Goal: Transaction & Acquisition: Purchase product/service

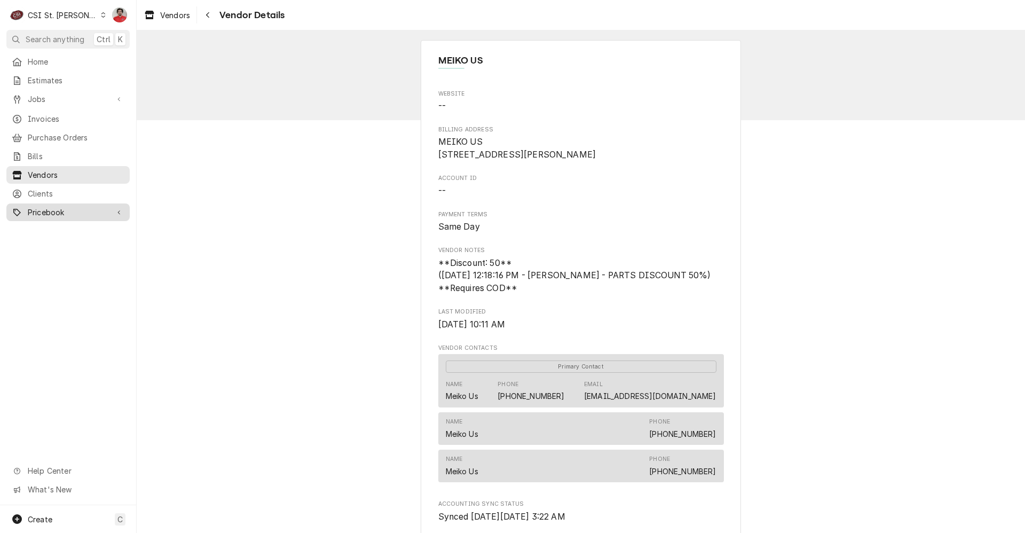
scroll to position [146, 0]
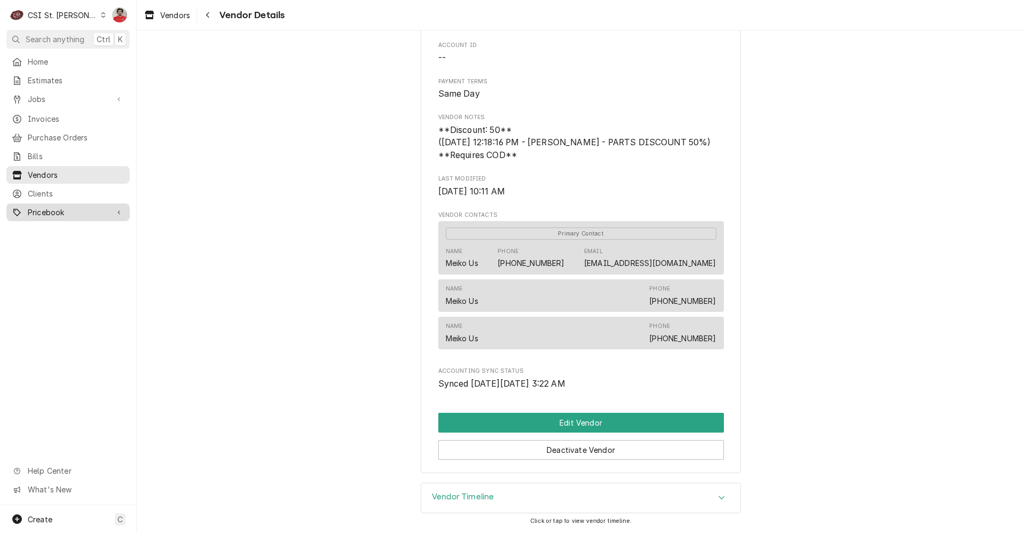
click at [36, 208] on span "Pricebook" at bounding box center [68, 212] width 81 height 11
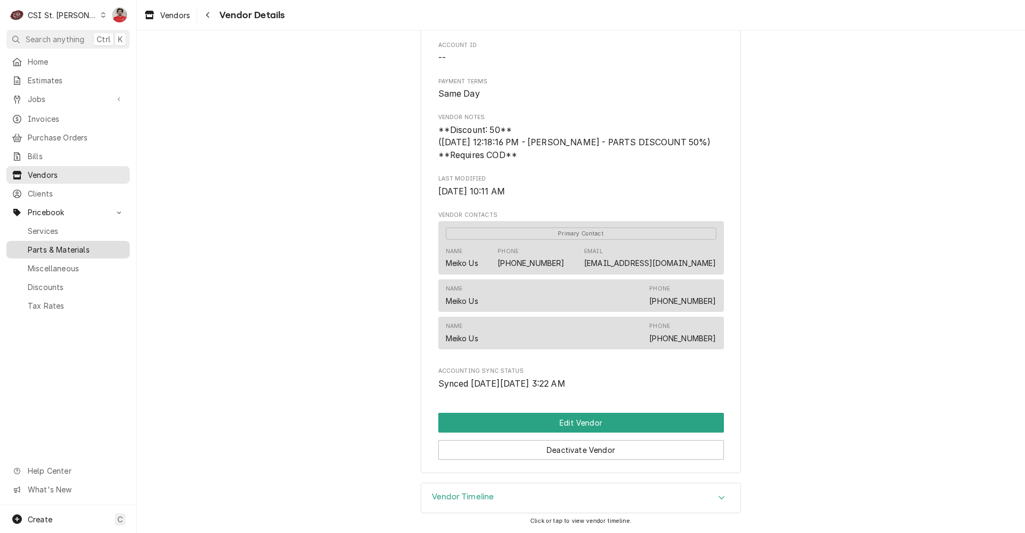
click at [57, 244] on span "Parts & Materials" at bounding box center [76, 249] width 97 height 11
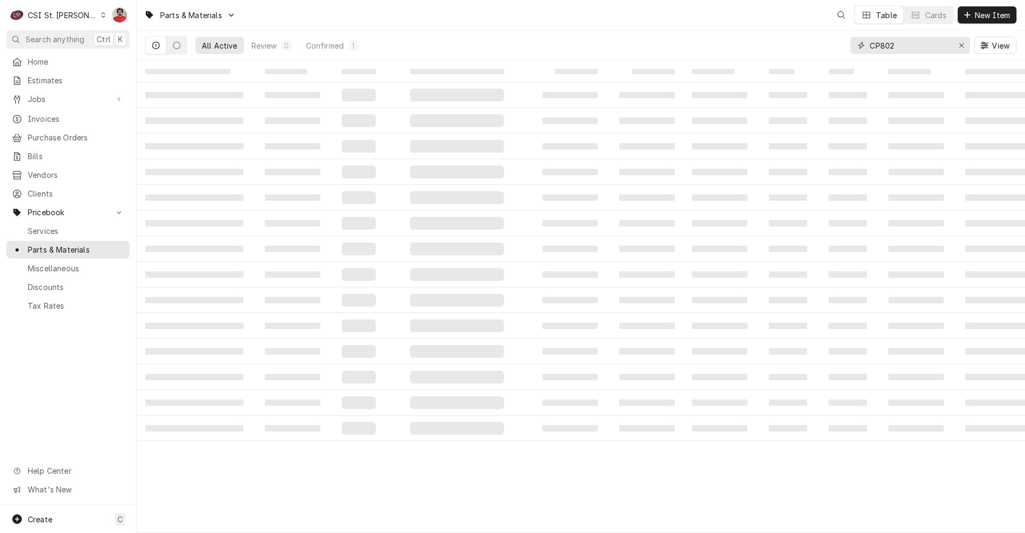
click at [898, 42] on input "CP802" at bounding box center [910, 45] width 80 height 17
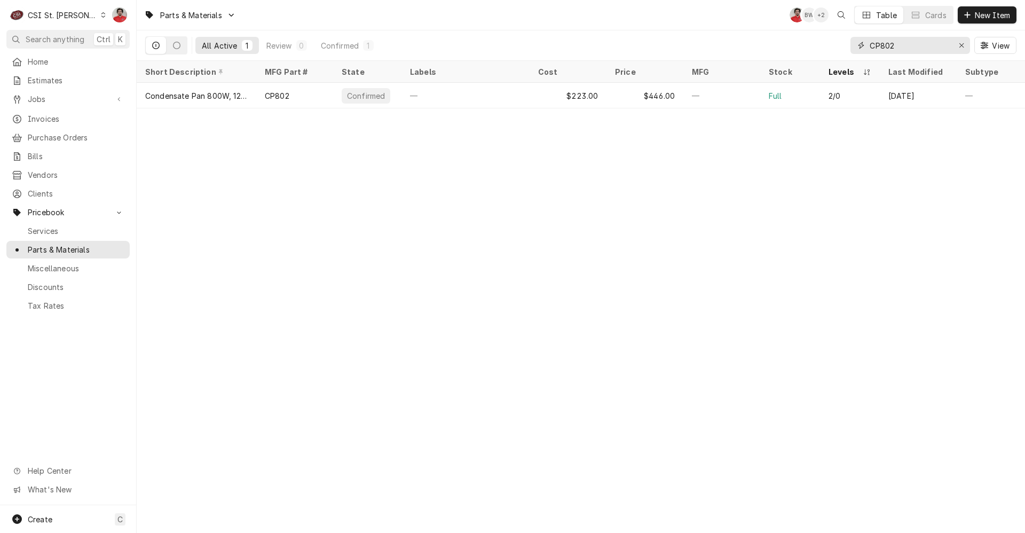
click at [898, 42] on input "CP802" at bounding box center [910, 45] width 80 height 17
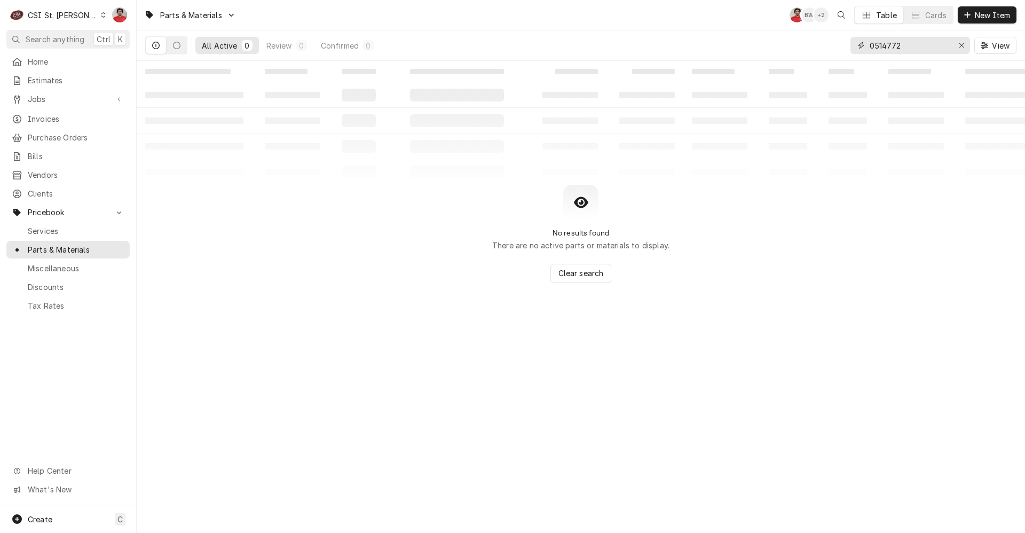
click at [911, 47] on input "0514772" at bounding box center [910, 45] width 80 height 17
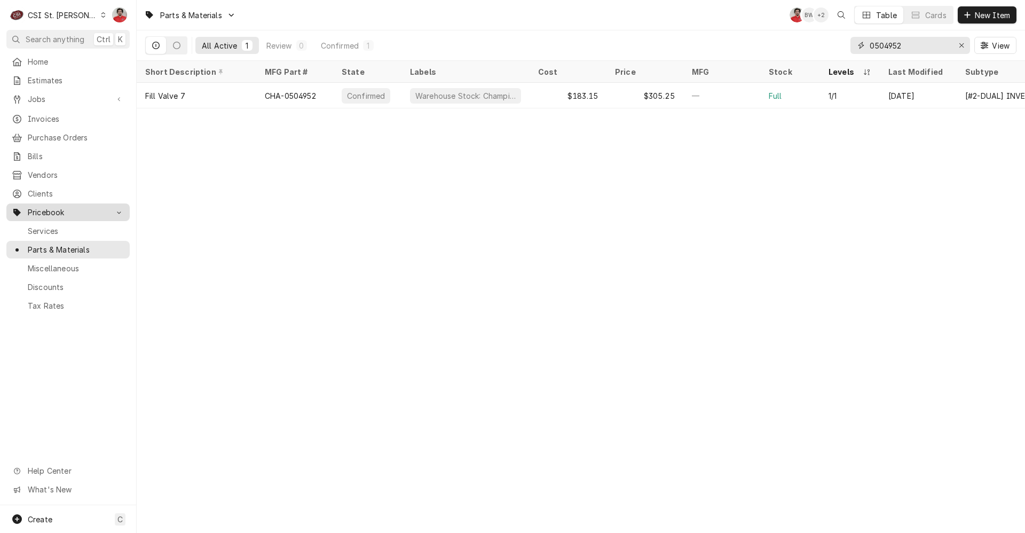
type input "0504952"
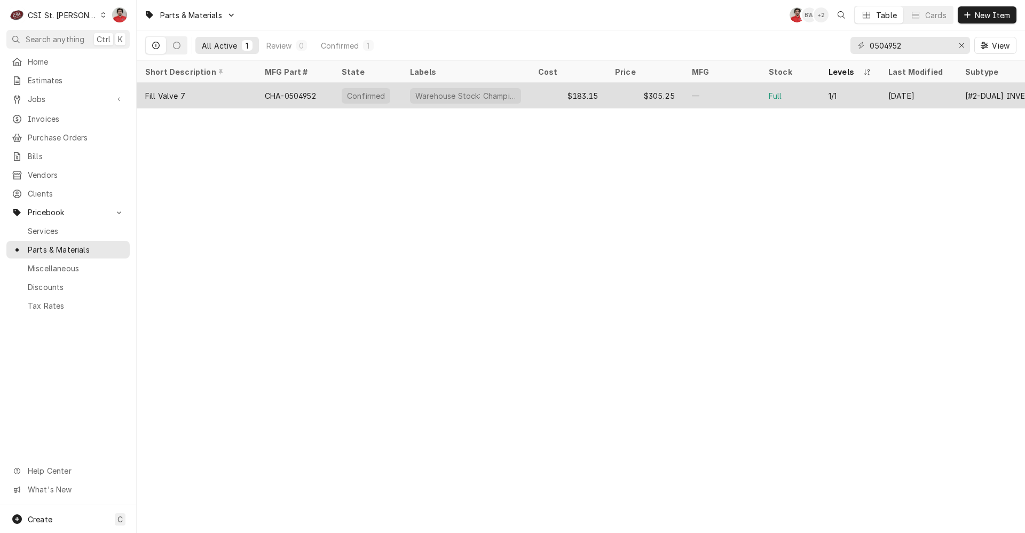
click at [532, 95] on div "$183.15" at bounding box center [568, 96] width 77 height 26
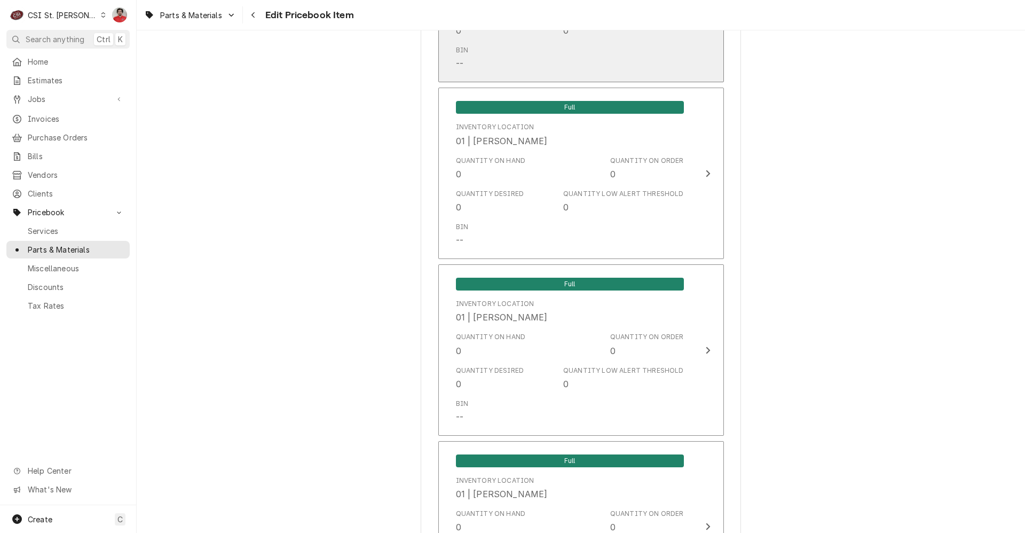
scroll to position [1815, 0]
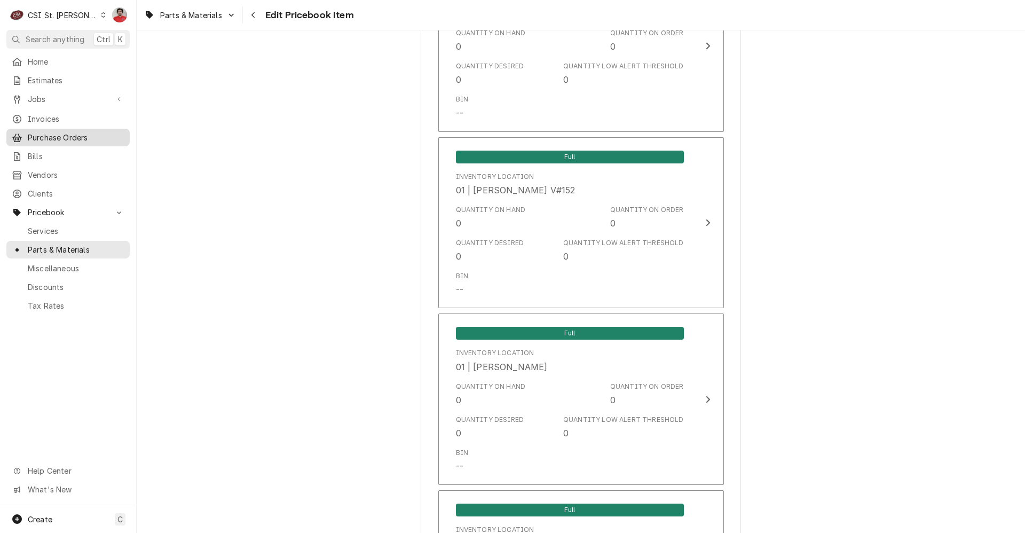
click at [50, 135] on span "Purchase Orders" at bounding box center [76, 137] width 97 height 11
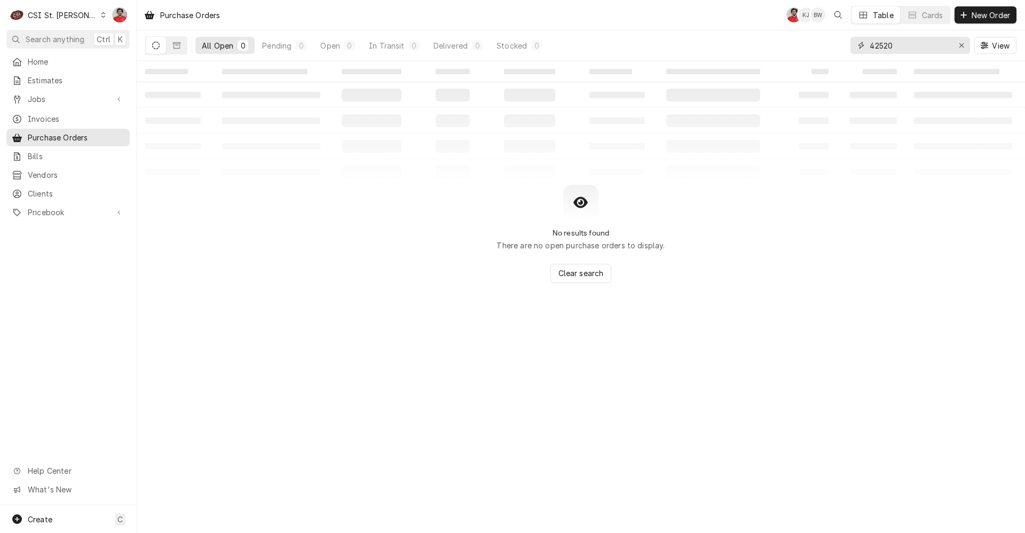
click at [906, 40] on input "42520" at bounding box center [910, 45] width 80 height 17
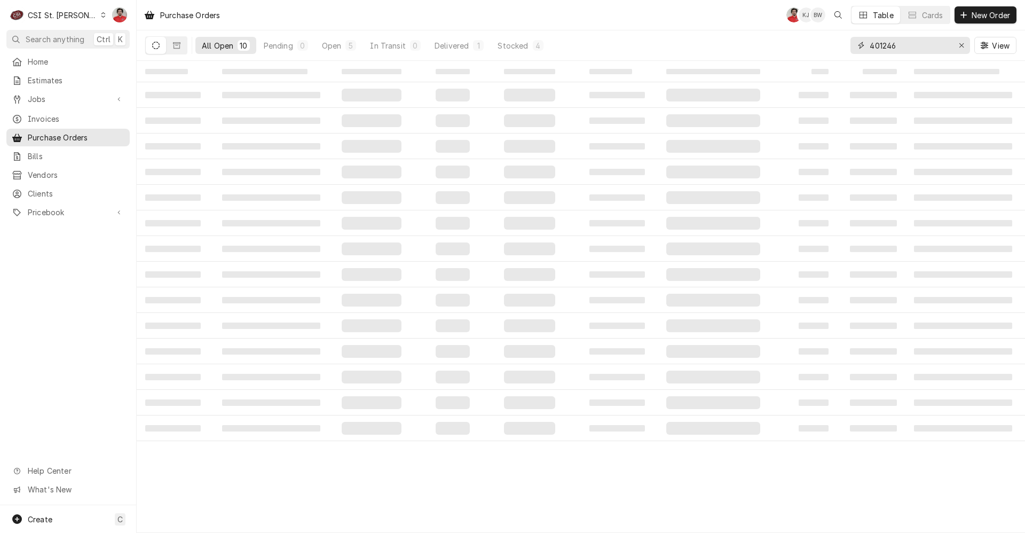
type input "401246"
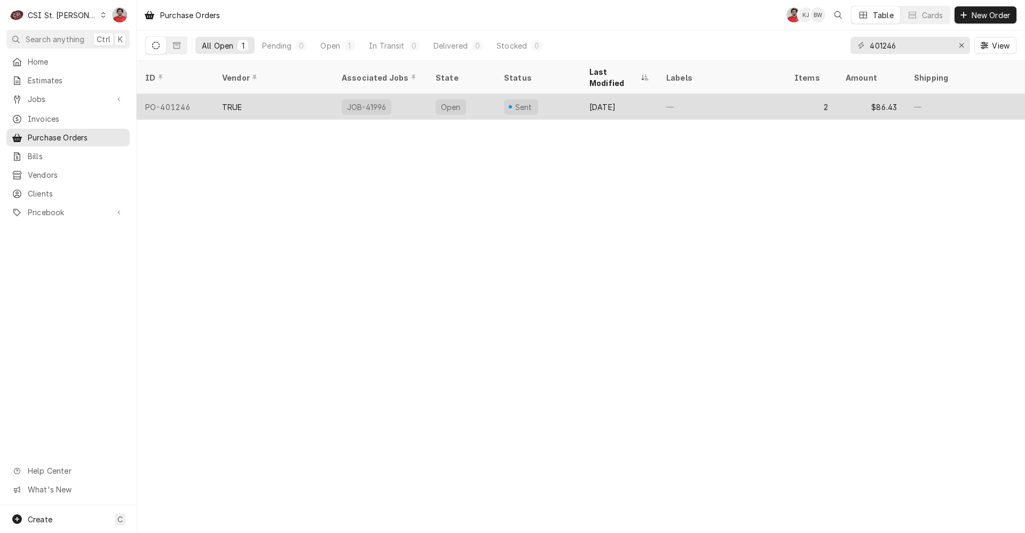
click at [567, 94] on div "Sent" at bounding box center [537, 107] width 85 height 26
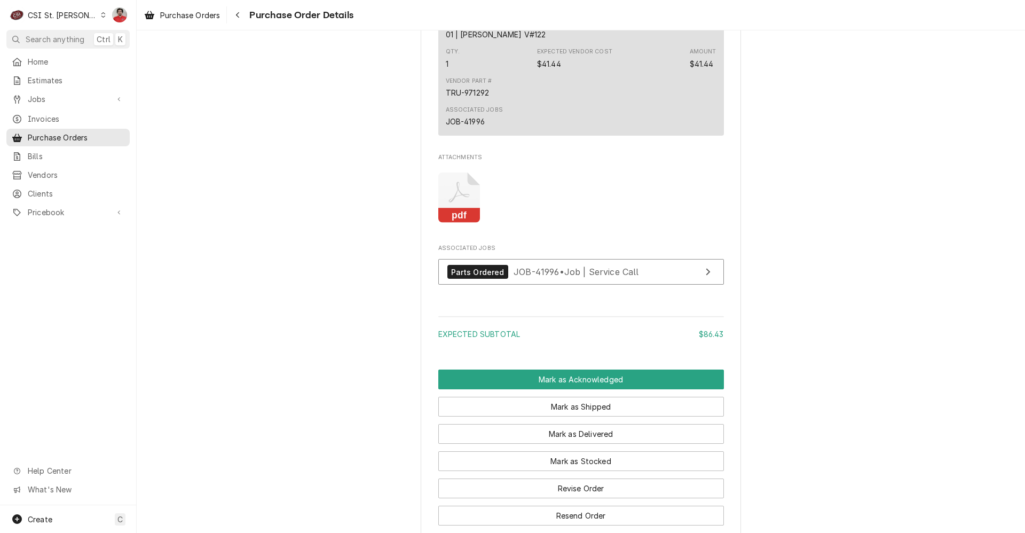
scroll to position [1051, 0]
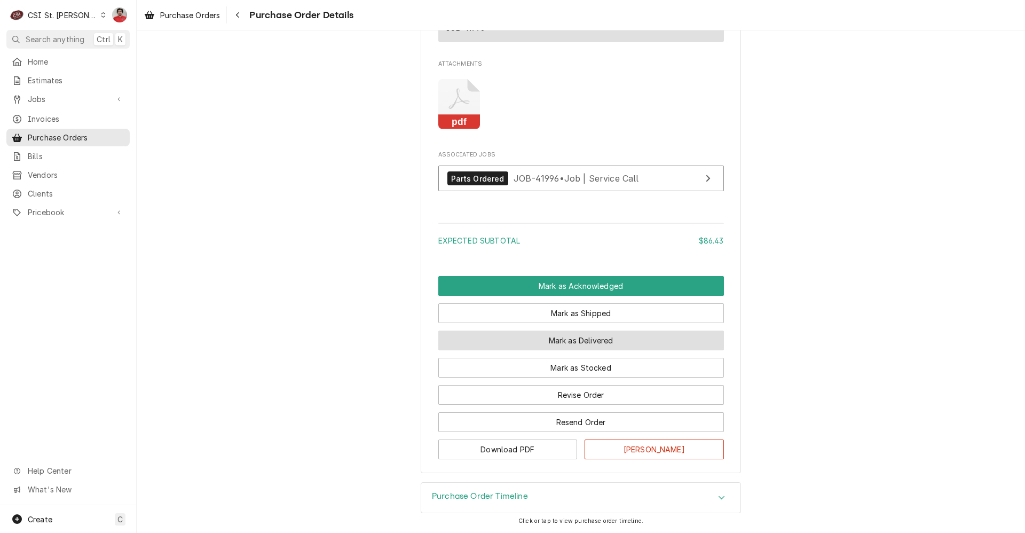
click at [603, 338] on button "Mark as Delivered" at bounding box center [581, 341] width 286 height 20
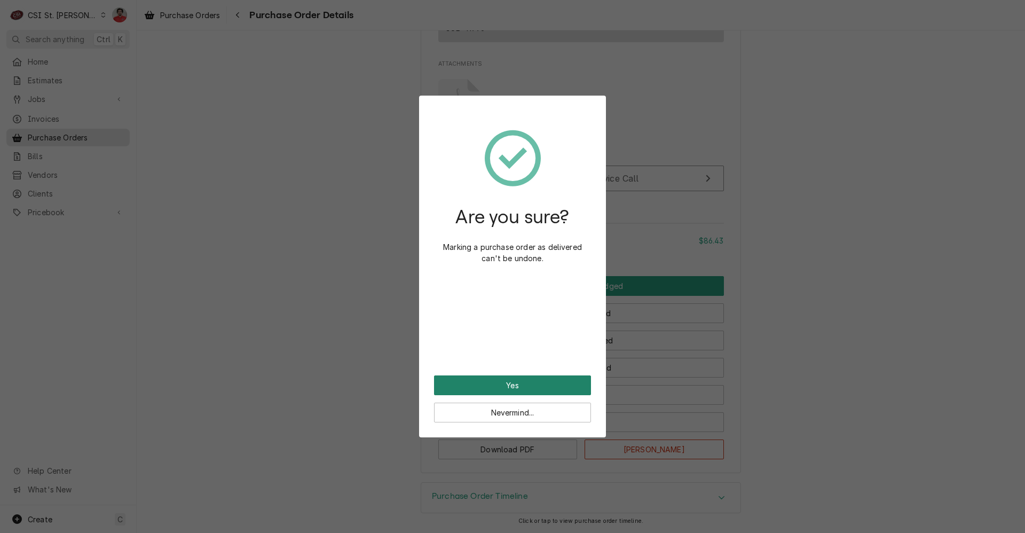
click at [559, 388] on button "Yes" at bounding box center [512, 385] width 157 height 20
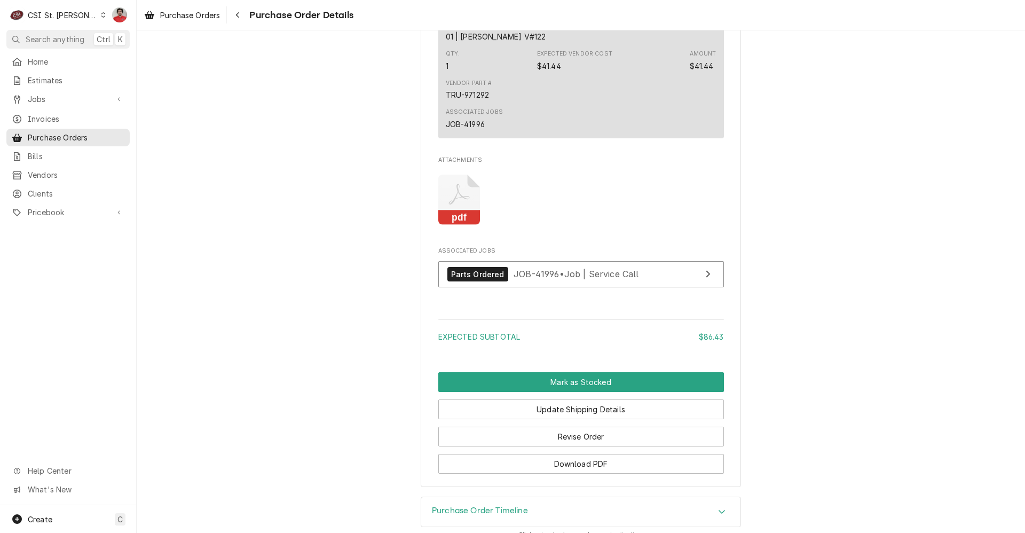
scroll to position [1104, 0]
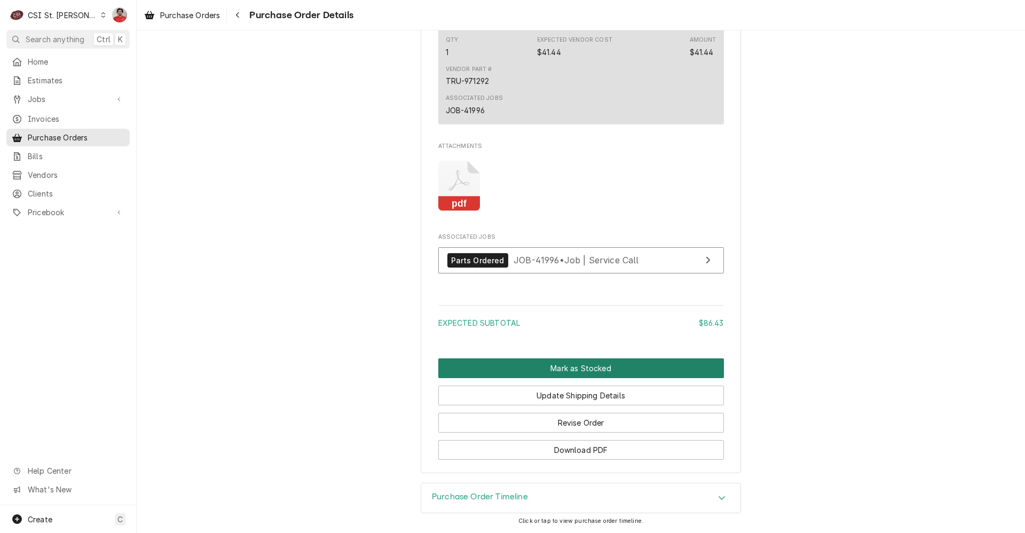
click at [570, 371] on button "Mark as Stocked" at bounding box center [581, 368] width 286 height 20
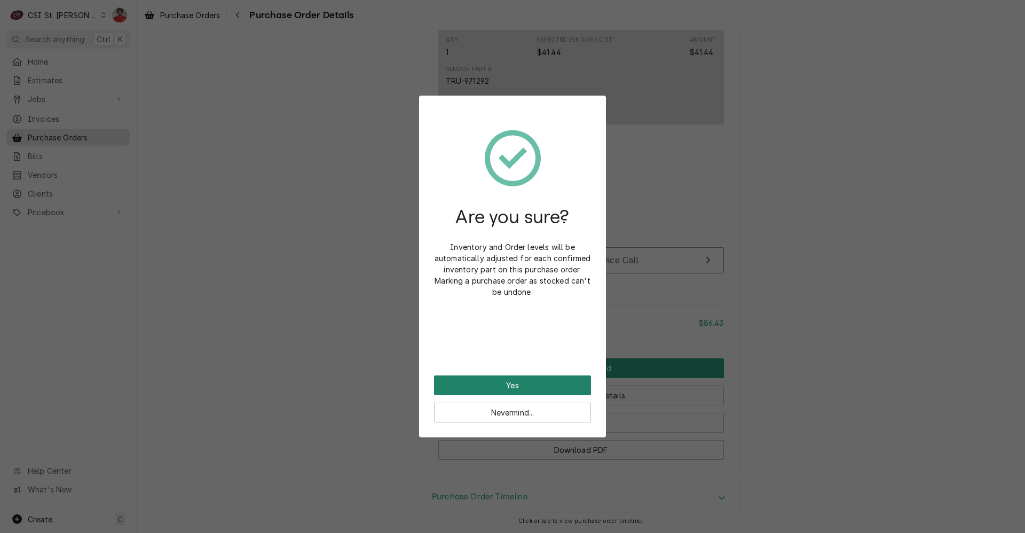
click at [557, 390] on button "Yes" at bounding box center [512, 385] width 157 height 20
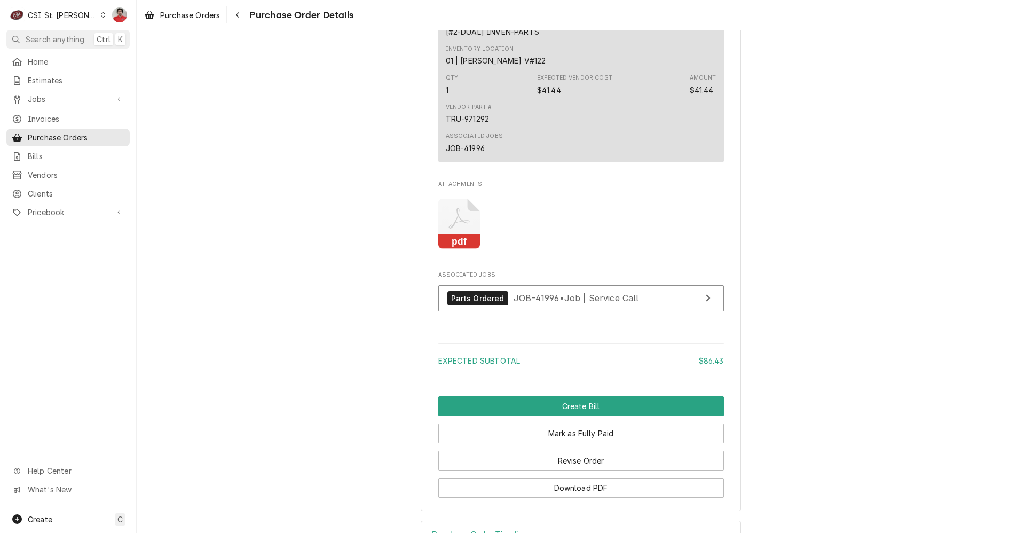
scroll to position [1104, 0]
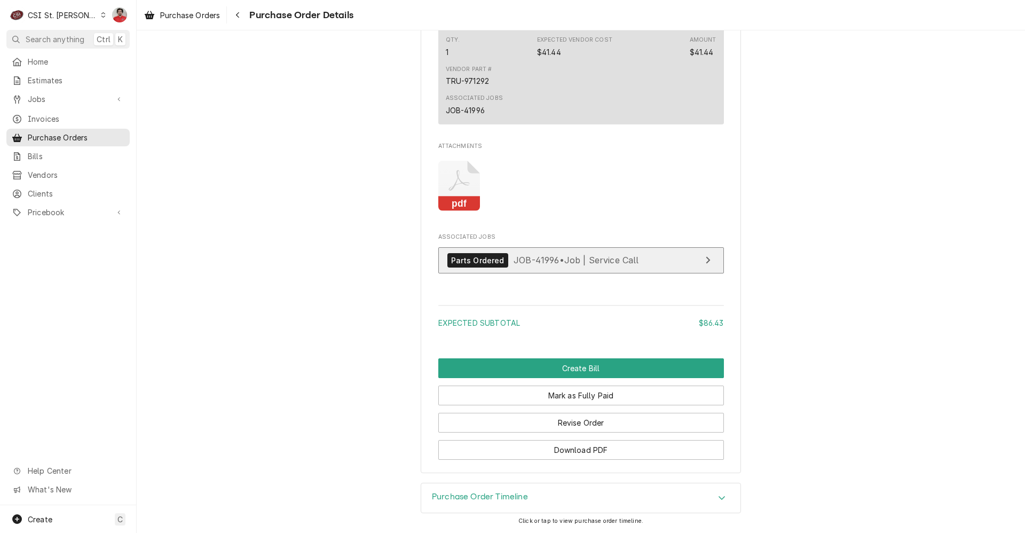
click at [552, 261] on span "JOB-41996 • Job | Service Call" at bounding box center [576, 260] width 125 height 11
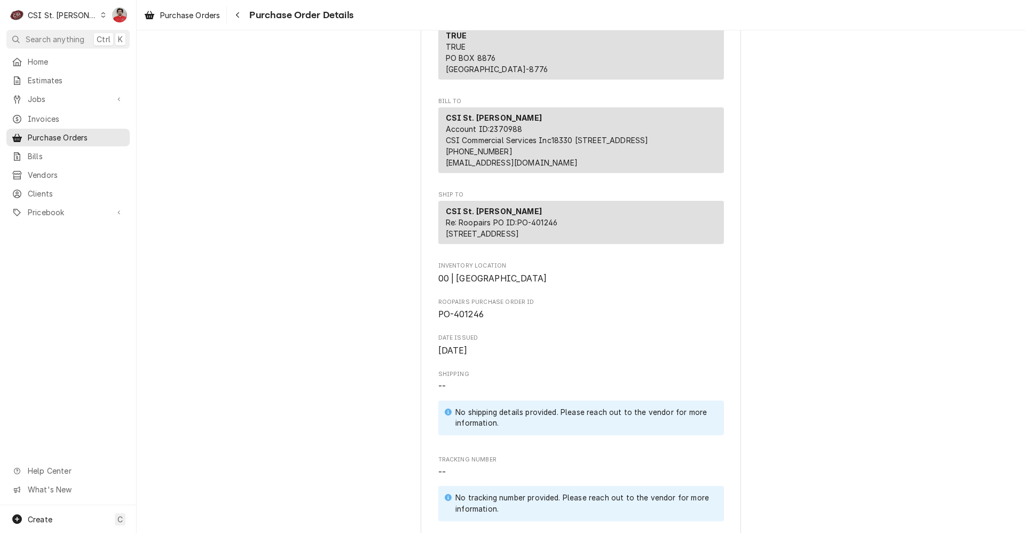
scroll to position [0, 0]
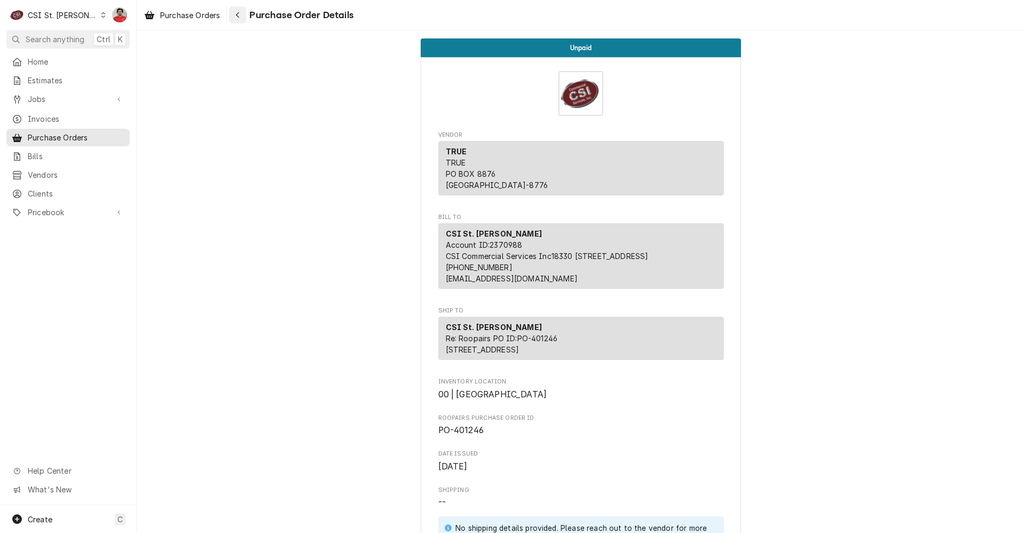
click at [240, 14] on icon "Navigate back" at bounding box center [237, 14] width 5 height 7
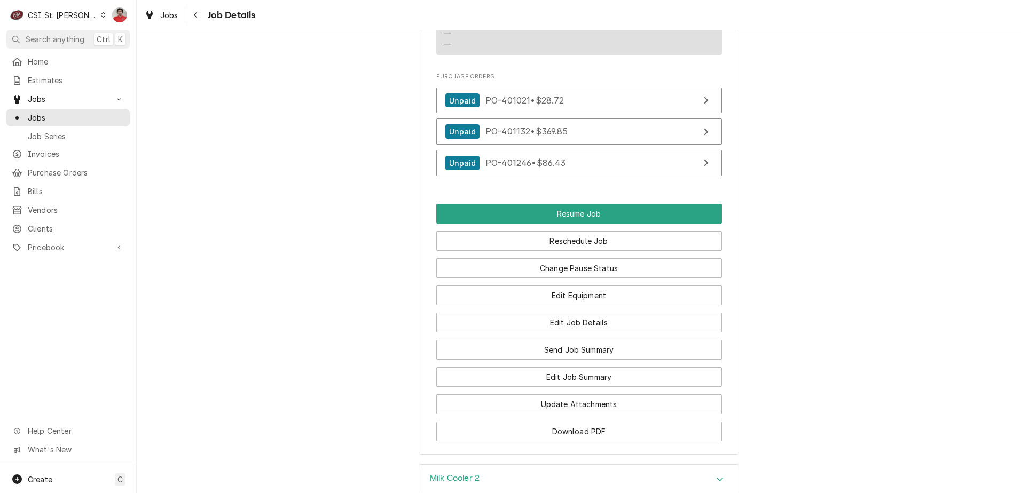
scroll to position [1281, 0]
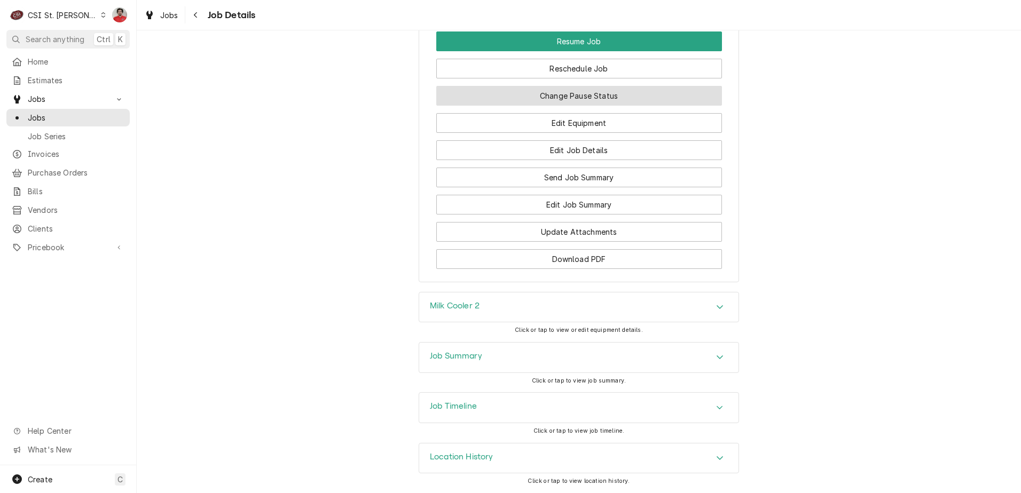
click at [592, 103] on button "Change Pause Status" at bounding box center [579, 96] width 286 height 20
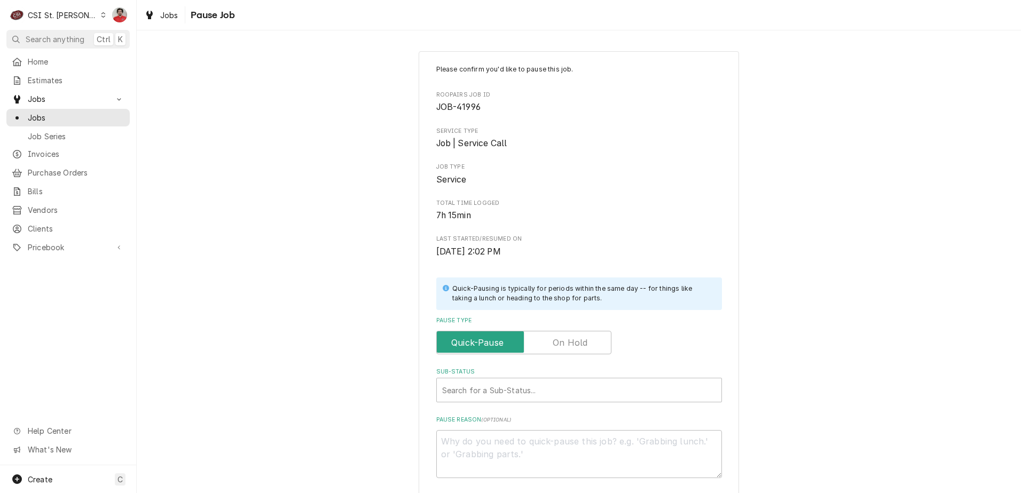
click at [563, 329] on div "Pause Type" at bounding box center [579, 336] width 286 height 38
click at [561, 344] on label "Pause Type" at bounding box center [523, 342] width 175 height 23
click at [561, 344] on input "Pause Type" at bounding box center [524, 342] width 166 height 23
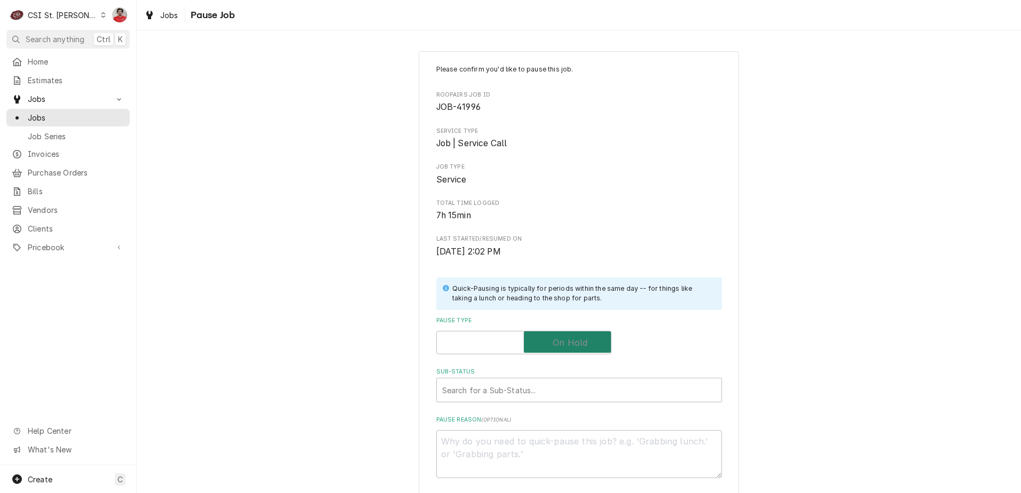
checkbox input "true"
click at [549, 387] on div "Sub-Status" at bounding box center [579, 390] width 274 height 19
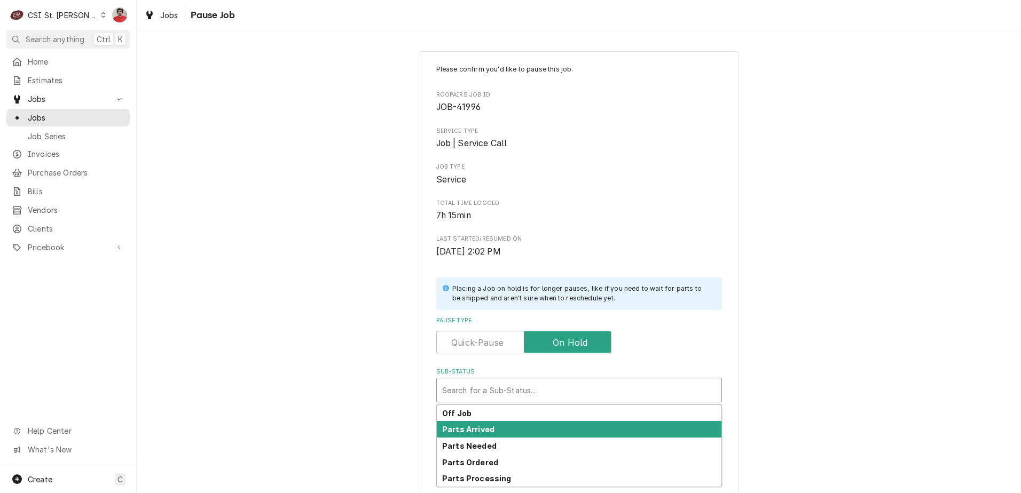
drag, startPoint x: 534, startPoint y: 430, endPoint x: 568, endPoint y: 387, distance: 55.5
click at [534, 430] on div "Parts Arrived" at bounding box center [579, 429] width 285 height 17
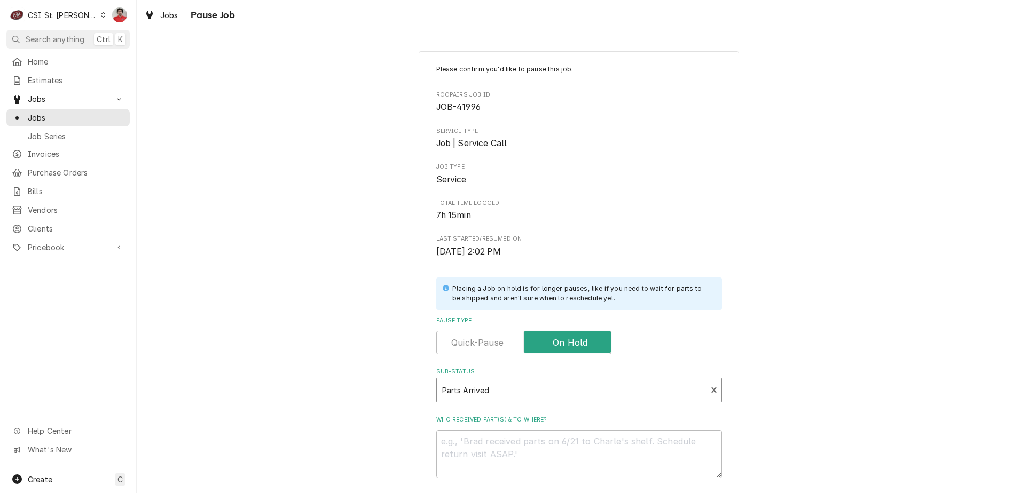
scroll to position [105, 0]
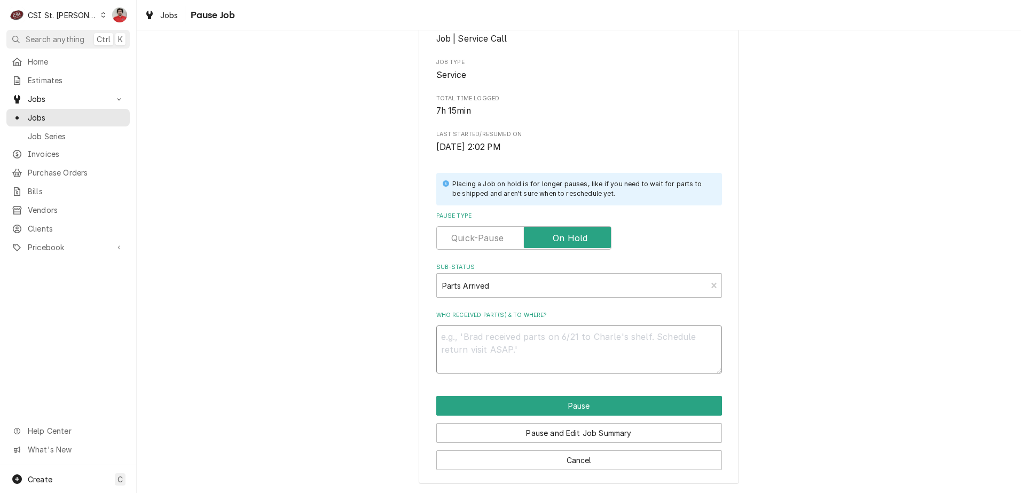
click at [542, 349] on textarea "Who received part(s) & to where?" at bounding box center [579, 350] width 286 height 48
type textarea "x"
type textarea "N"
type textarea "x"
type textarea "Ni"
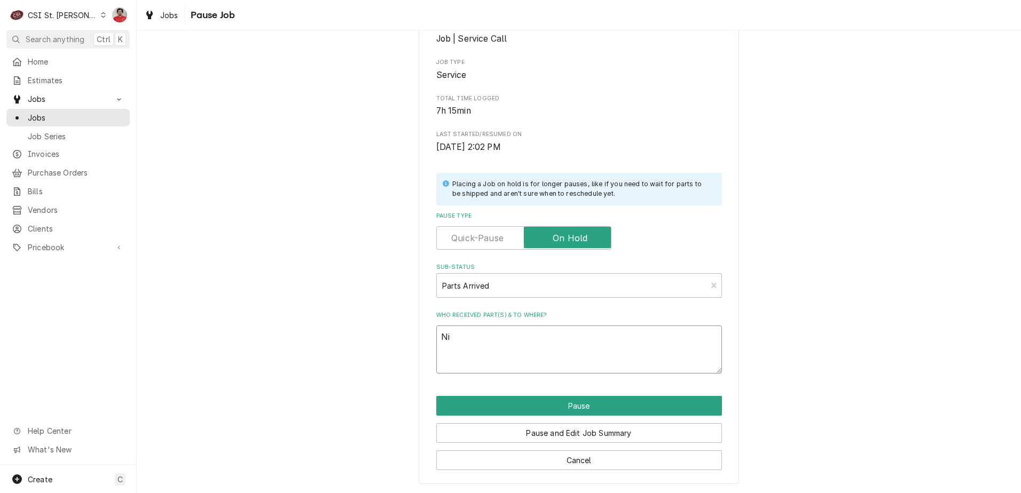
type textarea "x"
type textarea "Nic"
type textarea "x"
type textarea "Nick"
type textarea "x"
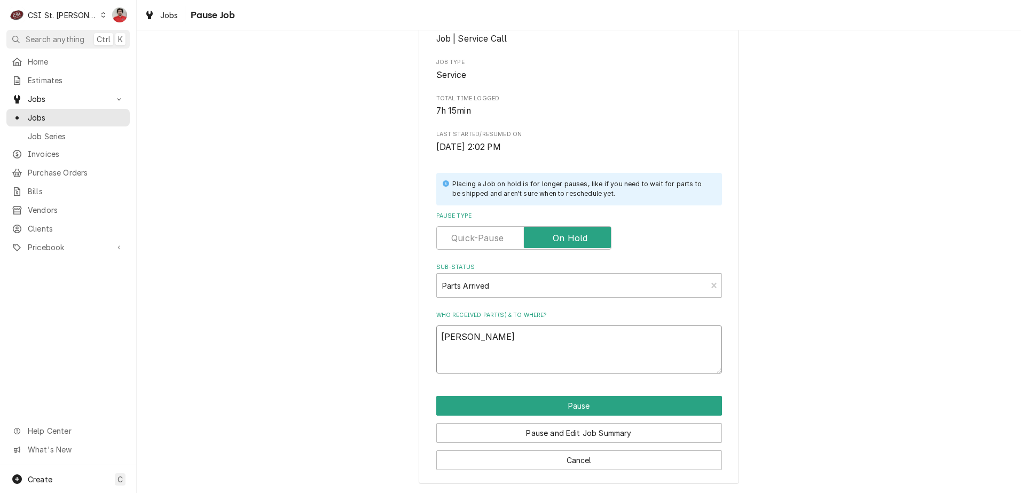
type textarea "Nic"
type textarea "x"
type textarea "Ni"
type textarea "x"
type textarea "N"
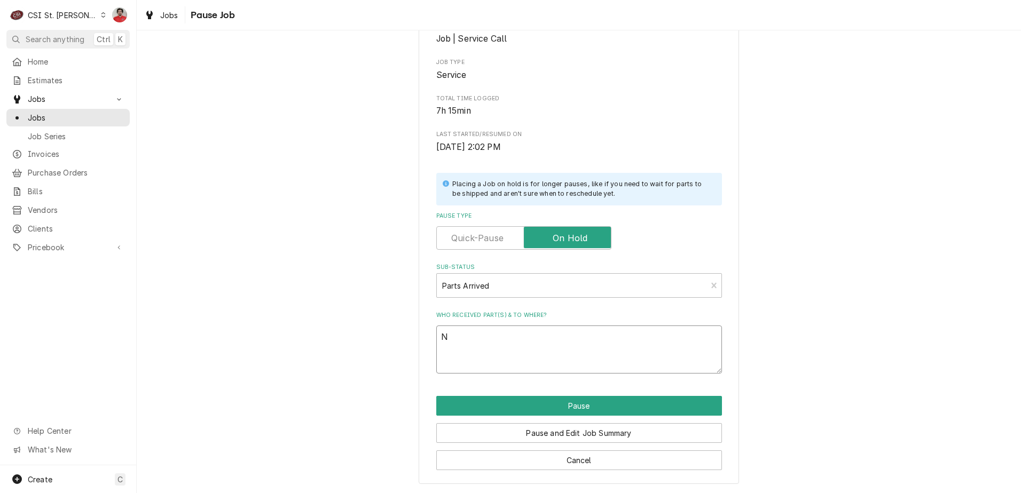
type textarea "x"
type textarea "R"
type textarea "x"
type textarea "Re"
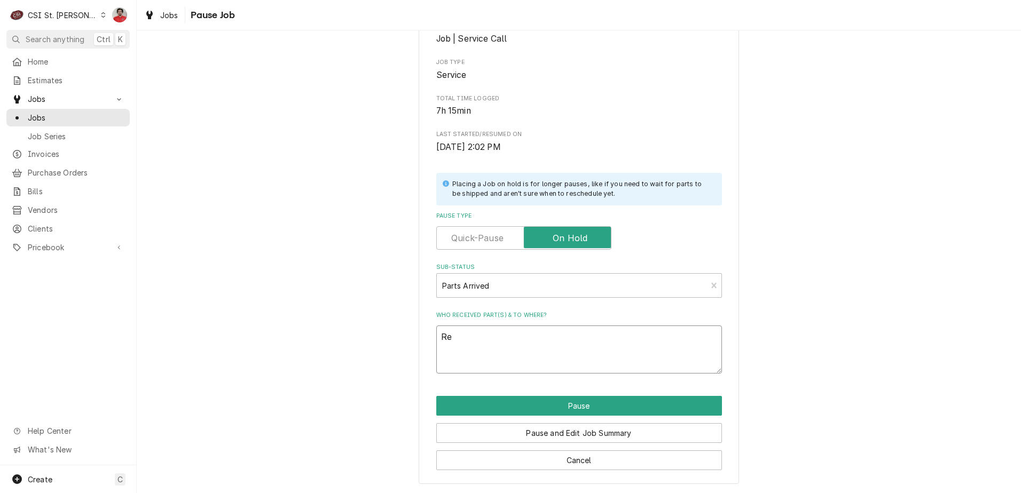
type textarea "x"
type textarea "Rec"
type textarea "x"
type textarea "Rec"
type textarea "x"
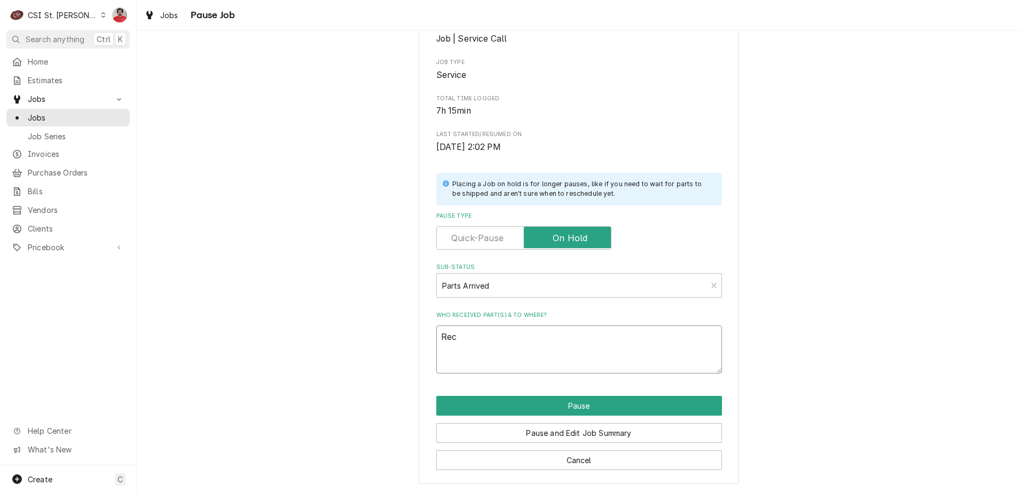
type textarea "Rec 9"
type textarea "x"
type textarea "Rec 97"
type textarea "x"
type textarea "Rec 971"
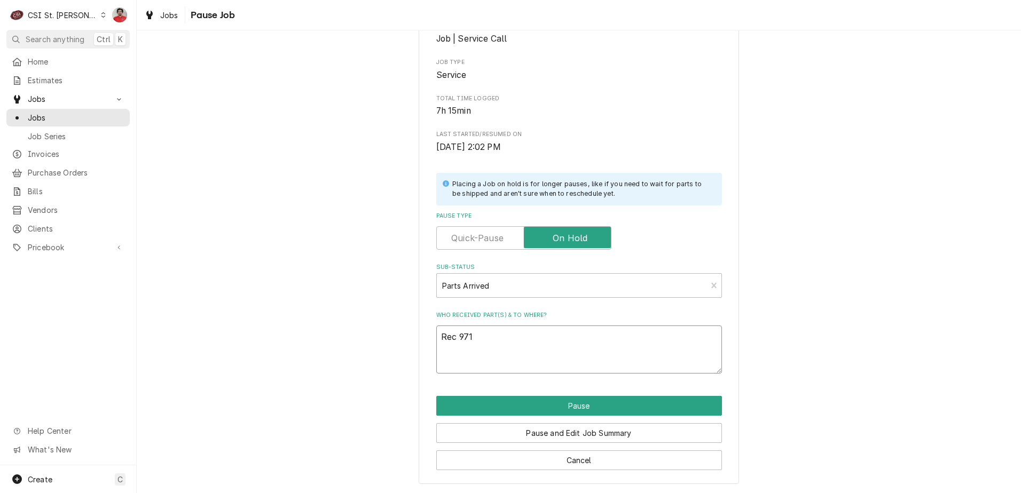
type textarea "x"
type textarea "Rec 9712"
type textarea "x"
type textarea "Rec 97129"
type textarea "x"
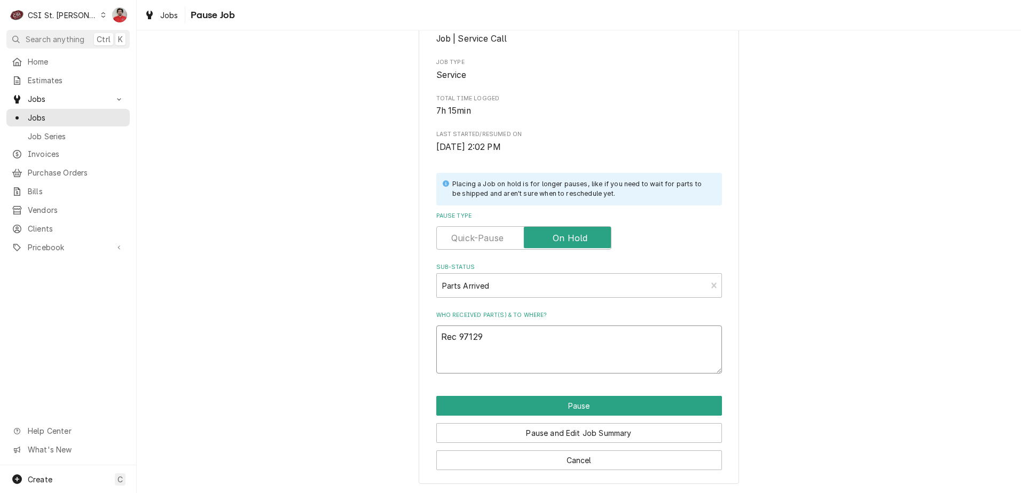
type textarea "Rec 971297"
type textarea "x"
type textarea "Rec 971297"
type textarea "x"
type textarea "Rec 971297 a"
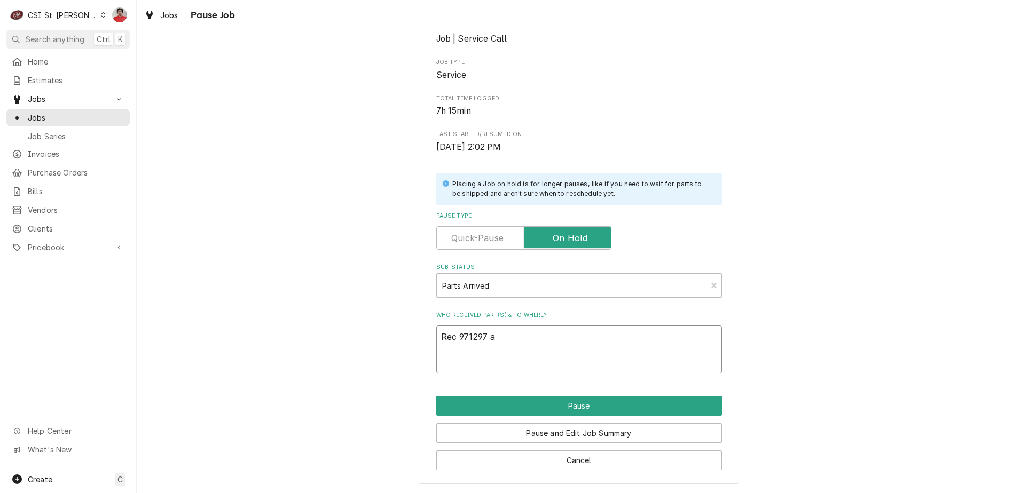
type textarea "x"
type textarea "Rec 971297 an"
type textarea "x"
type textarea "Rec 971297 and"
click at [611, 354] on textarea "Rec 971297 and" at bounding box center [579, 350] width 286 height 48
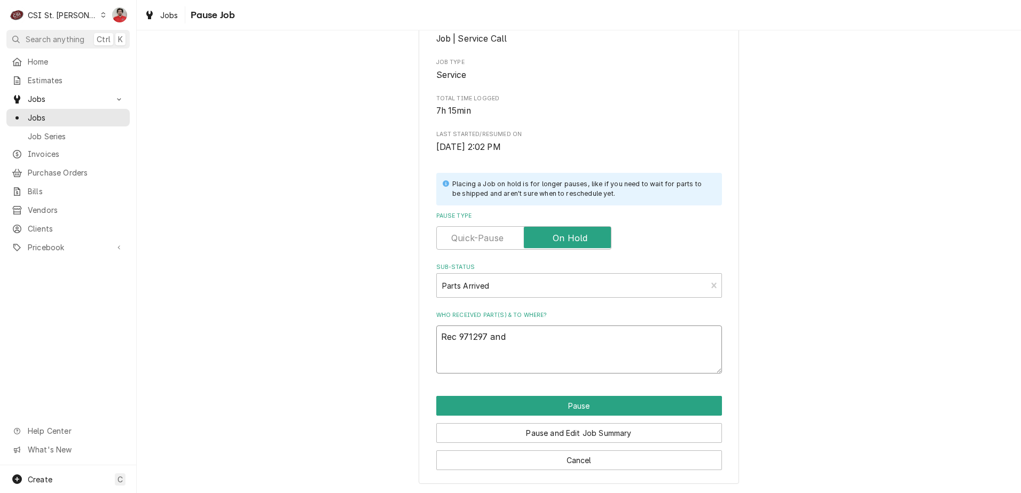
type textarea "x"
type textarea "Rec 971297 and"
type textarea "x"
type textarea "Rec 971297 and 9"
type textarea "x"
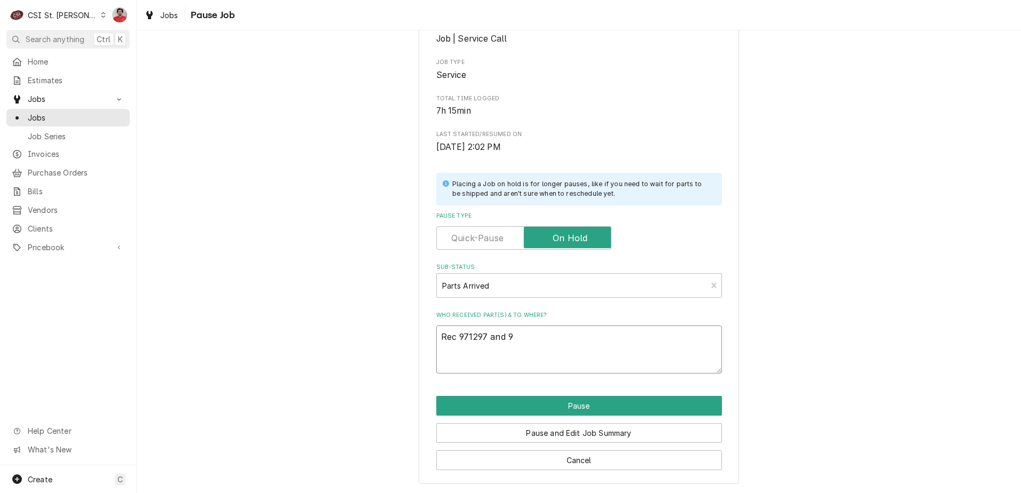
type textarea "Rec 971297 and 97"
type textarea "x"
type textarea "Rec 971297 and 971"
type textarea "x"
type textarea "Rec 971297 and 9712"
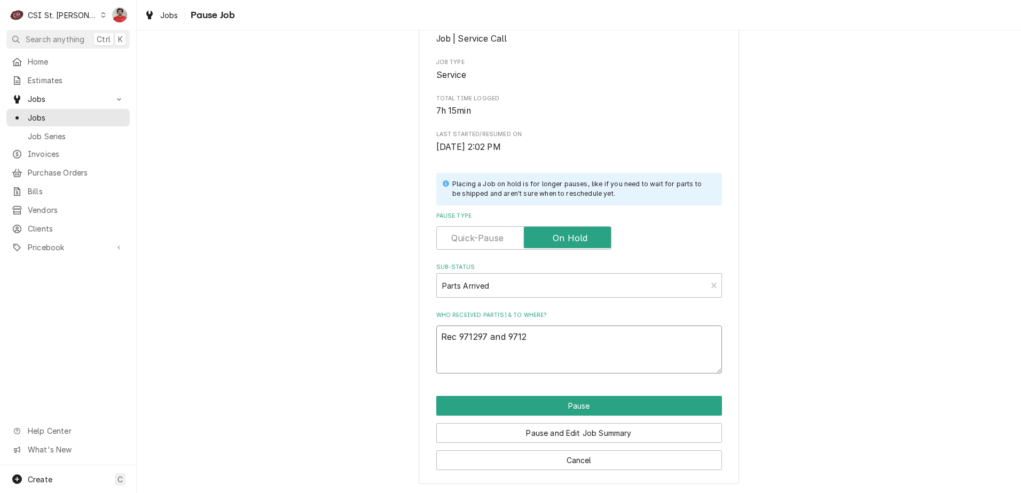
type textarea "x"
type textarea "Rec 971297 and 97129"
type textarea "x"
type textarea "Rec 971297 and 971292"
type textarea "x"
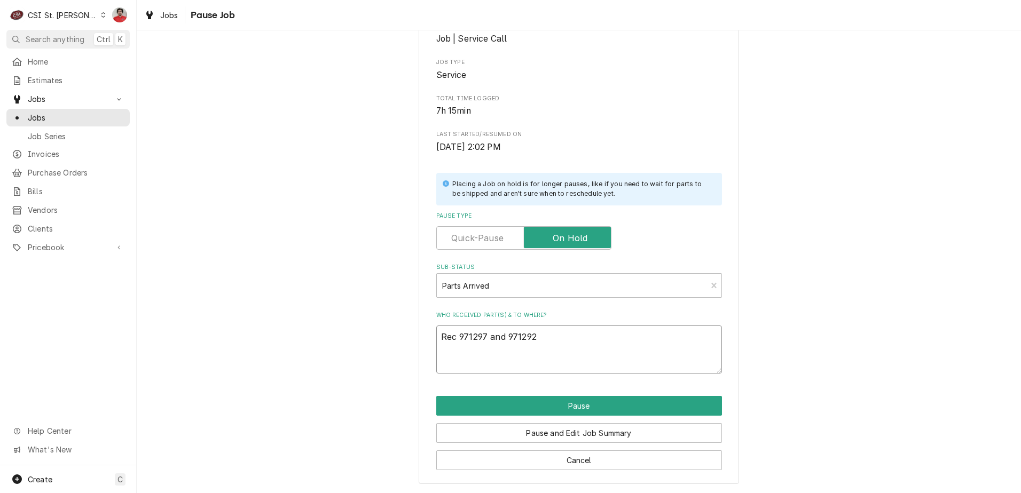
type textarea "Rec 971297 and 971292"
type textarea "x"
type textarea "Rec 971297 and 971292 t"
type textarea "x"
type textarea "Rec 971297 and 971292 to"
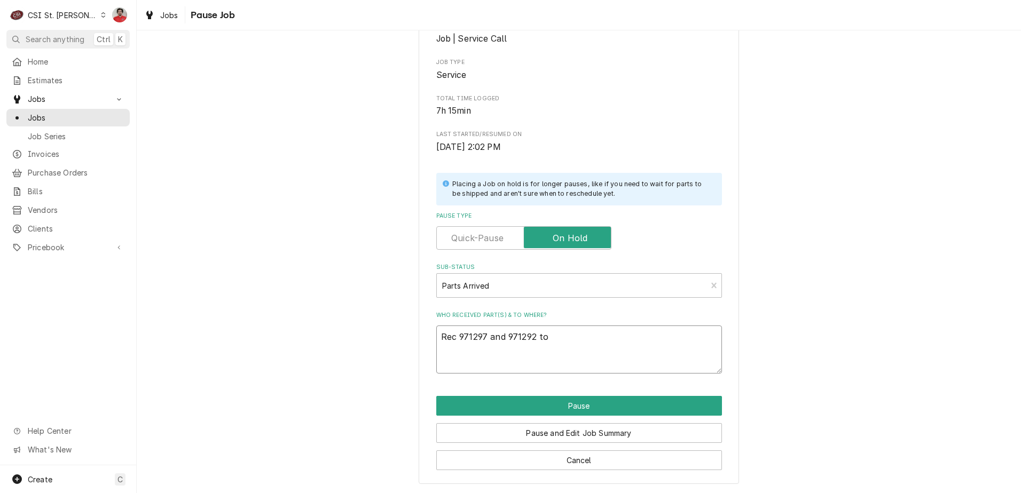
type textarea "x"
type textarea "Rec 971297 and 971292 to"
type textarea "x"
type textarea "Rec 971297 and 971292 to M"
type textarea "x"
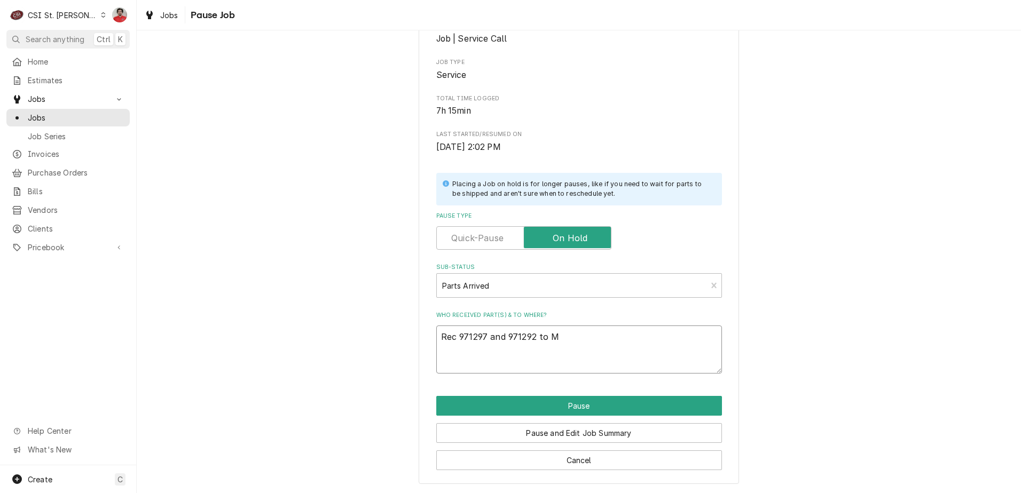
type textarea "Rec 971297 and 971292 to Mo"
type textarea "x"
type textarea "Rec 971297 and 971292 to Moe"
type textarea "x"
type textarea "Rec 971297 and 971292 to Moe'"
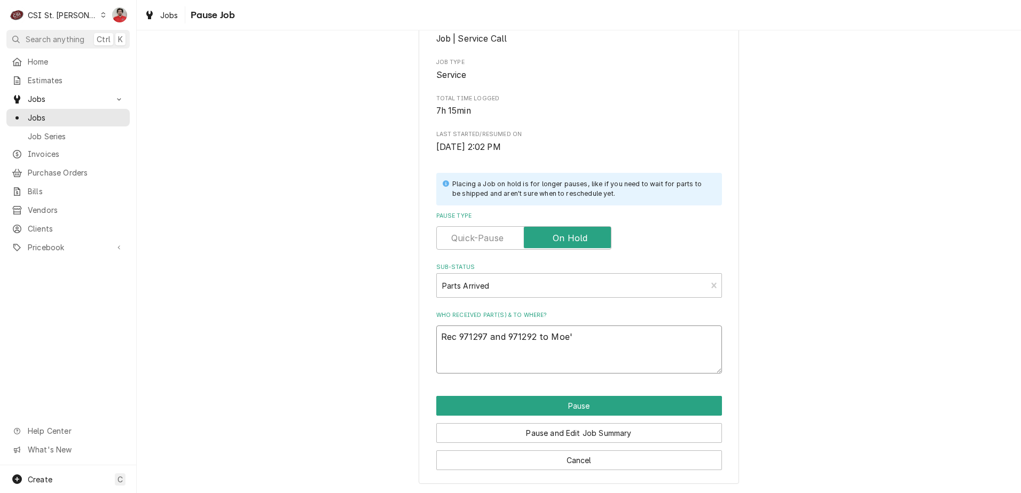
type textarea "x"
type textarea "Rec 971297 and 971292 to Moe's"
type textarea "x"
type textarea "Rec 971297 and 971292 to Moe's"
type textarea "x"
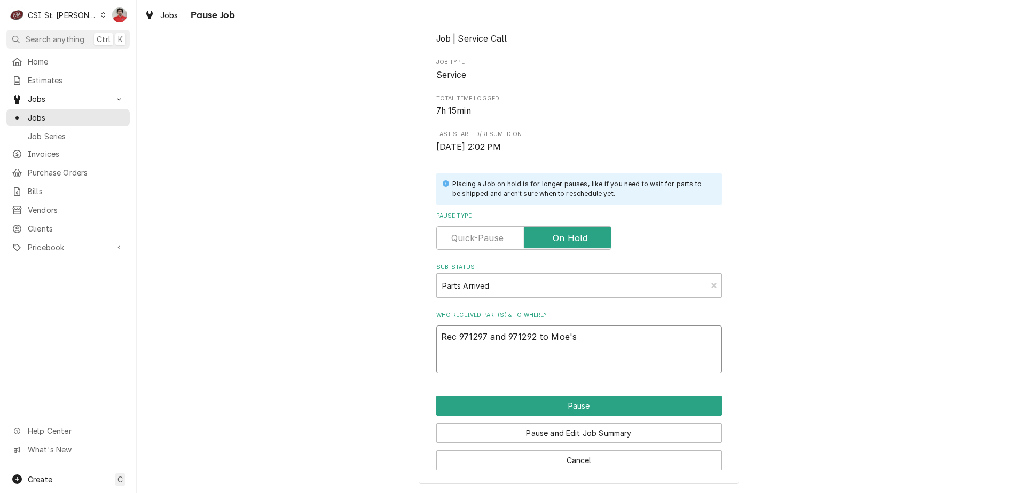
type textarea "Rec 971297 and 971292 to Moe's s"
type textarea "x"
type textarea "Rec 971297 and 971292 to Moe's sh"
type textarea "x"
type textarea "Rec 971297 and 971292 to Moe's she"
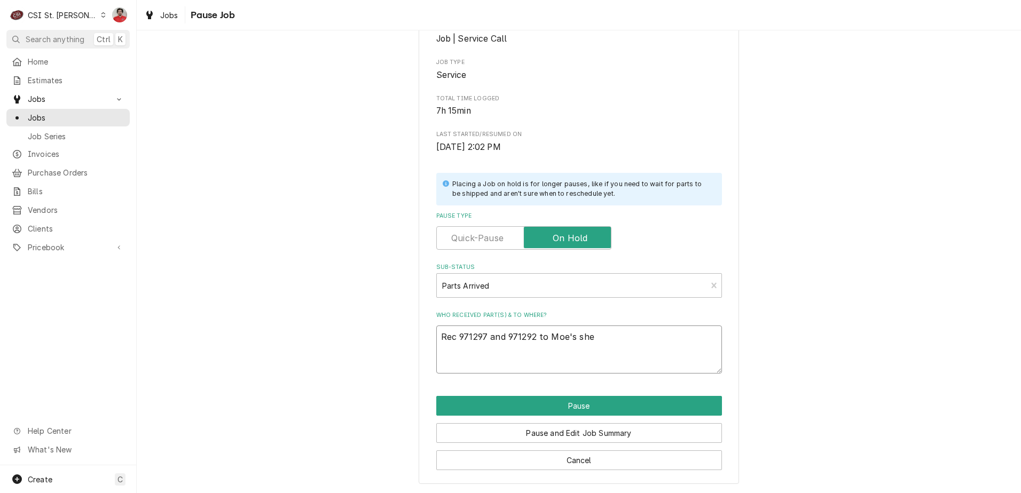
type textarea "x"
type textarea "Rec 971297 and 971292 to Moe's shel"
type textarea "x"
type textarea "Rec 971297 and 971292 to Moe's shelf"
click at [542, 394] on div "Please confirm you'd like to pause this job. Roopairs Job ID JOB-41996 Service …" at bounding box center [579, 216] width 320 height 538
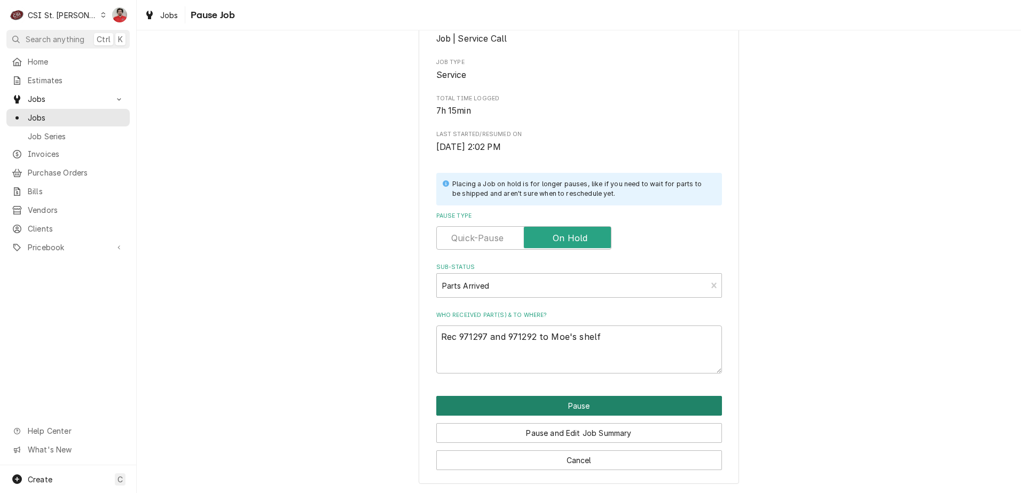
click at [541, 403] on button "Pause" at bounding box center [579, 406] width 286 height 20
type textarea "x"
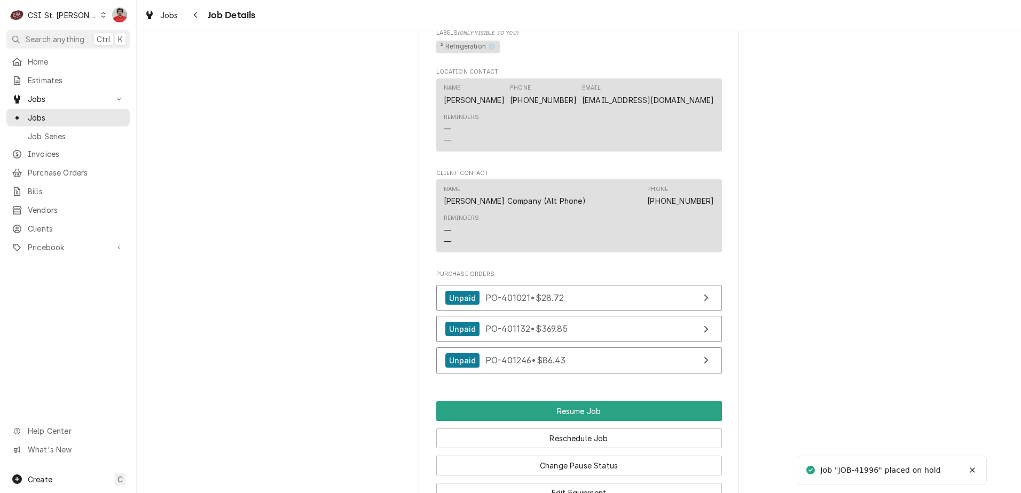
scroll to position [1291, 0]
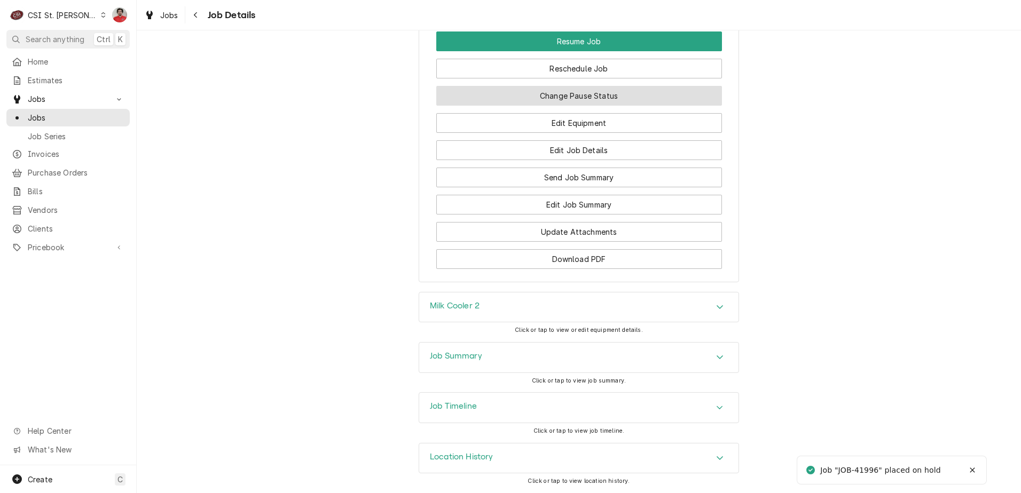
click at [583, 100] on button "Change Pause Status" at bounding box center [579, 96] width 286 height 20
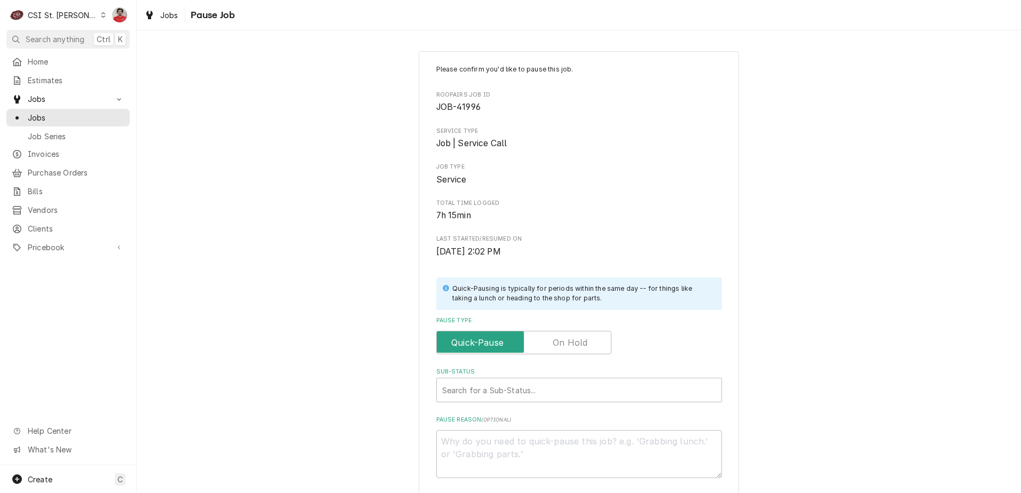
scroll to position [105, 0]
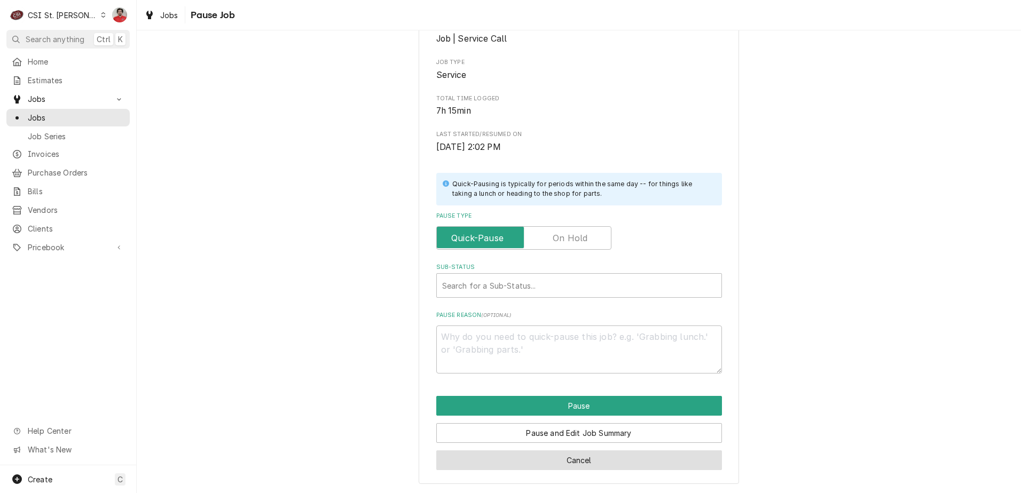
click at [569, 467] on button "Cancel" at bounding box center [579, 461] width 286 height 20
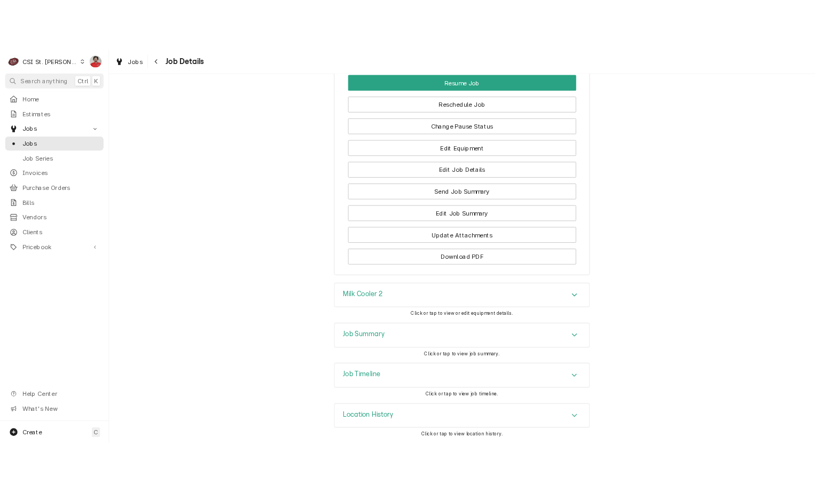
scroll to position [1291, 0]
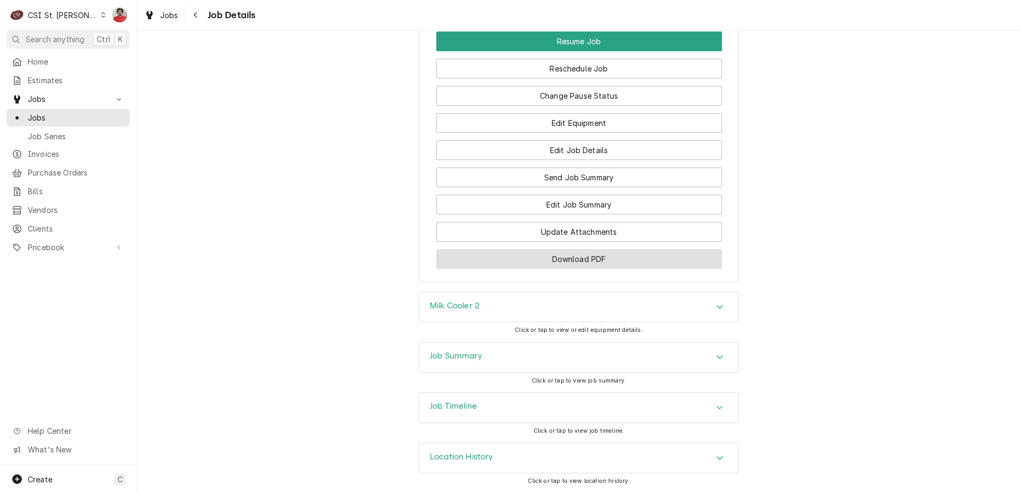
click at [526, 257] on button "Download PDF" at bounding box center [579, 259] width 286 height 20
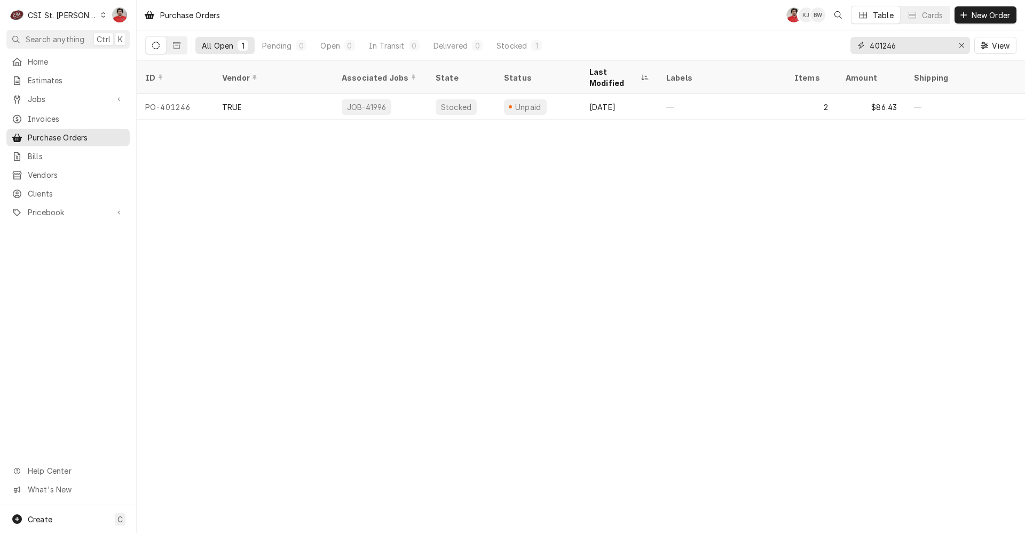
click at [902, 43] on input "401246" at bounding box center [910, 45] width 80 height 17
type input "403868"
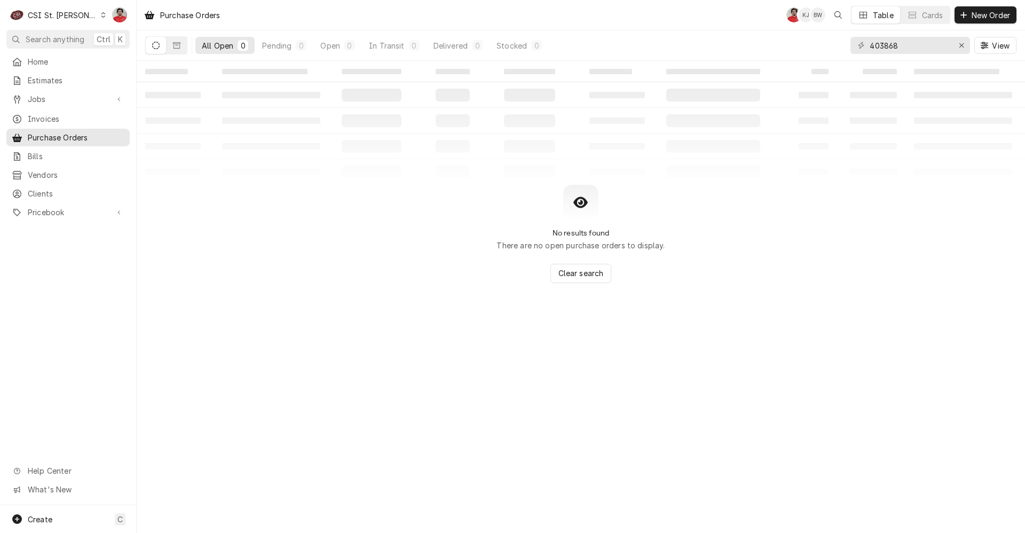
click at [67, 15] on div "CSI St. [PERSON_NAME]" at bounding box center [62, 15] width 69 height 11
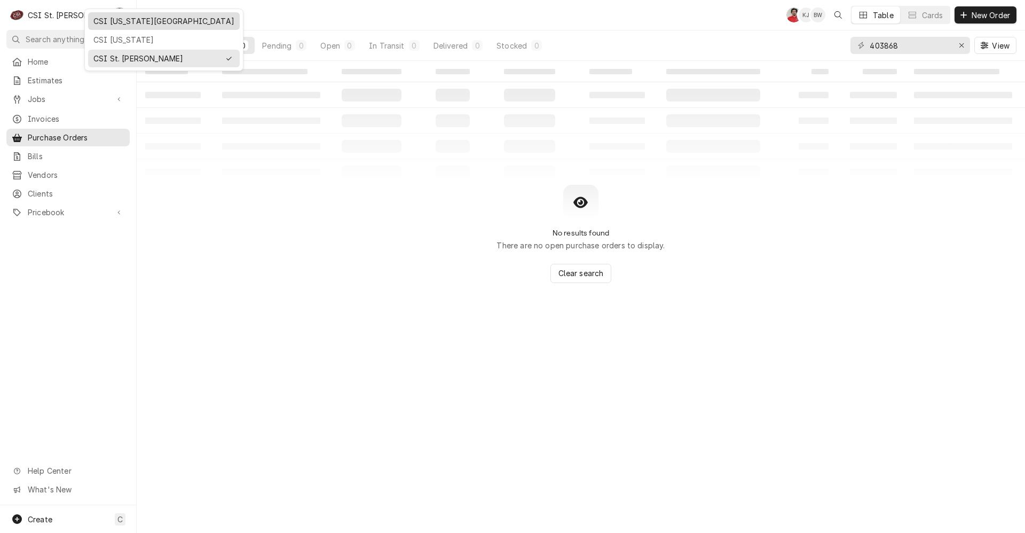
click at [115, 22] on div "CSI [US_STATE][GEOGRAPHIC_DATA]" at bounding box center [163, 20] width 141 height 11
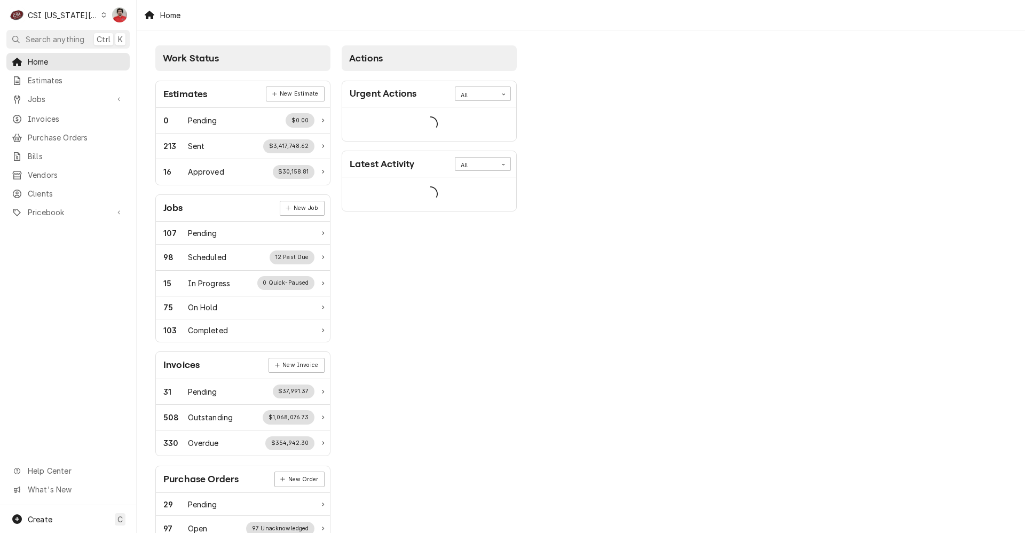
click at [89, 15] on div "C CSI Kansas City" at bounding box center [57, 14] width 103 height 21
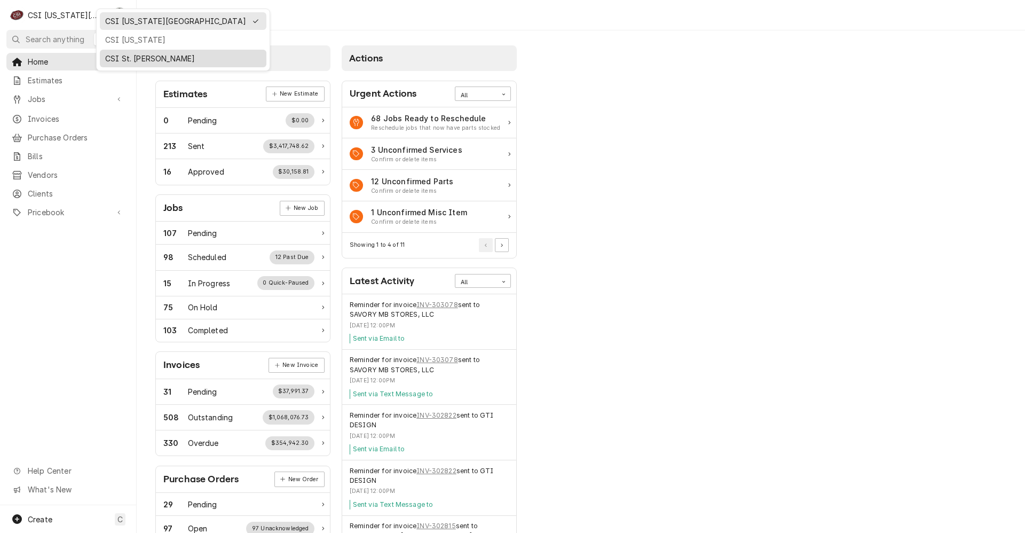
click at [117, 56] on div "CSI St. Louis" at bounding box center [183, 58] width 156 height 11
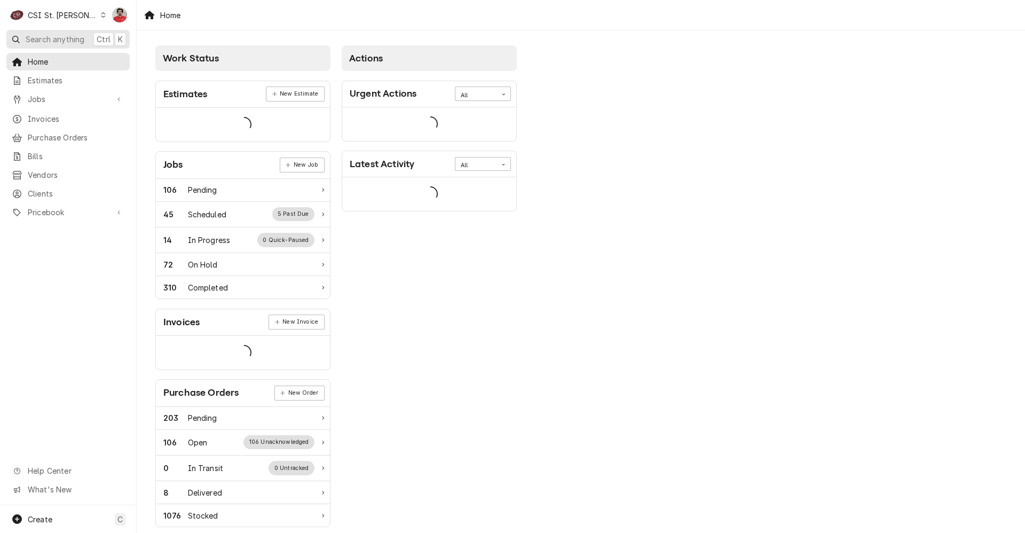
click at [72, 38] on span "Search anything" at bounding box center [55, 39] width 59 height 11
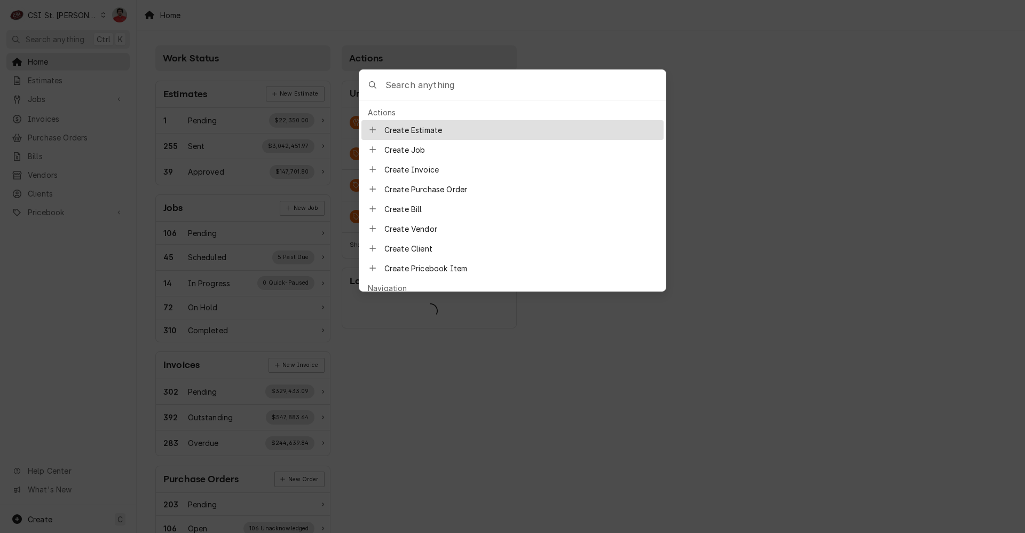
click at [474, 95] on input "Global Command Menu" at bounding box center [526, 85] width 280 height 30
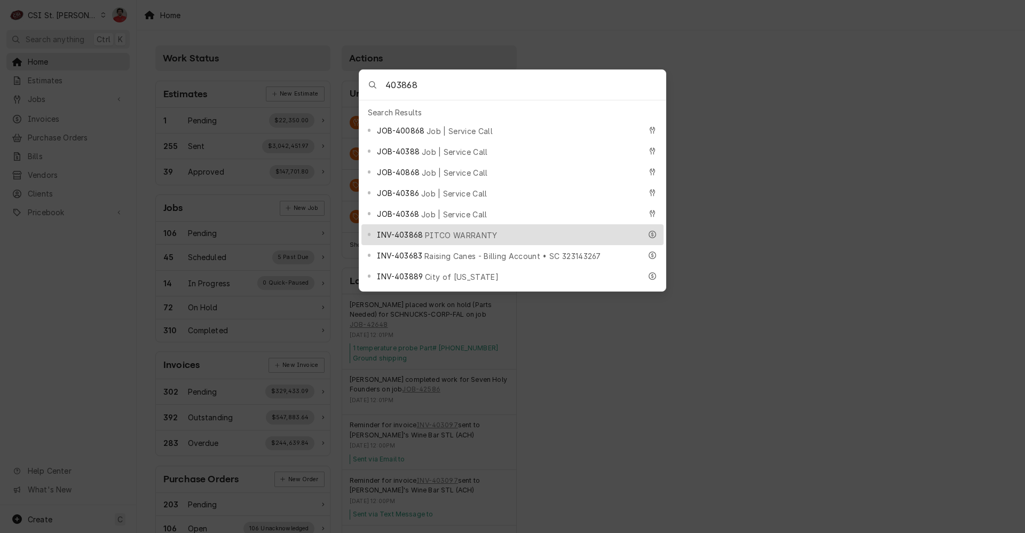
type input "403868"
click at [478, 230] on span "PITCO WARRANTY" at bounding box center [461, 235] width 72 height 11
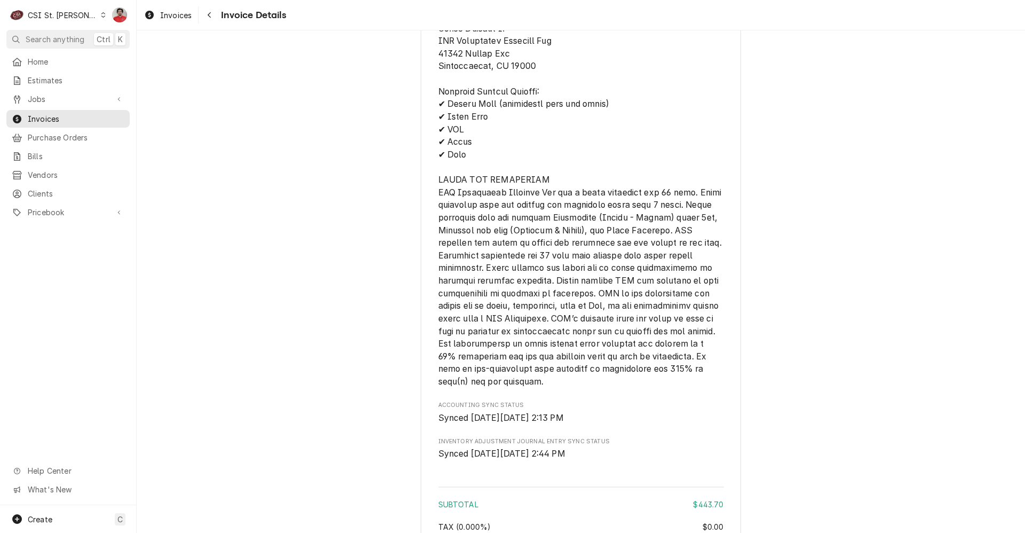
scroll to position [2150, 0]
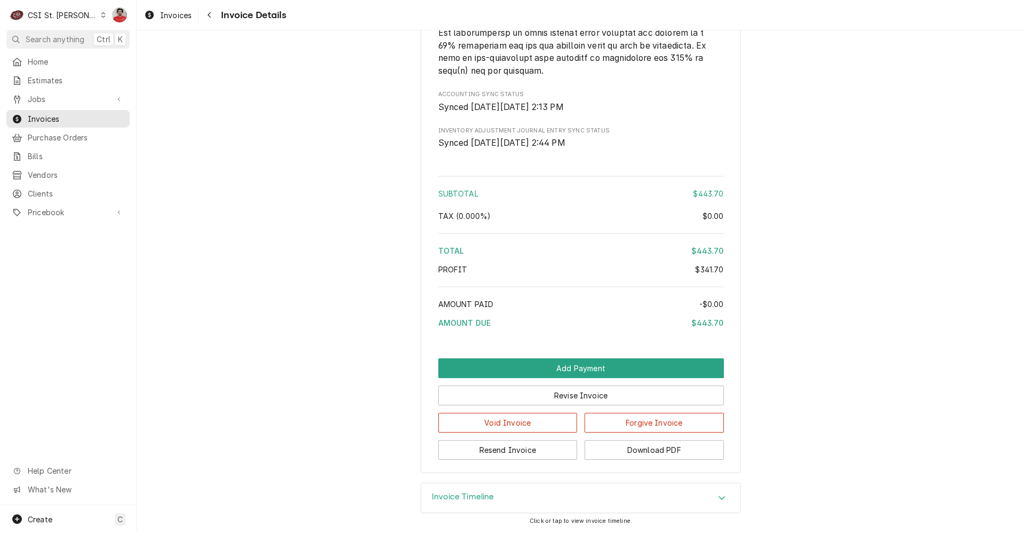
click at [555, 501] on div "Invoice Timeline" at bounding box center [580, 498] width 319 height 30
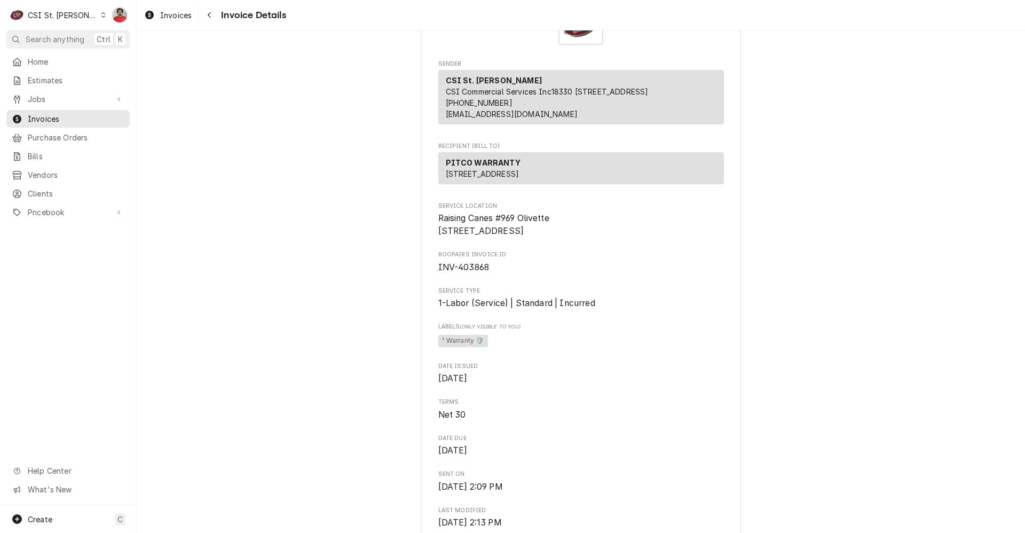
scroll to position [0, 0]
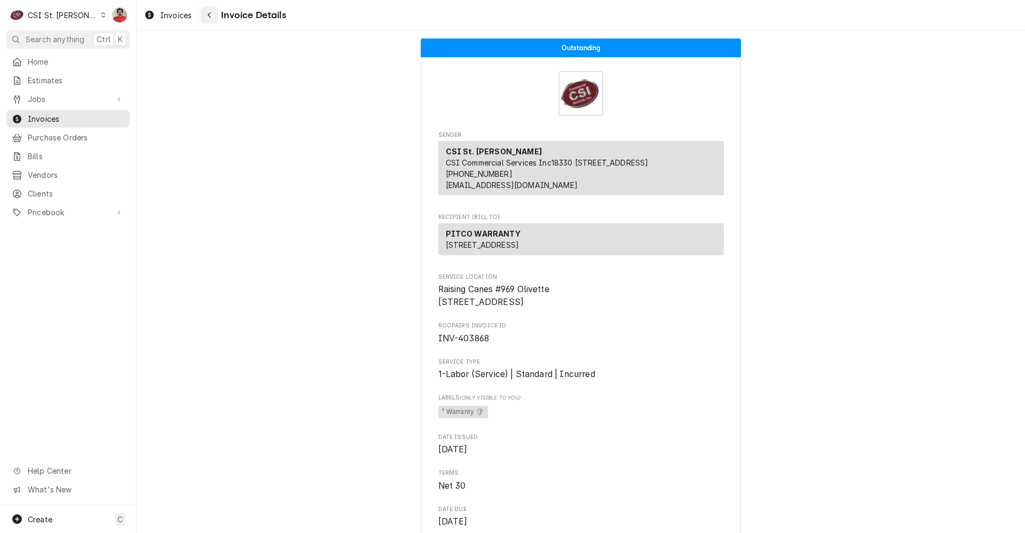
click at [207, 16] on icon "Navigate back" at bounding box center [209, 14] width 5 height 7
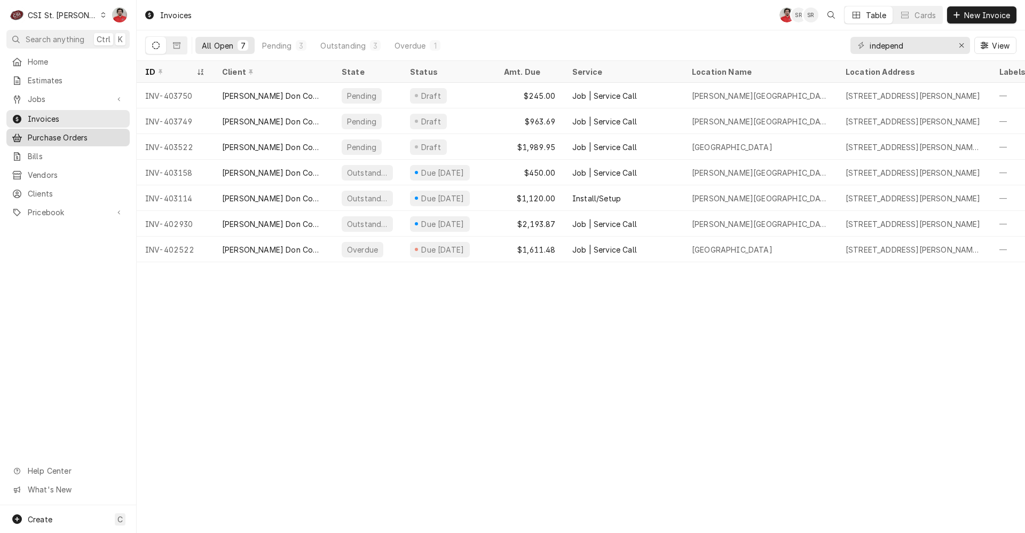
click at [64, 135] on span "Purchase Orders" at bounding box center [76, 137] width 97 height 11
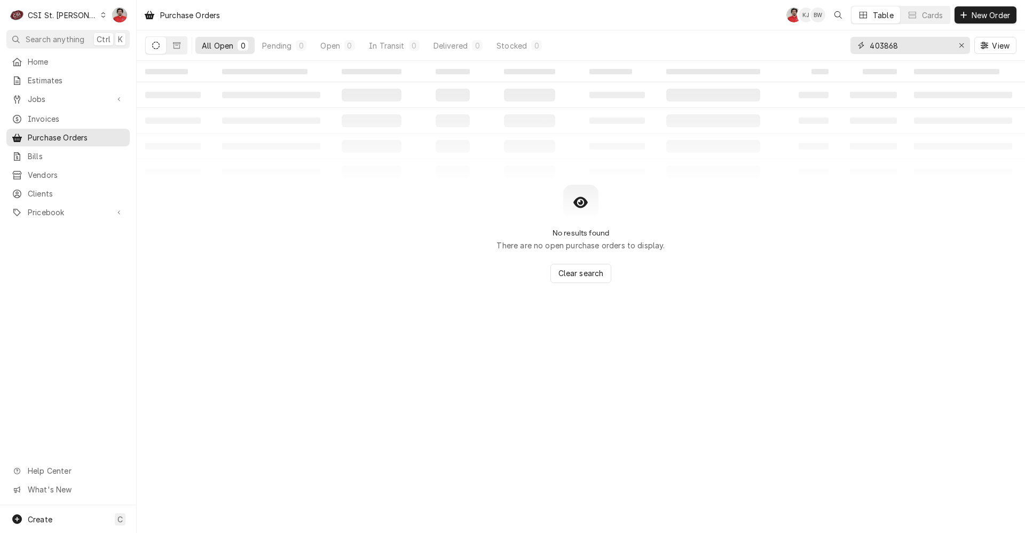
click at [913, 44] on input "403868" at bounding box center [910, 45] width 80 height 17
type input "42575"
click at [908, 49] on input "42575" at bounding box center [910, 45] width 80 height 17
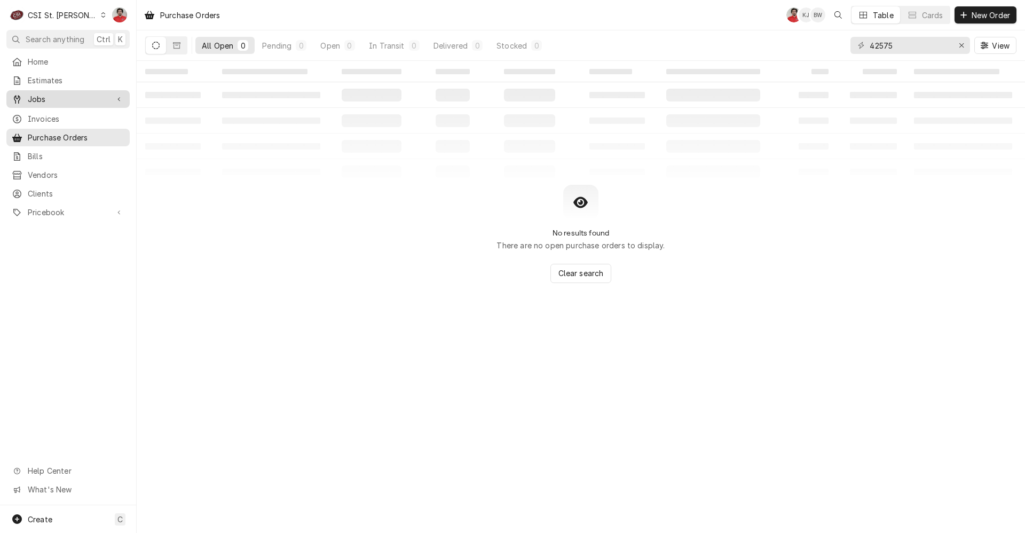
click at [49, 98] on span "Jobs" at bounding box center [68, 98] width 81 height 11
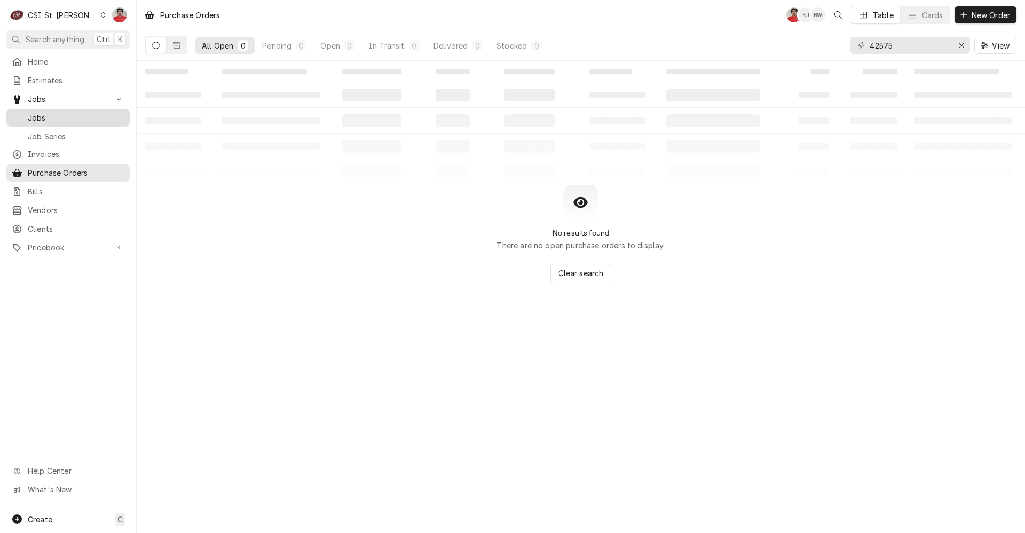
click at [62, 117] on span "Jobs" at bounding box center [76, 117] width 97 height 11
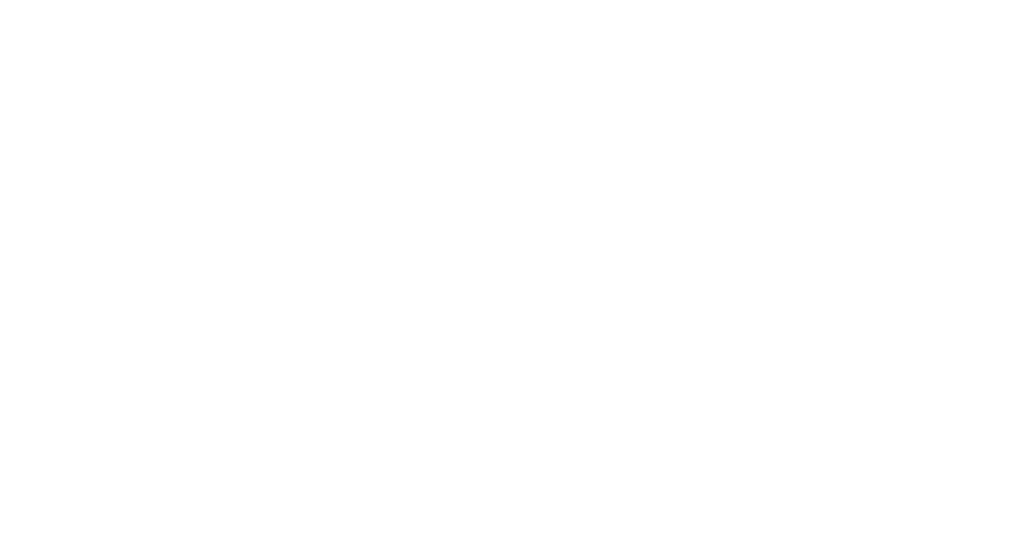
click at [917, 42] on div "Dynamic Content Wrapper" at bounding box center [512, 266] width 1025 height 533
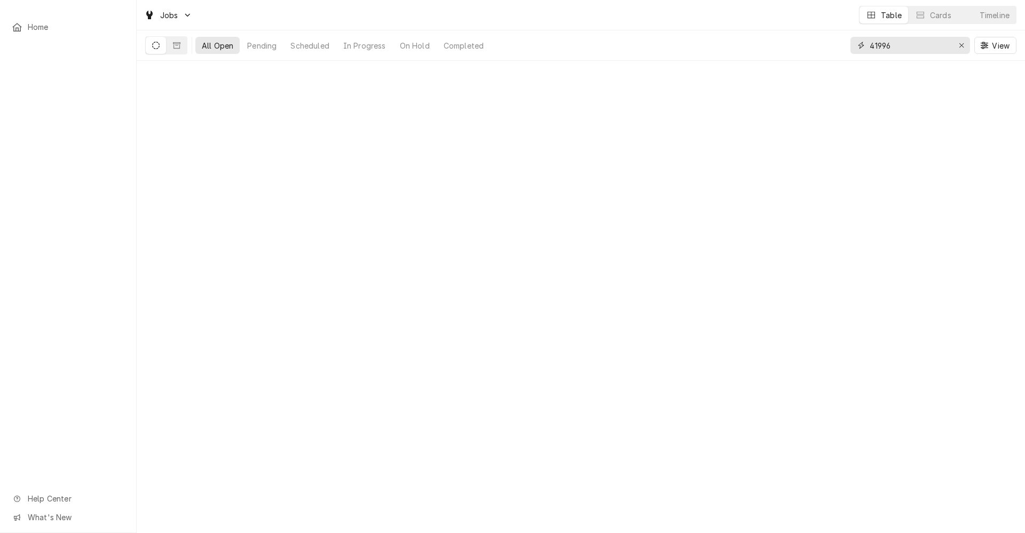
click at [917, 42] on input "41996" at bounding box center [910, 45] width 80 height 17
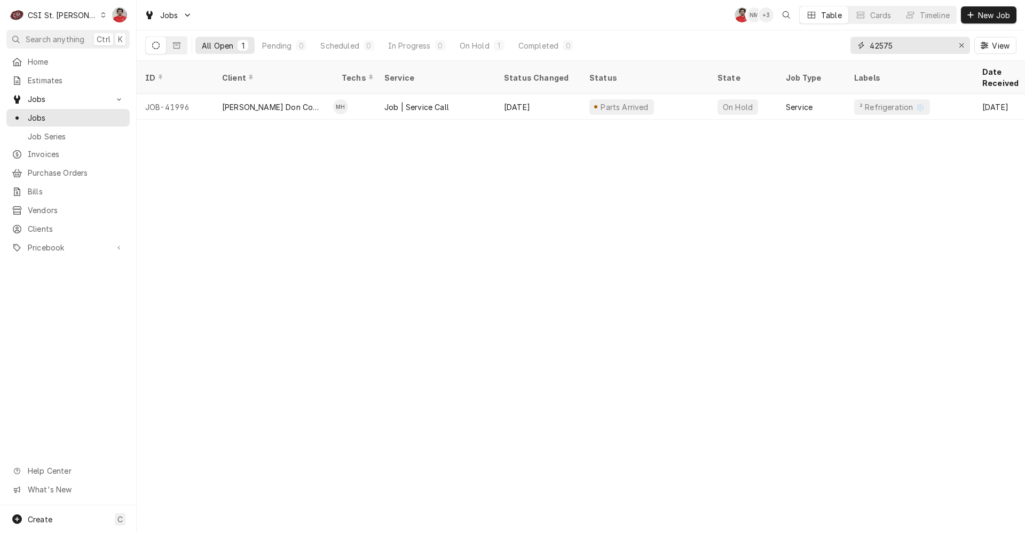
type input "42575"
click at [904, 43] on input "42575" at bounding box center [910, 45] width 80 height 17
click at [73, 13] on div "CSI St. [PERSON_NAME]" at bounding box center [62, 15] width 69 height 11
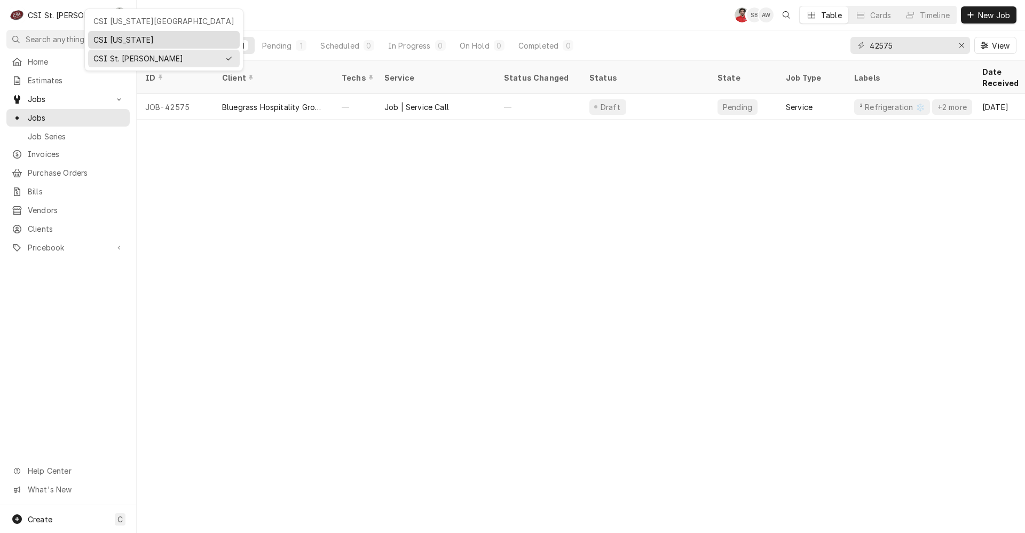
drag, startPoint x: 112, startPoint y: 26, endPoint x: 115, endPoint y: 38, distance: 12.6
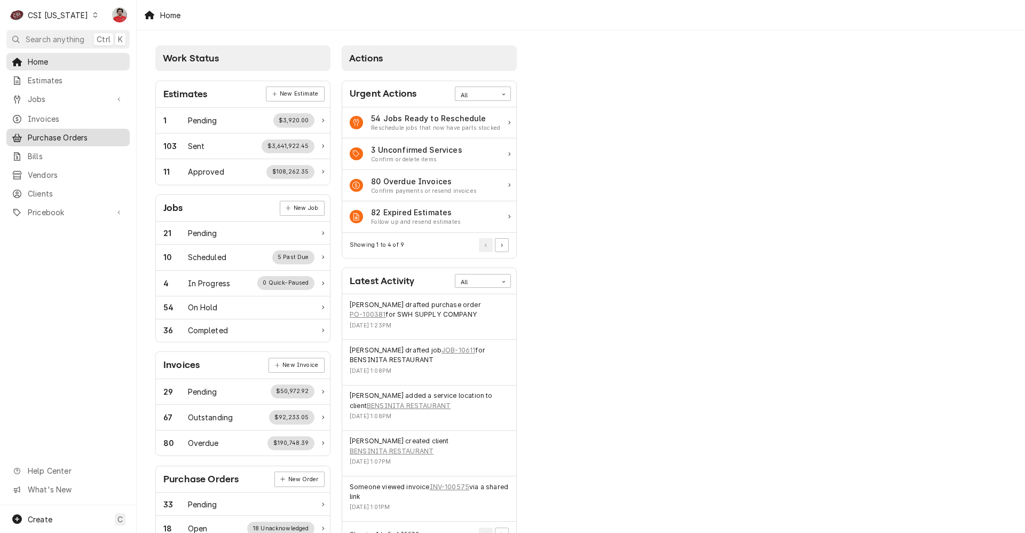
click at [57, 132] on span "Purchase Orders" at bounding box center [76, 137] width 97 height 11
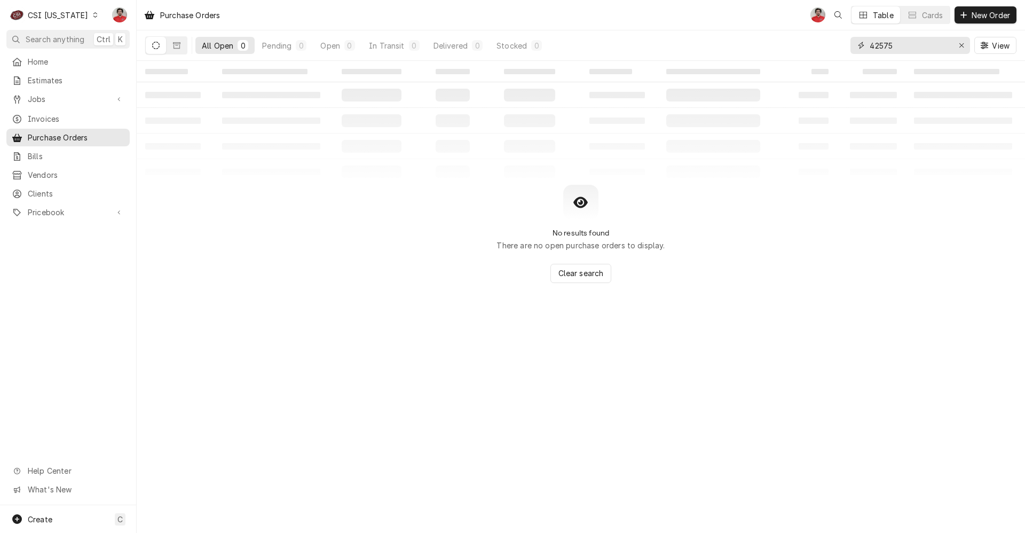
click at [929, 48] on input "42575" at bounding box center [910, 45] width 80 height 17
type input "100339"
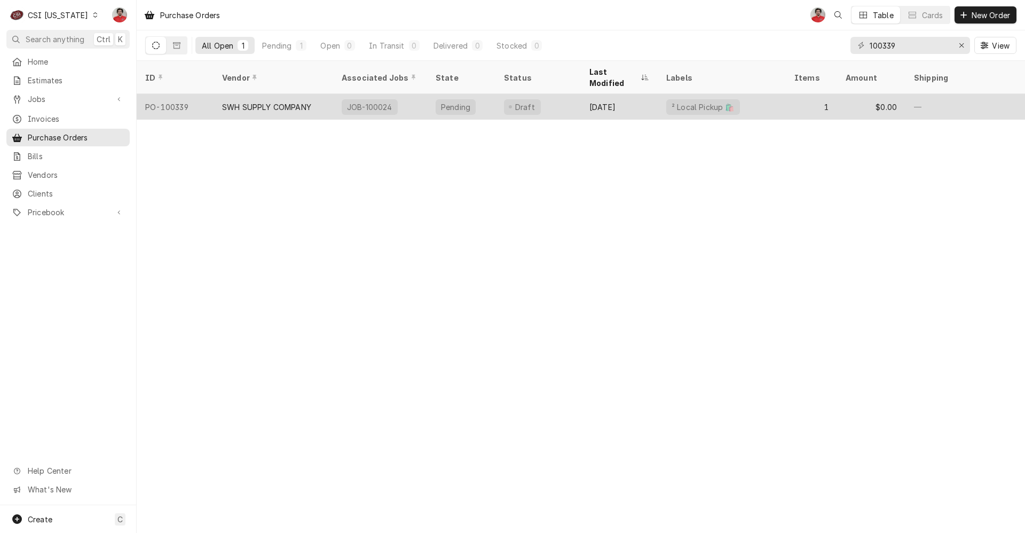
click at [554, 94] on div "Draft" at bounding box center [537, 107] width 85 height 26
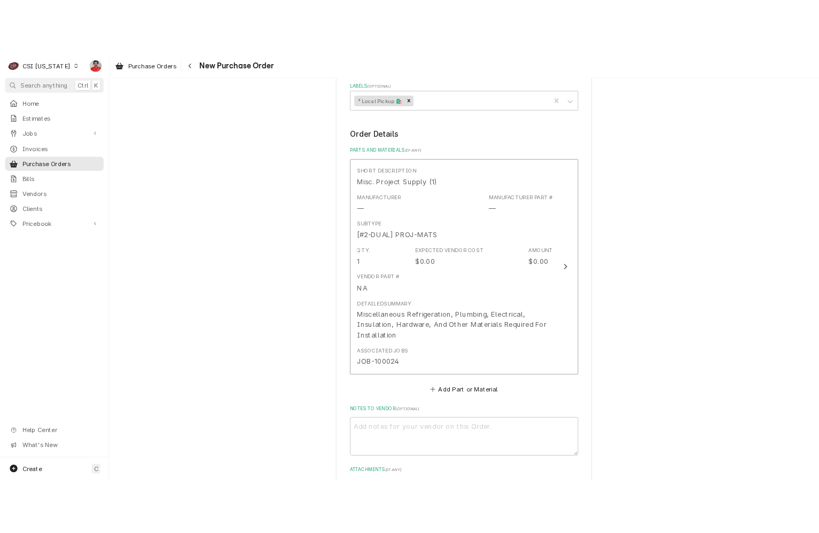
scroll to position [427, 0]
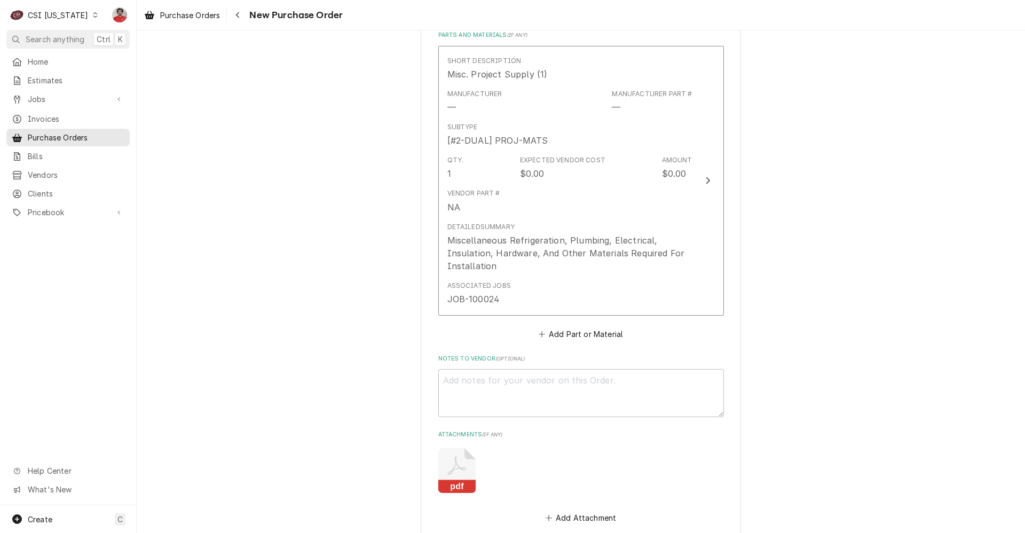
click at [457, 458] on icon "Attachments" at bounding box center [456, 470] width 37 height 45
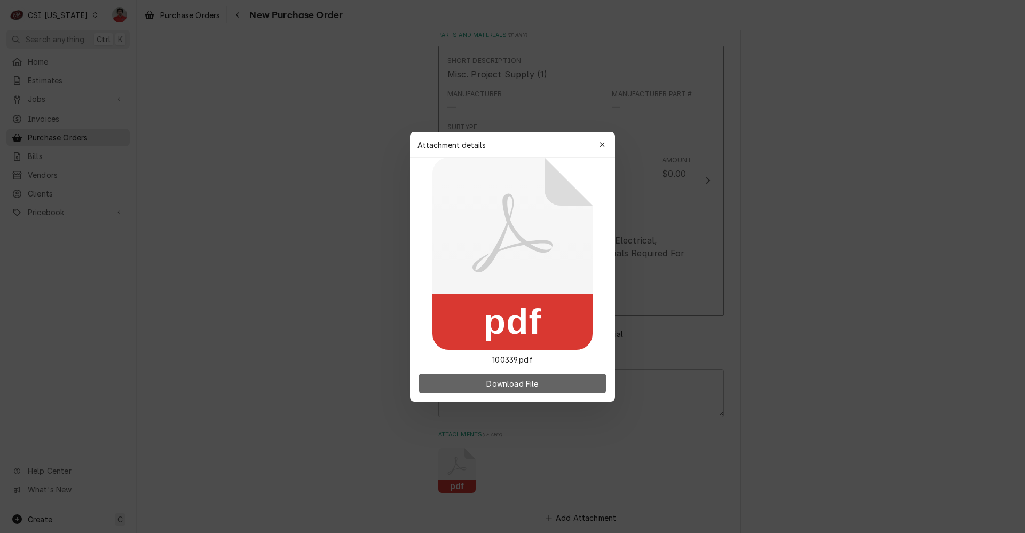
click at [513, 382] on span "Download File" at bounding box center [512, 382] width 56 height 11
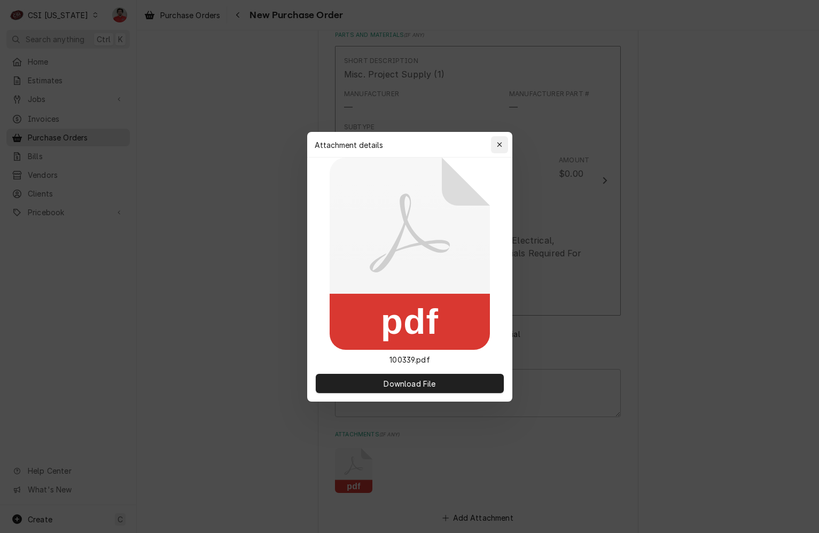
click at [497, 139] on div "button" at bounding box center [499, 144] width 11 height 11
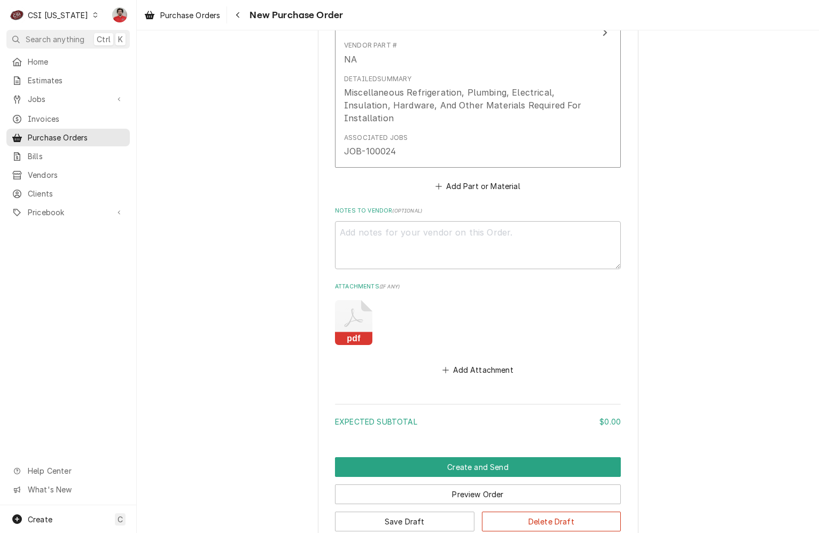
scroll to position [433, 0]
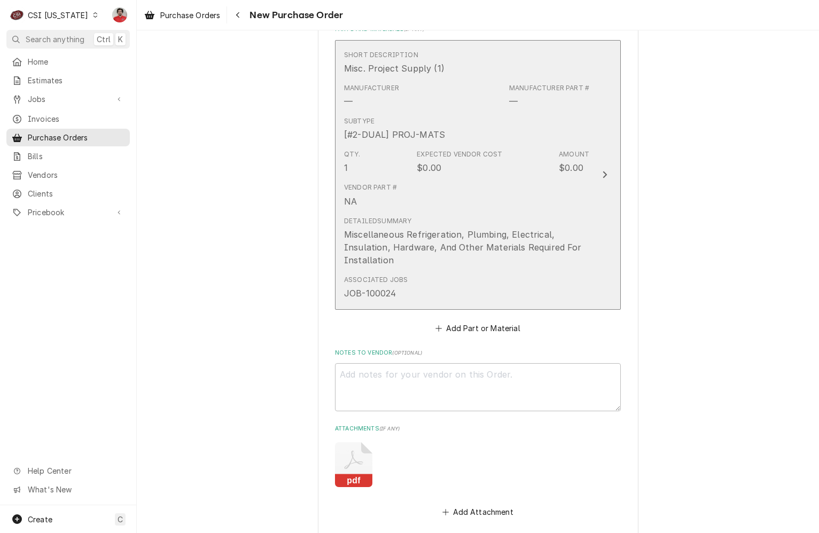
click at [466, 167] on div "Expected Vendor Cost $0.00" at bounding box center [458, 162] width 85 height 25
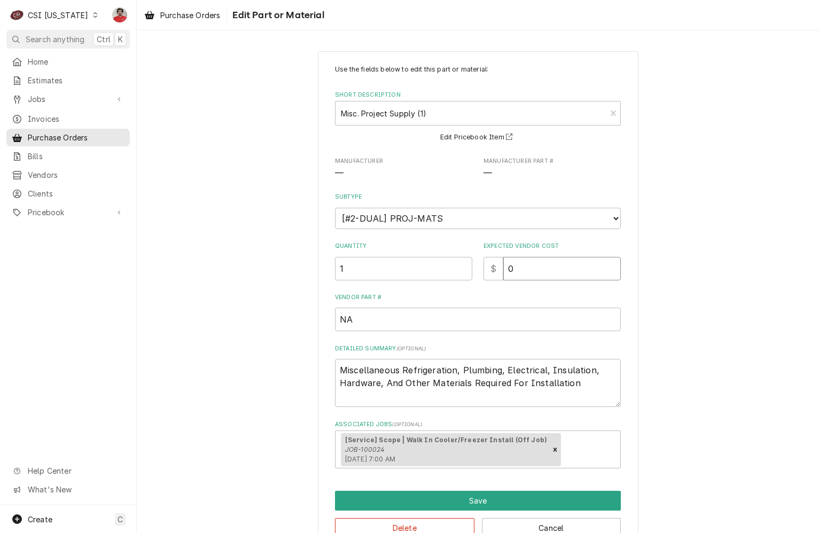
drag, startPoint x: 528, startPoint y: 269, endPoint x: 477, endPoint y: 268, distance: 50.7
click at [477, 268] on div "Quantity 1 Expected Vendor Cost $ 0" at bounding box center [478, 261] width 286 height 38
type textarea "x"
type input "7"
type textarea "x"
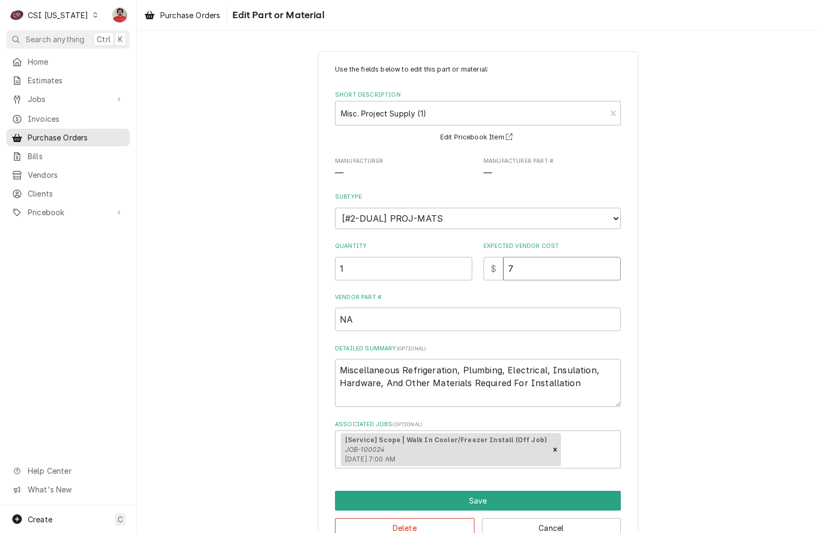
type input "70"
type textarea "x"
type input "700"
type textarea "x"
type input "700.9"
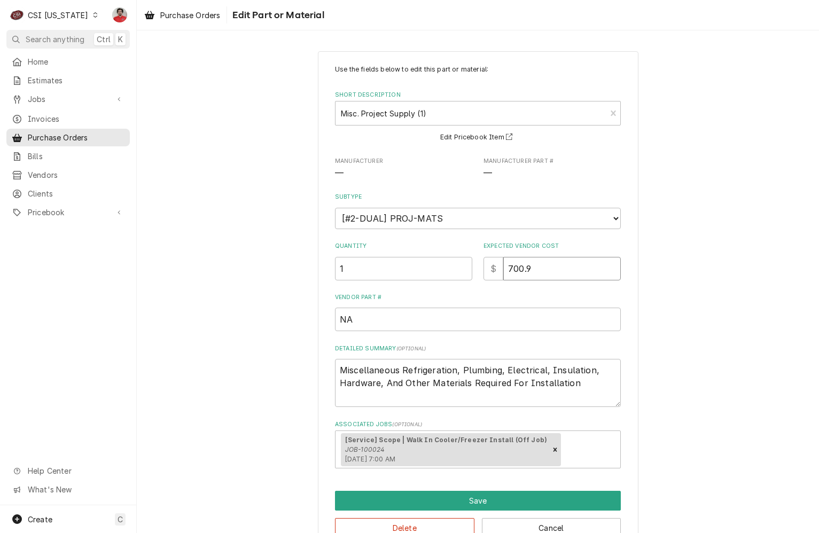
type textarea "x"
type input "700.96"
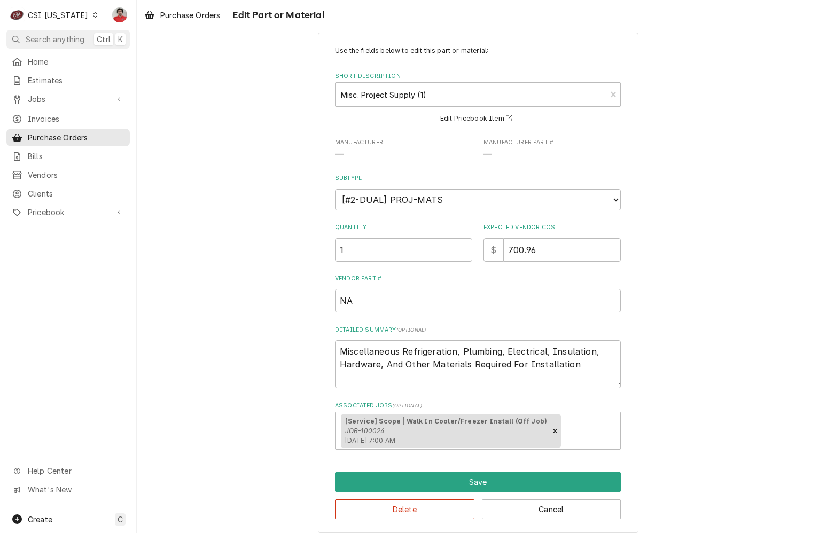
scroll to position [28, 0]
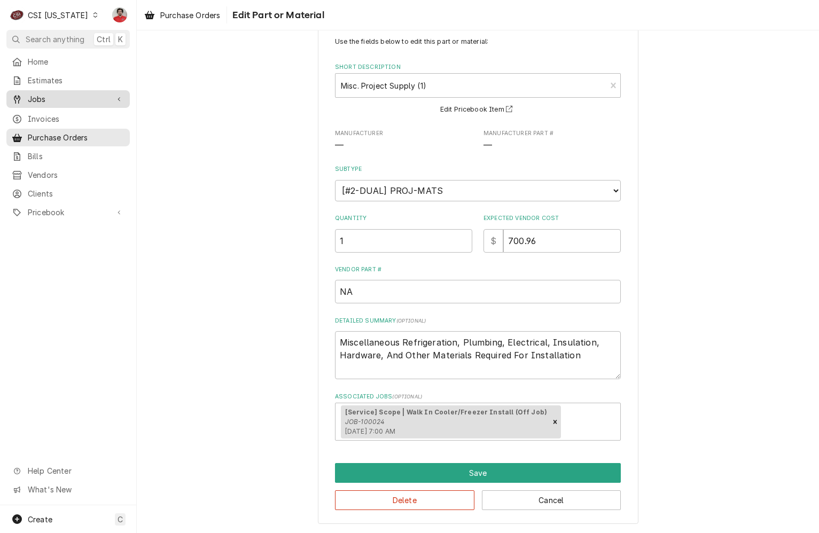
click at [61, 93] on span "Jobs" at bounding box center [68, 98] width 81 height 11
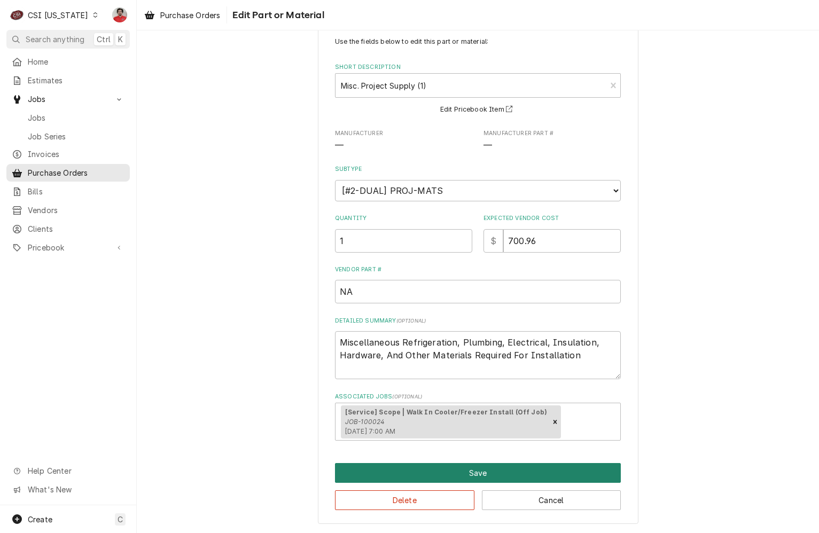
click at [514, 469] on button "Save" at bounding box center [478, 473] width 286 height 20
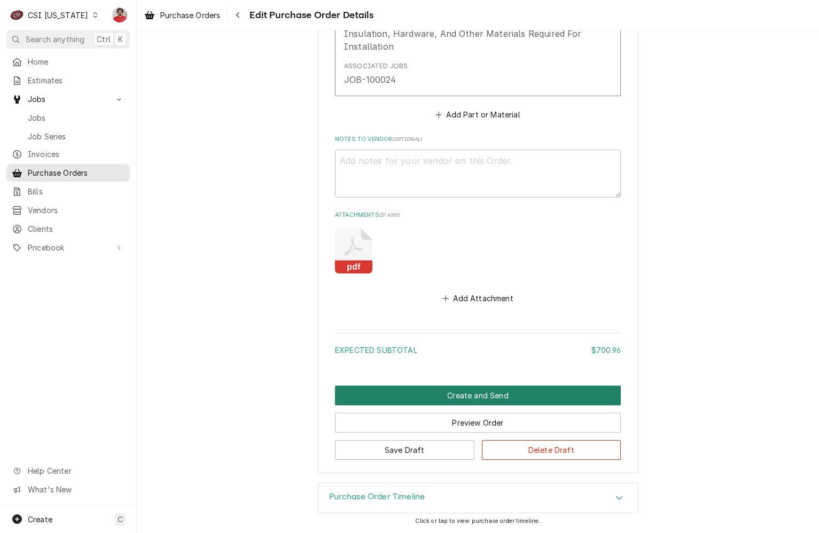
click at [505, 396] on button "Create and Send" at bounding box center [478, 396] width 286 height 20
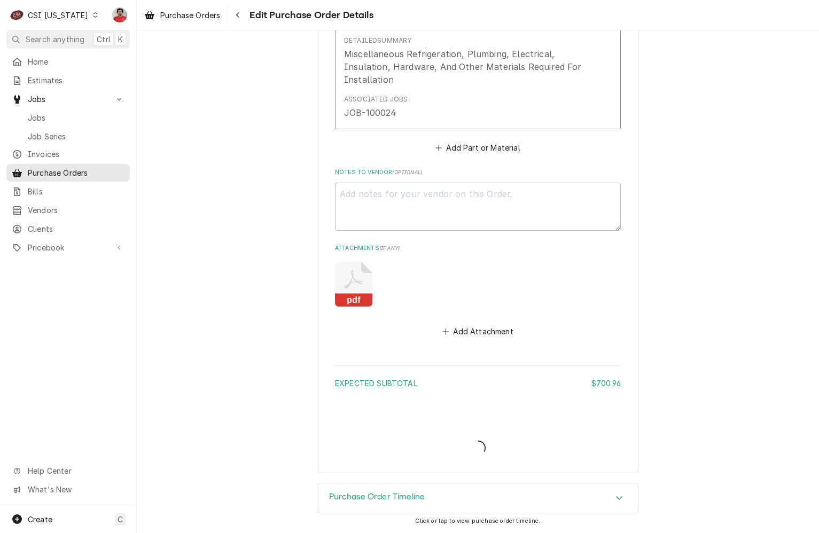
type textarea "x"
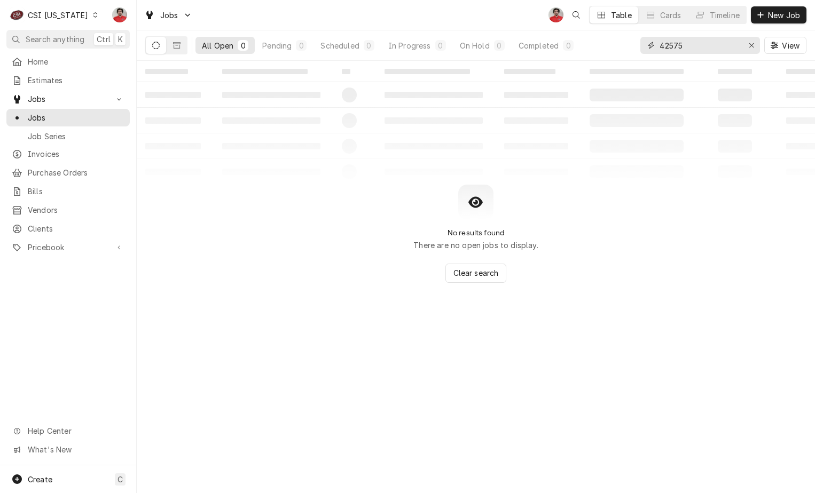
click at [722, 44] on input "42575" at bounding box center [699, 45] width 80 height 17
type input "100024"
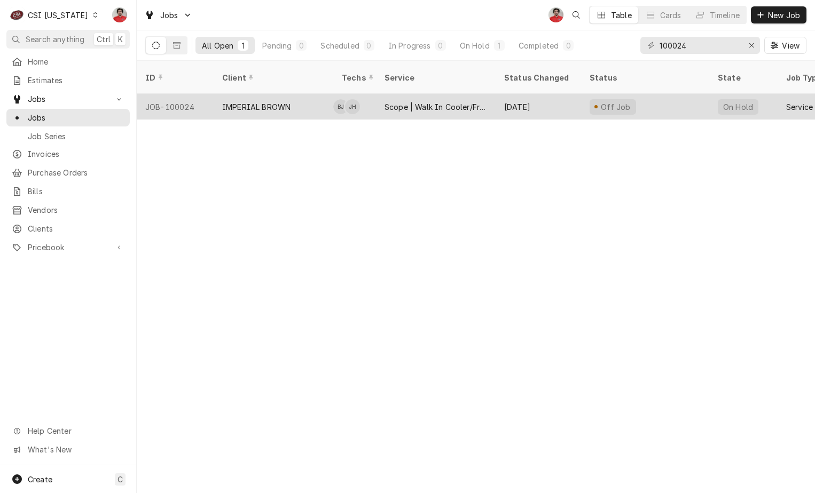
click at [561, 94] on div "[DATE]" at bounding box center [537, 107] width 85 height 26
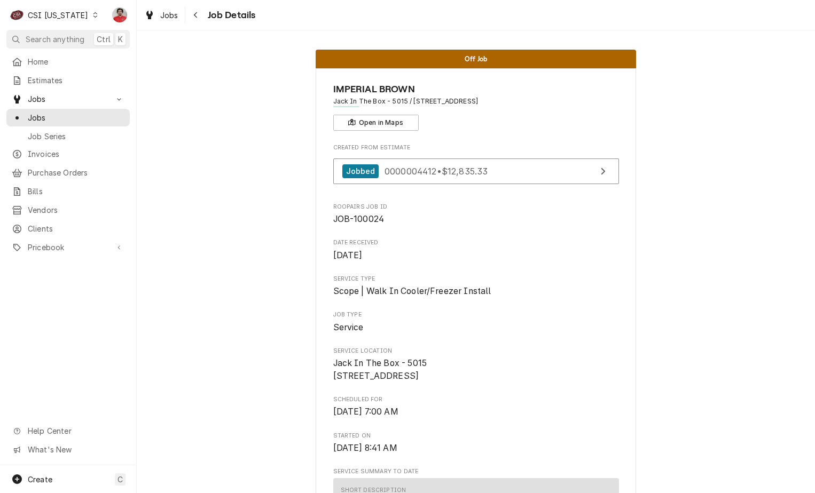
scroll to position [427, 0]
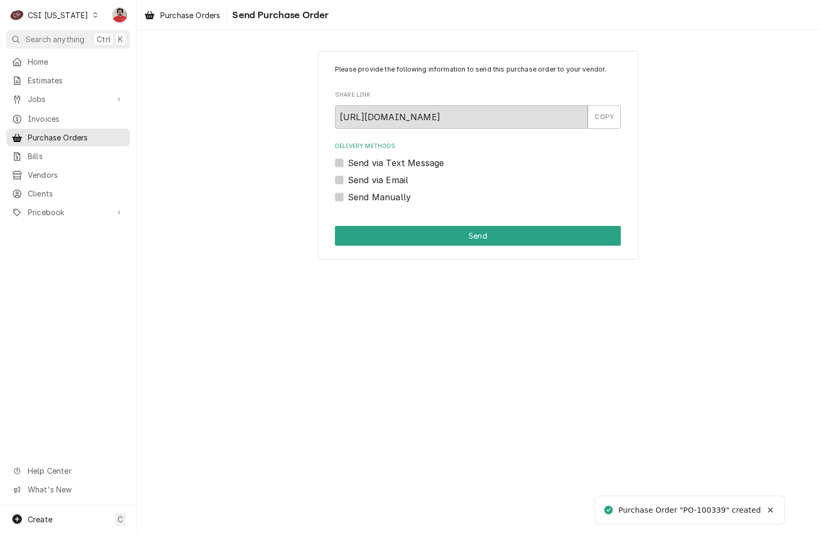
click at [389, 201] on label "Send Manually" at bounding box center [379, 197] width 63 height 13
click at [389, 201] on input "Send Manually" at bounding box center [491, 202] width 286 height 23
checkbox input "true"
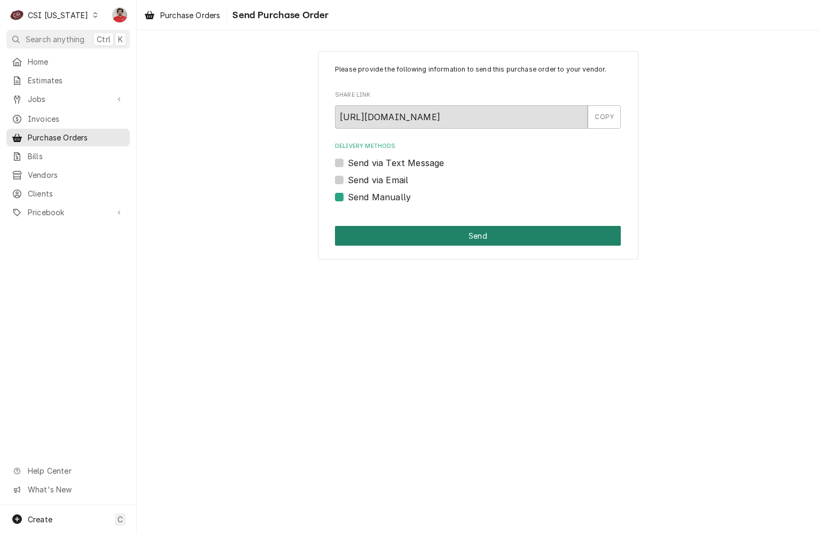
click at [432, 237] on button "Send" at bounding box center [478, 236] width 286 height 20
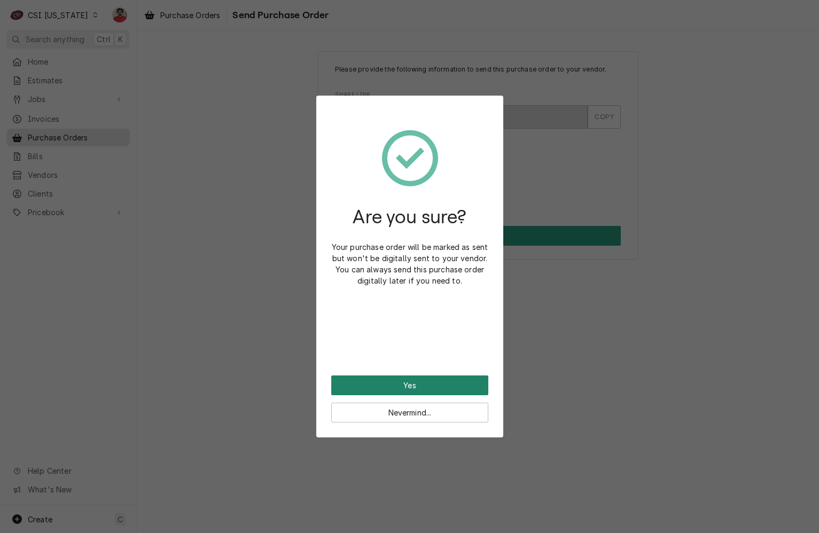
click at [429, 392] on button "Yes" at bounding box center [409, 385] width 157 height 20
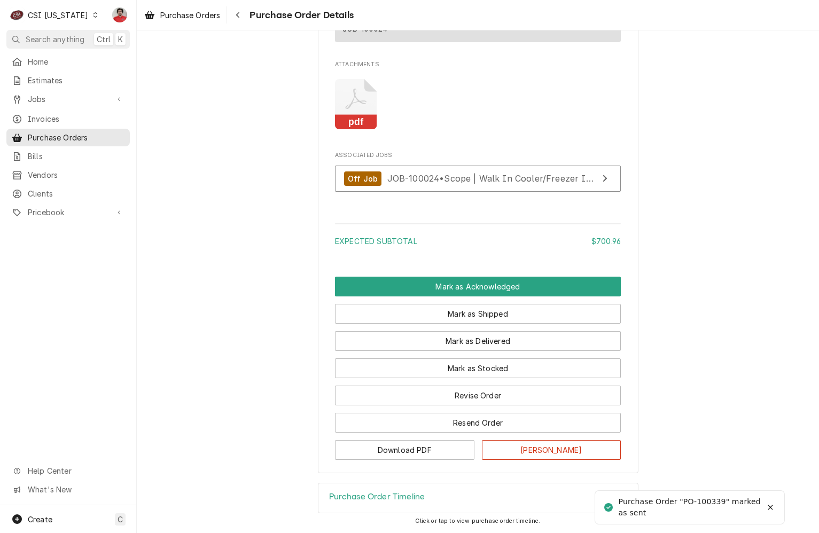
scroll to position [872, 0]
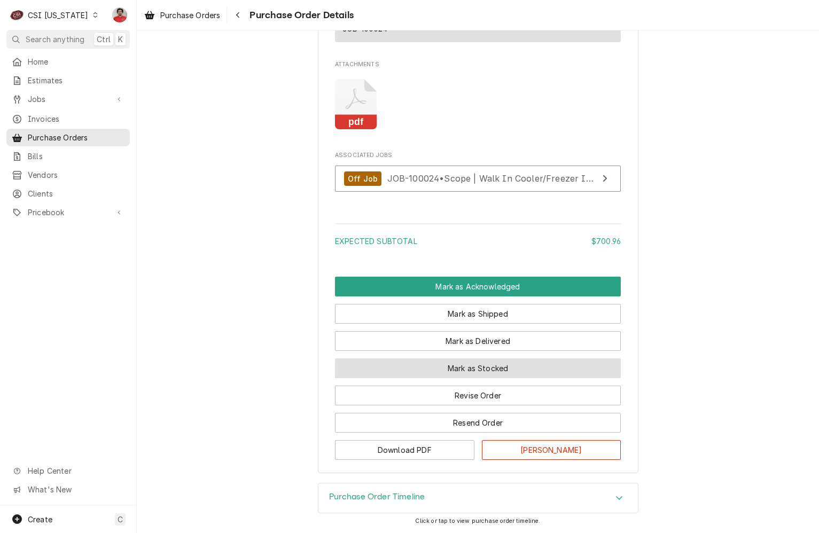
click at [460, 367] on button "Mark as Stocked" at bounding box center [478, 368] width 286 height 20
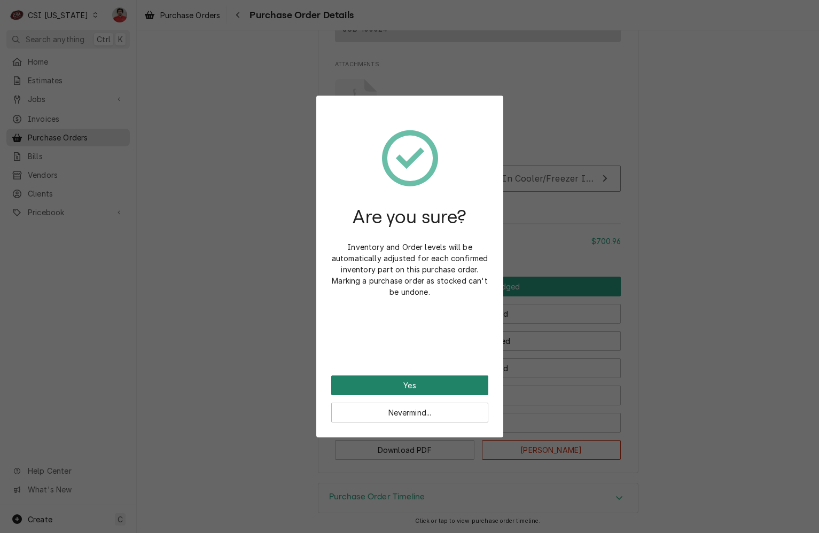
click at [447, 387] on button "Yes" at bounding box center [409, 385] width 157 height 20
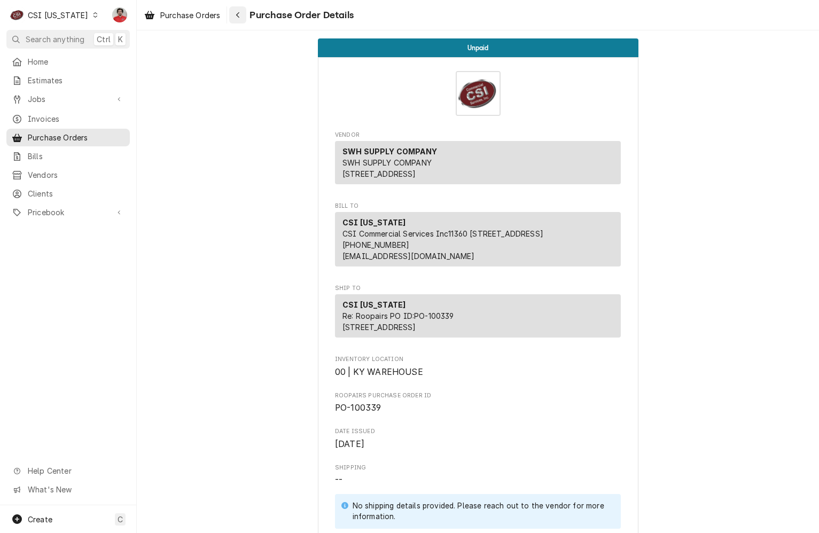
click at [237, 17] on icon "Navigate back" at bounding box center [237, 14] width 5 height 7
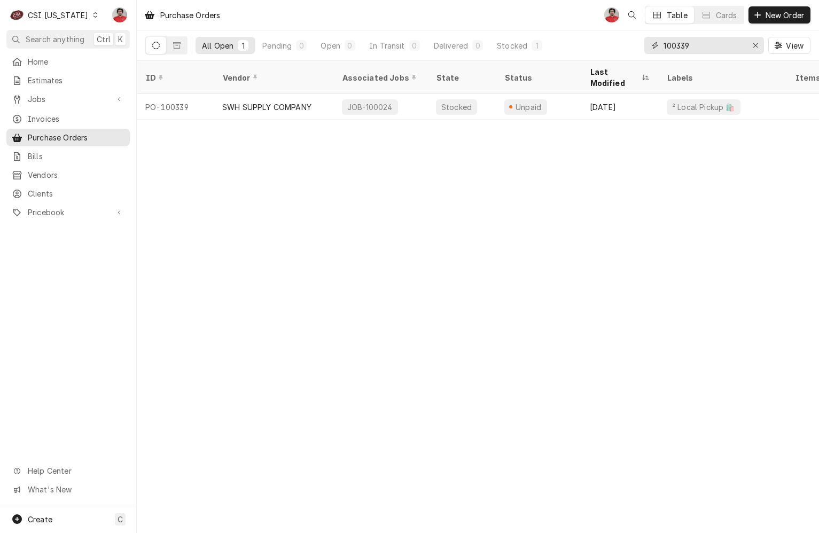
drag, startPoint x: 700, startPoint y: 48, endPoint x: 588, endPoint y: 51, distance: 112.2
click at [588, 51] on div "All Open 1 Pending 0 Open 0 In Transit 0 Delivered 0 Stocked 1 100339 View" at bounding box center [477, 45] width 665 height 30
click at [704, 49] on input "100348" at bounding box center [703, 45] width 80 height 17
click at [734, 49] on input "100353" at bounding box center [703, 45] width 80 height 17
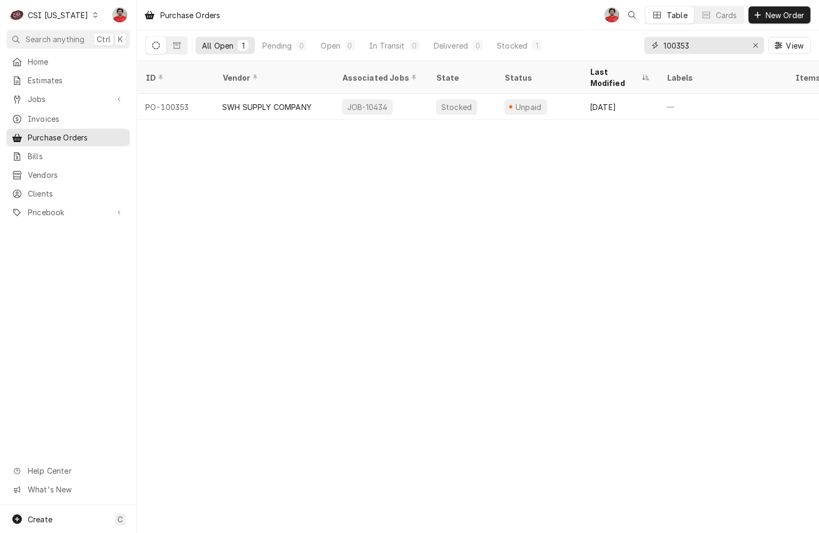
click at [734, 49] on input "100353" at bounding box center [703, 45] width 80 height 17
click at [723, 41] on input "100357" at bounding box center [703, 45] width 80 height 17
click at [725, 48] on input "100359" at bounding box center [703, 45] width 80 height 17
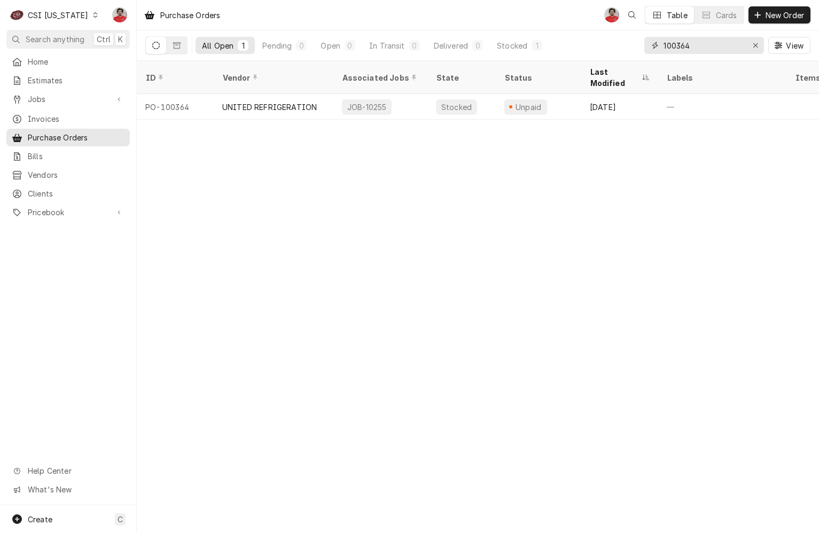
click at [725, 48] on input "100364" at bounding box center [703, 45] width 80 height 17
click at [705, 53] on input "100364" at bounding box center [703, 45] width 80 height 17
drag, startPoint x: 746, startPoint y: 42, endPoint x: 778, endPoint y: 46, distance: 32.8
click at [780, 39] on div "100369 View" at bounding box center [727, 45] width 166 height 30
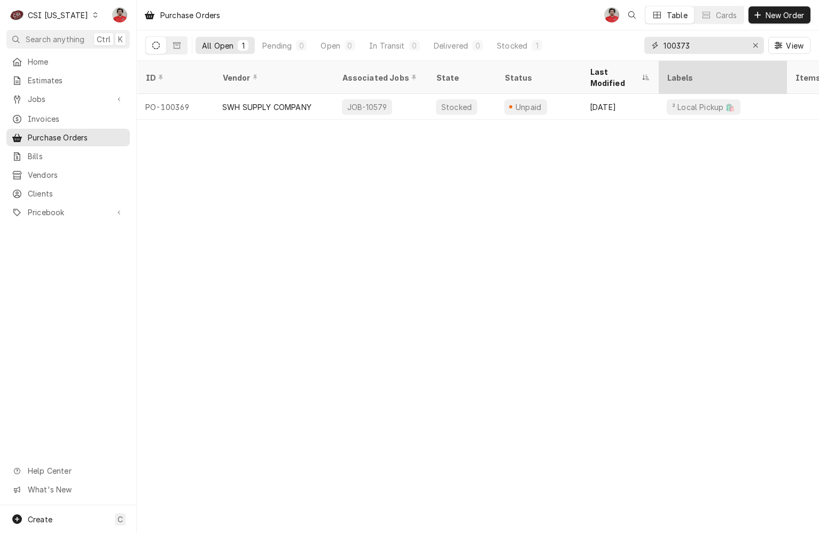
type input "100373"
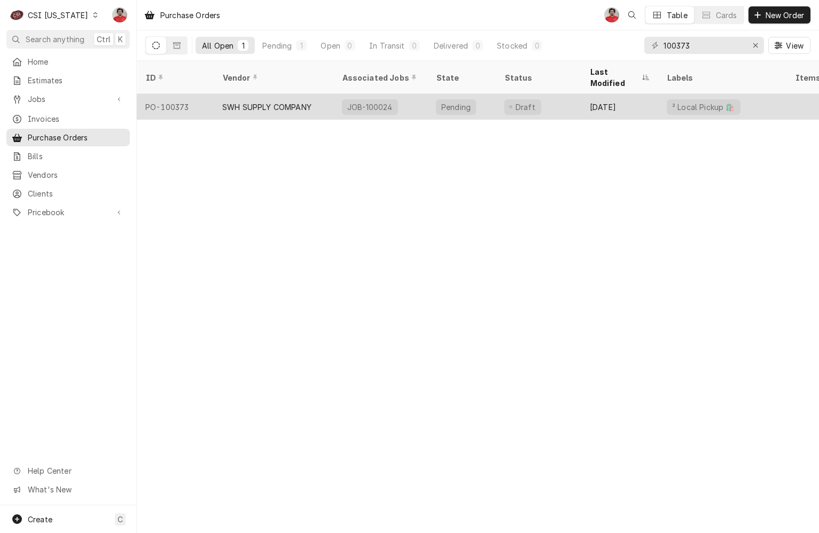
click at [296, 101] on div "SWH SUPPLY COMPANY" at bounding box center [266, 106] width 89 height 11
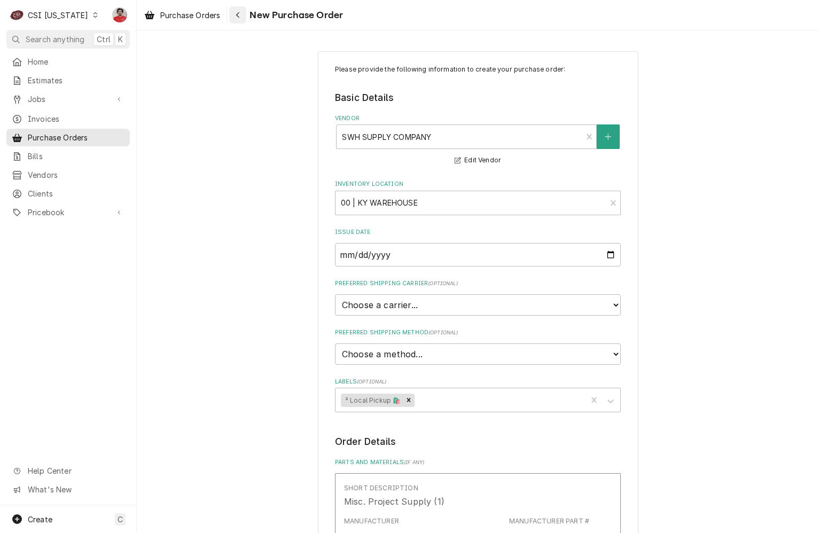
click at [243, 13] on div "Navigate back" at bounding box center [237, 15] width 11 height 11
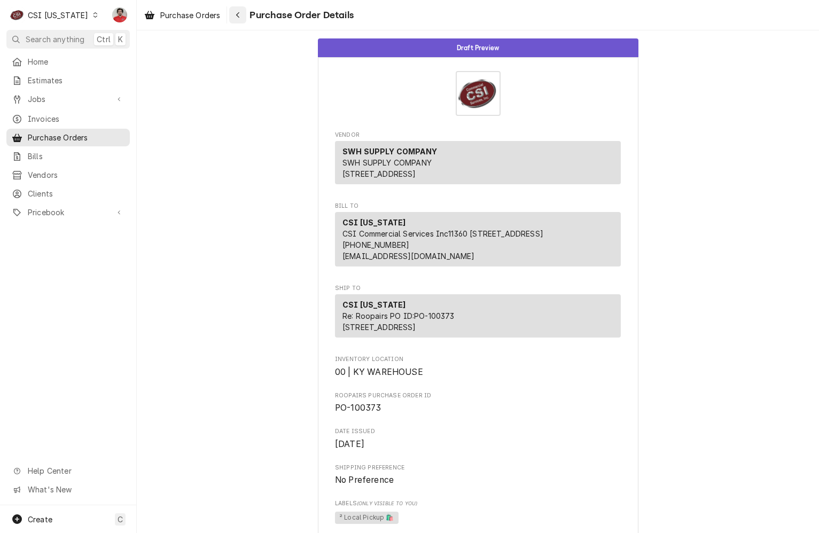
click at [243, 13] on div "Navigate back" at bounding box center [237, 15] width 11 height 11
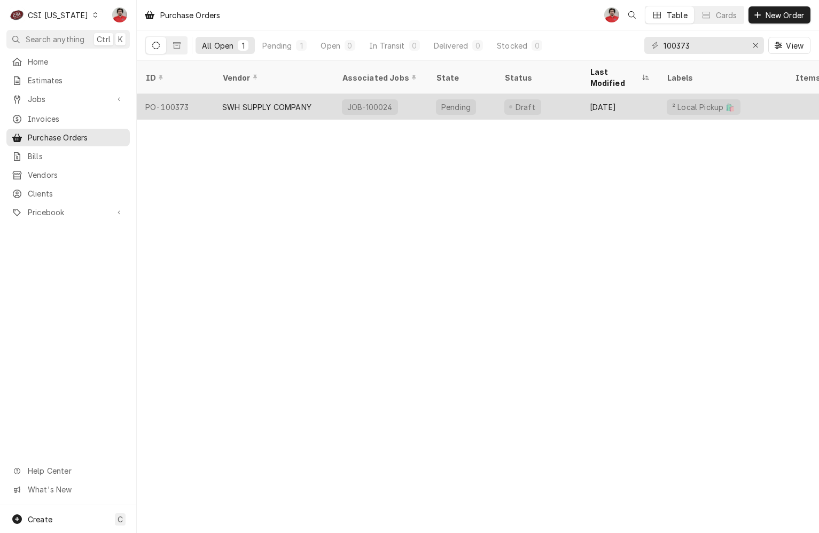
click at [295, 101] on div "SWH SUPPLY COMPANY" at bounding box center [266, 106] width 89 height 11
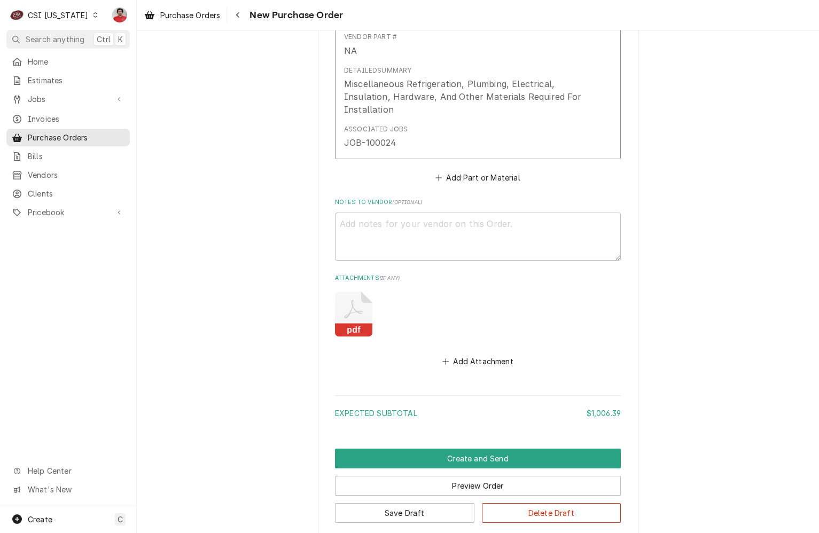
scroll to position [647, 0]
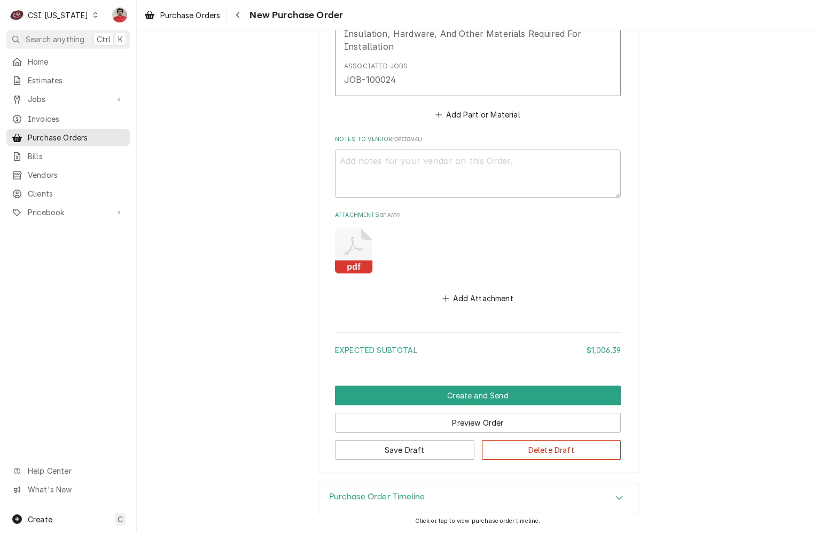
click at [343, 238] on icon "Attachments" at bounding box center [353, 251] width 37 height 45
type textarea "x"
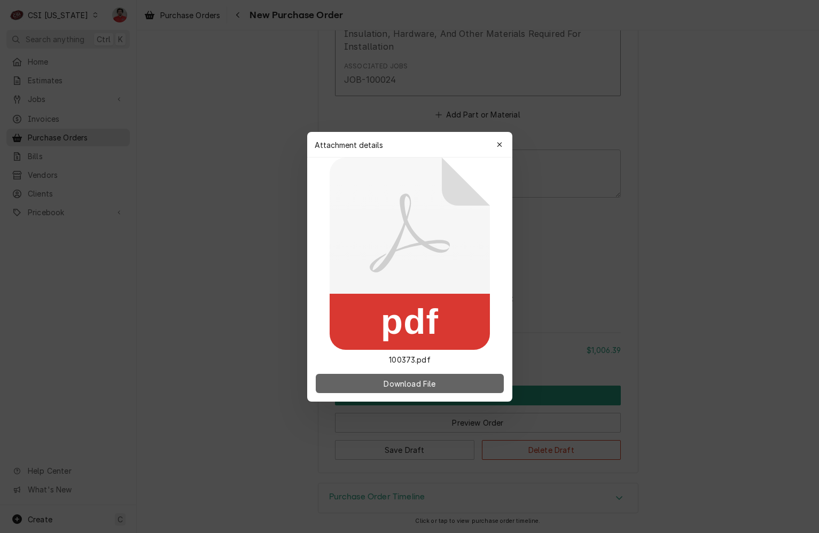
click at [384, 384] on span "Download File" at bounding box center [409, 382] width 56 height 11
click at [501, 145] on icon "button" at bounding box center [499, 144] width 6 height 7
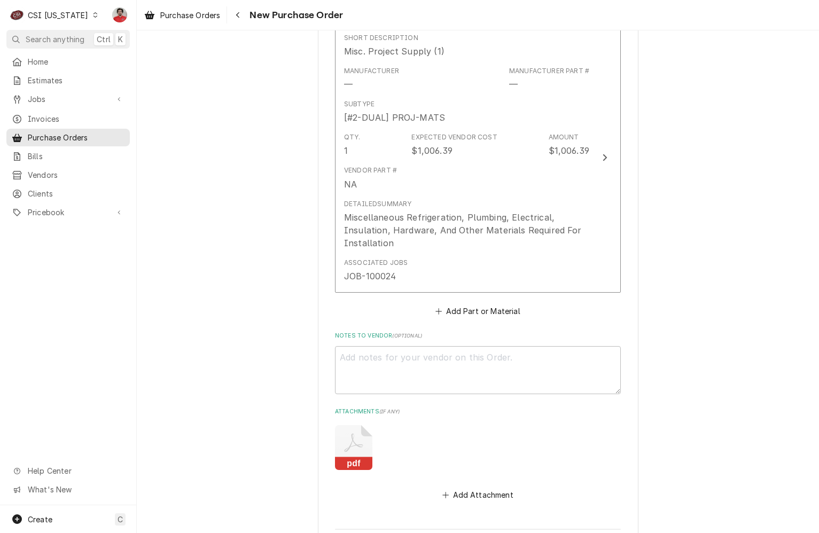
scroll to position [380, 0]
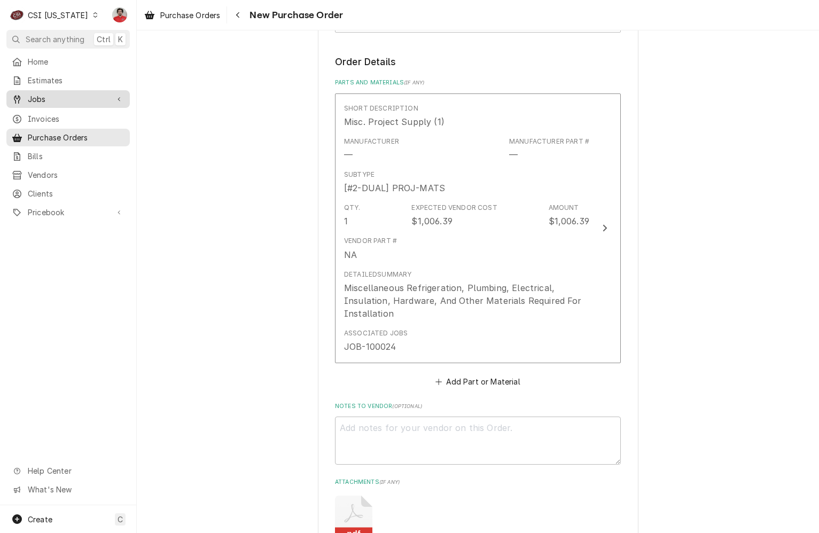
click at [72, 103] on link "Jobs" at bounding box center [67, 99] width 123 height 18
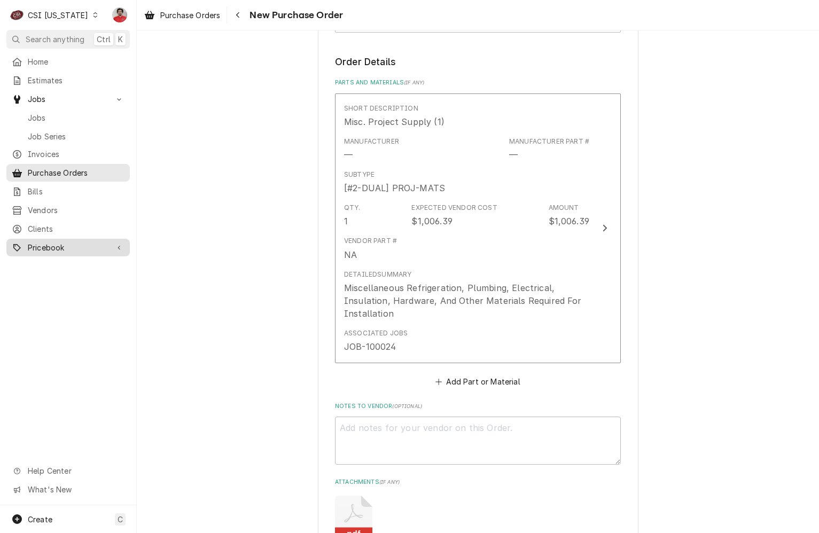
click at [58, 242] on span "Pricebook" at bounding box center [68, 247] width 81 height 11
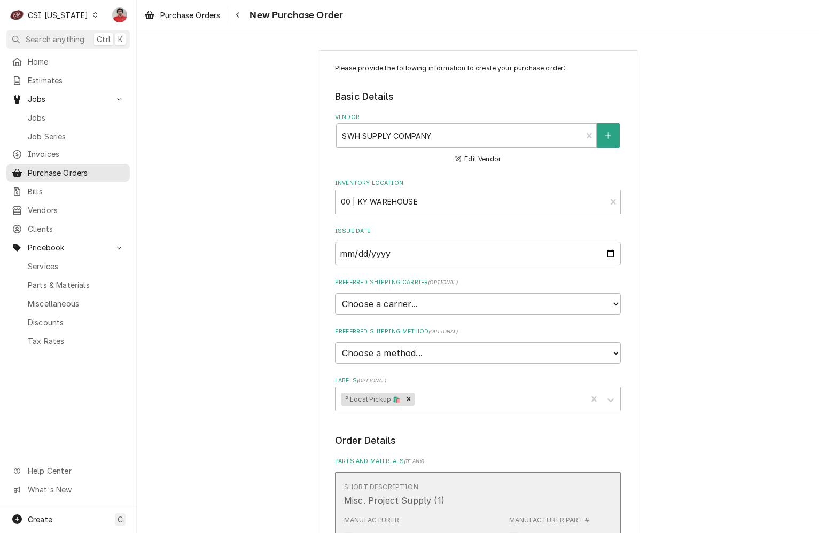
scroll to position [0, 0]
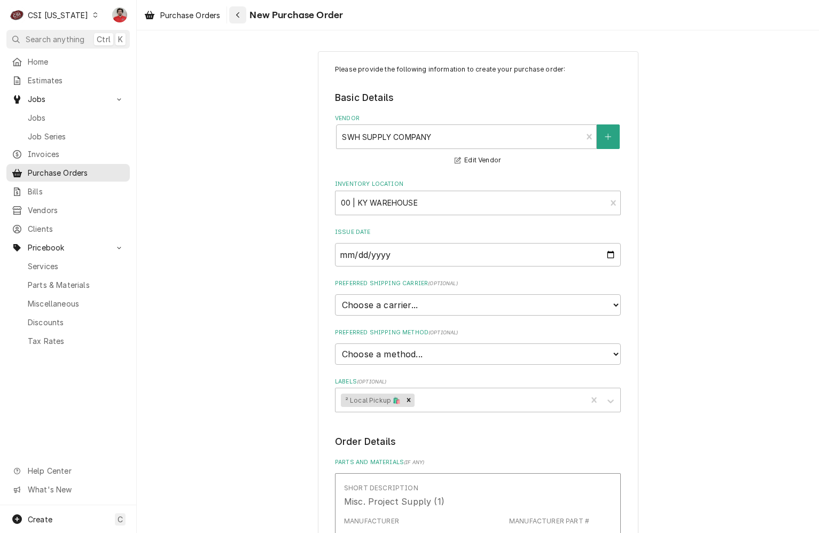
click at [240, 16] on icon "Navigate back" at bounding box center [237, 14] width 5 height 7
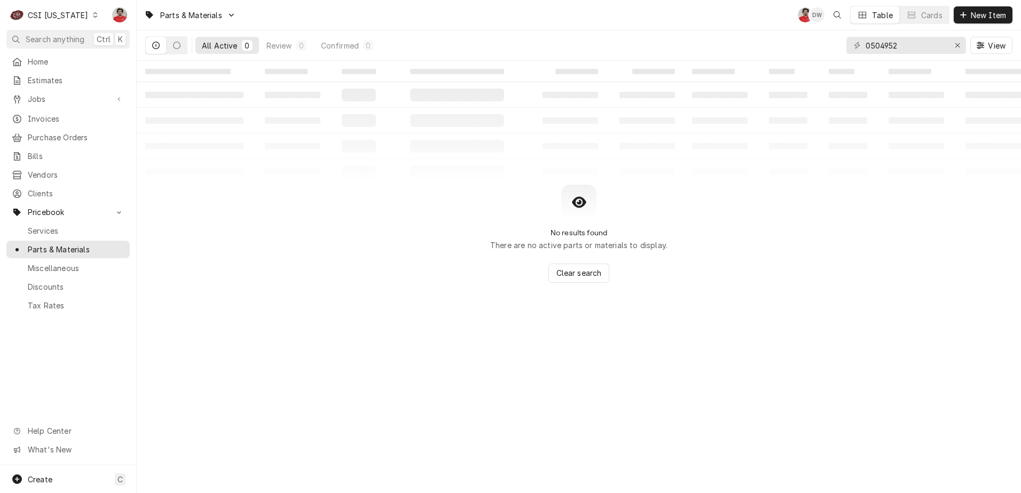
click at [814, 36] on div "0504952 View" at bounding box center [929, 45] width 166 height 30
drag, startPoint x: 953, startPoint y: 36, endPoint x: 929, endPoint y: 47, distance: 27.0
click at [814, 47] on input "0504952" at bounding box center [906, 45] width 80 height 17
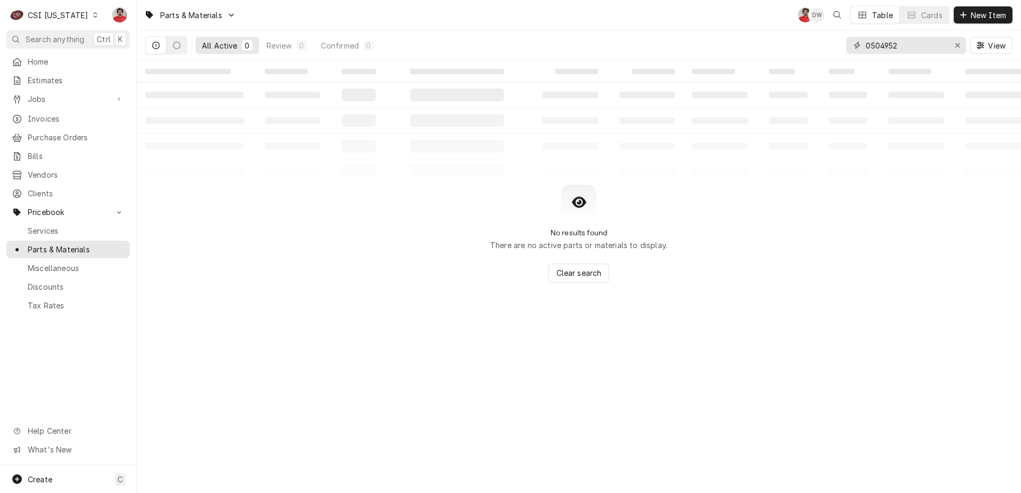
click at [814, 46] on input "0504952" at bounding box center [906, 45] width 80 height 17
type input "61430500"
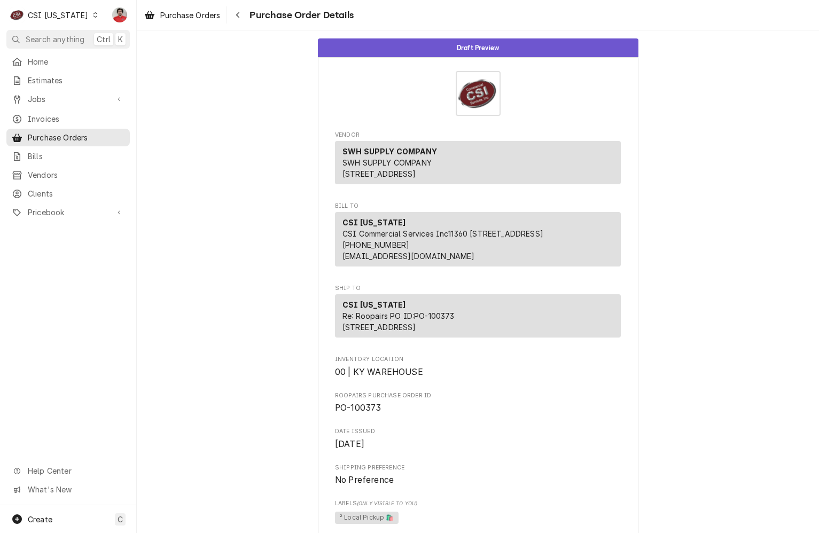
click at [71, 13] on div "CSI [US_STATE]" at bounding box center [58, 15] width 60 height 11
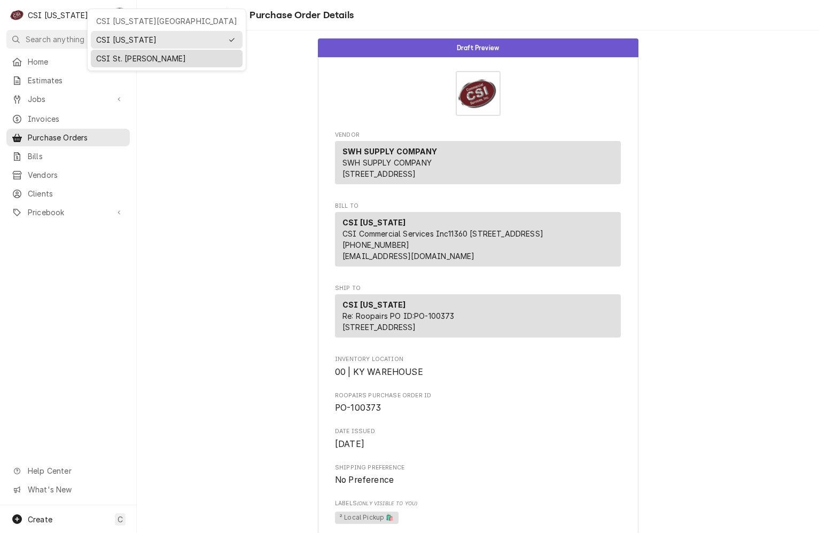
click at [114, 58] on div "CSI St. [PERSON_NAME]" at bounding box center [166, 58] width 141 height 11
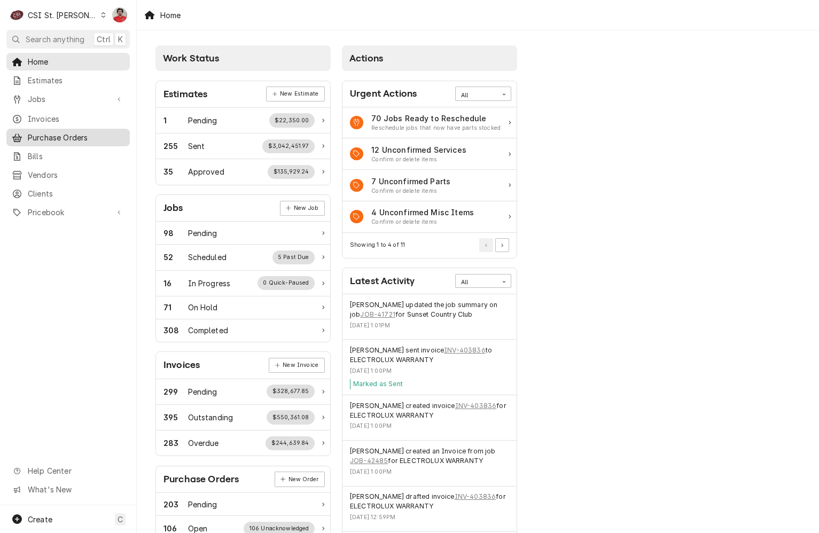
click at [45, 137] on span "Purchase Orders" at bounding box center [76, 137] width 97 height 11
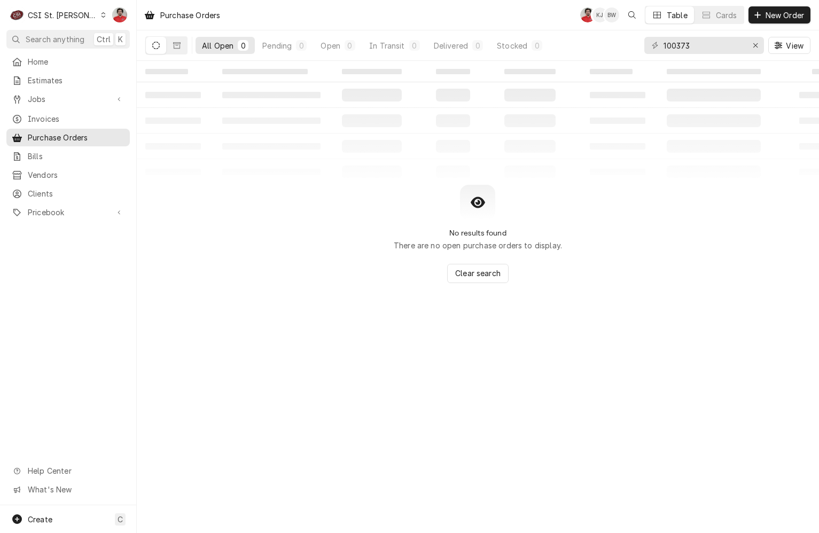
click at [699, 34] on div "100373 View" at bounding box center [727, 45] width 166 height 30
click at [698, 48] on input "100373" at bounding box center [703, 45] width 80 height 17
type input "401187"
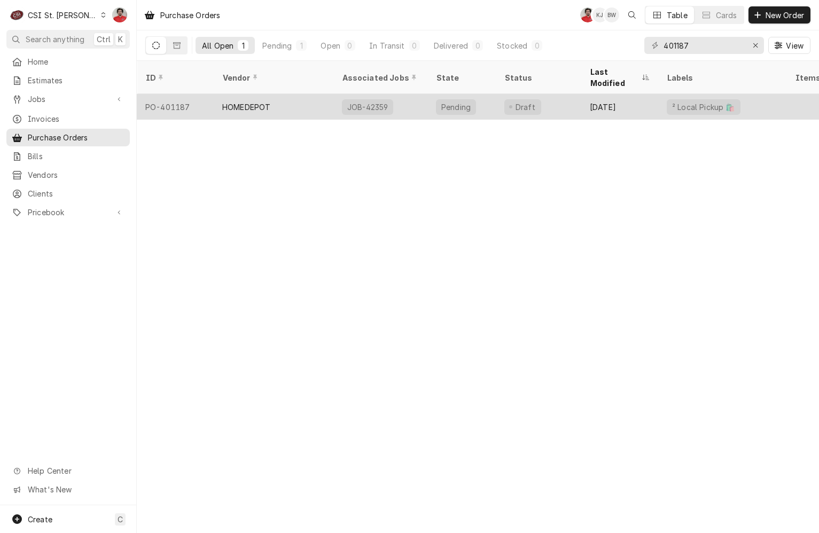
click at [565, 94] on div "Draft" at bounding box center [537, 107] width 85 height 26
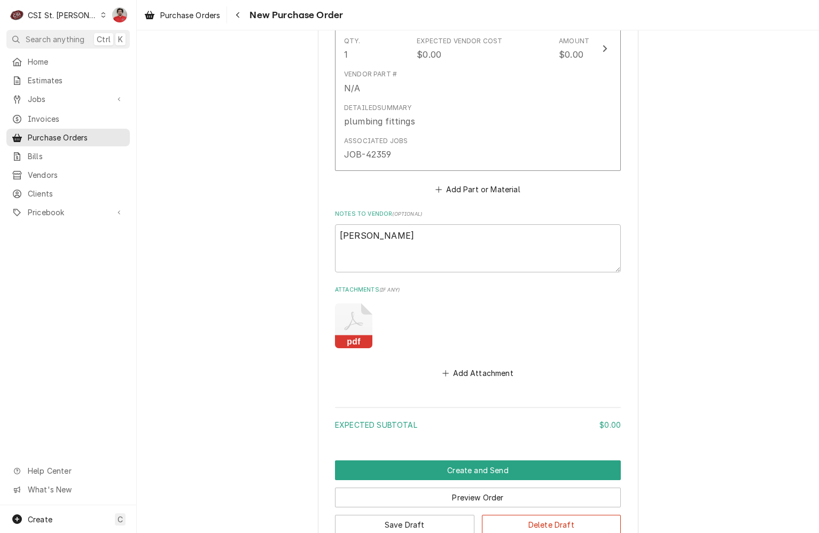
scroll to position [587, 0]
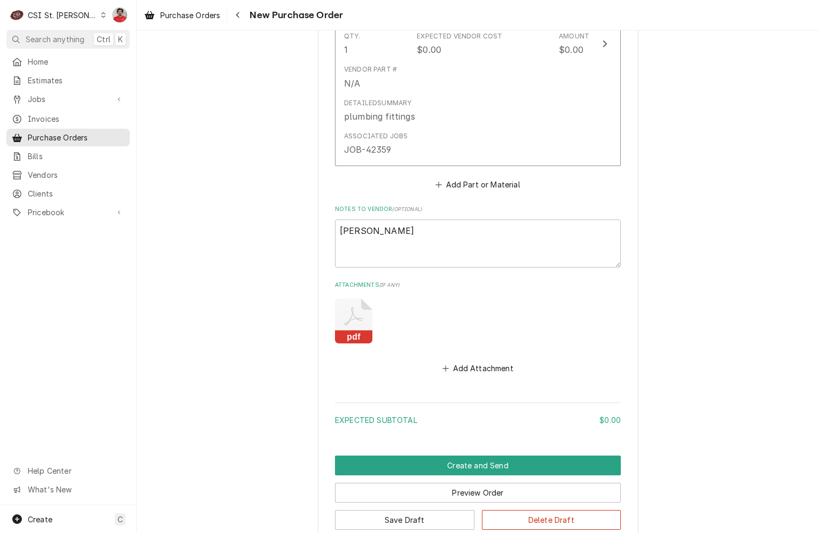
click at [343, 301] on icon "Attachments" at bounding box center [353, 320] width 37 height 45
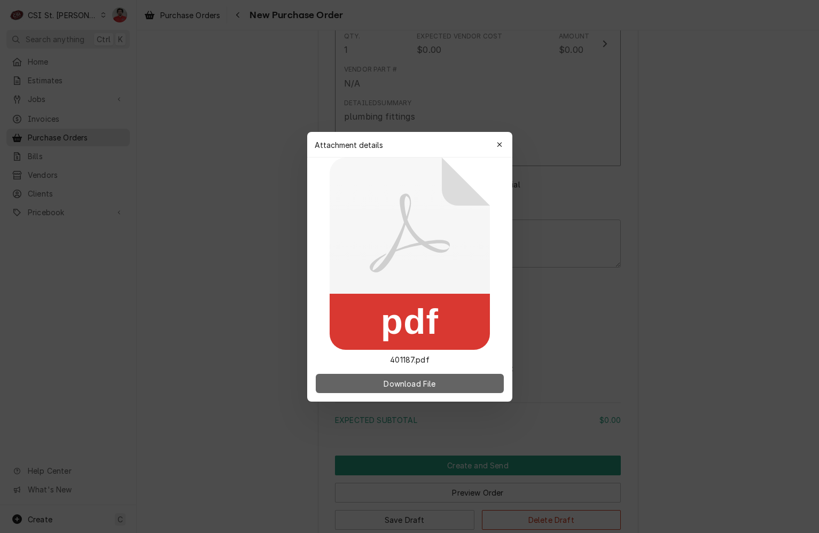
click at [371, 387] on button "Download File" at bounding box center [410, 383] width 188 height 19
click at [497, 144] on icon "button" at bounding box center [499, 144] width 6 height 7
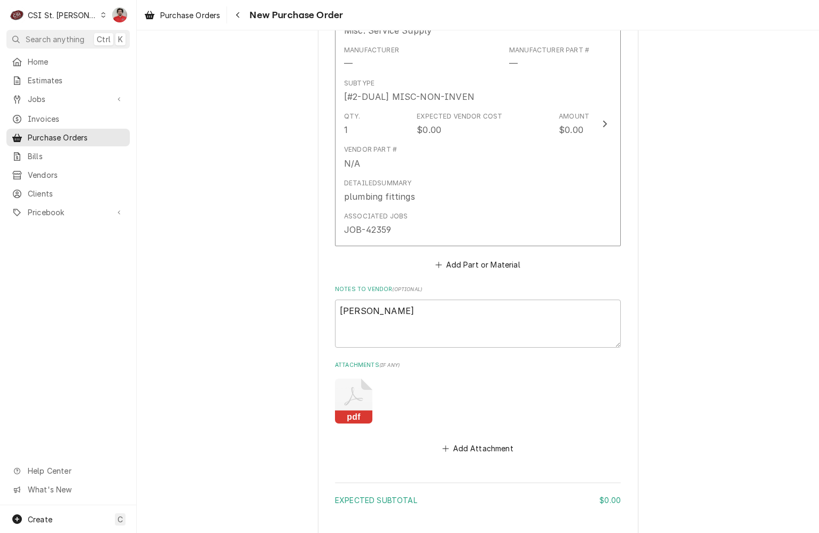
scroll to position [427, 0]
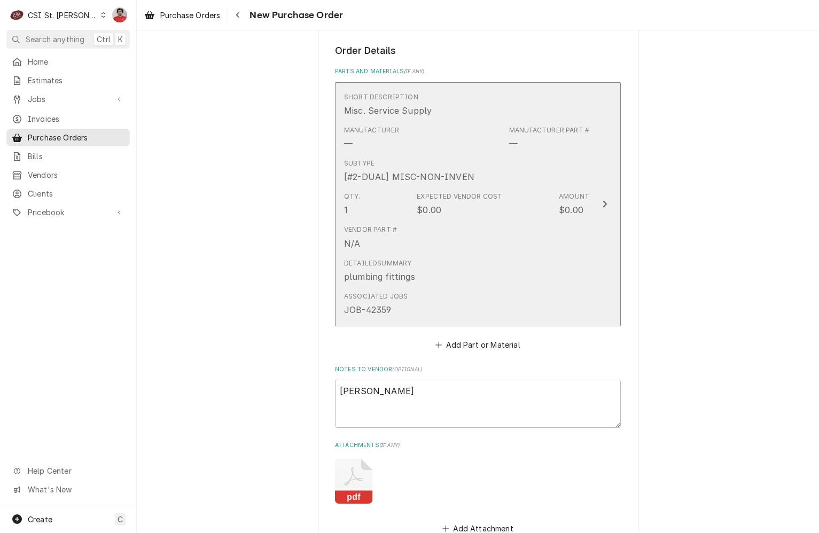
click at [513, 198] on div "Qty. 1 Expected Vendor Cost $0.00 Amount $0.00" at bounding box center [466, 203] width 245 height 33
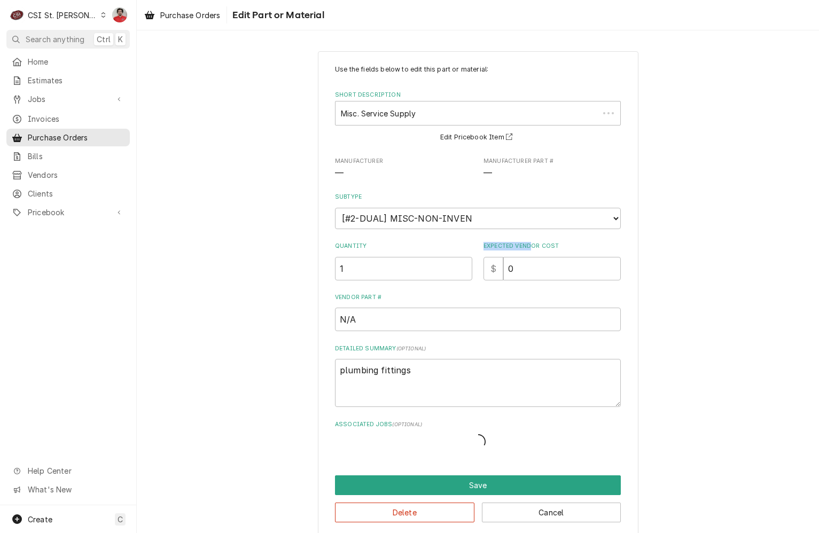
click at [474, 253] on div "Quantity 1 Expected Vendor Cost $ 0" at bounding box center [478, 261] width 286 height 38
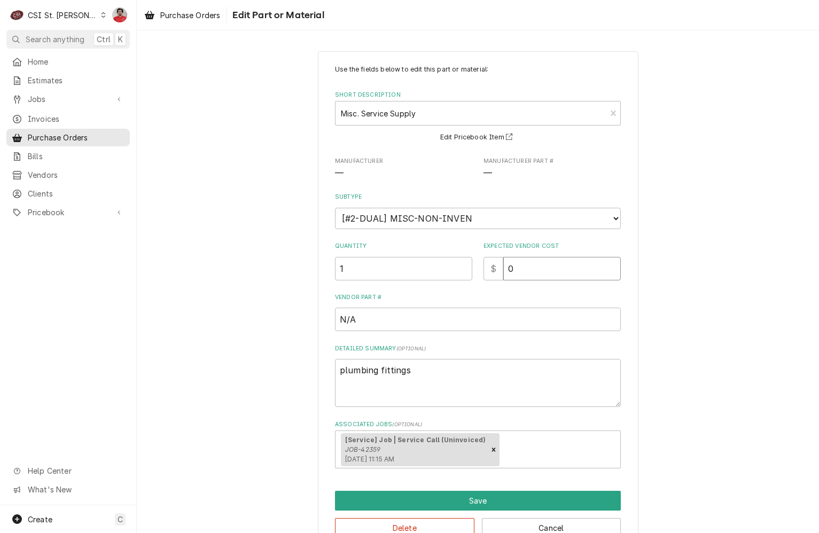
drag, startPoint x: 474, startPoint y: 253, endPoint x: 563, endPoint y: 265, distance: 90.1
click at [563, 265] on input "0" at bounding box center [561, 268] width 117 height 23
drag, startPoint x: 563, startPoint y: 265, endPoint x: 513, endPoint y: 268, distance: 50.8
click at [513, 268] on input "0" at bounding box center [561, 268] width 117 height 23
type textarea "x"
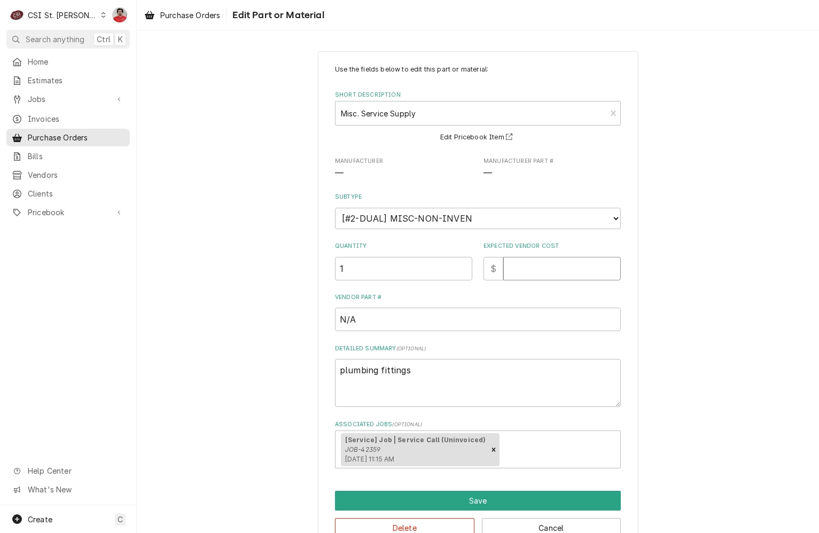
type textarea "x"
type input "6"
type textarea "x"
type input "62"
type textarea "x"
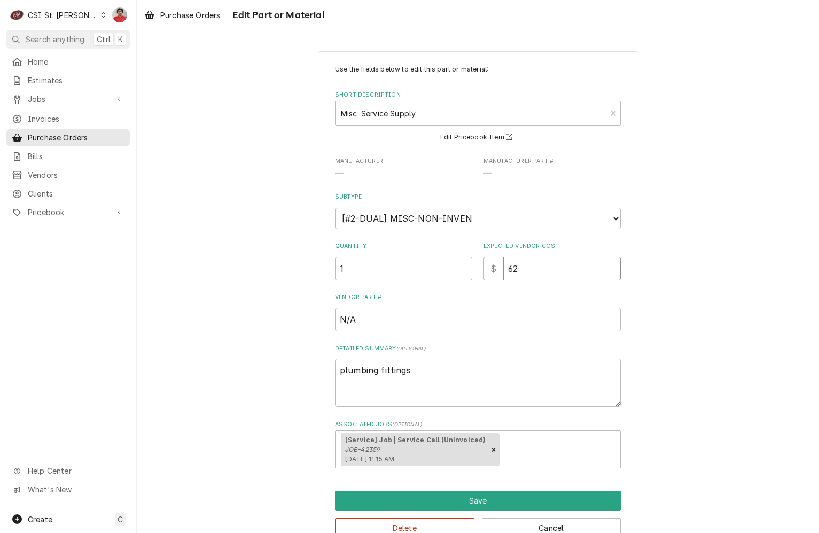
type input "62.6"
type textarea "x"
type input "62.64"
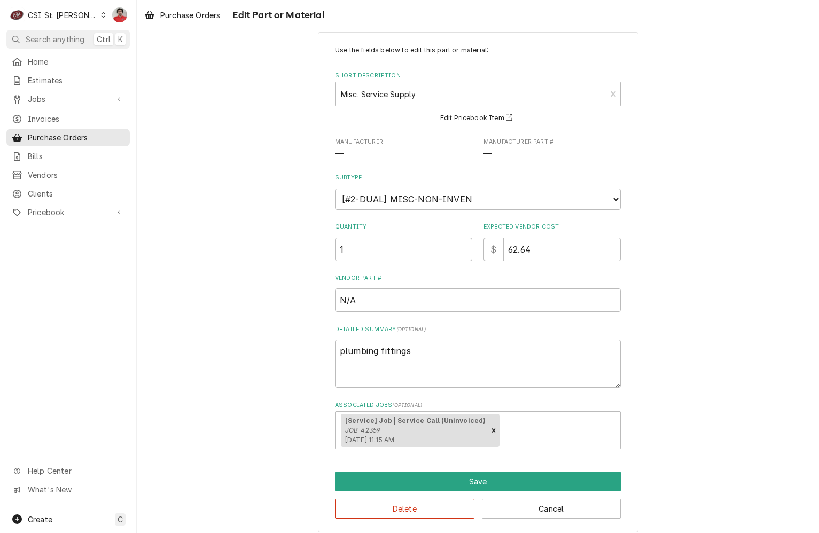
scroll to position [28, 0]
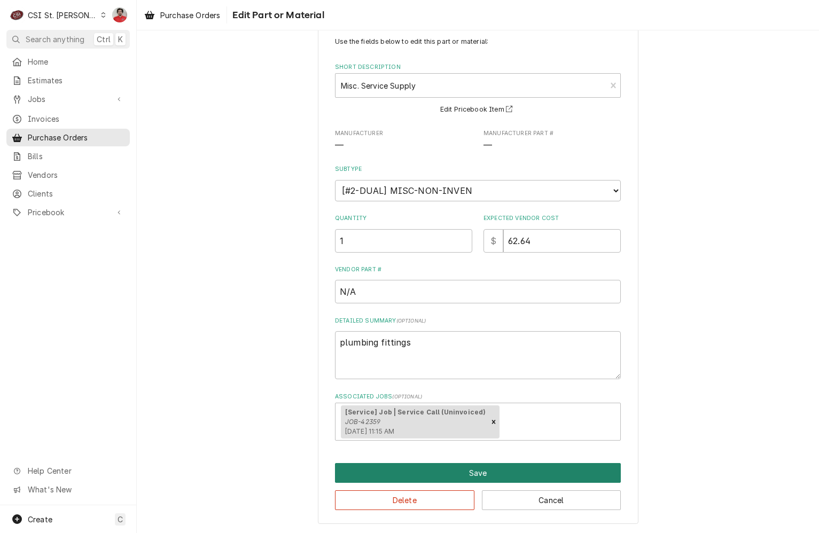
click at [445, 478] on button "Save" at bounding box center [478, 473] width 286 height 20
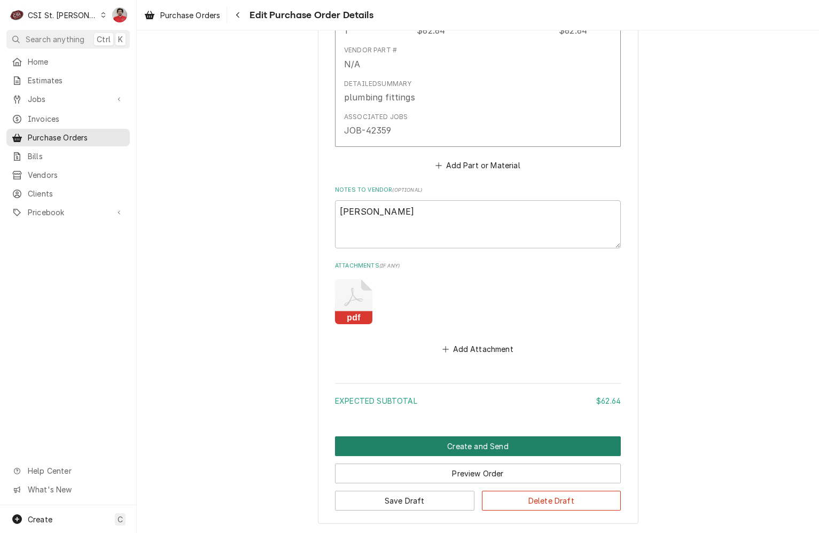
scroll to position [657, 0]
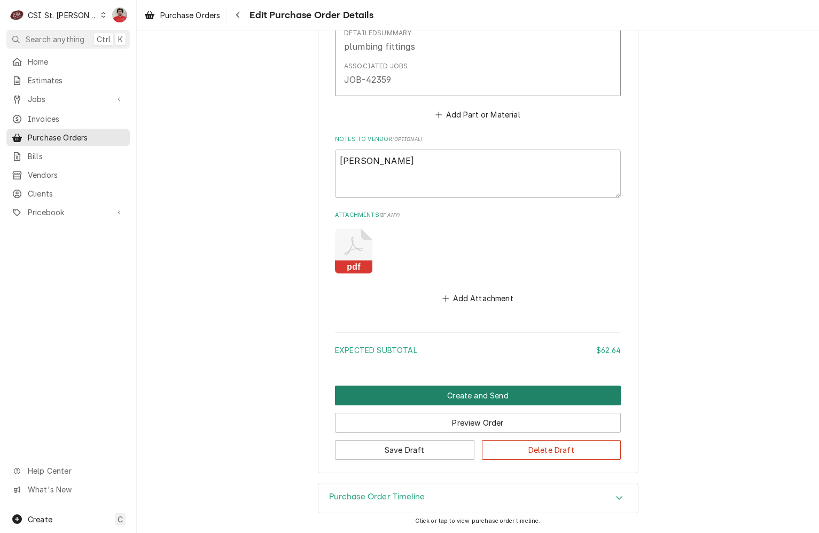
click at [434, 395] on button "Create and Send" at bounding box center [478, 396] width 286 height 20
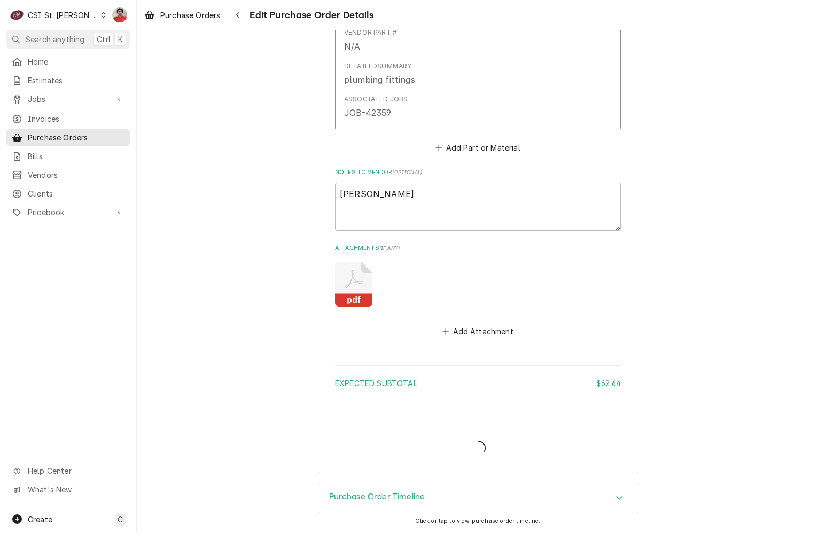
scroll to position [624, 0]
type textarea "x"
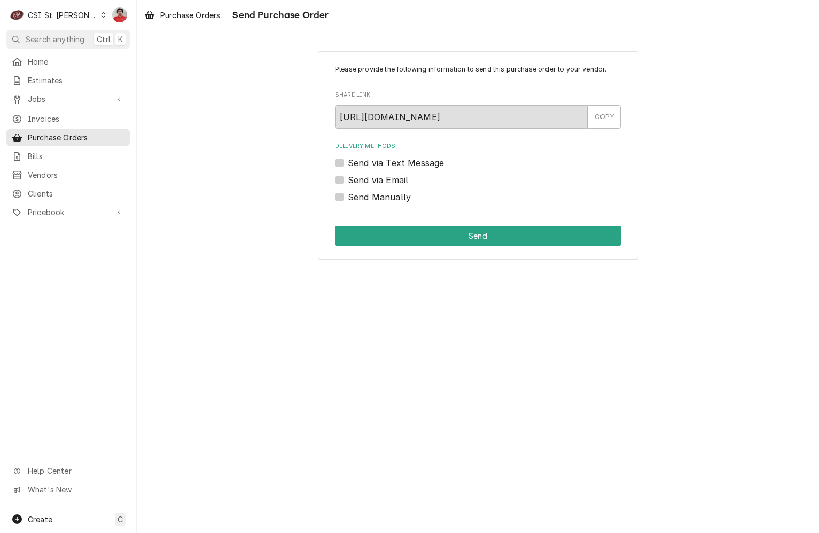
click at [371, 195] on label "Send Manually" at bounding box center [379, 197] width 63 height 13
click at [371, 195] on input "Send Manually" at bounding box center [491, 202] width 286 height 23
checkbox input "true"
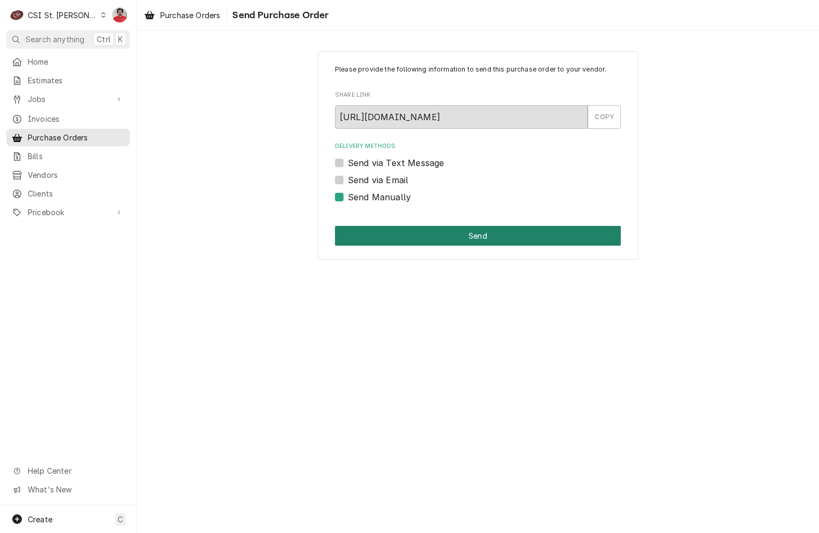
click at [390, 235] on button "Send" at bounding box center [478, 236] width 286 height 20
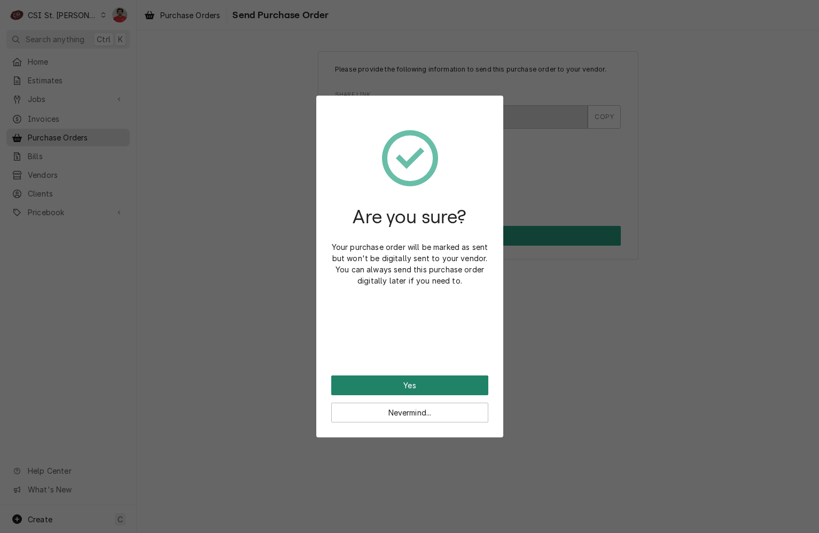
click at [420, 386] on button "Yes" at bounding box center [409, 385] width 157 height 20
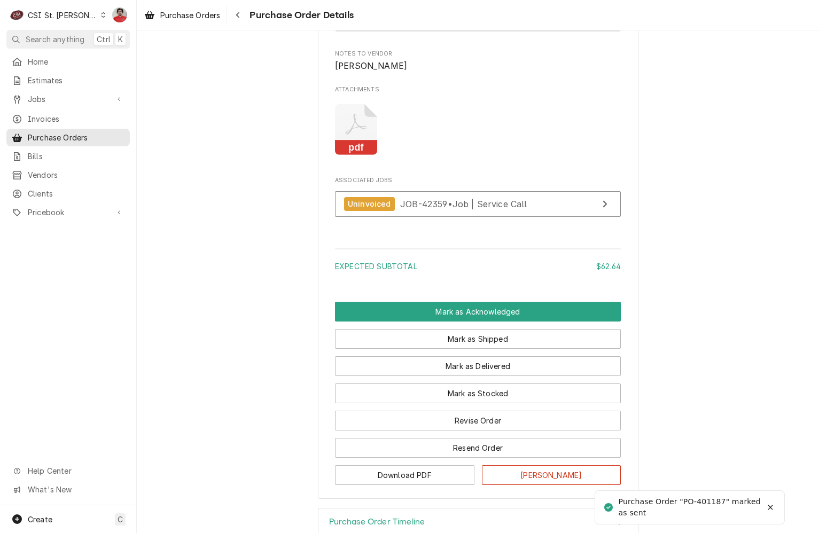
scroll to position [898, 0]
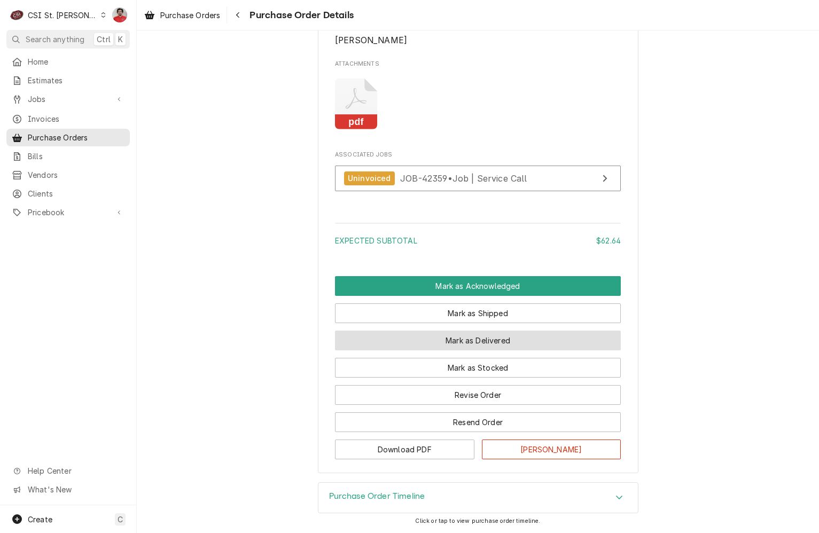
click at [423, 342] on button "Mark as Delivered" at bounding box center [478, 341] width 286 height 20
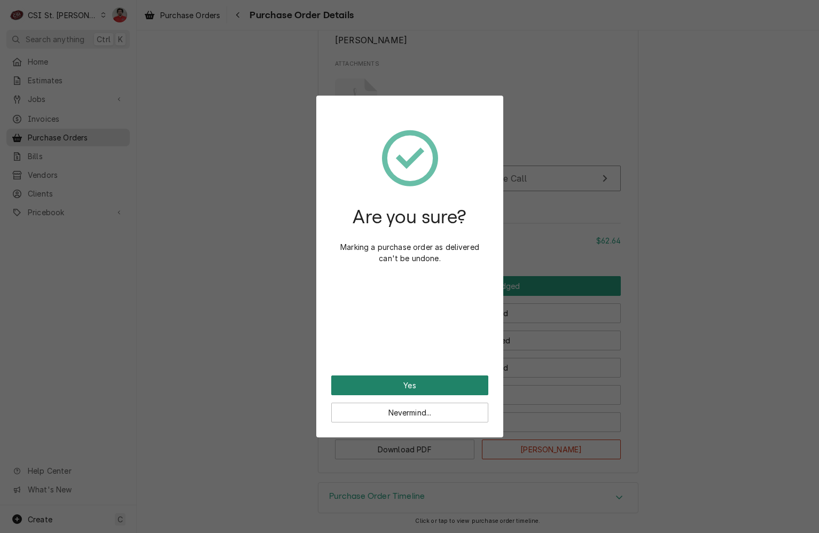
click at [416, 382] on button "Yes" at bounding box center [409, 385] width 157 height 20
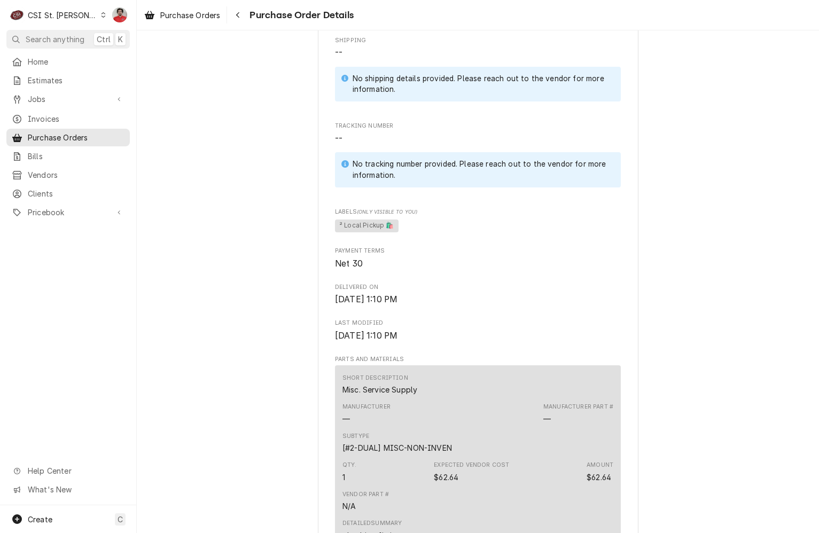
scroll to position [854, 0]
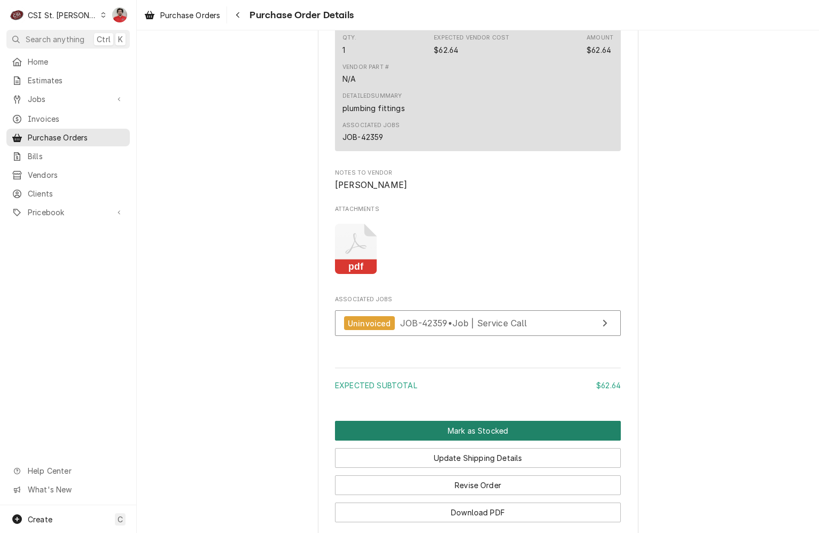
click at [471, 440] on button "Mark as Stocked" at bounding box center [478, 431] width 286 height 20
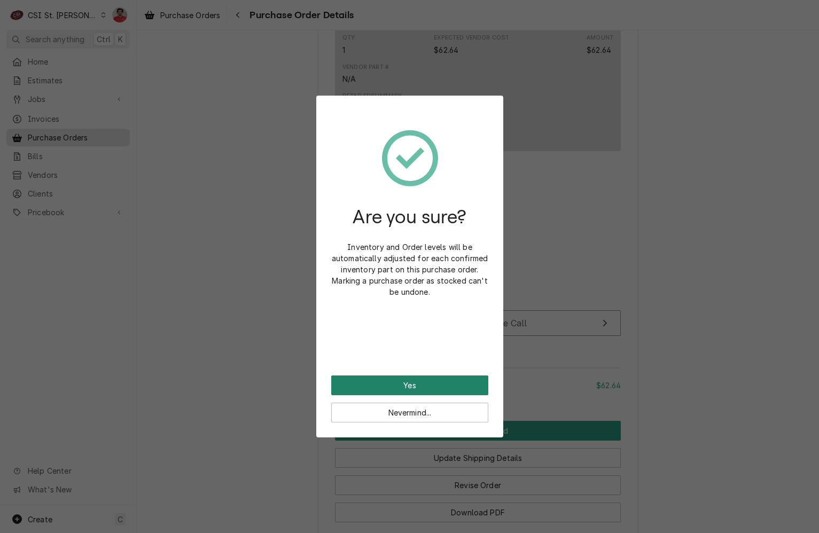
click at [459, 391] on button "Yes" at bounding box center [409, 385] width 157 height 20
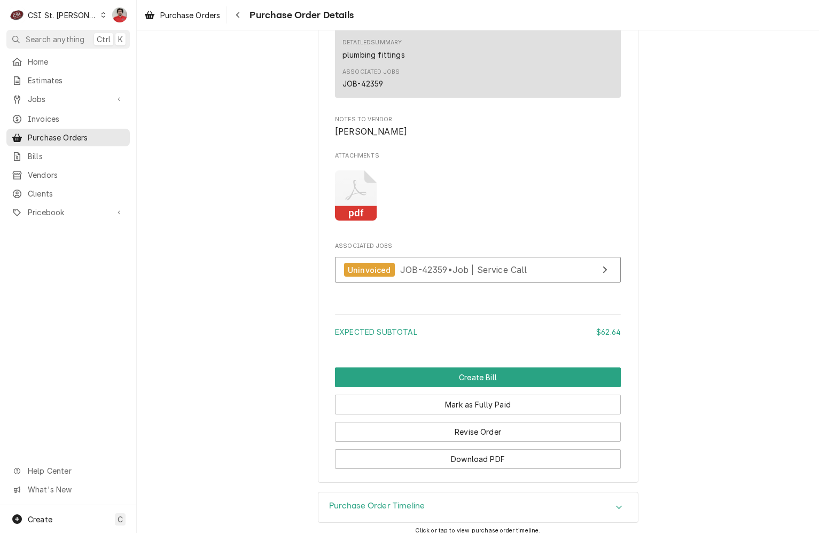
scroll to position [951, 0]
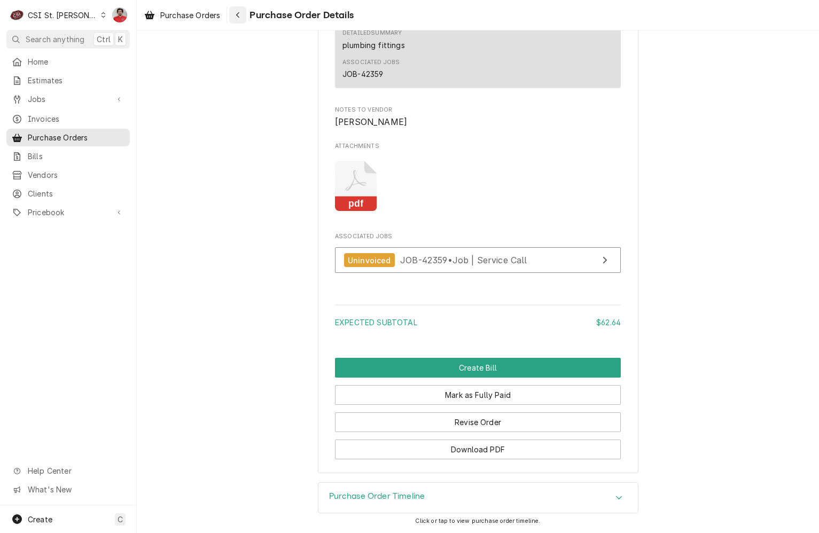
click at [243, 14] on div "Navigate back" at bounding box center [237, 15] width 11 height 11
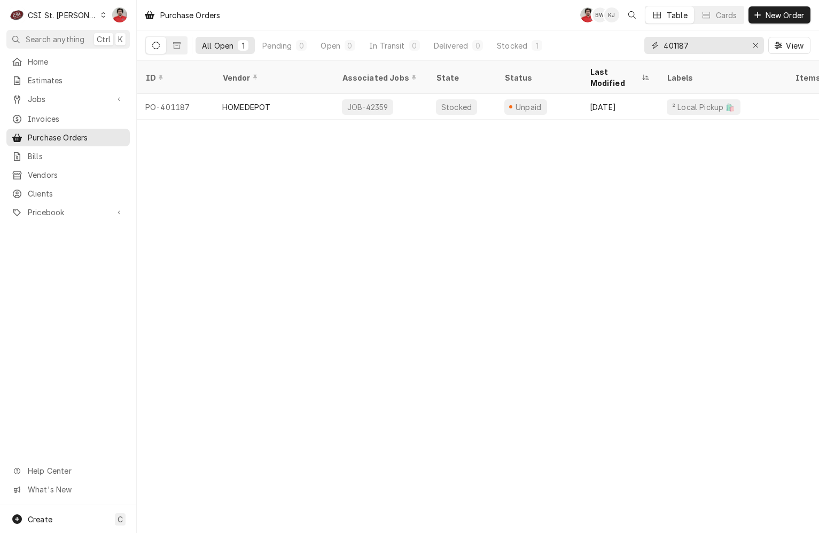
click at [687, 40] on input "401187" at bounding box center [703, 45] width 80 height 17
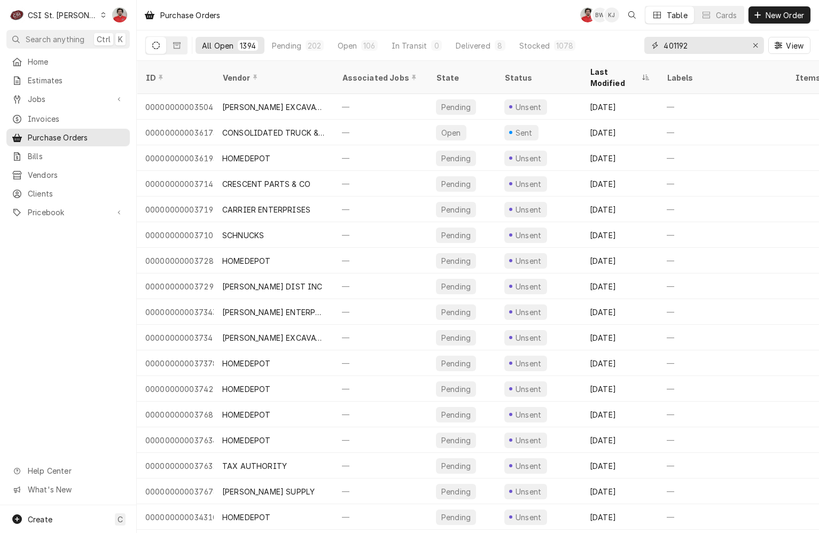
type input "401192"
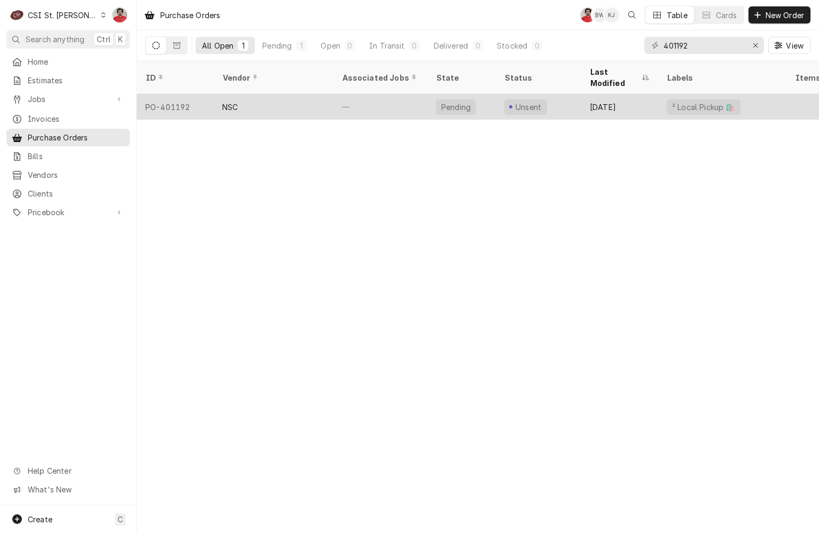
click at [392, 94] on div "—" at bounding box center [380, 107] width 94 height 26
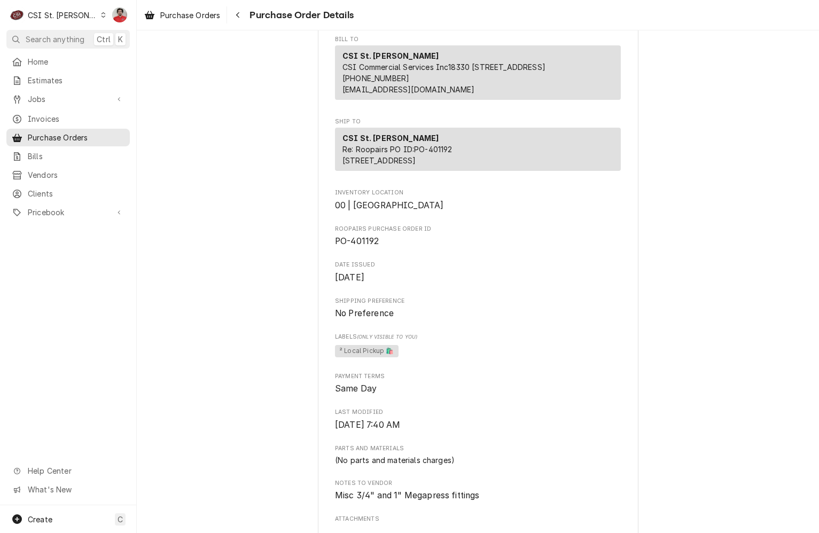
scroll to position [487, 0]
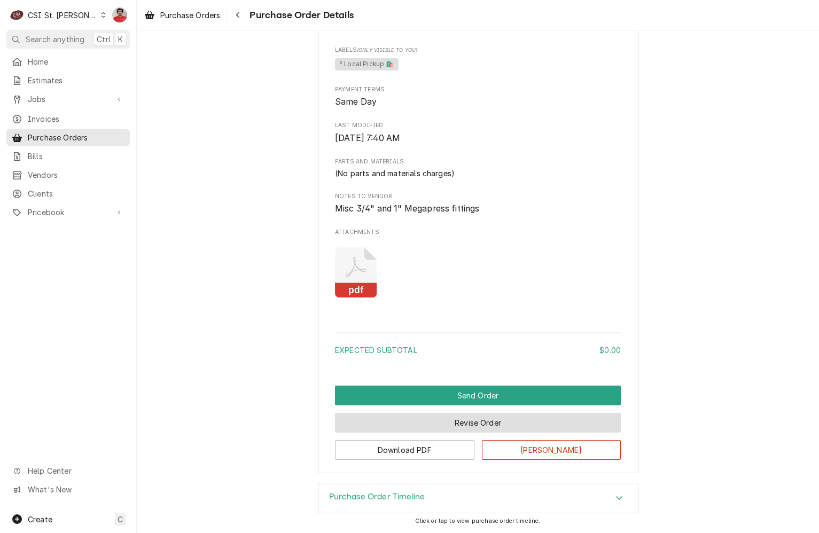
click at [414, 423] on button "Revise Order" at bounding box center [478, 423] width 286 height 20
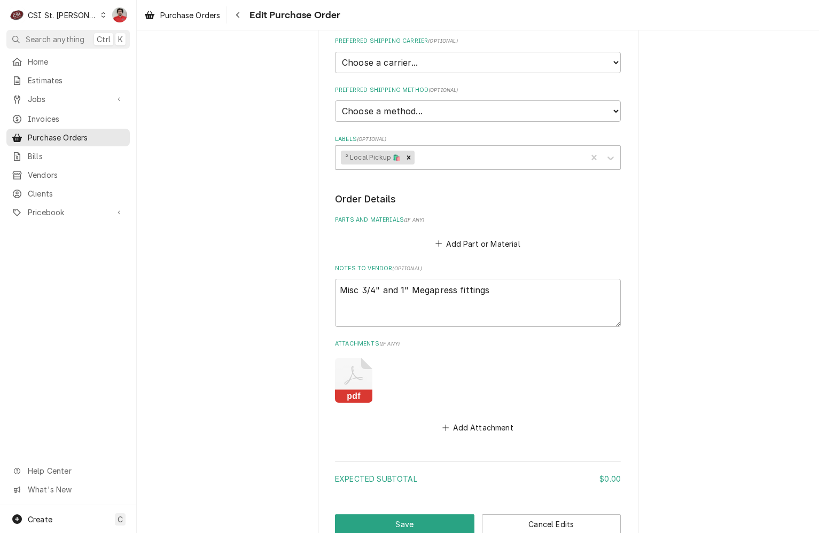
scroll to position [353, 0]
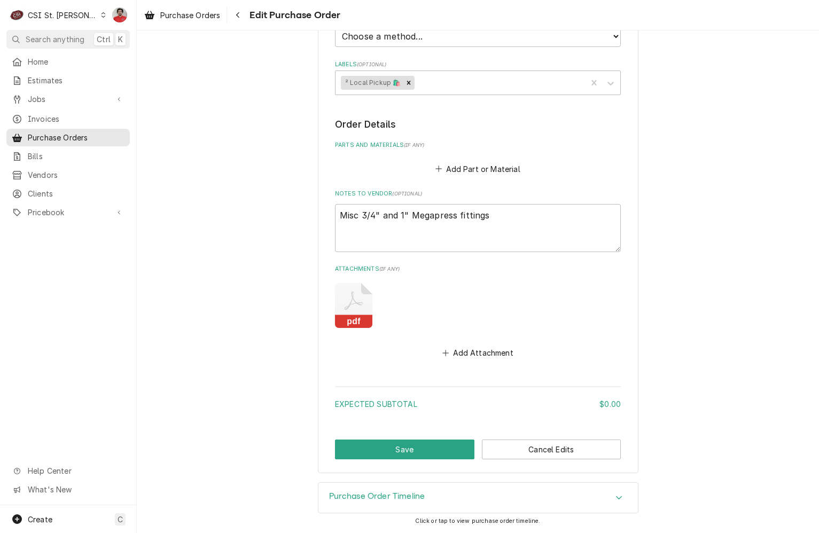
click at [348, 306] on icon "Attachments" at bounding box center [353, 305] width 37 height 45
type textarea "x"
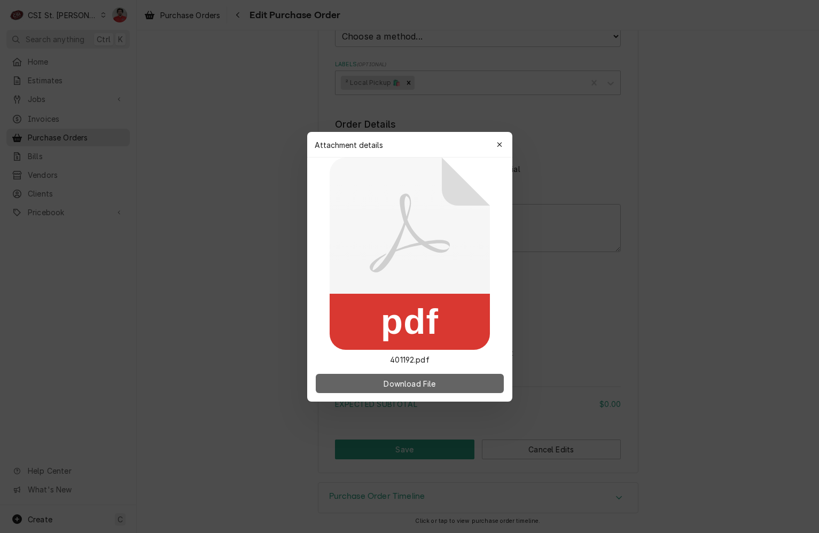
click at [389, 391] on button "Download File" at bounding box center [410, 383] width 188 height 19
click at [495, 135] on div "Attachment details Close" at bounding box center [409, 145] width 205 height 26
click at [499, 138] on button "button" at bounding box center [499, 144] width 17 height 17
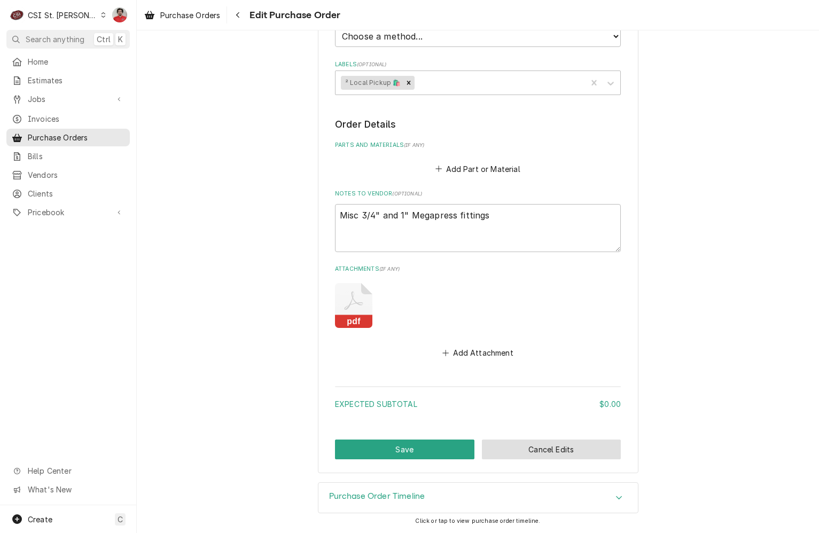
click at [517, 450] on button "Cancel Edits" at bounding box center [551, 449] width 139 height 20
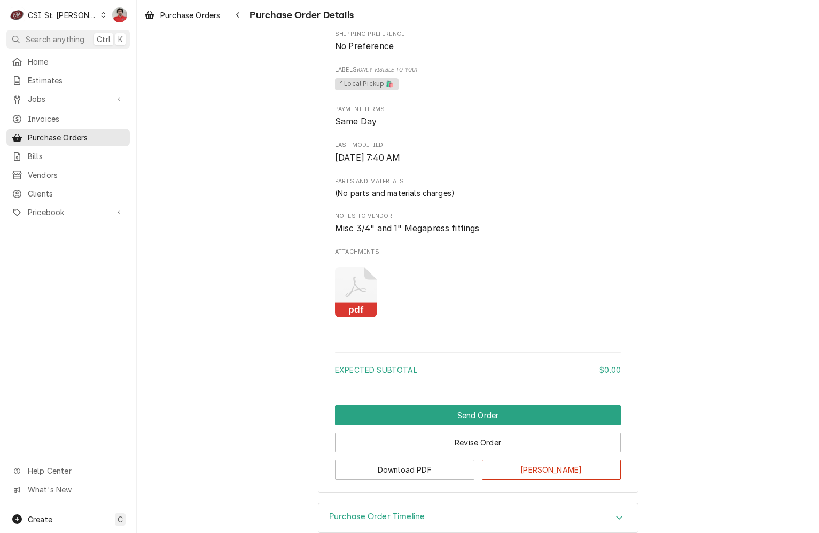
scroll to position [113, 0]
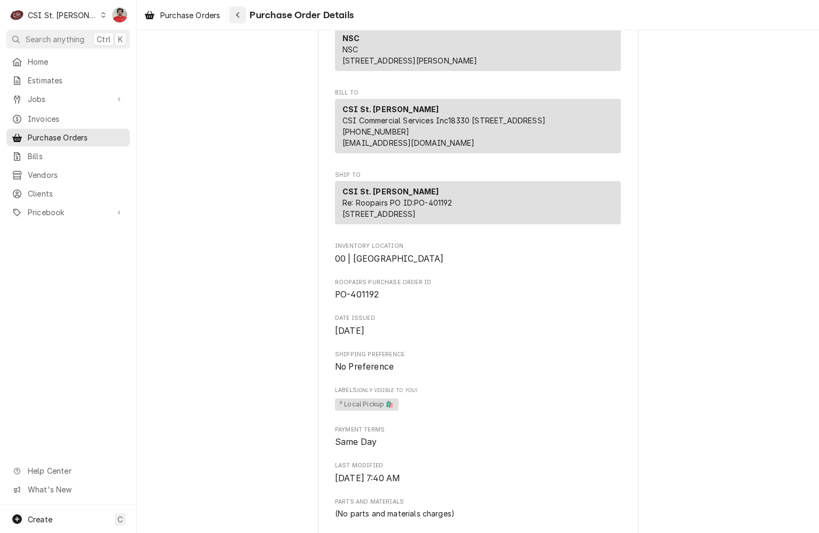
click at [232, 13] on button "Navigate back" at bounding box center [237, 14] width 17 height 17
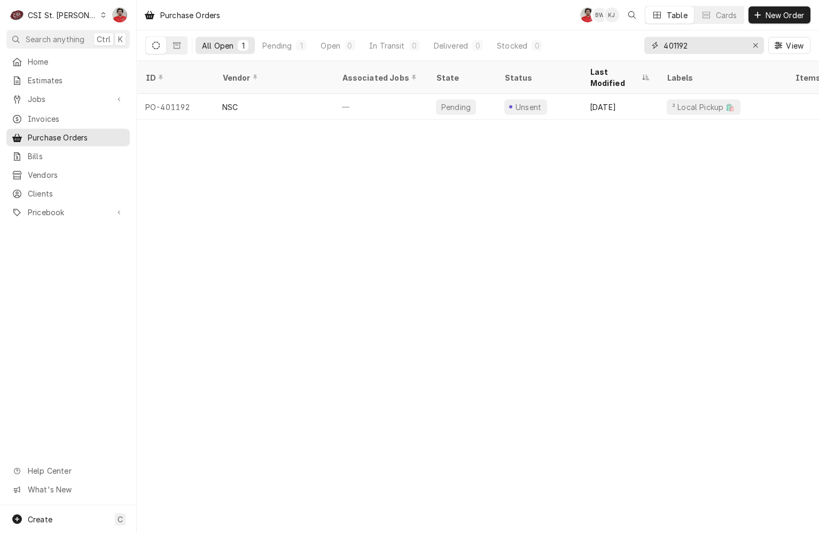
click at [699, 45] on input "401192" at bounding box center [703, 45] width 80 height 17
type input "401255"
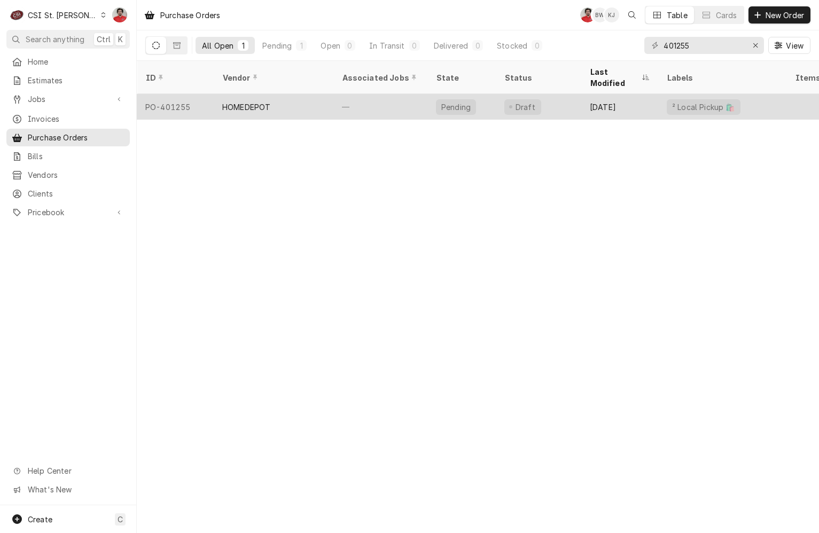
click at [554, 101] on div "Draft" at bounding box center [537, 107] width 85 height 26
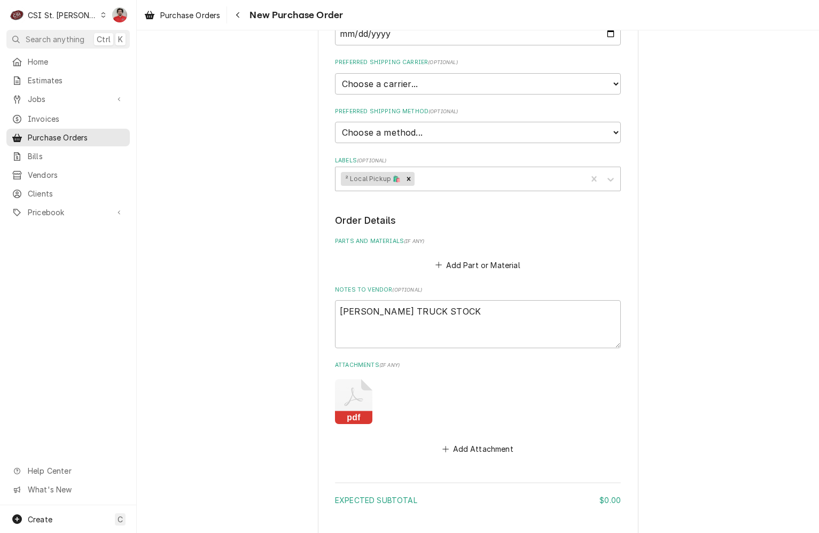
scroll to position [374, 0]
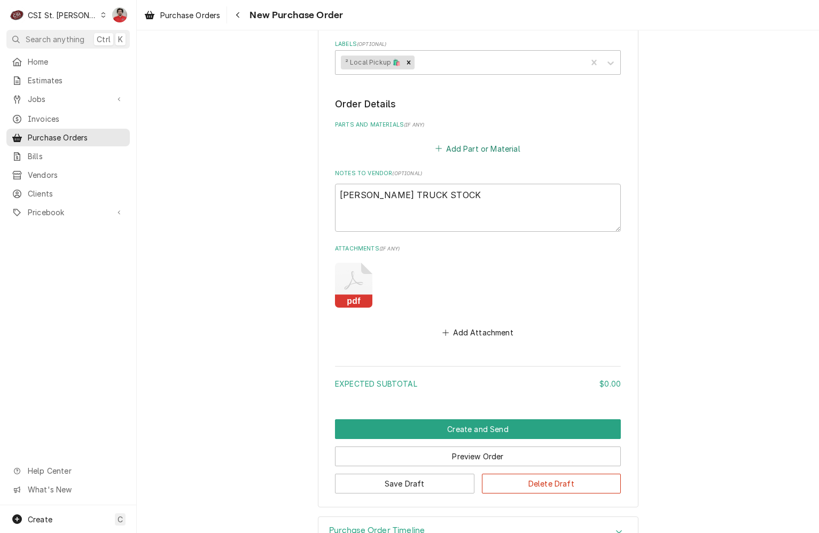
click at [475, 147] on button "Add Part or Material" at bounding box center [478, 148] width 88 height 15
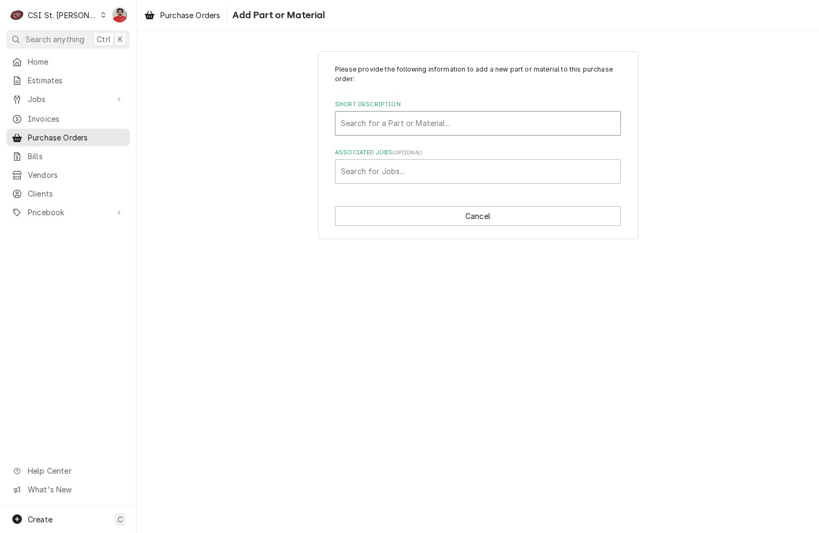
click at [473, 127] on div "Short Description" at bounding box center [478, 123] width 274 height 19
click at [611, 93] on div "Please provide the following information to add a new part or material to this …" at bounding box center [478, 124] width 286 height 119
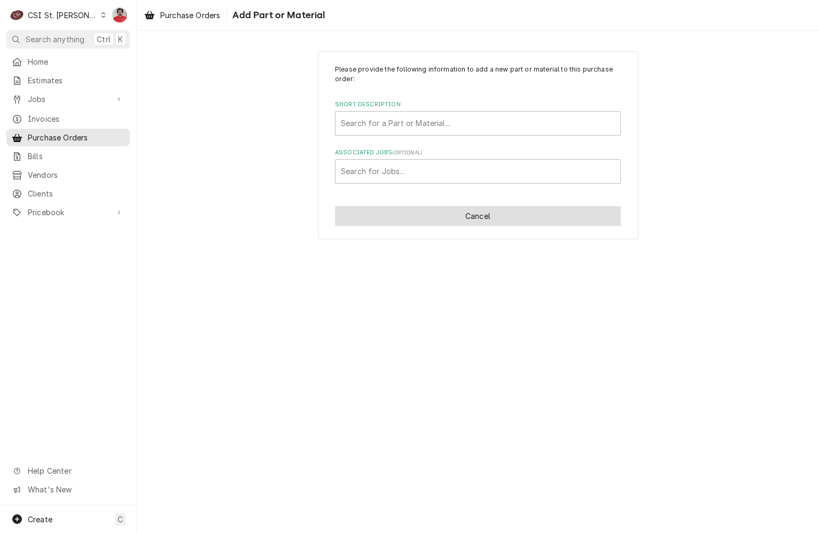
click at [540, 221] on button "Cancel" at bounding box center [478, 216] width 286 height 20
type textarea "x"
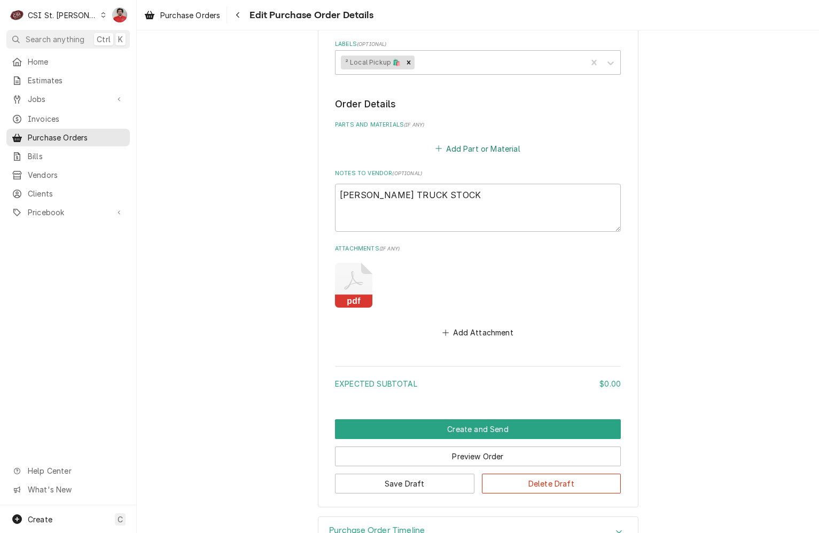
click at [446, 154] on button "Add Part or Material" at bounding box center [478, 148] width 88 height 15
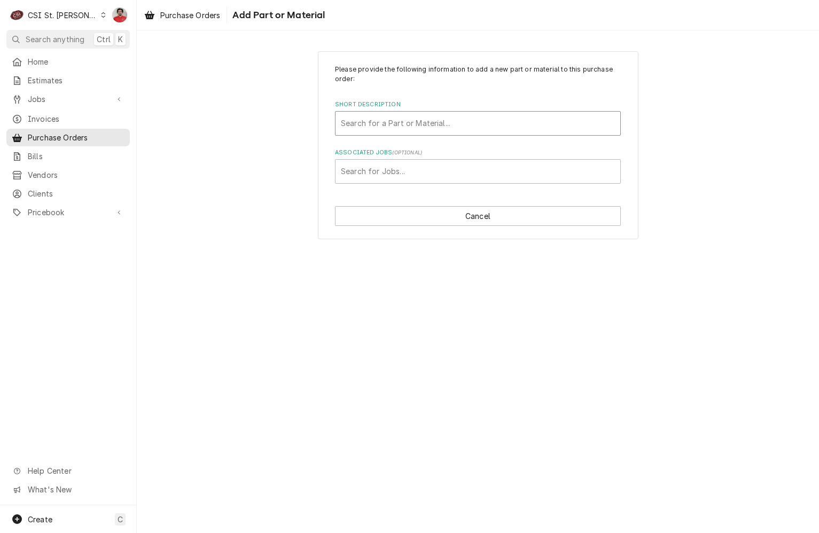
click at [482, 133] on div "Search for a Part or Material..." at bounding box center [477, 123] width 285 height 23
type input "misc parts"
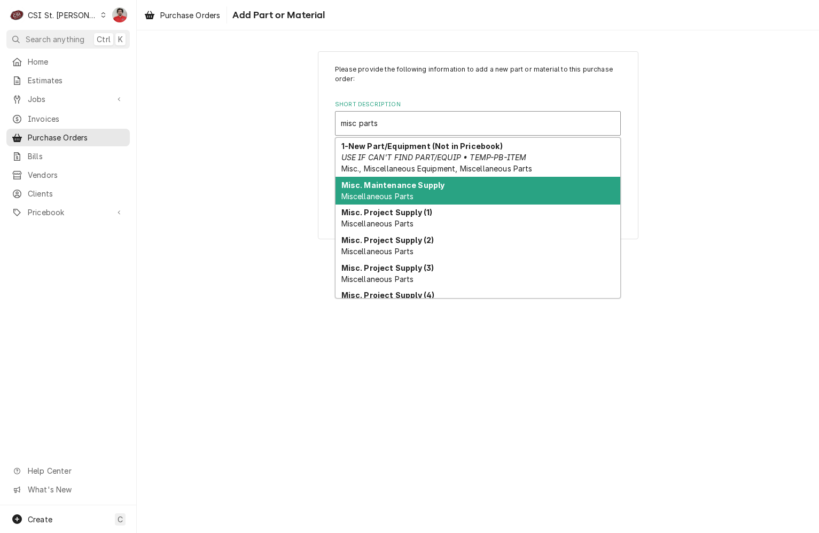
scroll to position [99, 0]
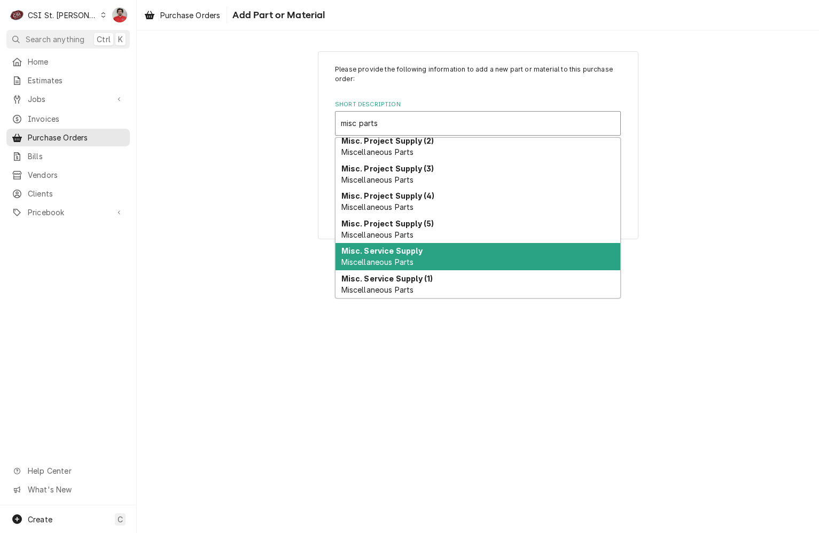
click at [484, 249] on div "Misc. Service Supply Miscellaneous Parts" at bounding box center [477, 257] width 285 height 28
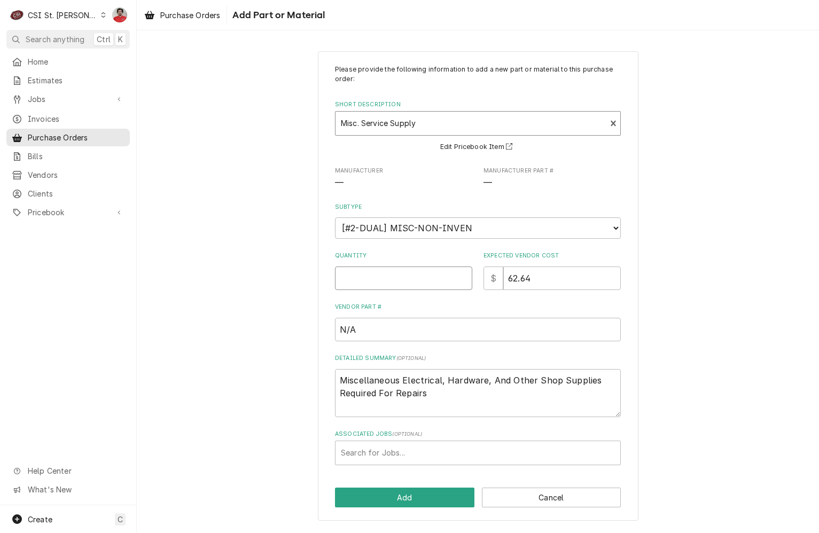
click at [447, 282] on input "Quantity" at bounding box center [403, 277] width 137 height 23
type textarea "x"
type input "1"
drag, startPoint x: 541, startPoint y: 280, endPoint x: 458, endPoint y: 288, distance: 84.3
click at [458, 288] on div "Quantity 1 Expected Vendor Cost $ 62.64" at bounding box center [478, 270] width 286 height 38
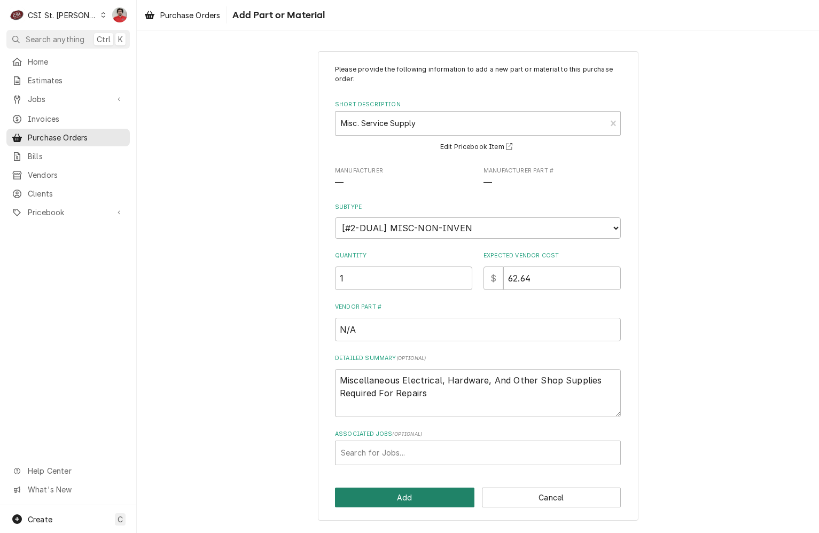
click at [413, 495] on button "Add" at bounding box center [404, 497] width 139 height 20
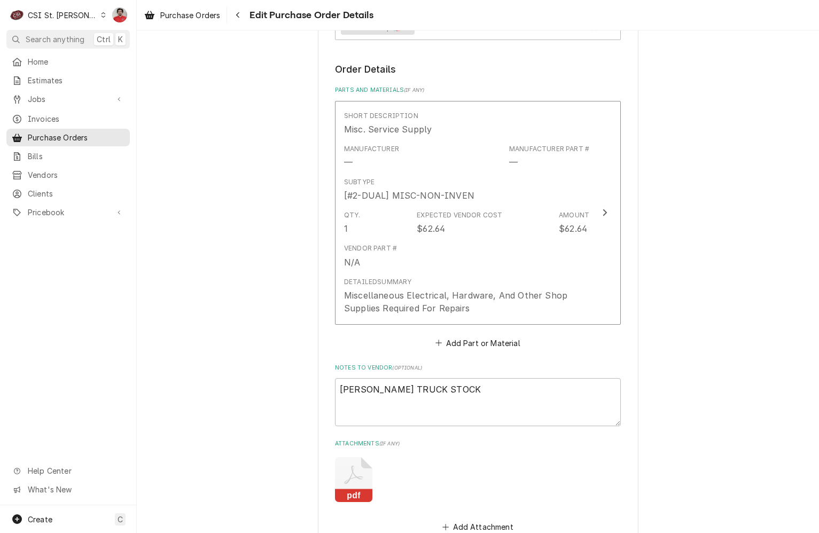
scroll to position [587, 0]
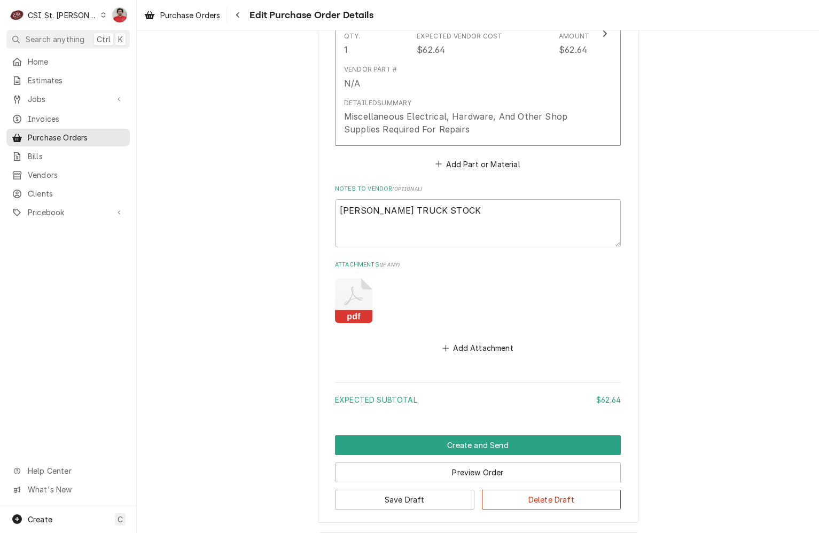
click at [356, 306] on icon "Attachments" at bounding box center [353, 300] width 37 height 45
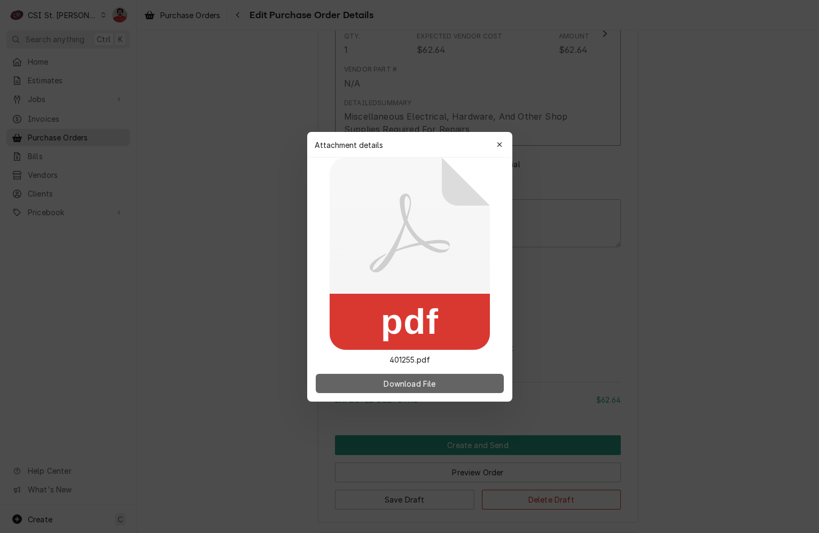
click at [381, 382] on button "Download File" at bounding box center [410, 383] width 188 height 19
click at [498, 148] on icon "button" at bounding box center [499, 144] width 6 height 7
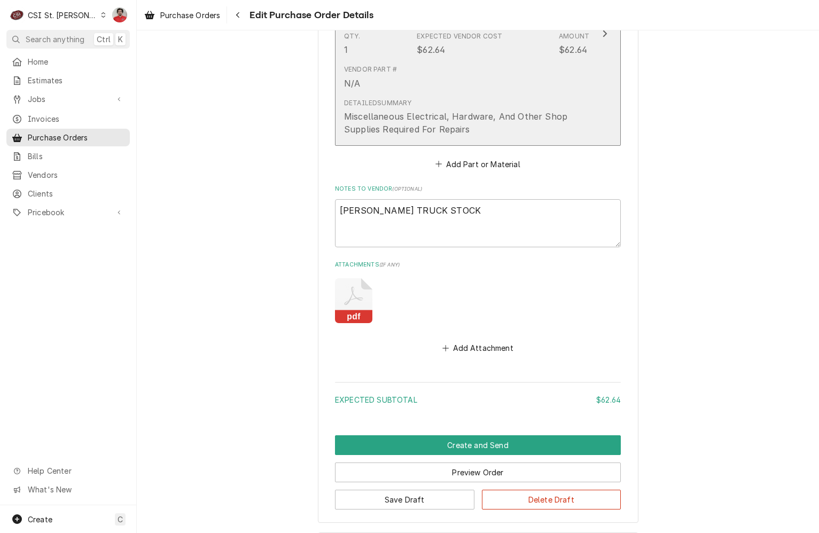
click at [520, 94] on div "Detailed Summary Miscellaneous Electrical, Hardware, And Other Shop Supplies Re…" at bounding box center [466, 117] width 245 height 46
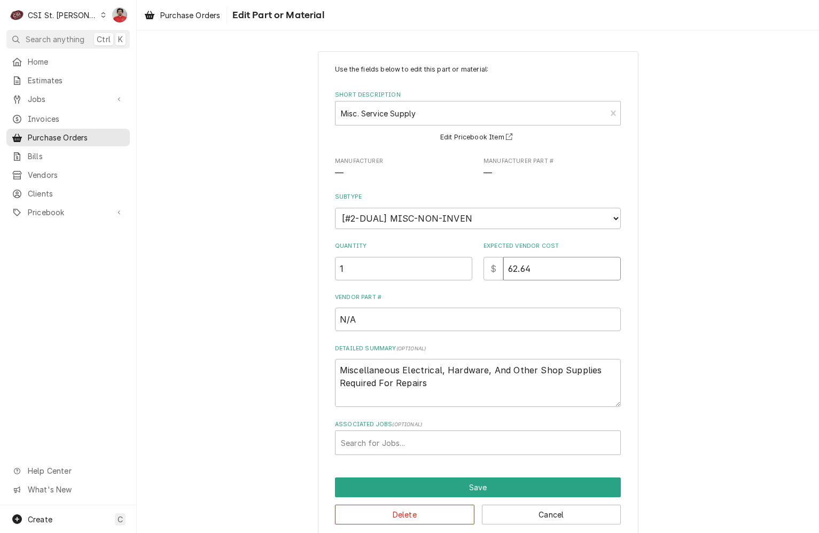
drag, startPoint x: 544, startPoint y: 267, endPoint x: 451, endPoint y: 269, distance: 92.9
click at [455, 269] on div "Quantity 1 Expected Vendor Cost $ 62.64" at bounding box center [478, 261] width 286 height 38
type textarea "x"
type input "8"
type textarea "x"
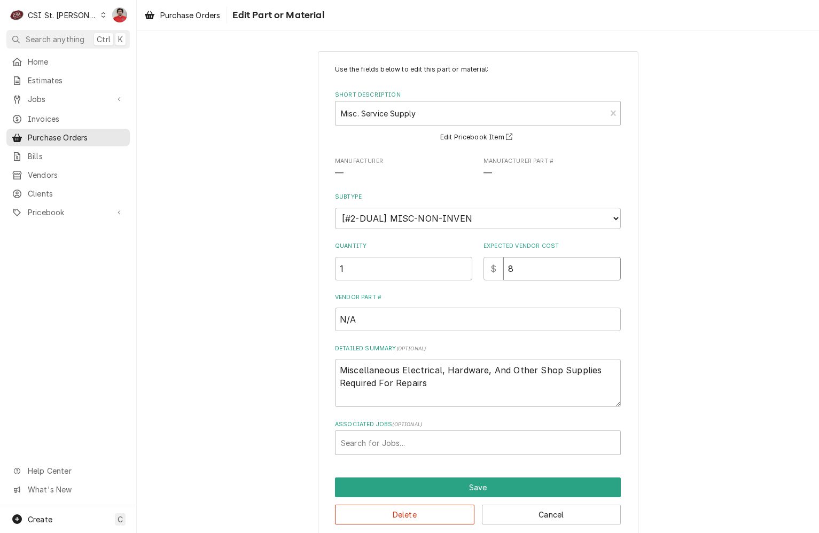
type input "82"
type textarea "x"
type input "82.9"
type textarea "x"
type input "82.97"
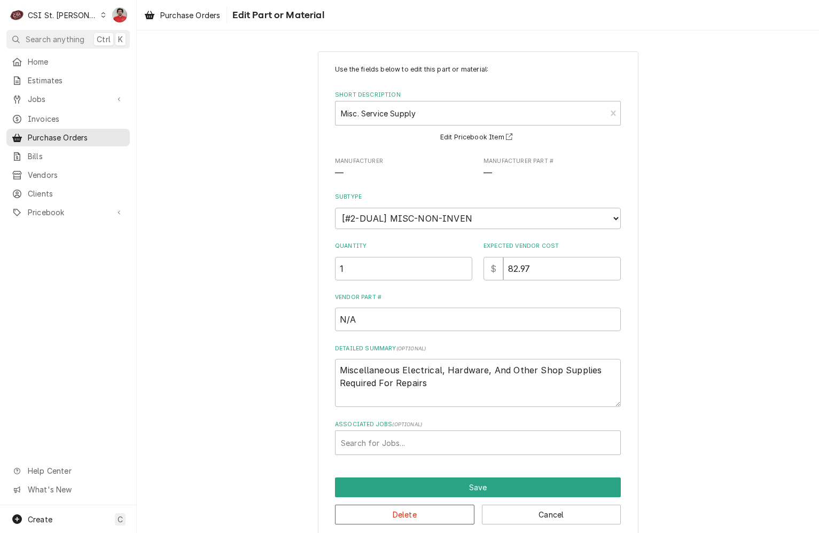
scroll to position [14, 0]
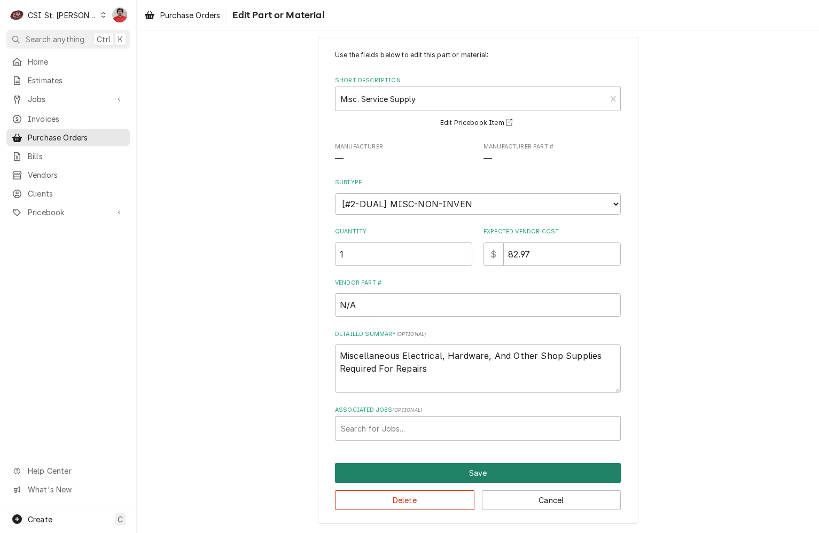
click at [443, 475] on button "Save" at bounding box center [478, 473] width 286 height 20
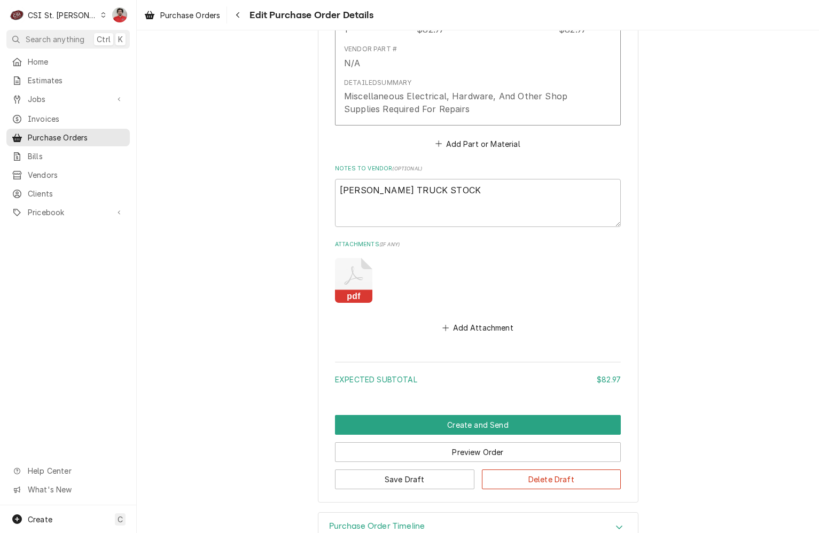
scroll to position [637, 0]
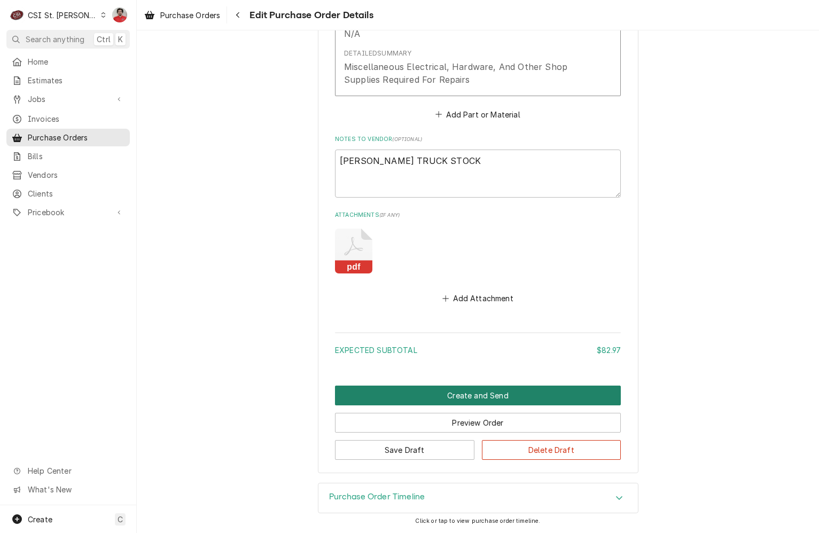
click at [466, 397] on button "Create and Send" at bounding box center [478, 396] width 286 height 20
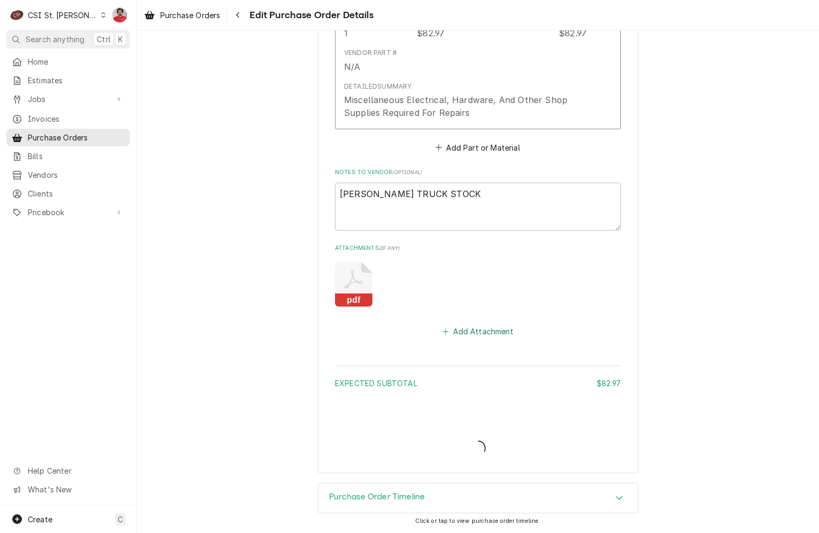
type textarea "x"
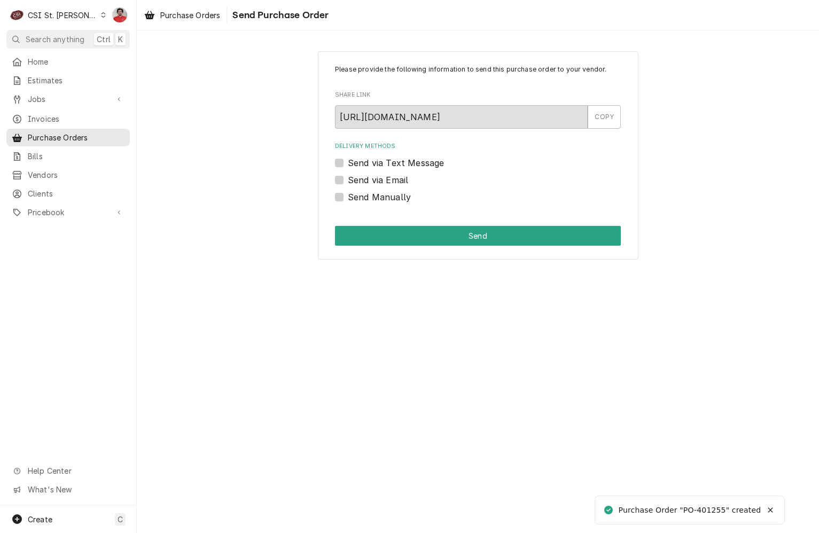
click at [403, 199] on label "Send Manually" at bounding box center [379, 197] width 63 height 13
click at [403, 199] on input "Send Manually" at bounding box center [491, 202] width 286 height 23
checkbox input "true"
click at [413, 221] on div "Please provide the following information to send this purchase order to your ve…" at bounding box center [478, 155] width 320 height 208
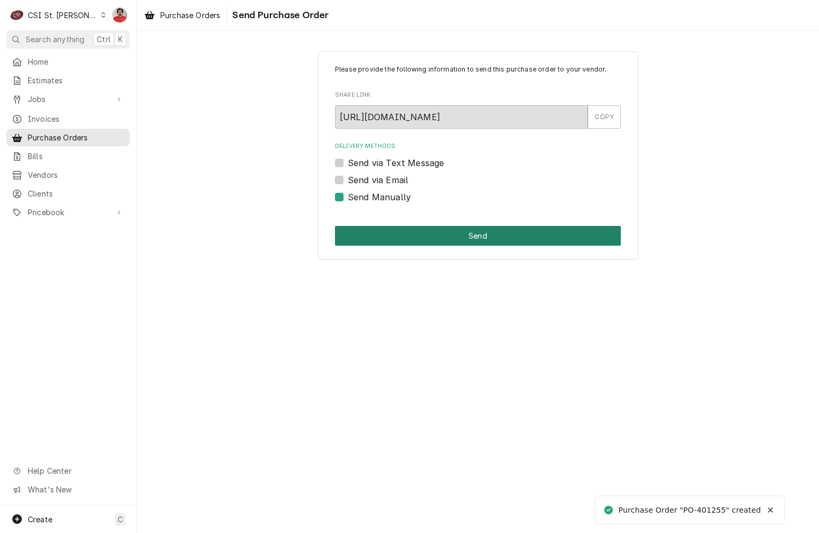
click at [413, 231] on button "Send" at bounding box center [478, 236] width 286 height 20
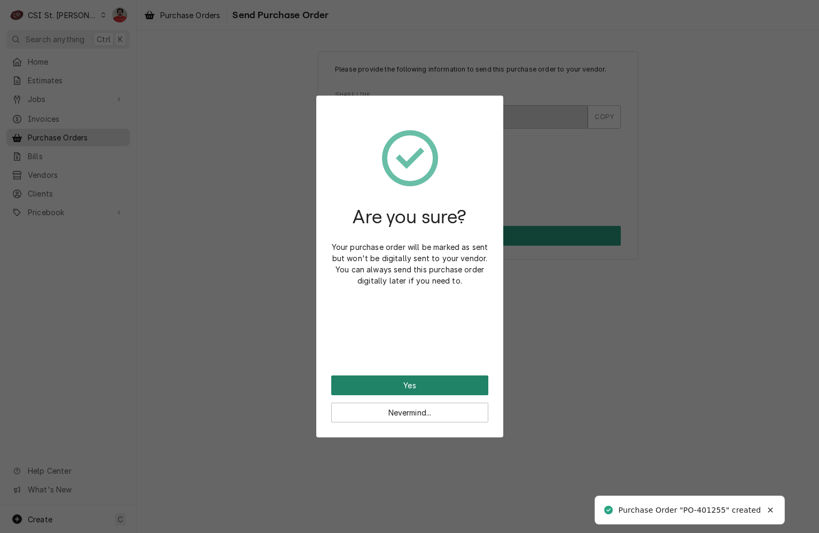
click at [410, 387] on button "Yes" at bounding box center [409, 385] width 157 height 20
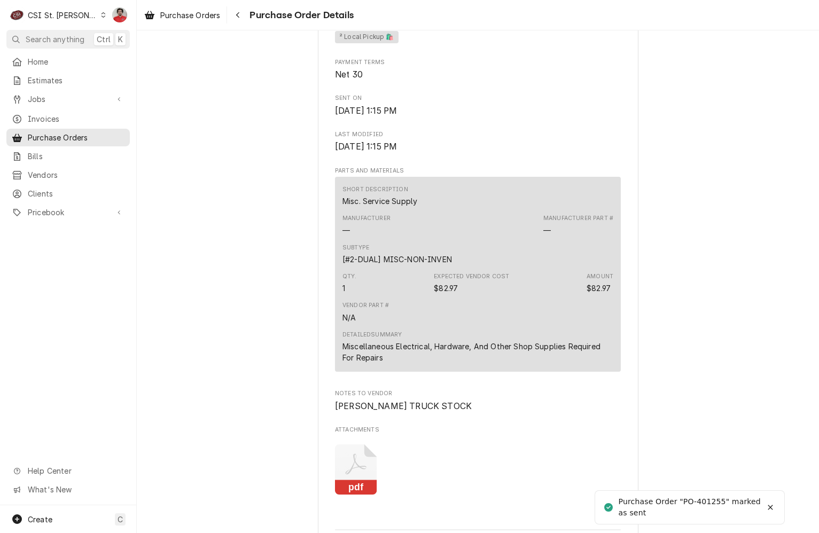
scroll to position [821, 0]
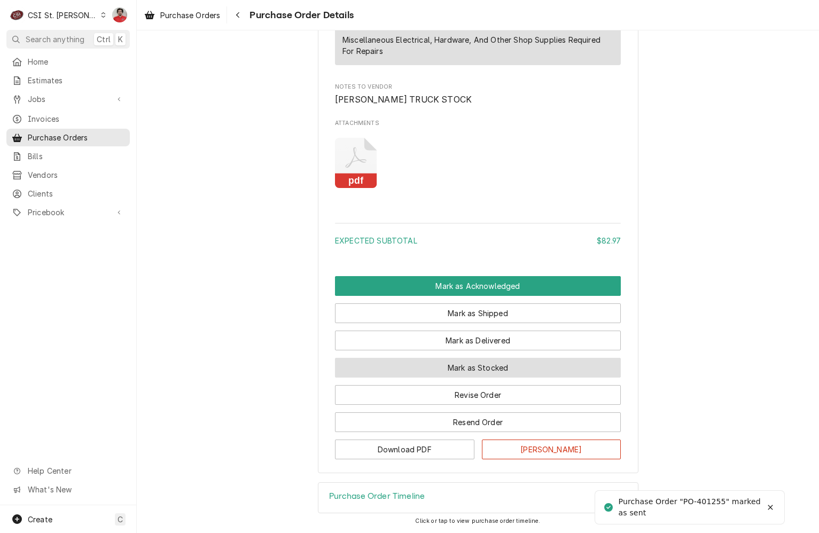
click at [428, 371] on button "Mark as Stocked" at bounding box center [478, 368] width 286 height 20
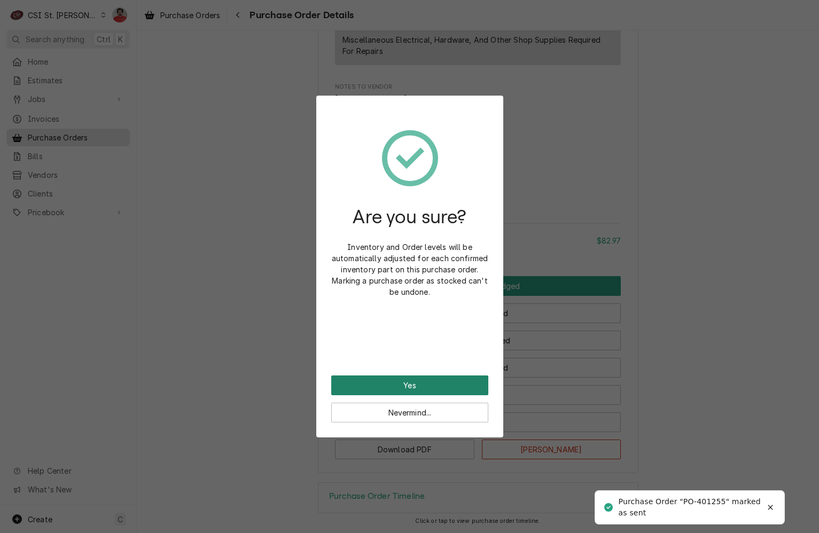
click at [433, 379] on button "Yes" at bounding box center [409, 385] width 157 height 20
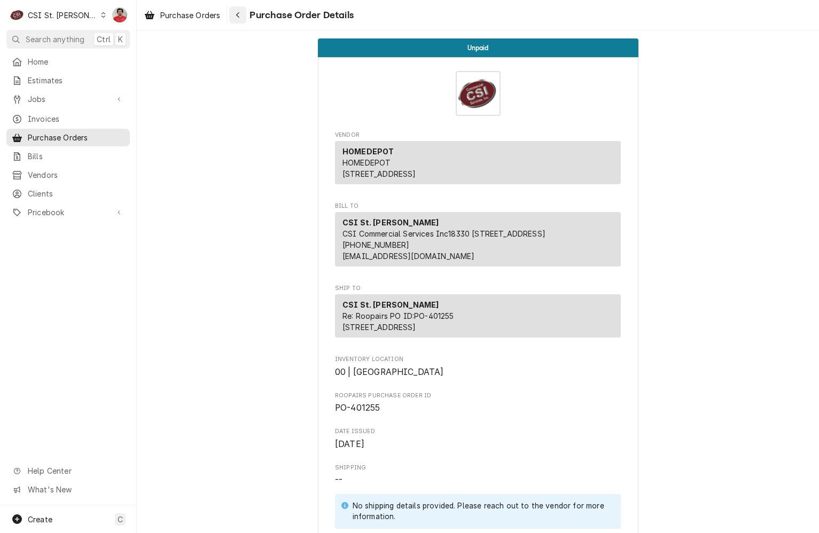
click at [243, 16] on div "Navigate back" at bounding box center [237, 15] width 11 height 11
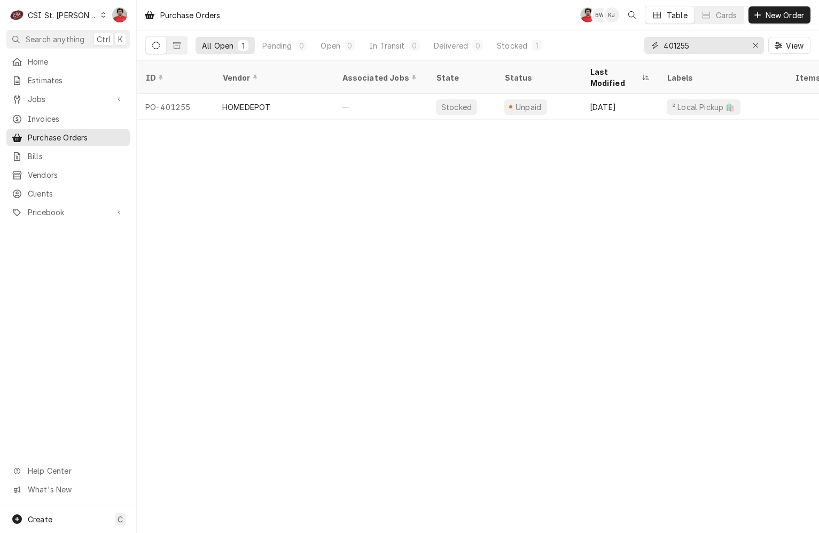
click at [683, 52] on input "401255" at bounding box center [703, 45] width 80 height 17
type input "401256"
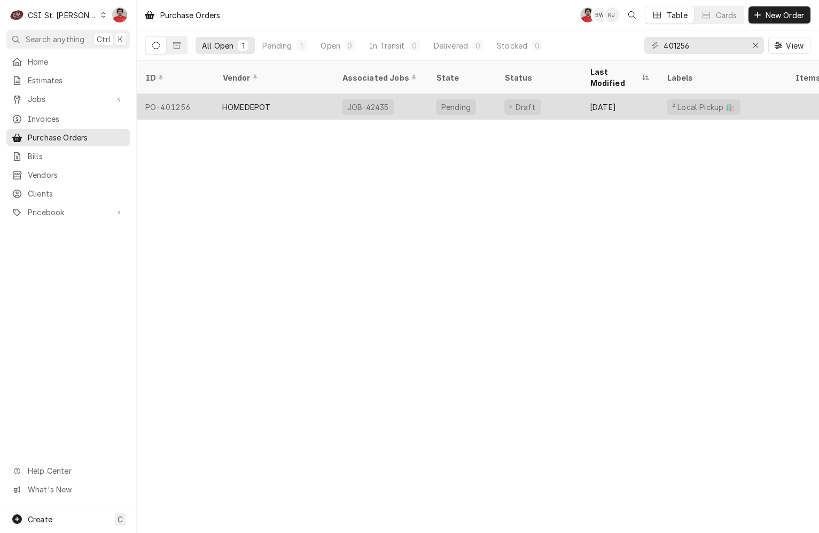
click at [572, 94] on div "Draft" at bounding box center [537, 107] width 85 height 26
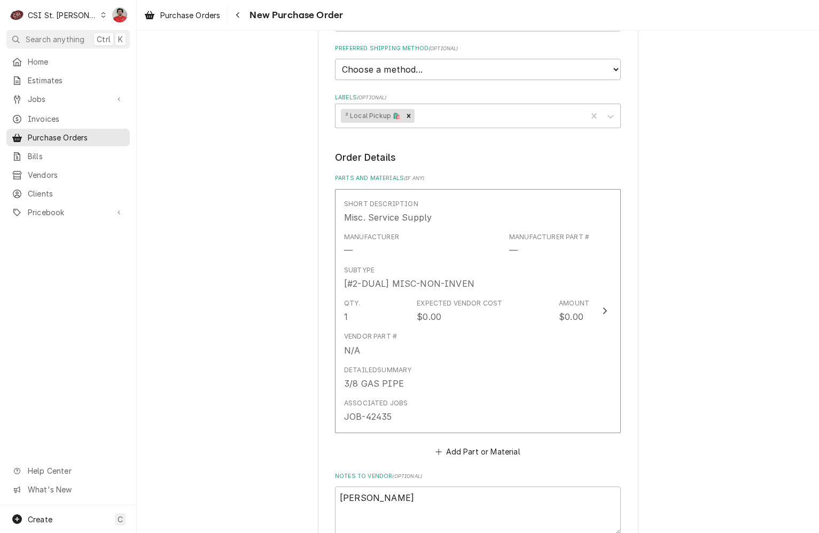
scroll to position [587, 0]
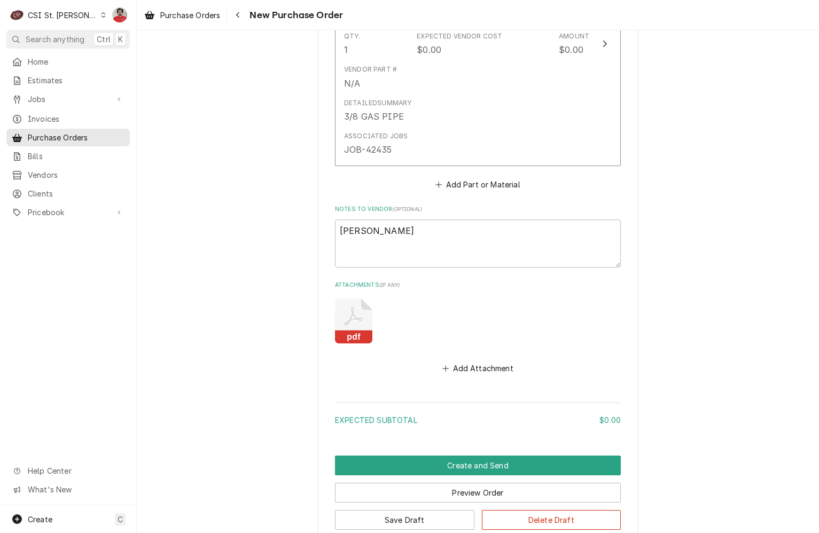
click at [358, 320] on icon "Attachments" at bounding box center [353, 320] width 37 height 45
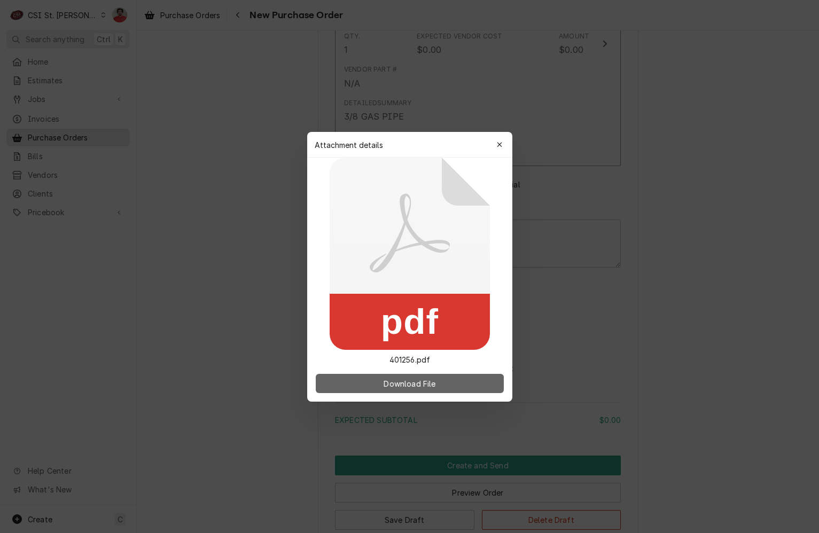
click at [395, 382] on span "Download File" at bounding box center [409, 382] width 56 height 11
click at [374, 380] on button "Download File" at bounding box center [410, 383] width 188 height 19
click at [502, 143] on div "button" at bounding box center [499, 144] width 11 height 11
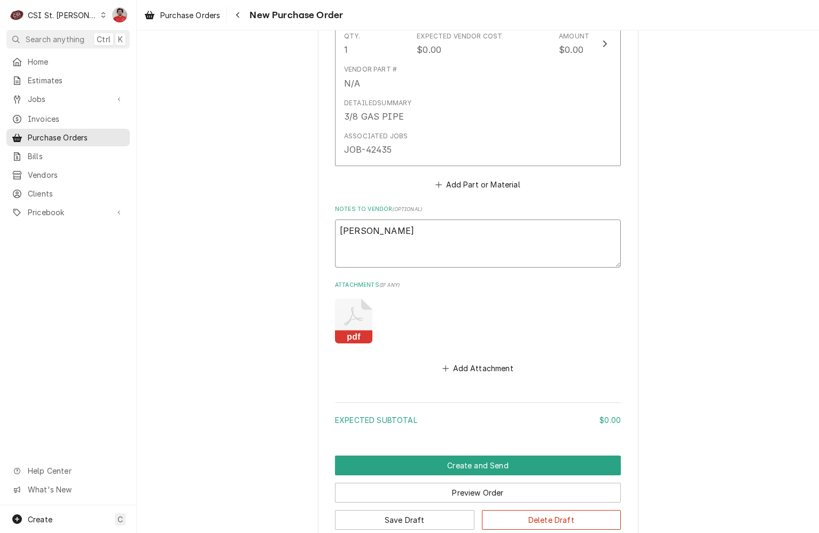
click at [476, 234] on textarea "COURTNEY" at bounding box center [478, 243] width 286 height 48
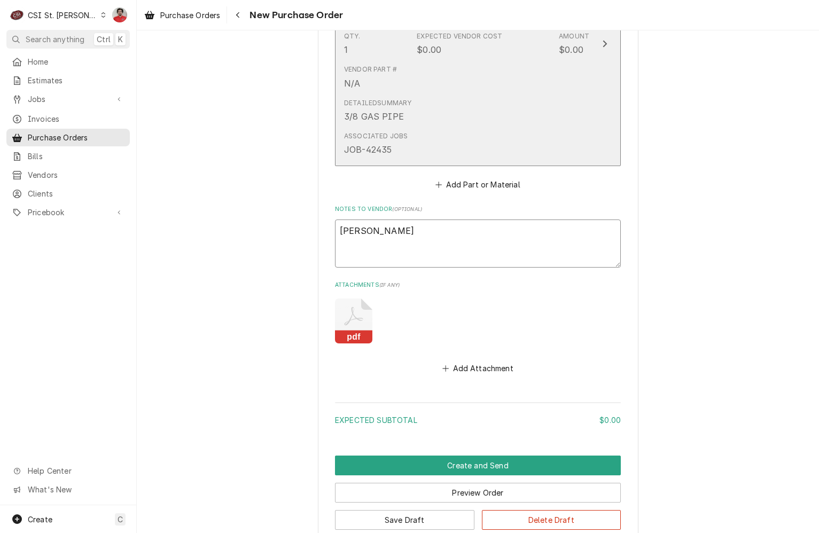
scroll to position [657, 0]
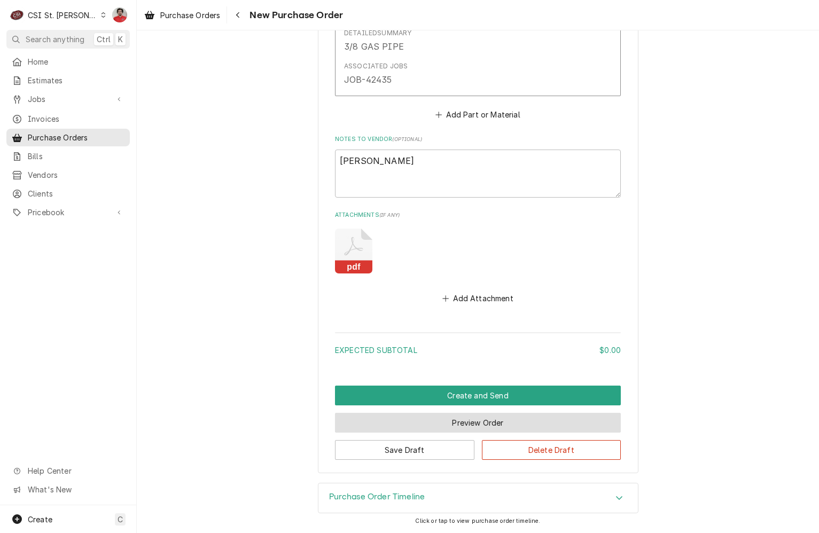
click at [471, 423] on button "Preview Order" at bounding box center [478, 423] width 286 height 20
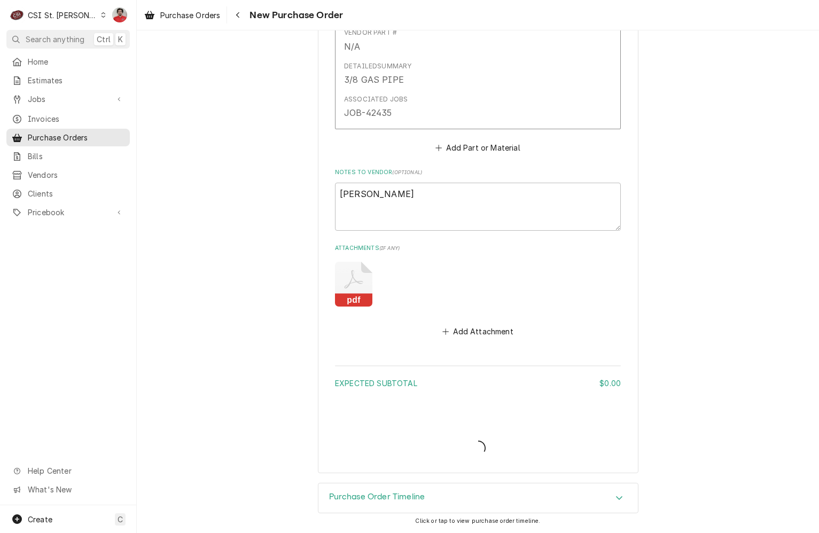
type textarea "x"
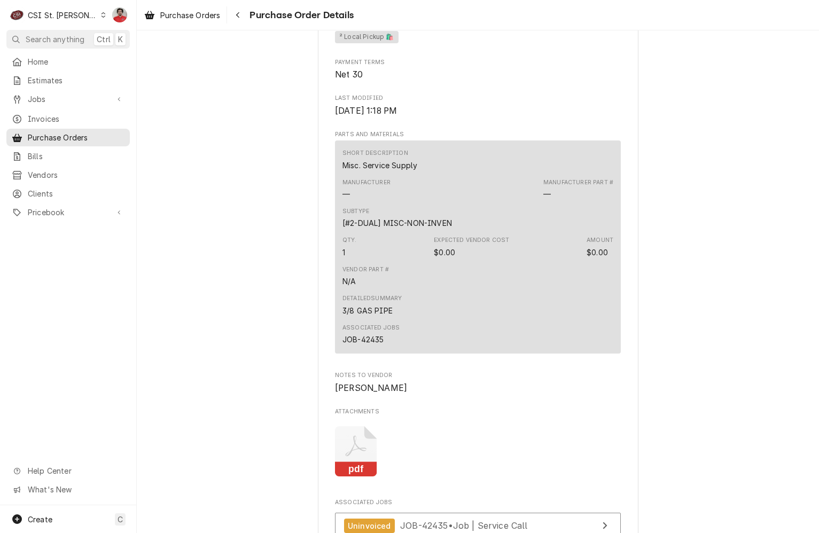
scroll to position [725, 0]
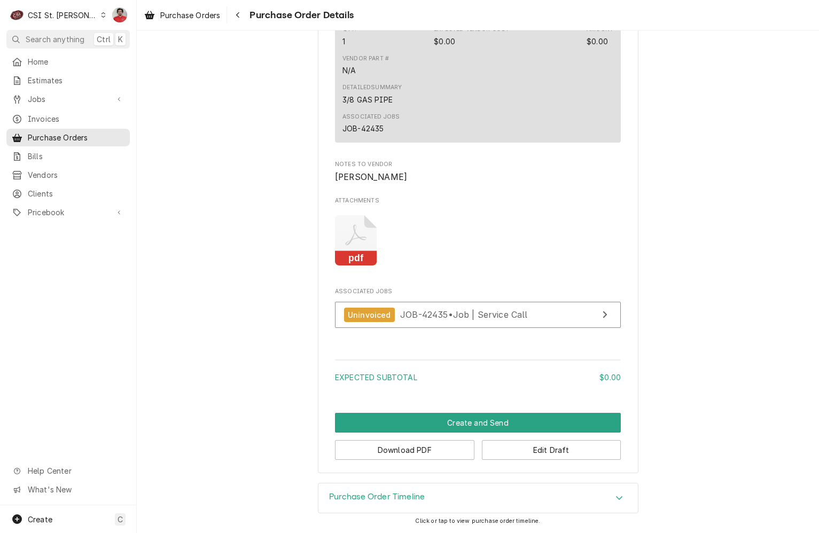
click at [518, 452] on button "Edit Draft" at bounding box center [551, 450] width 139 height 20
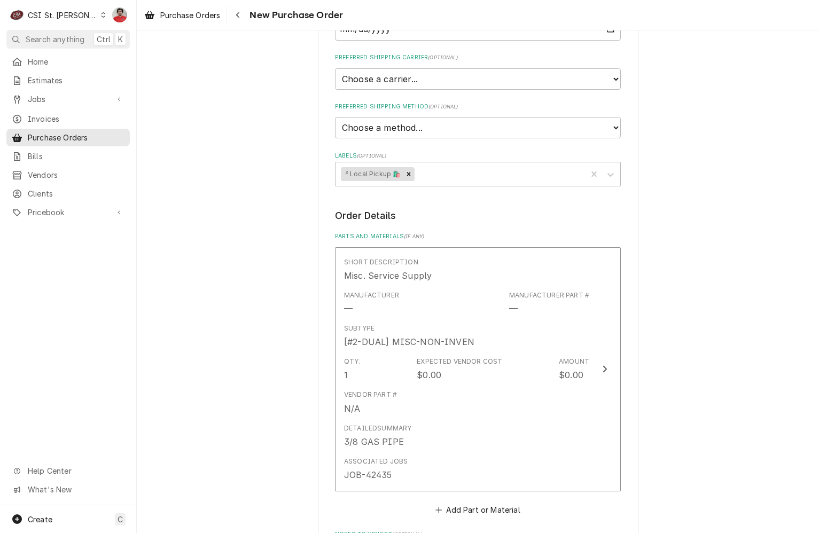
scroll to position [320, 0]
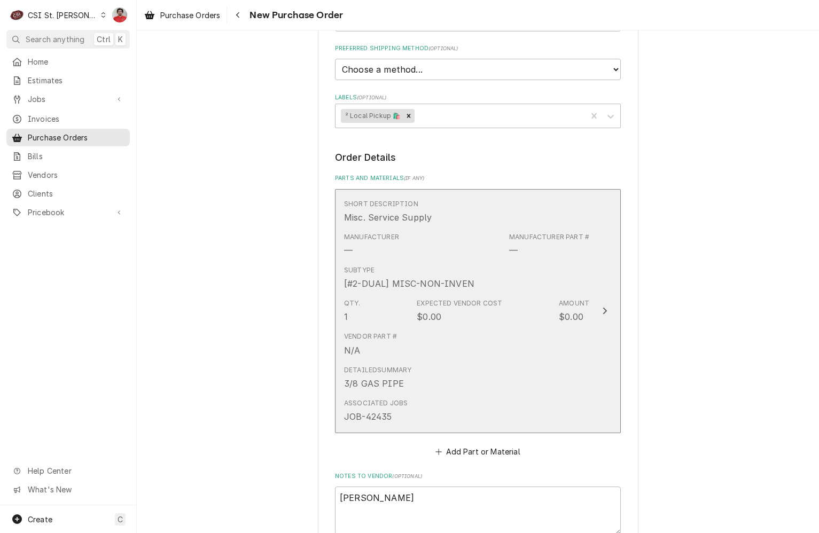
click at [445, 278] on div "[#2-DUAL] MISC-NON-INVEN" at bounding box center [409, 283] width 130 height 13
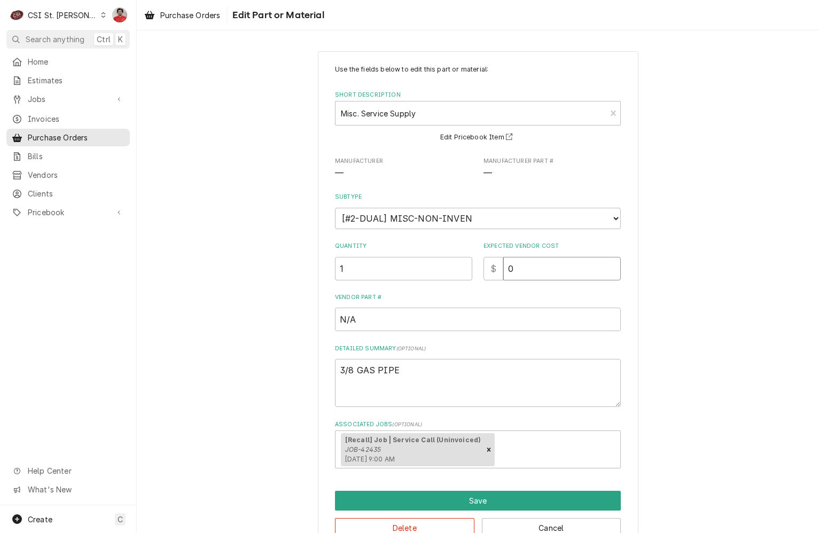
drag, startPoint x: 513, startPoint y: 277, endPoint x: 485, endPoint y: 272, distance: 27.7
click at [489, 277] on div "$ 0" at bounding box center [551, 268] width 137 height 23
type textarea "x"
type input "1"
type textarea "x"
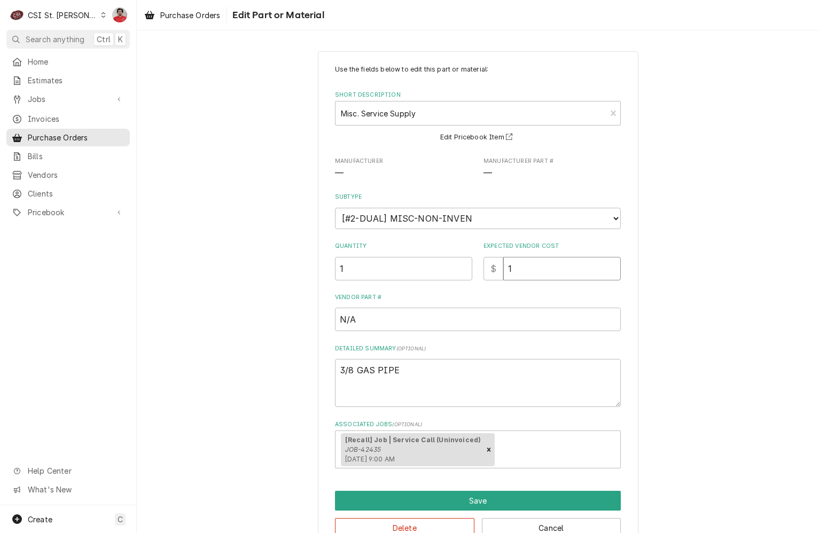
type input "13"
type textarea "x"
type input "13.9"
type textarea "x"
type input "13.94"
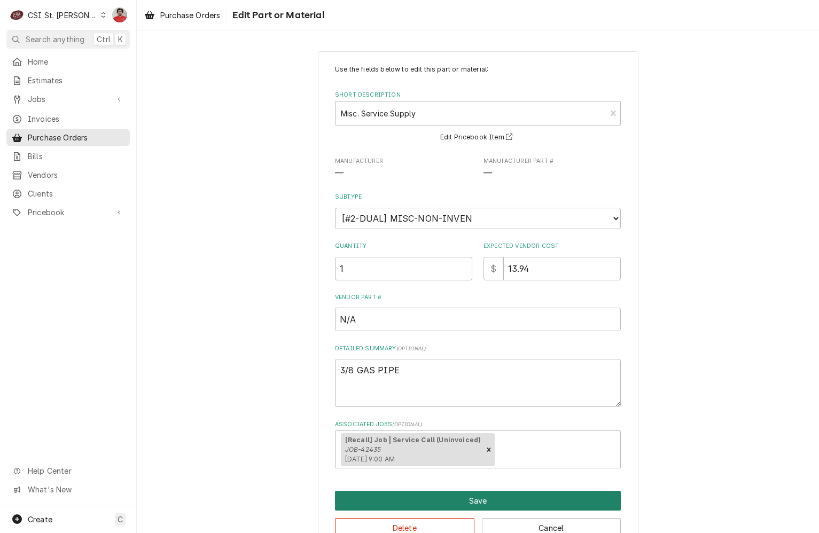
click at [463, 500] on button "Save" at bounding box center [478, 501] width 286 height 20
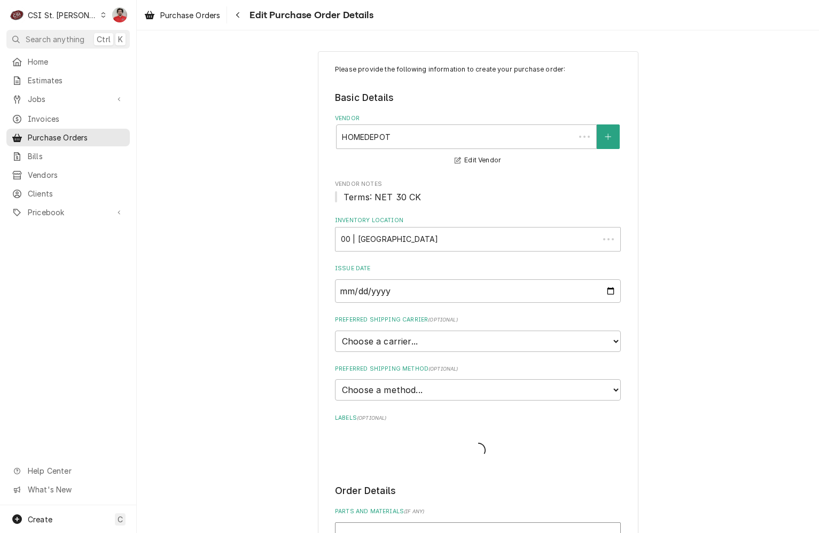
scroll to position [320, 0]
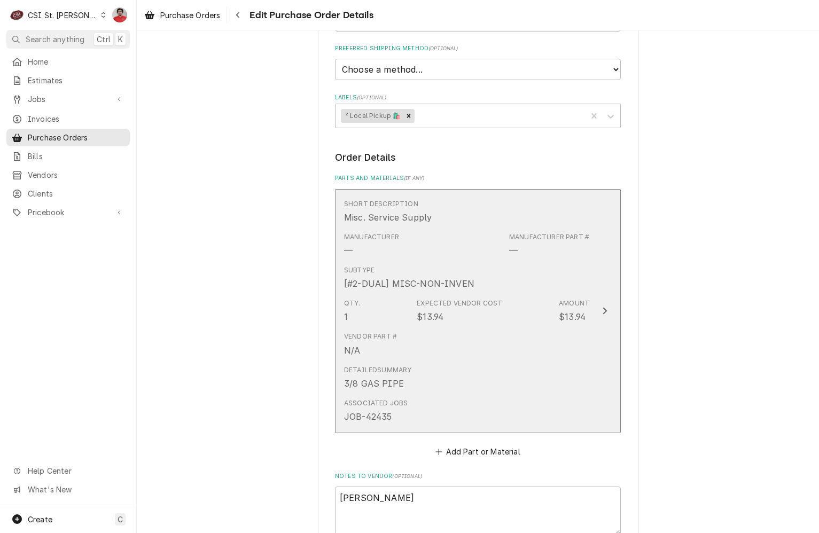
click at [379, 413] on div "JOB-42435" at bounding box center [368, 416] width 48 height 13
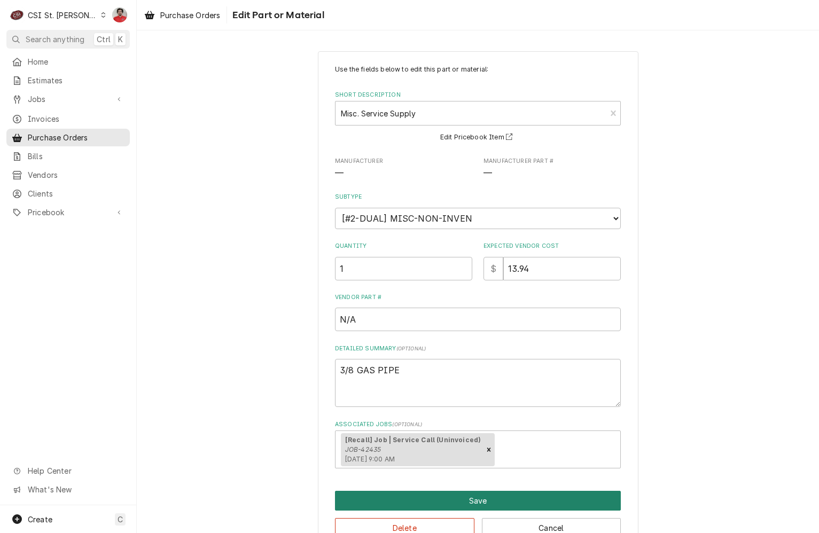
click at [500, 507] on button "Save" at bounding box center [478, 501] width 286 height 20
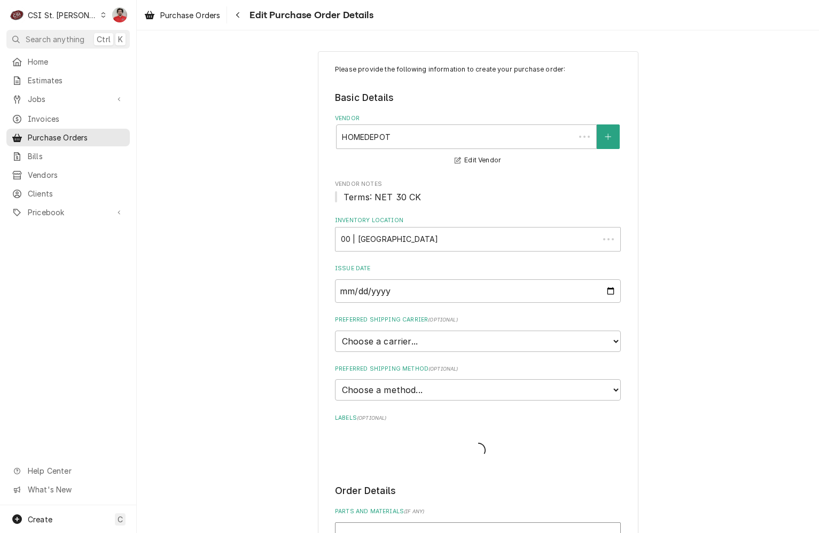
scroll to position [320, 0]
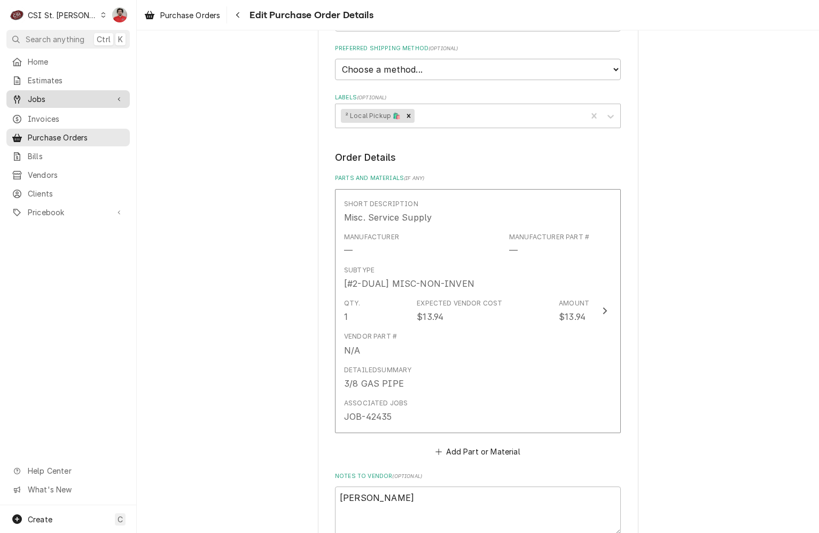
click at [53, 95] on span "Jobs" at bounding box center [68, 98] width 81 height 11
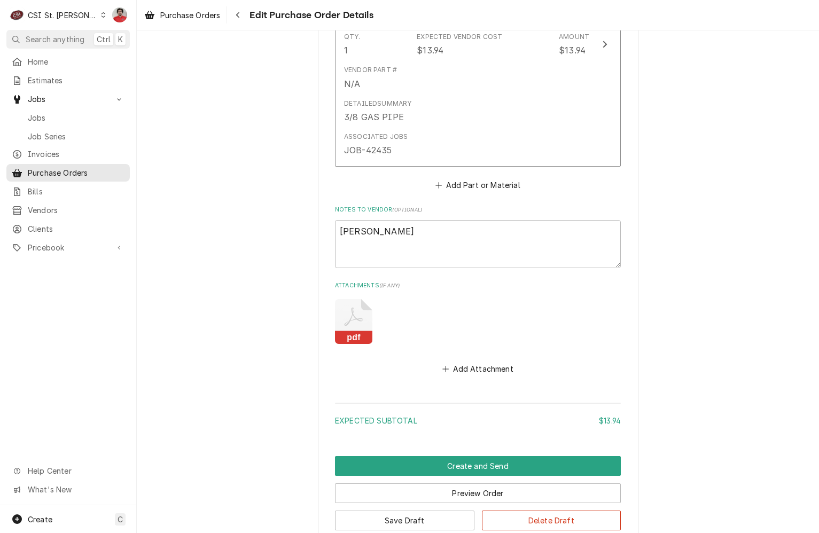
scroll to position [657, 0]
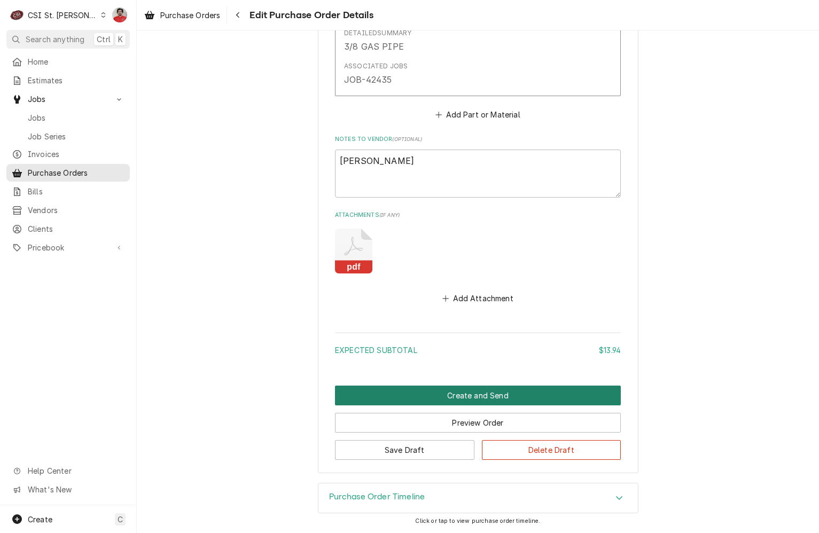
click at [481, 396] on button "Create and Send" at bounding box center [478, 396] width 286 height 20
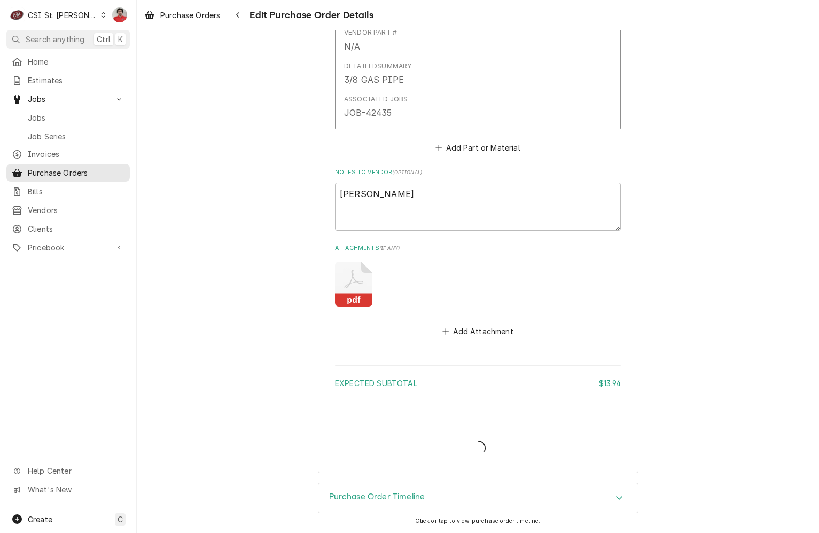
scroll to position [624, 0]
type textarea "x"
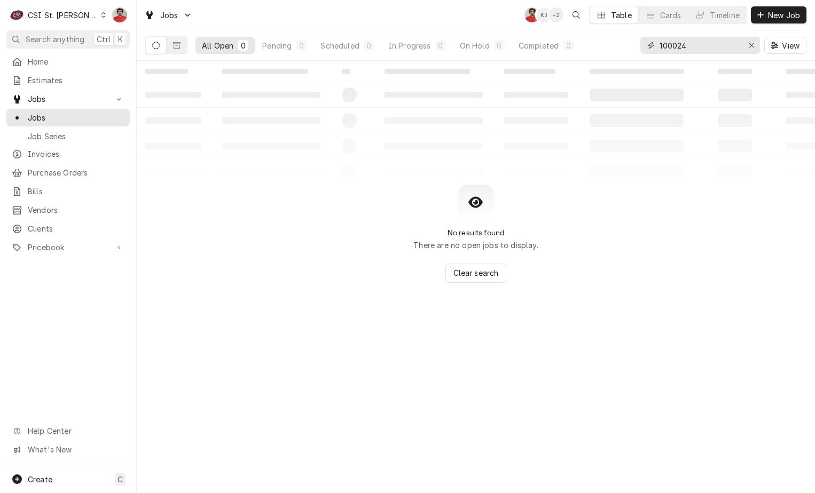
click at [707, 43] on input "100024" at bounding box center [699, 45] width 80 height 17
type input "42435"
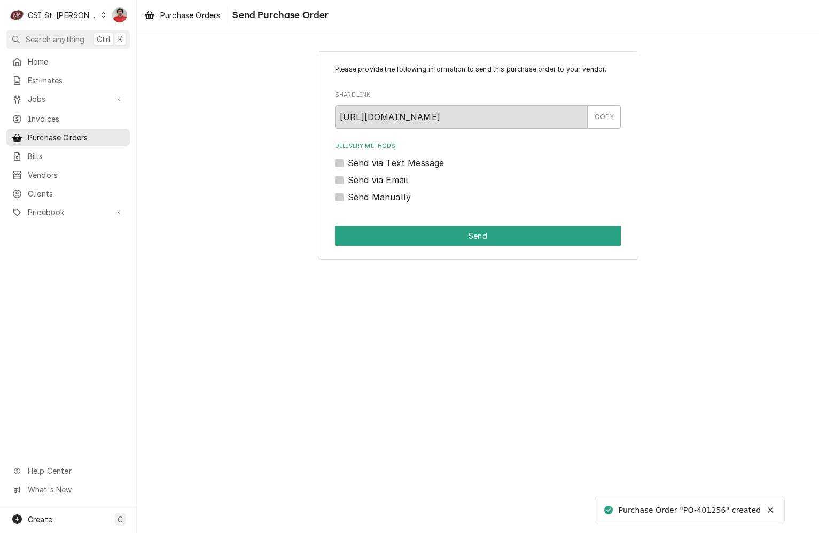
click at [371, 198] on label "Send Manually" at bounding box center [379, 197] width 63 height 13
click at [371, 198] on input "Send Manually" at bounding box center [491, 202] width 286 height 23
checkbox input "true"
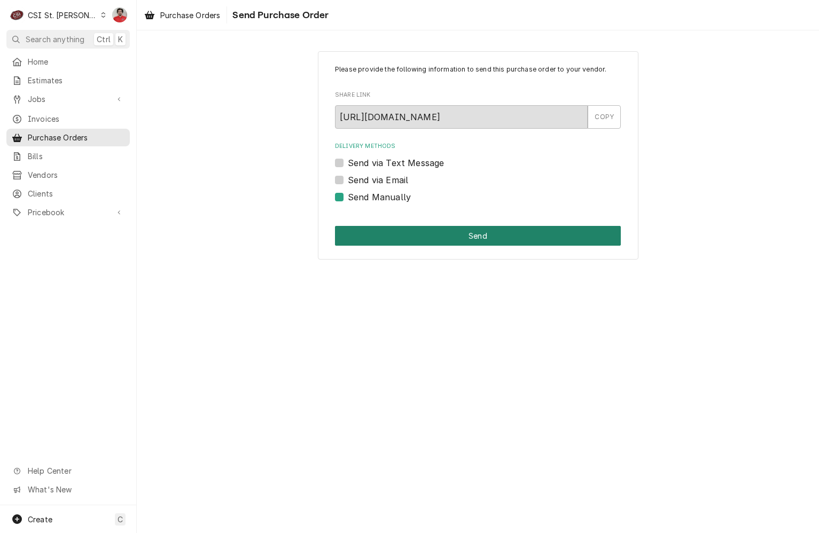
click at [410, 243] on button "Send" at bounding box center [478, 236] width 286 height 20
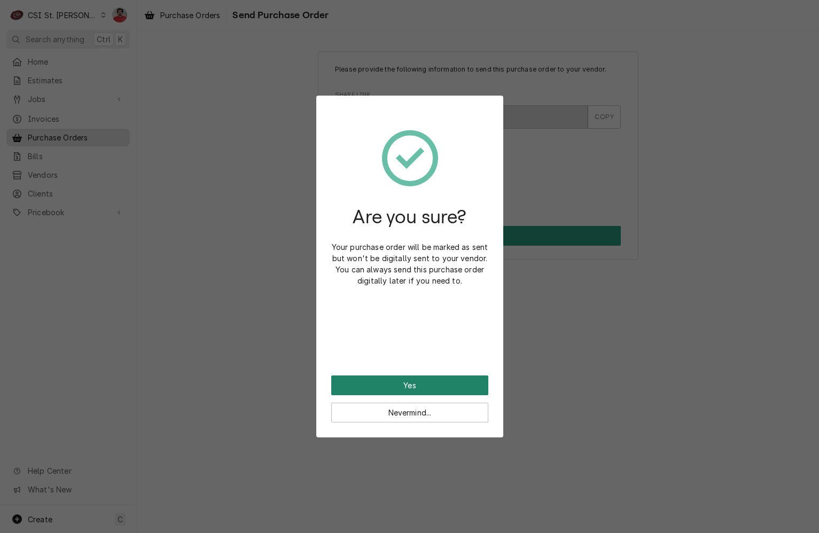
click at [428, 386] on button "Yes" at bounding box center [409, 385] width 157 height 20
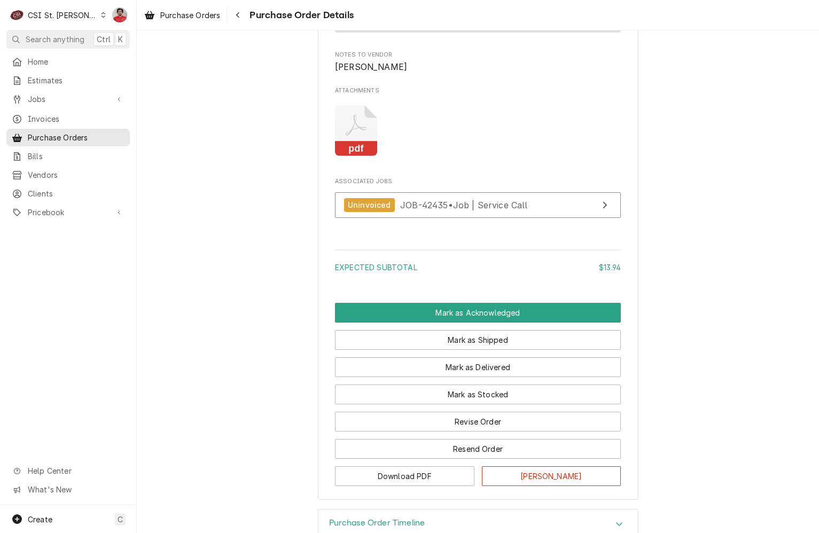
scroll to position [898, 0]
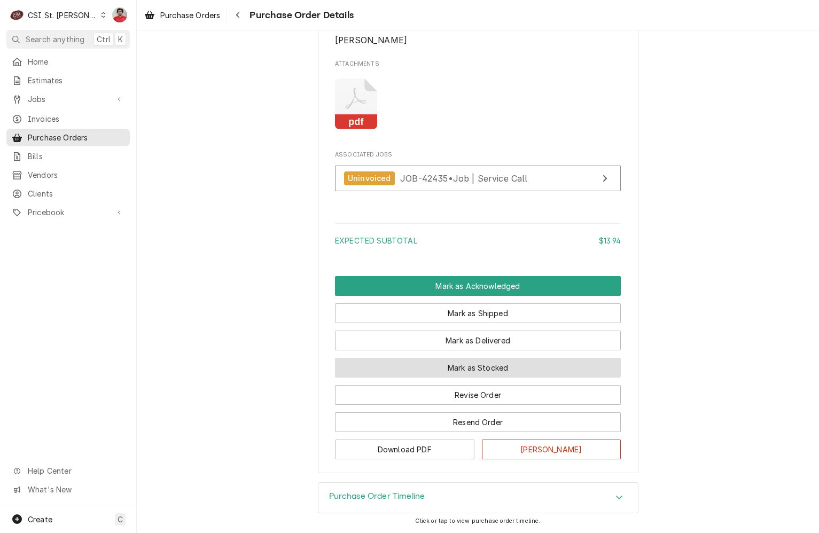
click at [462, 367] on button "Mark as Stocked" at bounding box center [478, 368] width 286 height 20
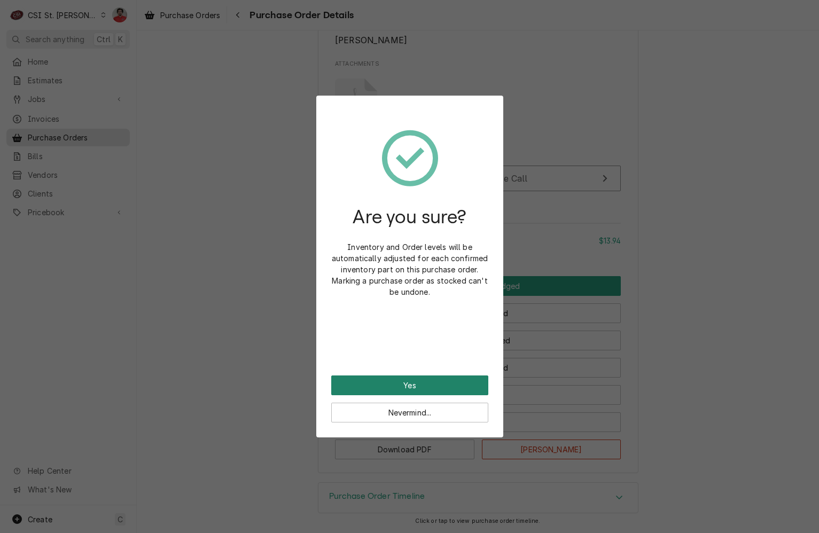
click at [462, 384] on button "Yes" at bounding box center [409, 385] width 157 height 20
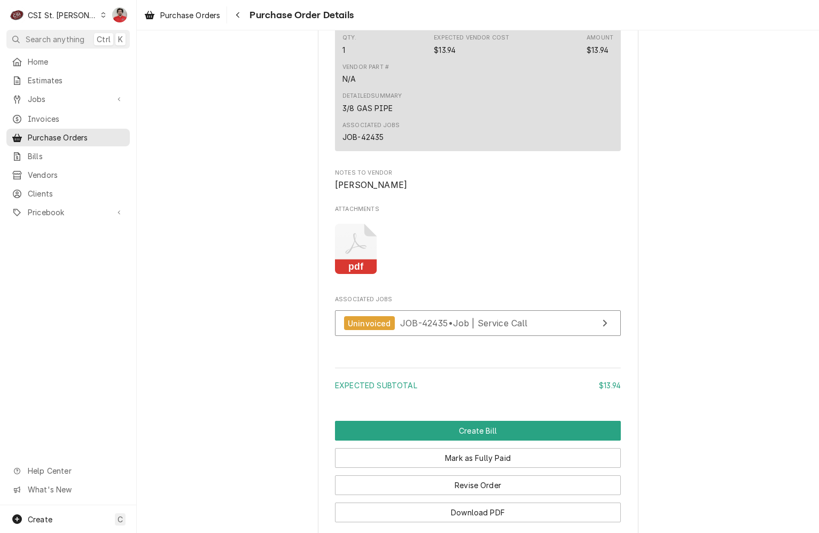
scroll to position [951, 0]
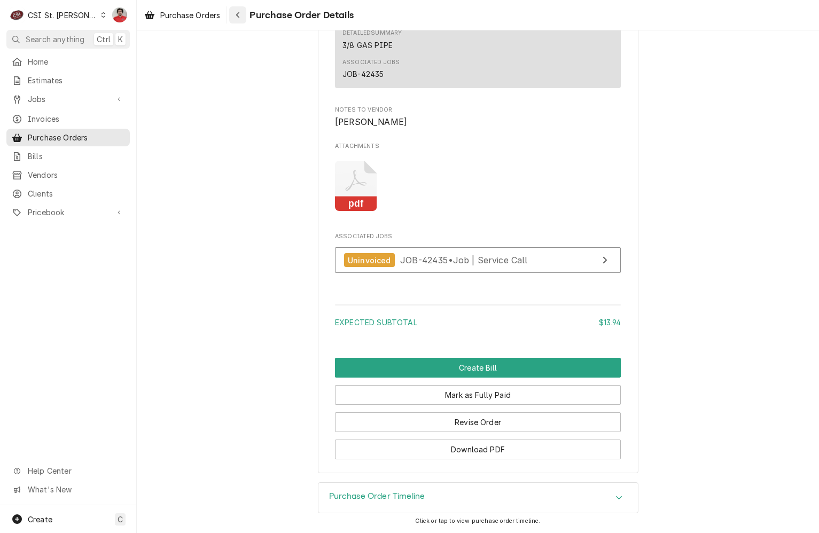
click at [240, 13] on icon "Navigate back" at bounding box center [237, 14] width 5 height 7
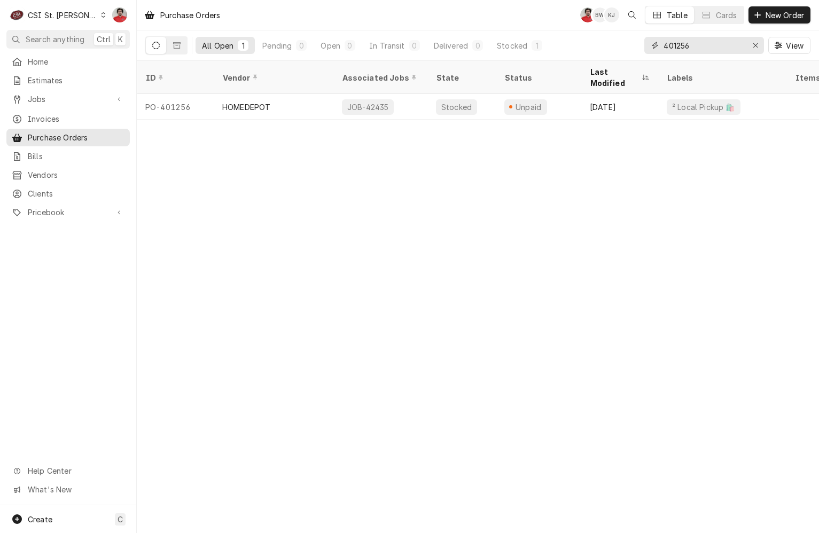
click at [735, 38] on input "401256" at bounding box center [703, 45] width 80 height 17
click at [710, 52] on input "401254" at bounding box center [703, 45] width 80 height 17
click at [715, 45] on input "401251" at bounding box center [703, 45] width 80 height 17
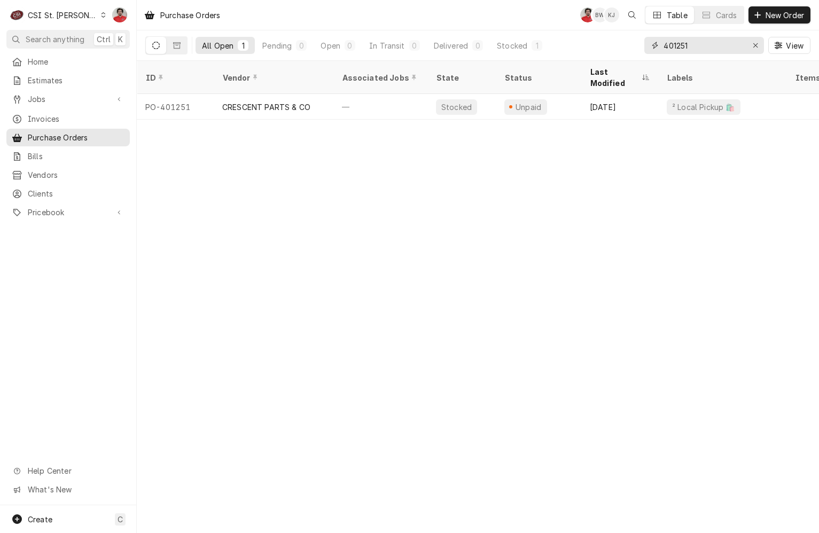
click at [715, 45] on input "401251" at bounding box center [703, 45] width 80 height 17
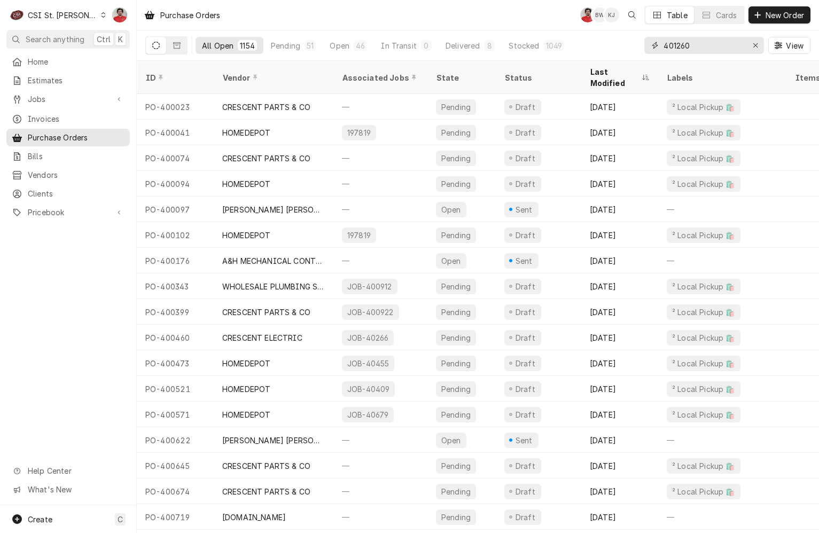
type input "401260"
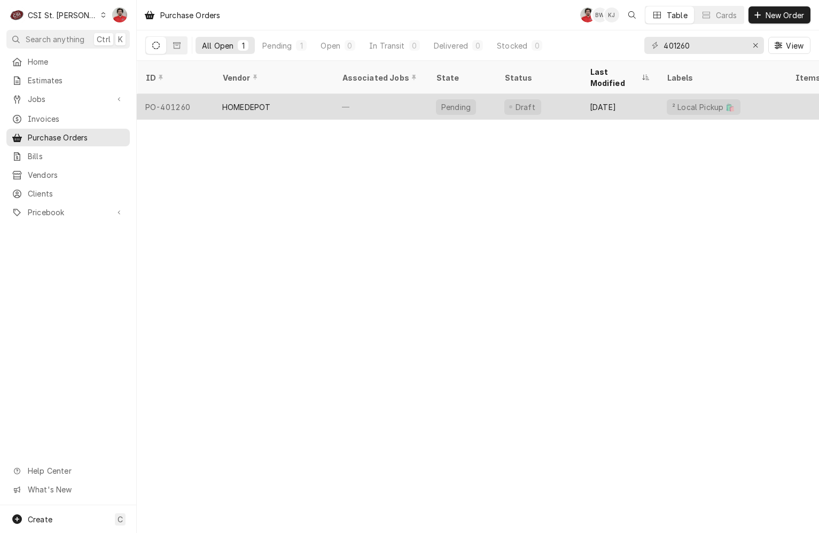
click at [551, 94] on div "Draft" at bounding box center [537, 107] width 85 height 26
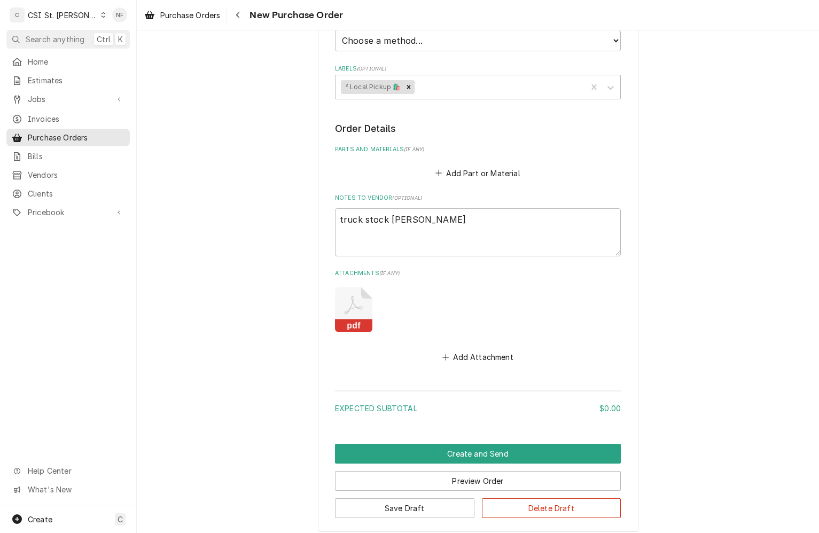
scroll to position [408, 0]
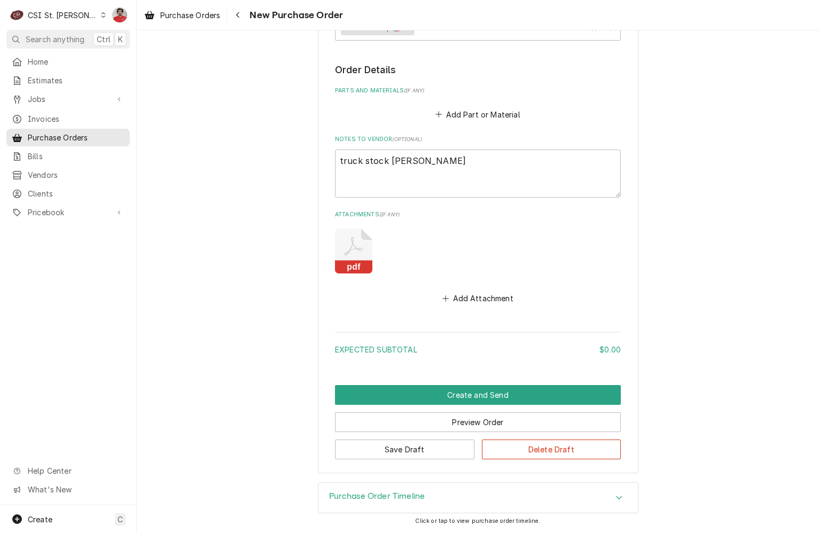
click at [348, 257] on icon "Attachments" at bounding box center [353, 251] width 37 height 45
type textarea "x"
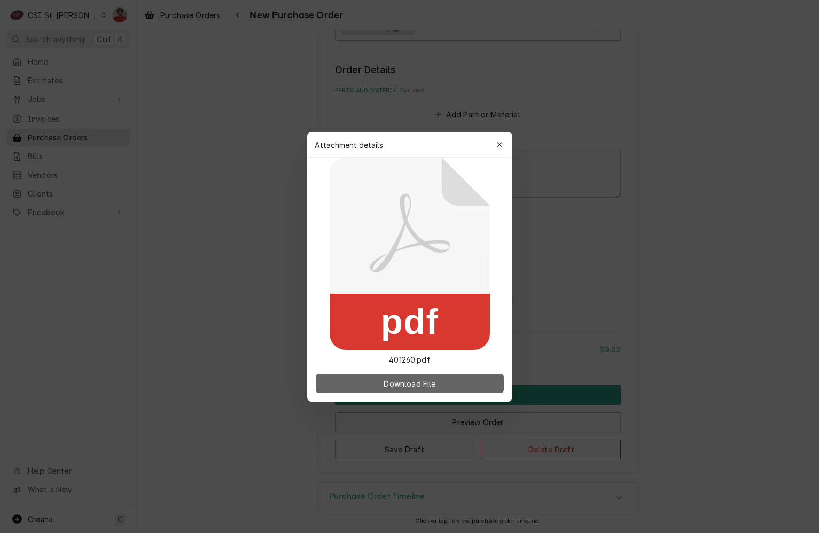
click at [383, 389] on button "Download File" at bounding box center [410, 383] width 188 height 19
click at [500, 144] on icon "button" at bounding box center [499, 144] width 5 height 5
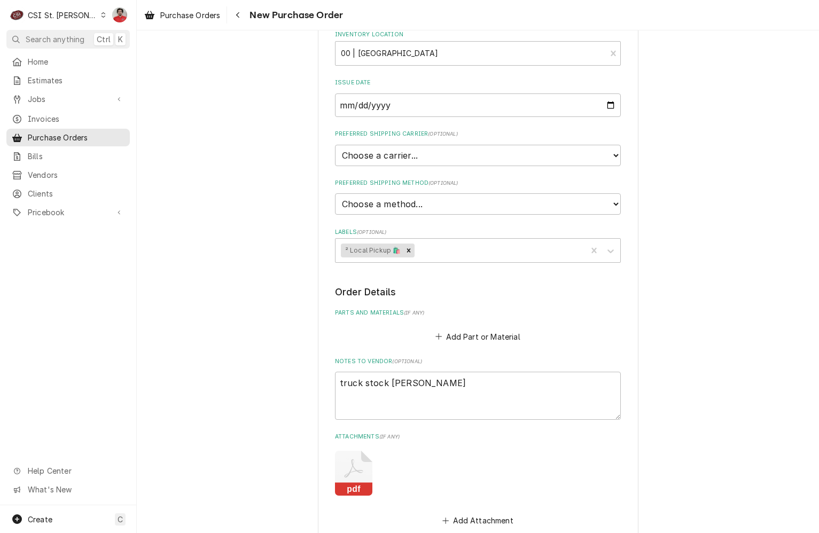
scroll to position [248, 0]
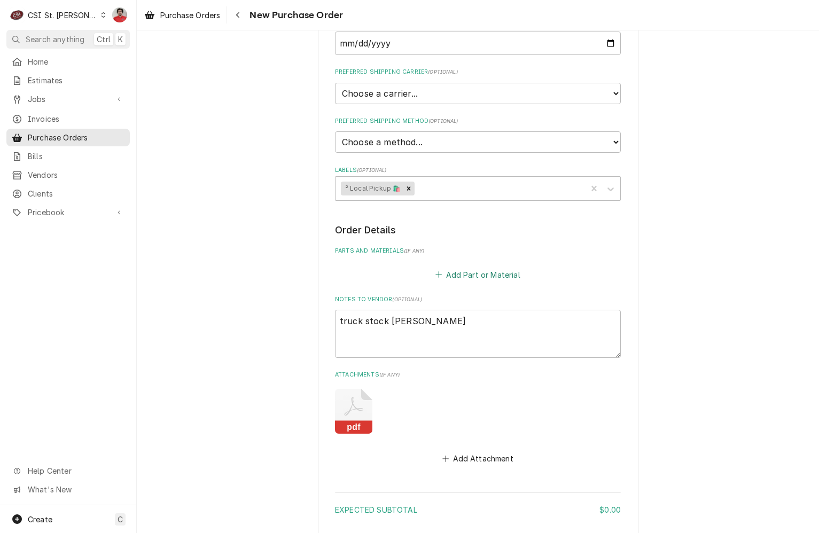
click at [471, 277] on button "Add Part or Material" at bounding box center [478, 274] width 88 height 15
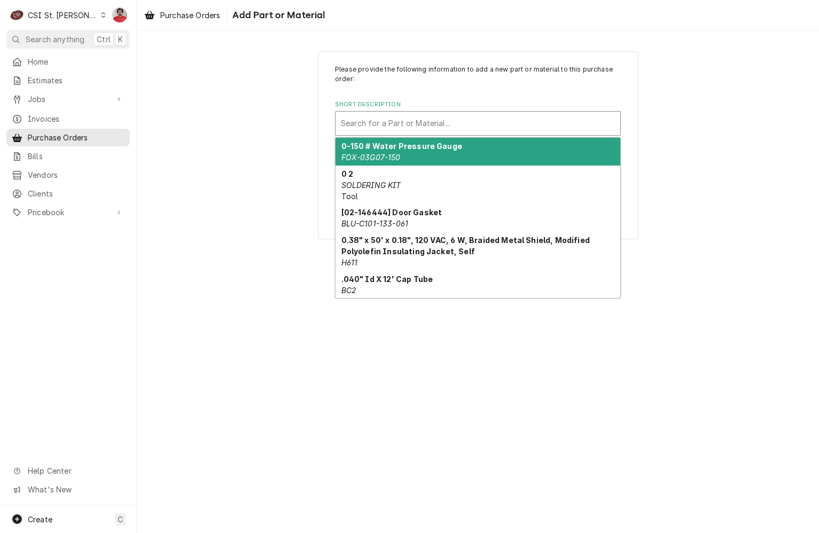
click at [419, 120] on div "Short Description" at bounding box center [478, 123] width 274 height 19
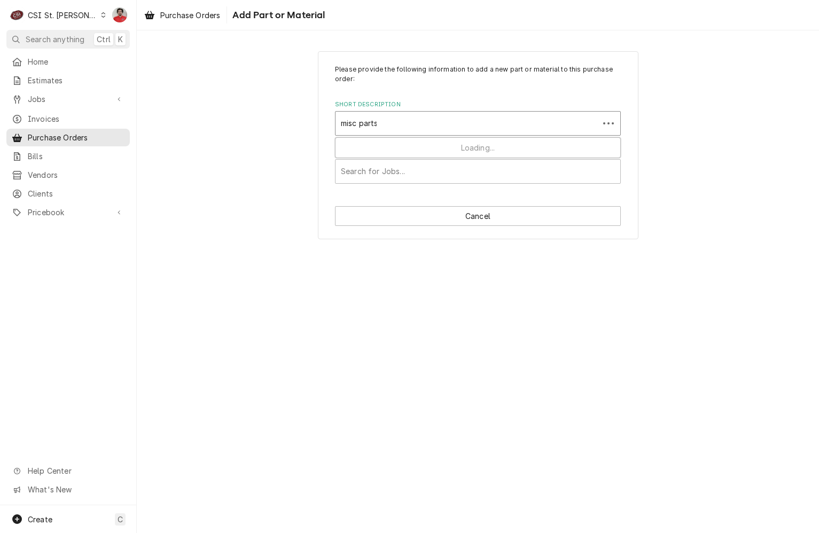
type input "misc parts"
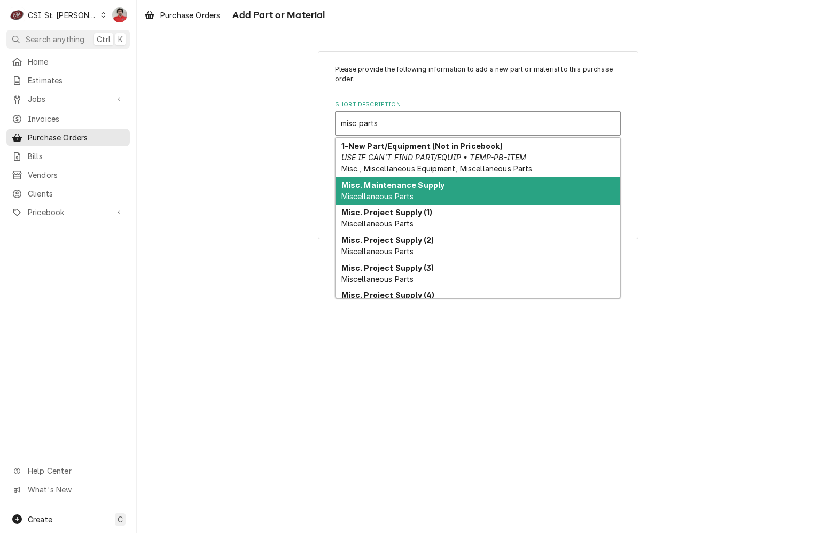
scroll to position [99, 0]
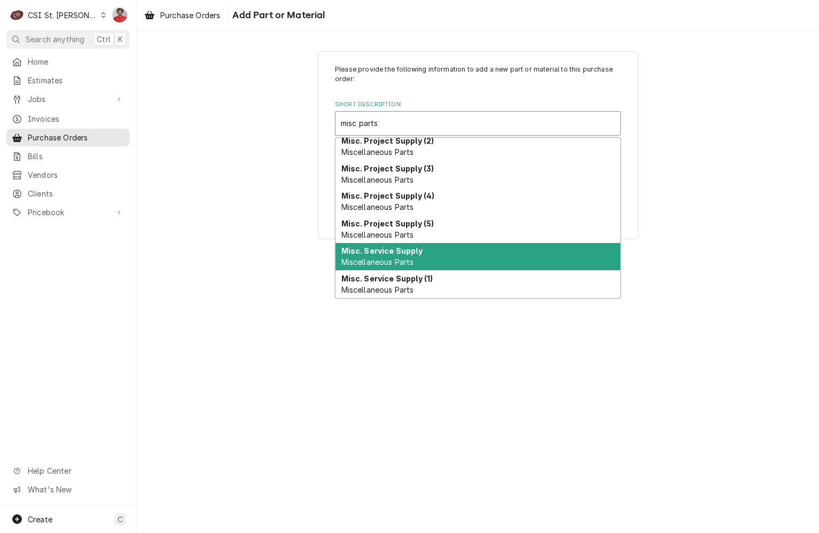
click at [424, 254] on div "Misc. Service Supply Miscellaneous Parts" at bounding box center [477, 257] width 285 height 28
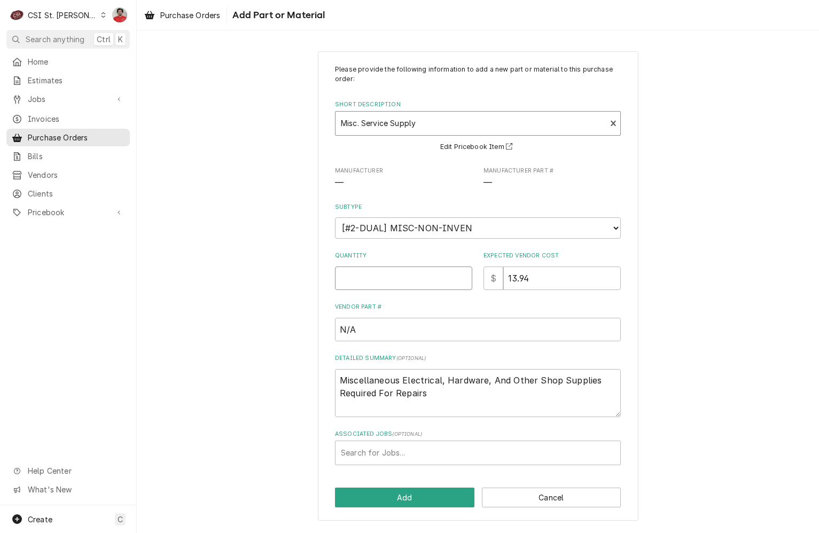
click at [419, 274] on input "Quantity" at bounding box center [403, 277] width 137 height 23
type textarea "x"
type input "1"
drag, startPoint x: 569, startPoint y: 281, endPoint x: 365, endPoint y: 291, distance: 204.7
click at [366, 292] on div "Please provide the following information to add a new part or material to this …" at bounding box center [478, 265] width 286 height 400
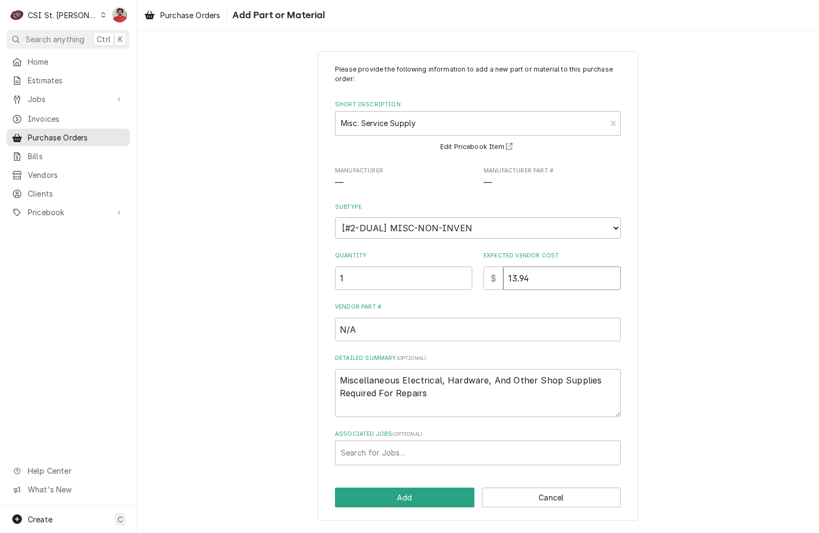
type textarea "x"
type input "1"
type textarea "x"
type input "15"
type textarea "x"
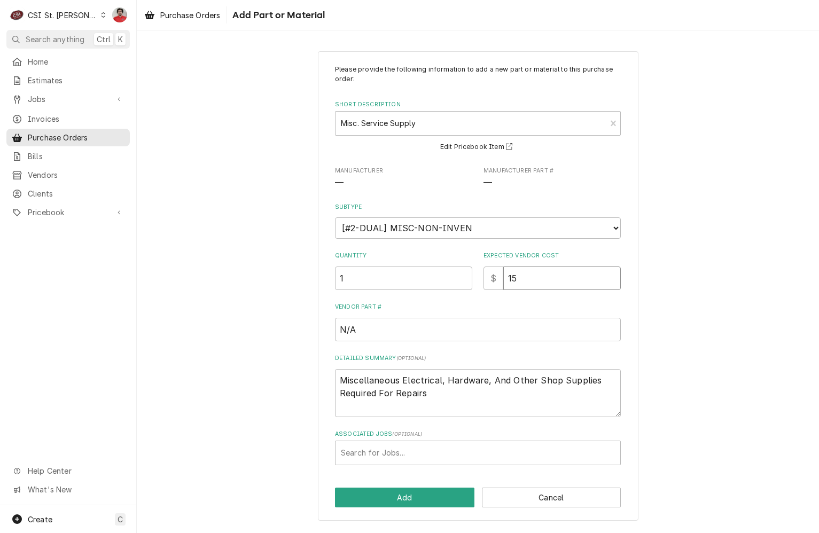
type input "156"
type textarea "x"
type input "156.0"
type textarea "x"
type input "156.08"
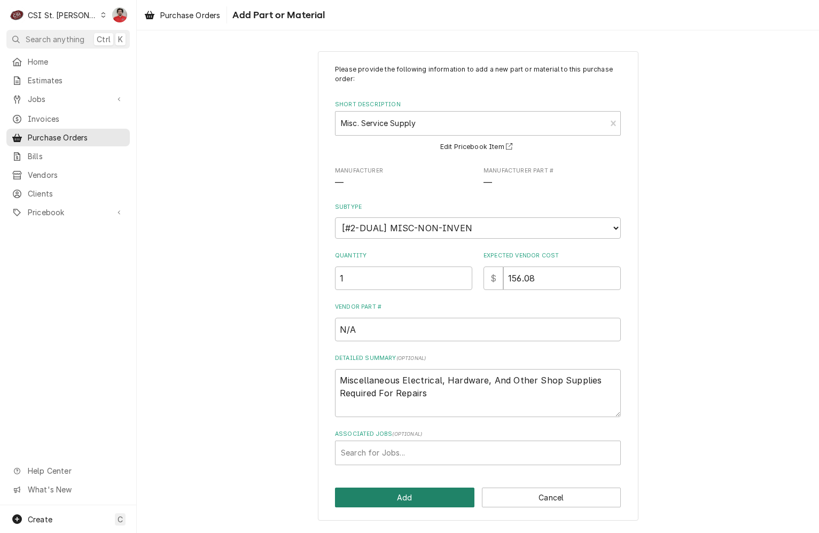
click at [423, 502] on button "Add" at bounding box center [404, 497] width 139 height 20
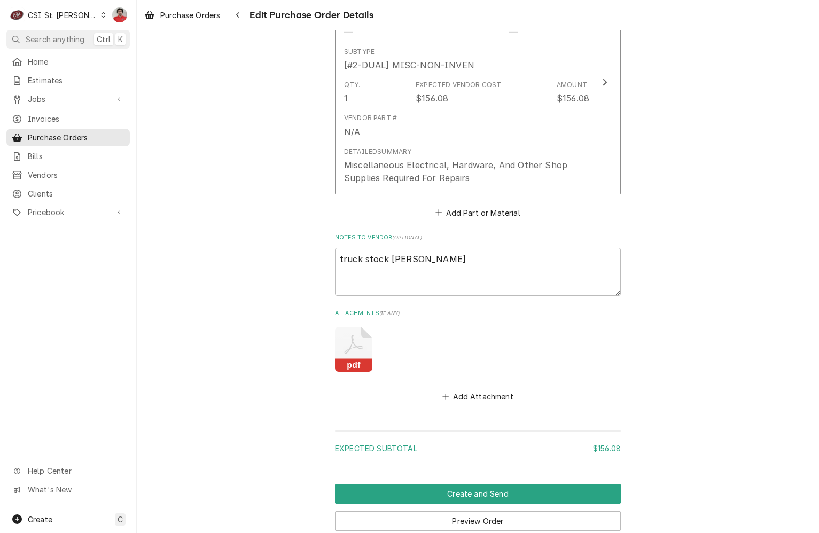
scroll to position [637, 0]
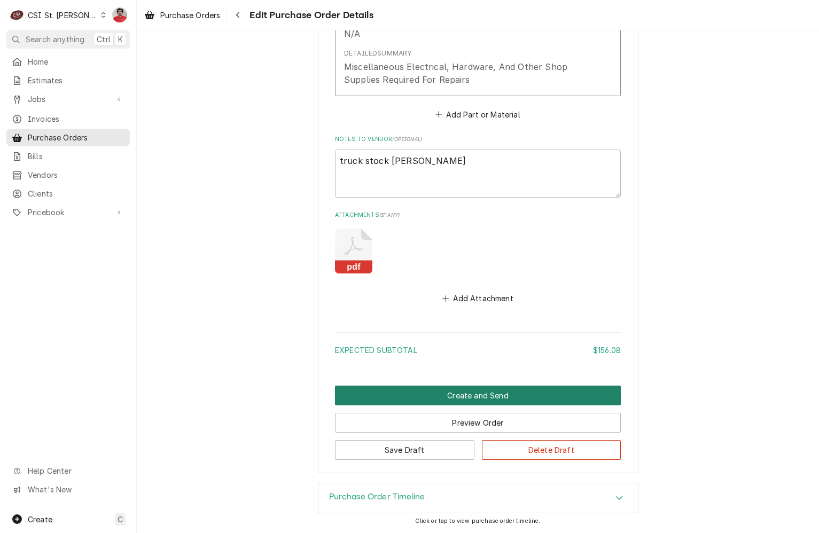
click at [489, 398] on button "Create and Send" at bounding box center [478, 396] width 286 height 20
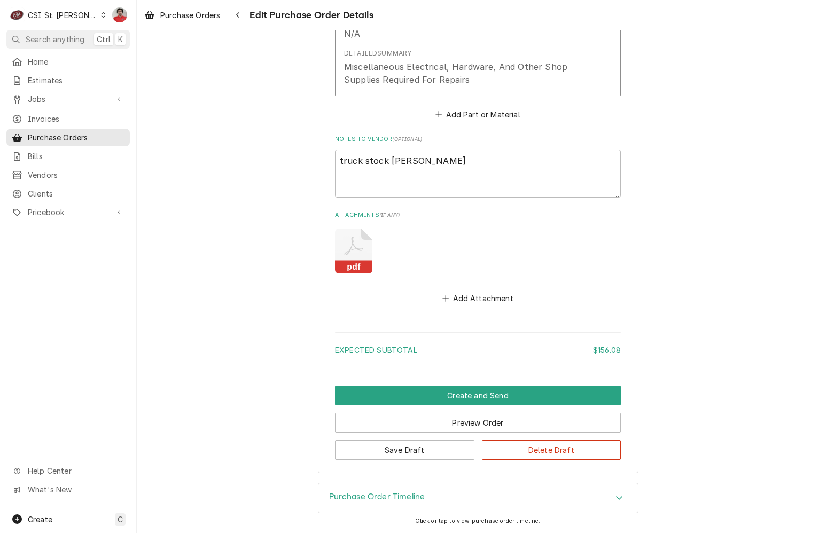
scroll to position [604, 0]
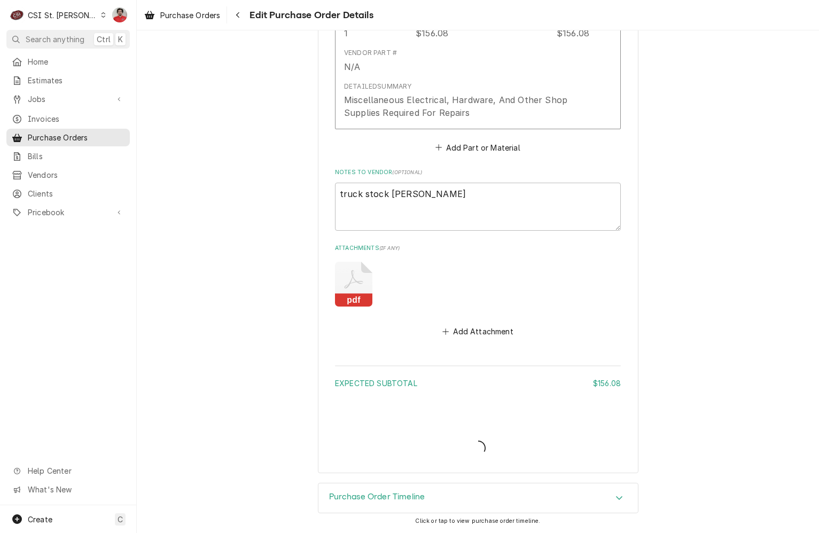
type textarea "x"
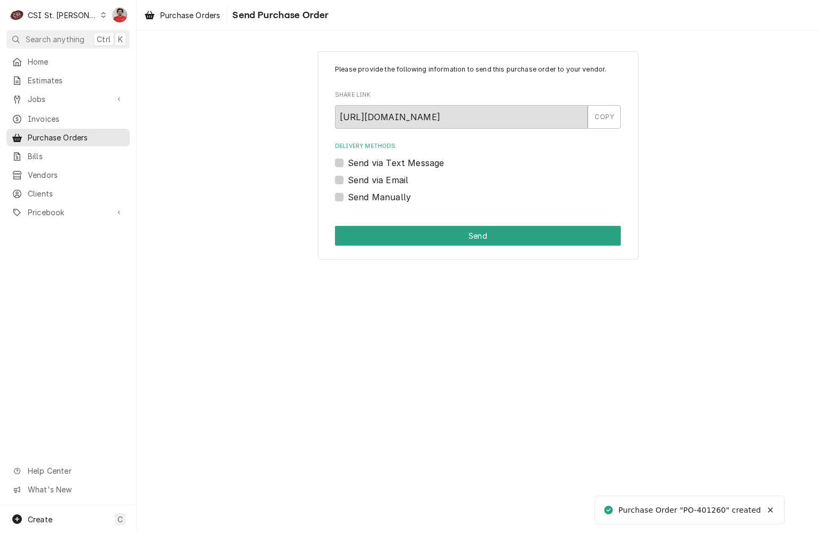
click at [364, 198] on label "Send Manually" at bounding box center [379, 197] width 63 height 13
click at [364, 198] on input "Send Manually" at bounding box center [491, 202] width 286 height 23
checkbox input "true"
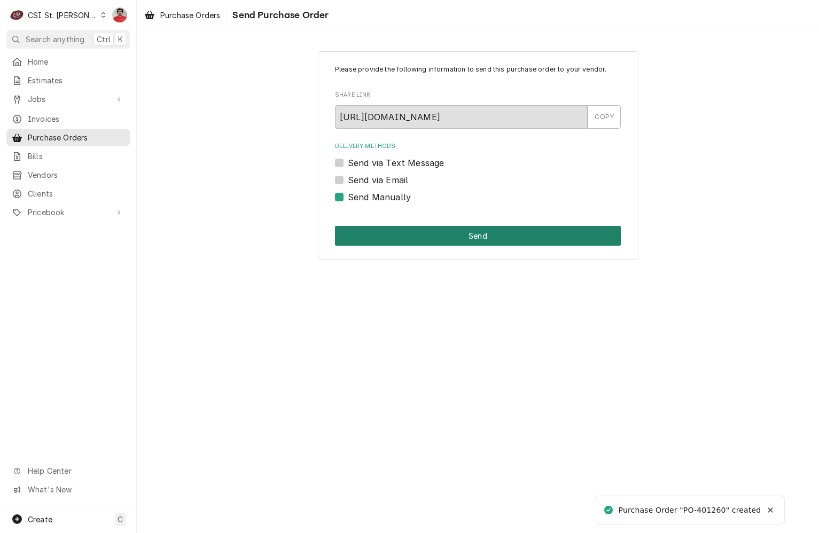
click at [416, 242] on button "Send" at bounding box center [478, 236] width 286 height 20
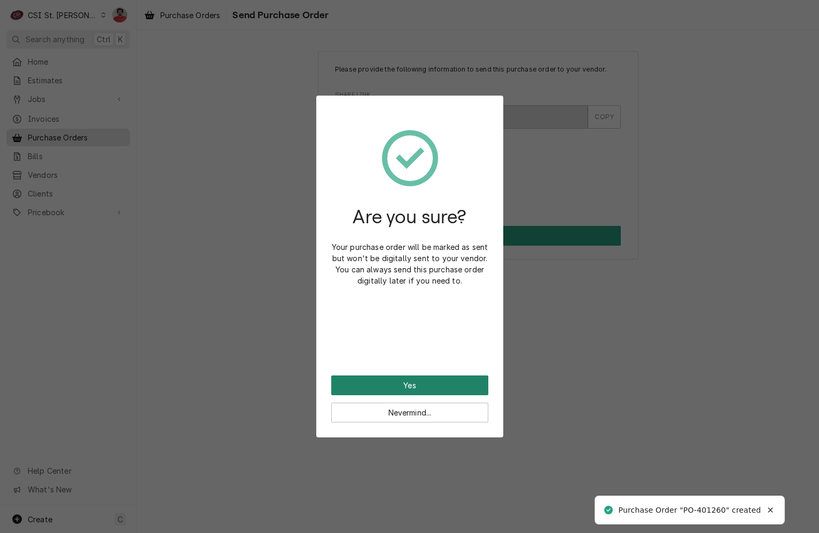
click at [436, 391] on button "Yes" at bounding box center [409, 385] width 157 height 20
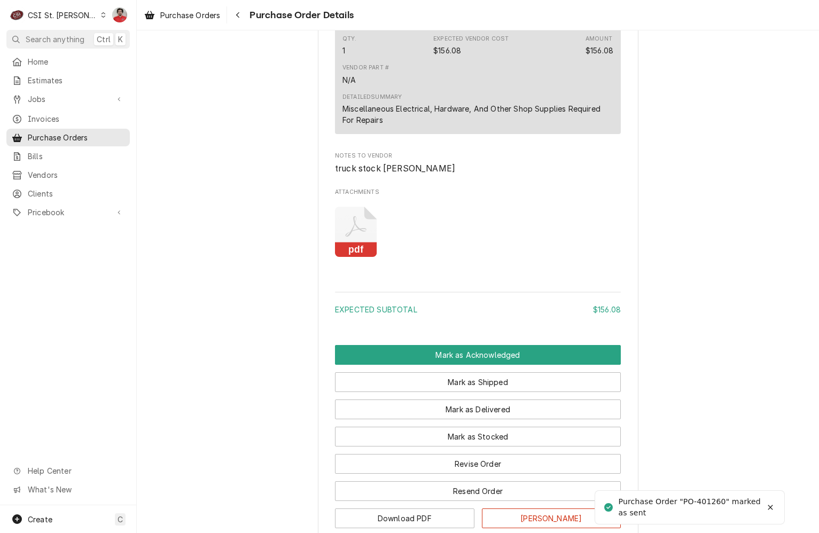
scroll to position [821, 0]
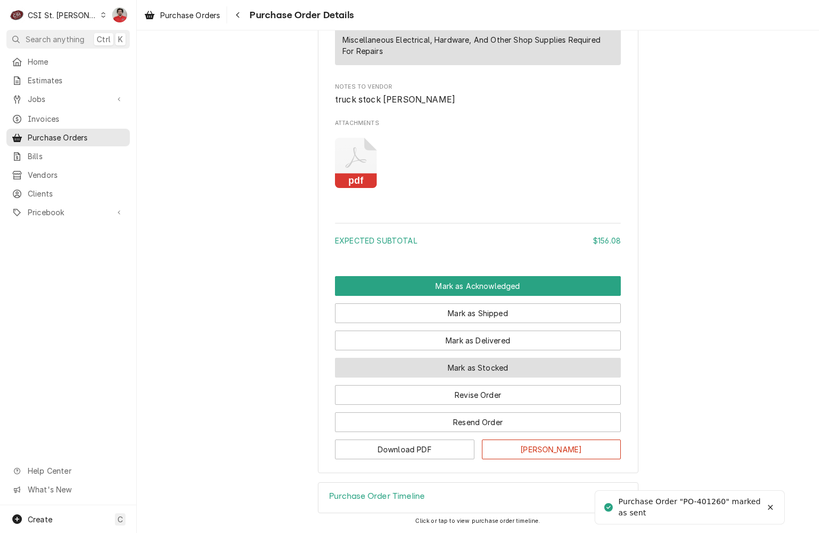
click at [444, 371] on button "Mark as Stocked" at bounding box center [478, 368] width 286 height 20
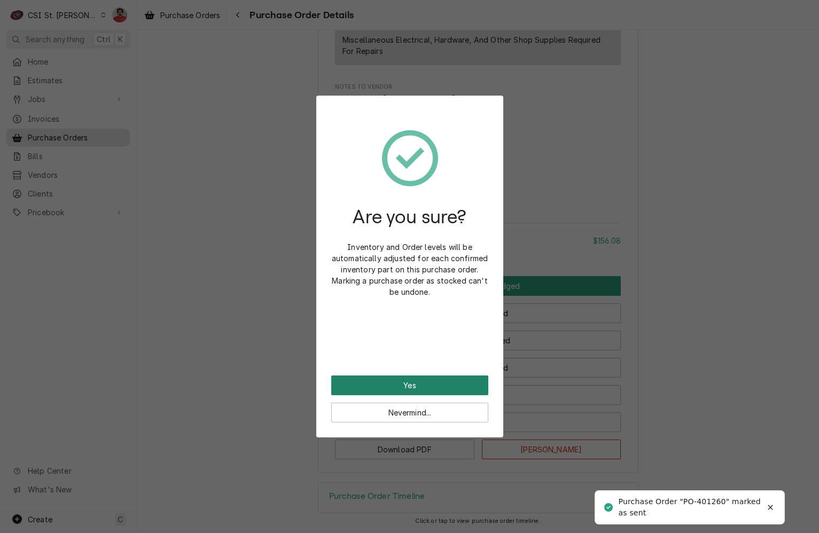
click at [440, 381] on button "Yes" at bounding box center [409, 385] width 157 height 20
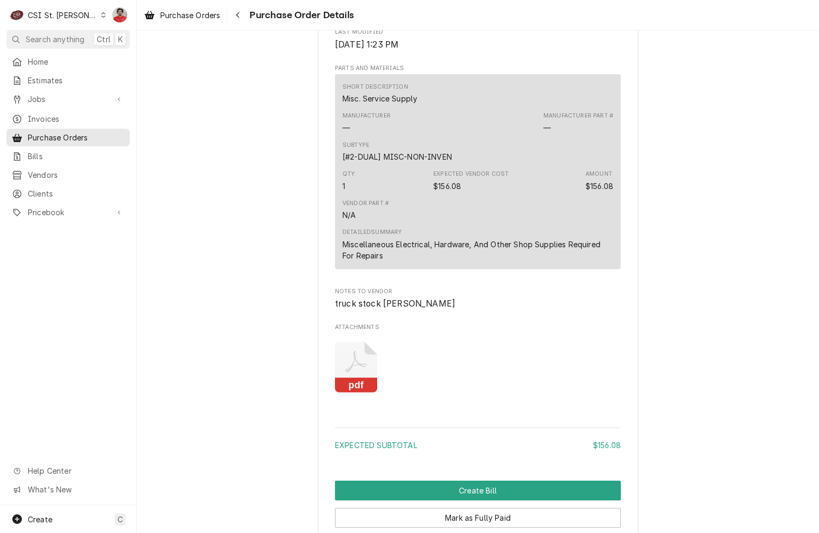
scroll to position [874, 0]
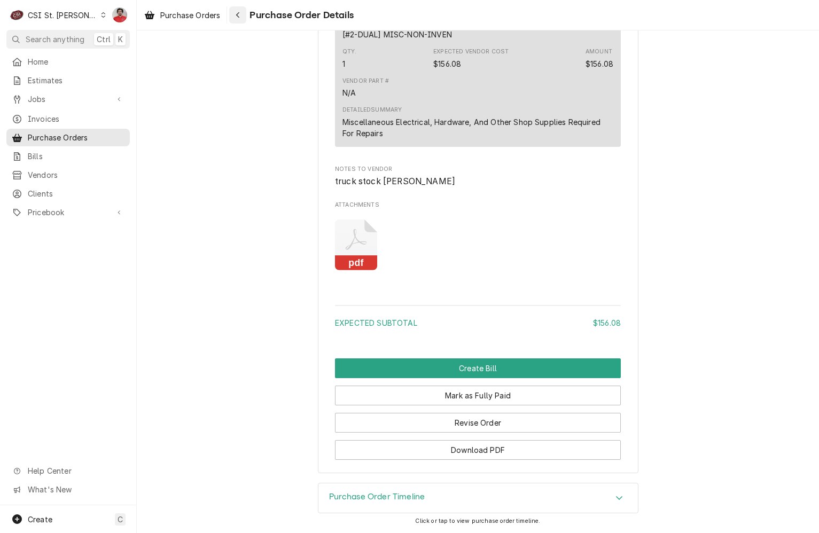
click at [243, 11] on div "Navigate back" at bounding box center [237, 15] width 11 height 11
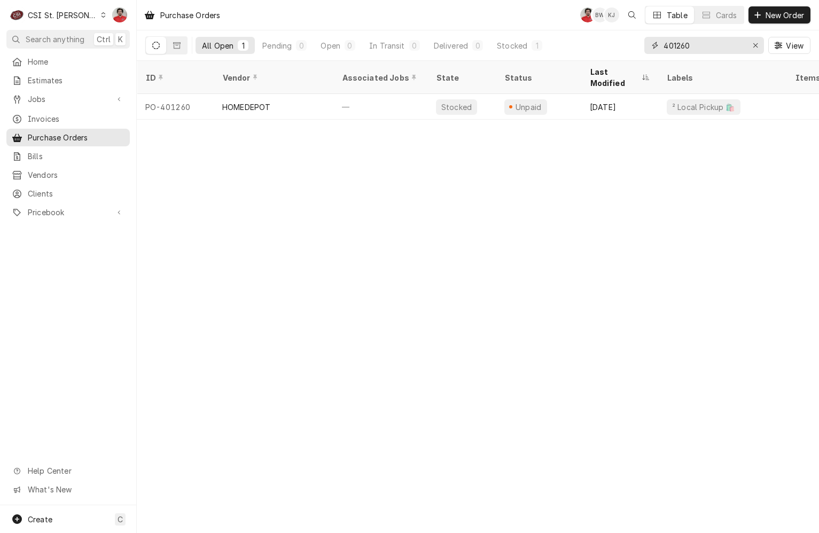
click at [715, 49] on input "401260" at bounding box center [703, 45] width 80 height 17
click at [715, 48] on input "401260" at bounding box center [703, 45] width 80 height 17
type input "401258"
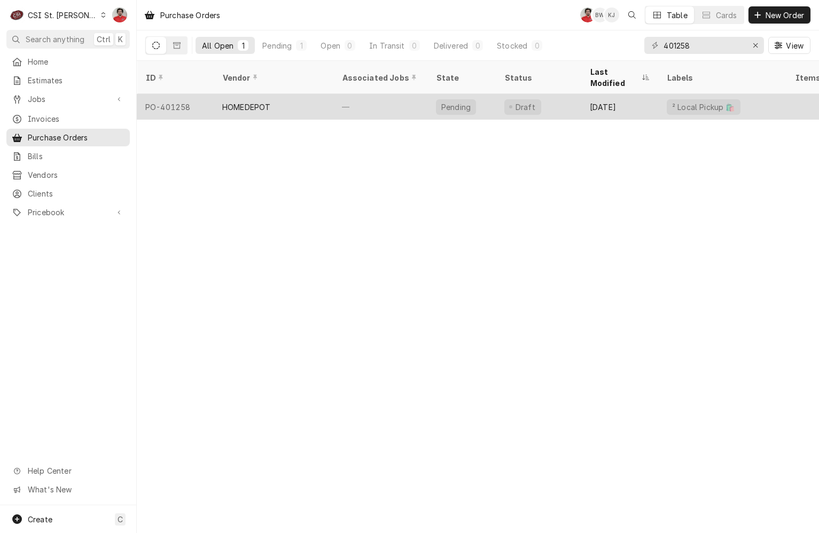
click at [564, 94] on div "Draft" at bounding box center [537, 107] width 85 height 26
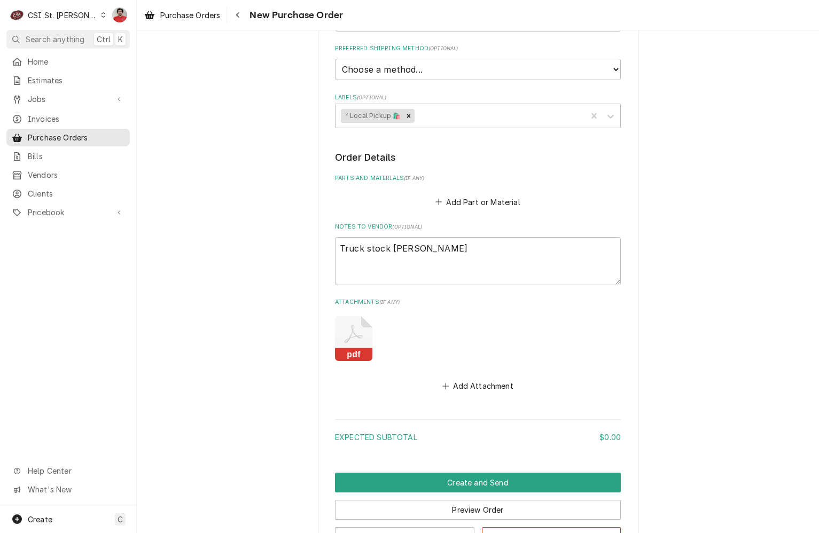
scroll to position [408, 0]
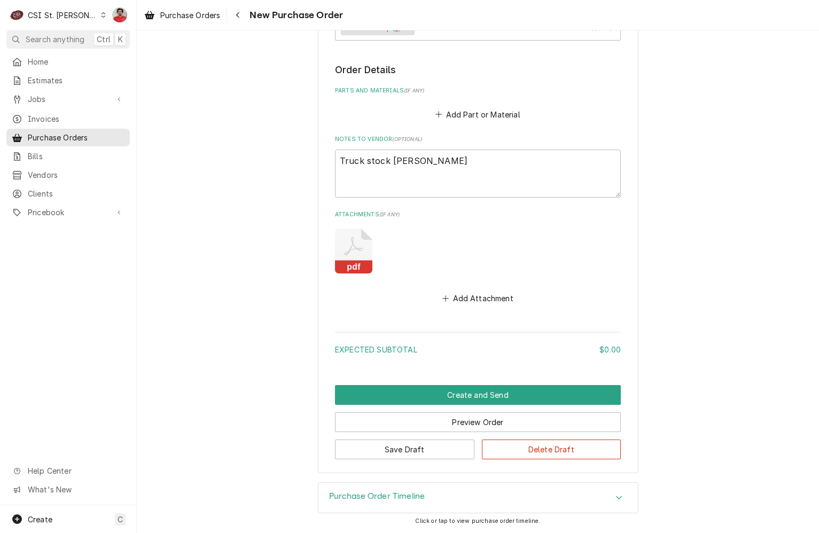
click at [351, 247] on icon "Attachments" at bounding box center [353, 246] width 19 height 18
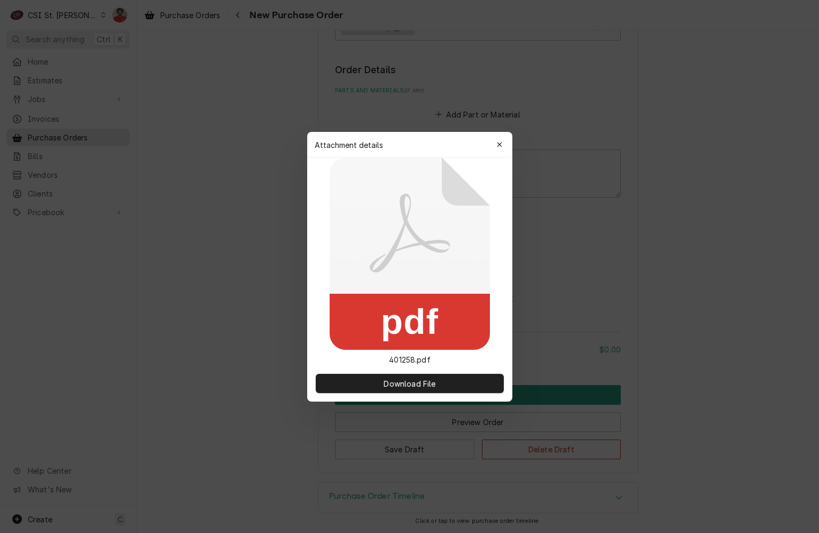
type textarea "x"
click at [392, 387] on span "Download File" at bounding box center [409, 382] width 56 height 11
click at [497, 145] on icon "button" at bounding box center [499, 144] width 6 height 7
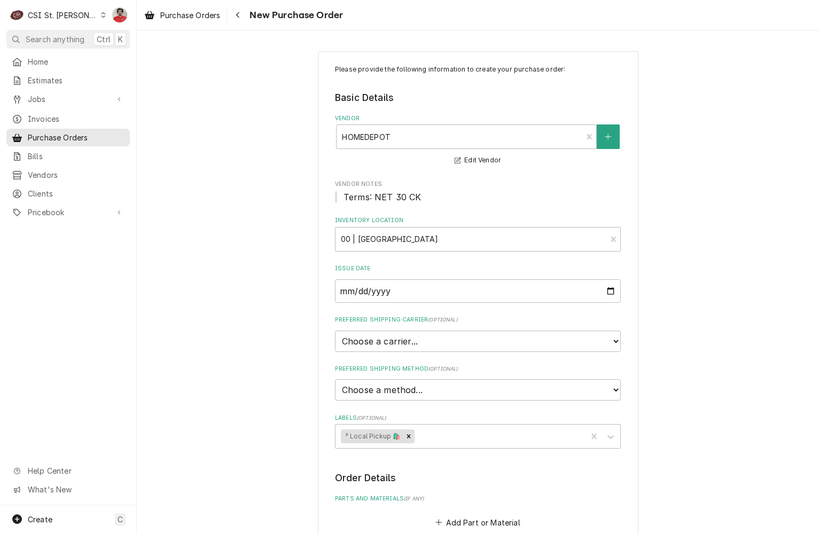
scroll to position [320, 0]
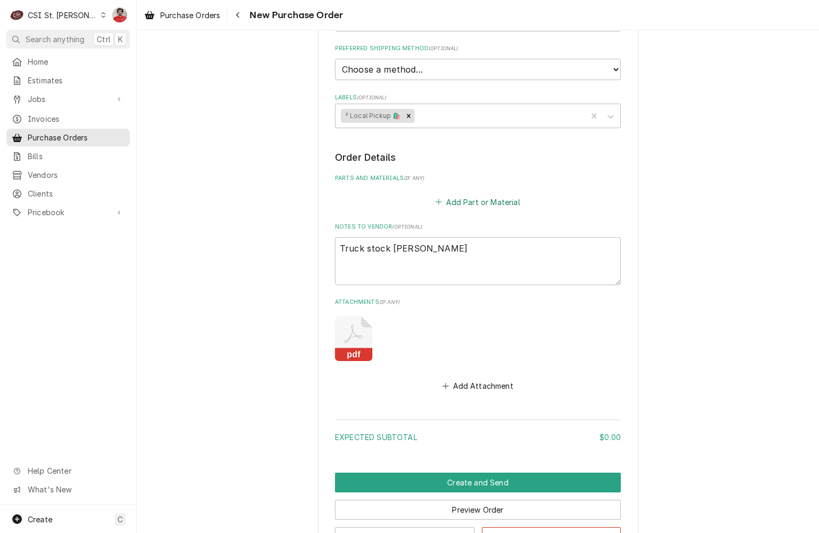
click at [461, 207] on button "Add Part or Material" at bounding box center [478, 201] width 88 height 15
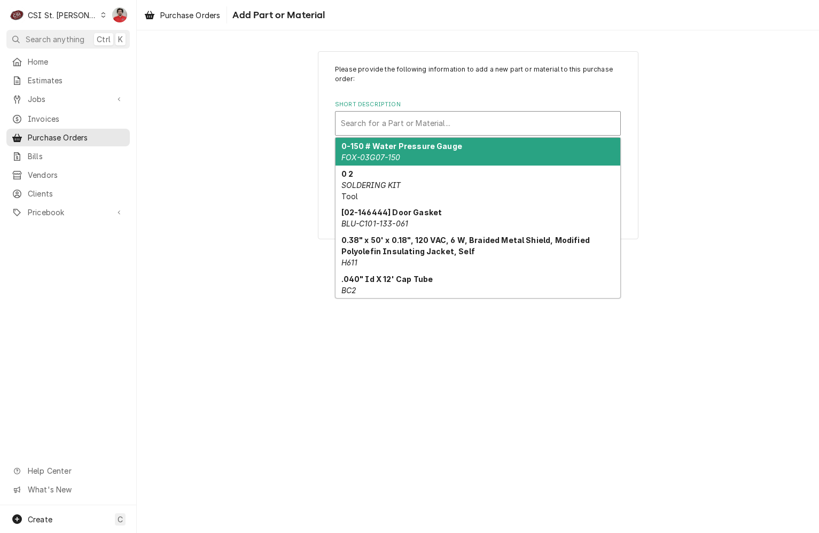
click at [444, 129] on div "Short Description" at bounding box center [478, 123] width 274 height 19
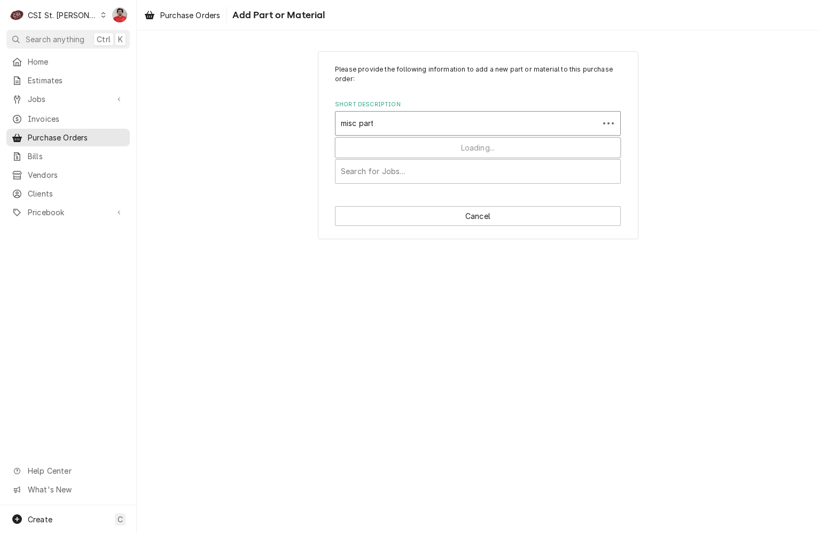
type input "misc parts"
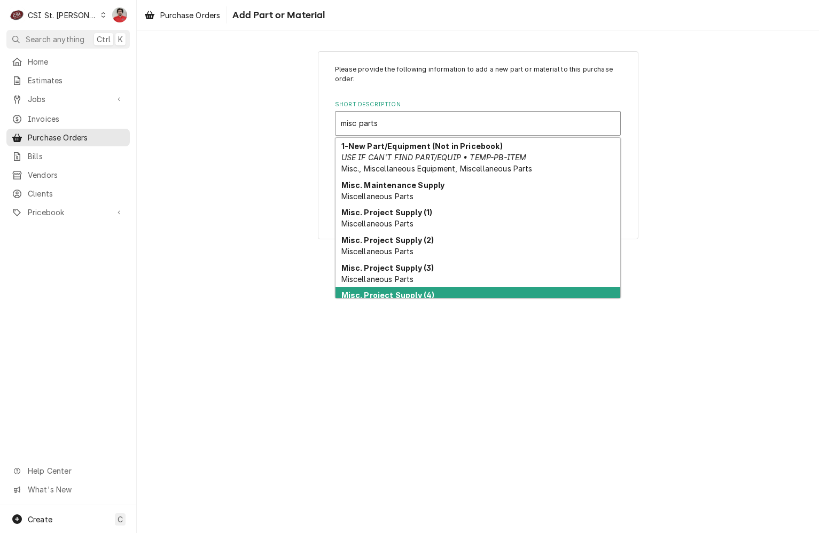
scroll to position [99, 0]
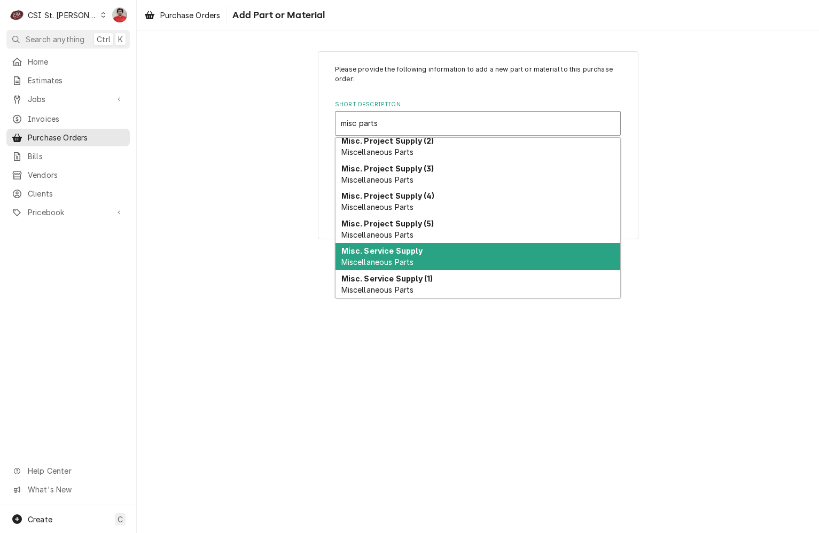
click at [429, 255] on div "Misc. Service Supply Miscellaneous Parts" at bounding box center [477, 257] width 285 height 28
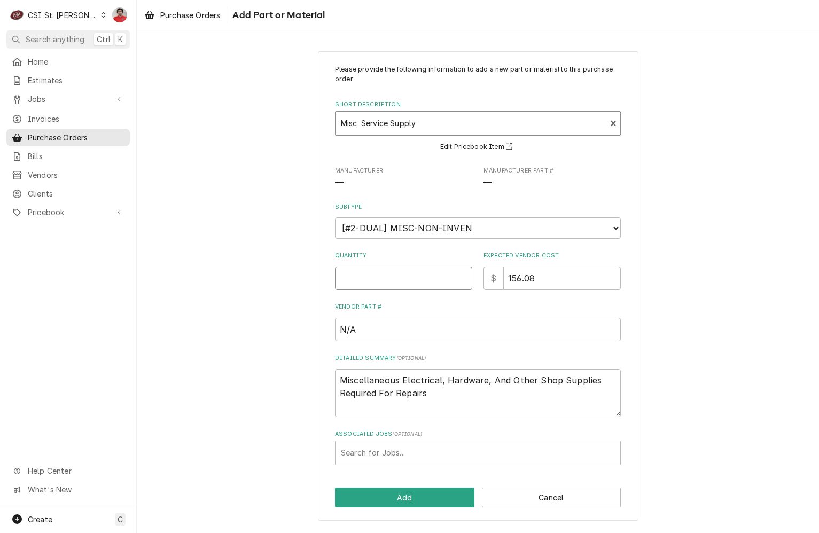
click at [416, 277] on input "Quantity" at bounding box center [403, 277] width 137 height 23
type textarea "x"
type input "1"
drag, startPoint x: 548, startPoint y: 279, endPoint x: 406, endPoint y: 274, distance: 141.6
click at [406, 274] on div "Quantity 1 Expected Vendor Cost $ 156.08" at bounding box center [478, 270] width 286 height 38
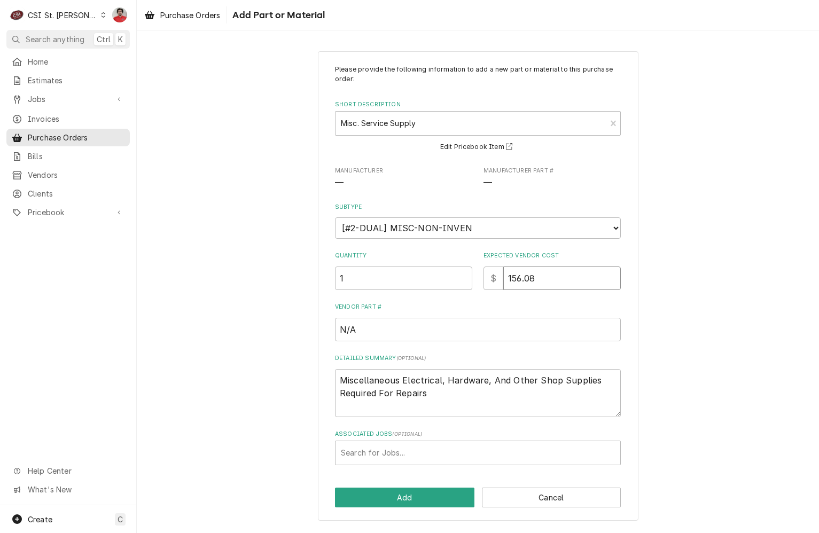
type textarea "x"
type input "4"
type textarea "x"
type input "47"
type textarea "x"
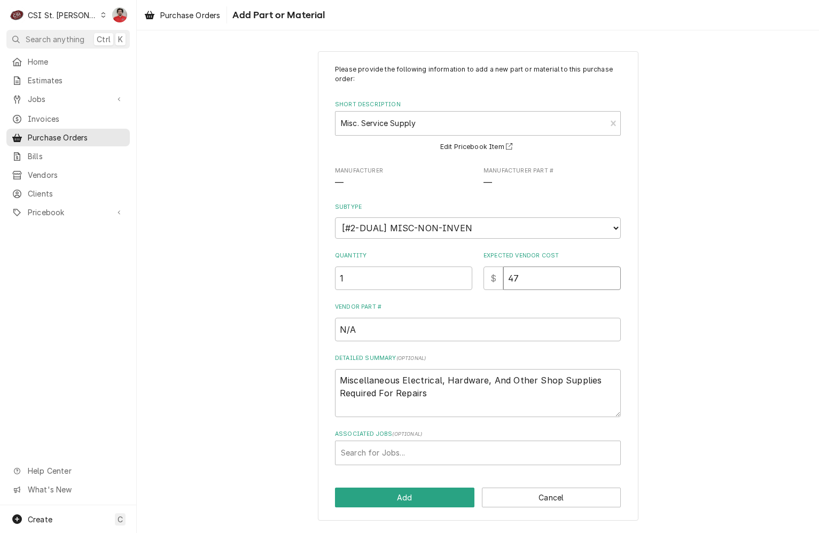
type input "474"
type textarea "x"
type input "474.7"
type textarea "x"
type input "474.78"
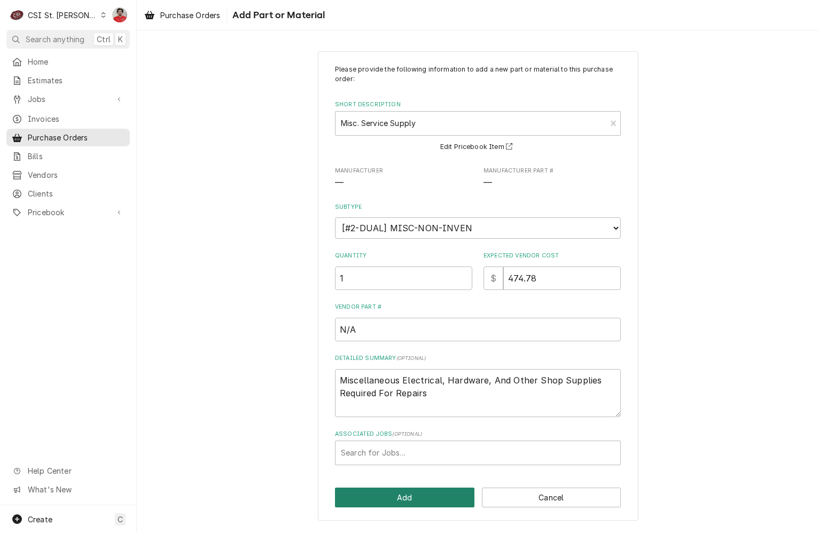
click at [422, 502] on button "Add" at bounding box center [404, 497] width 139 height 20
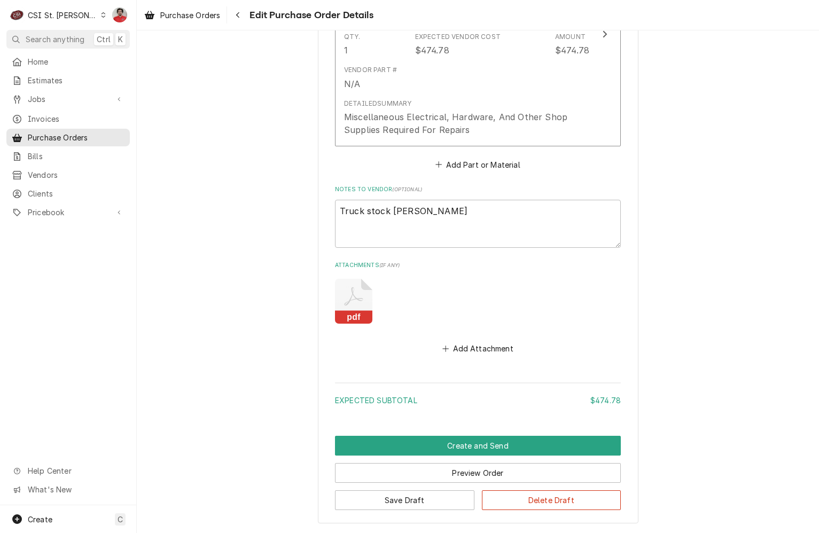
scroll to position [637, 0]
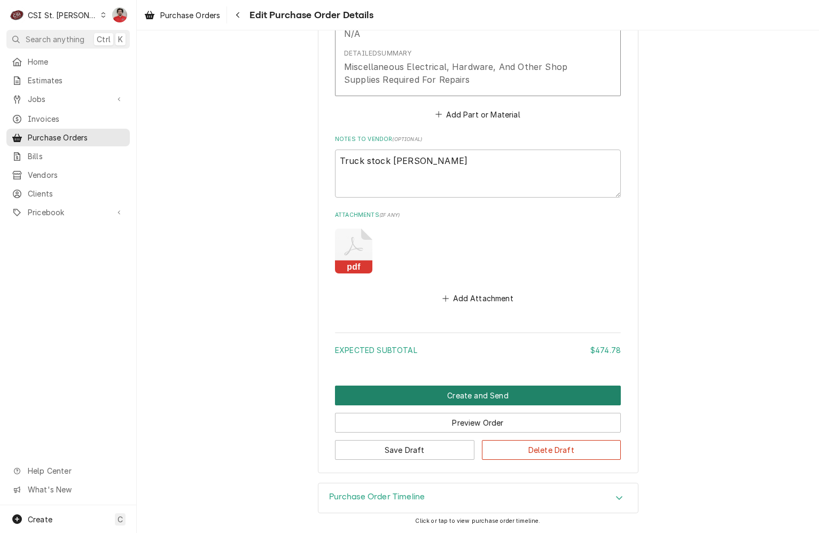
click at [413, 396] on button "Create and Send" at bounding box center [478, 396] width 286 height 20
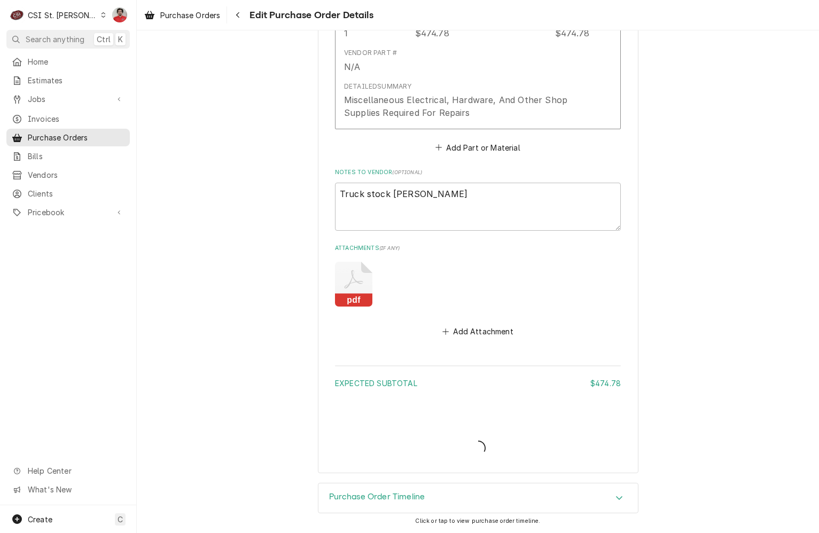
scroll to position [604, 0]
type textarea "x"
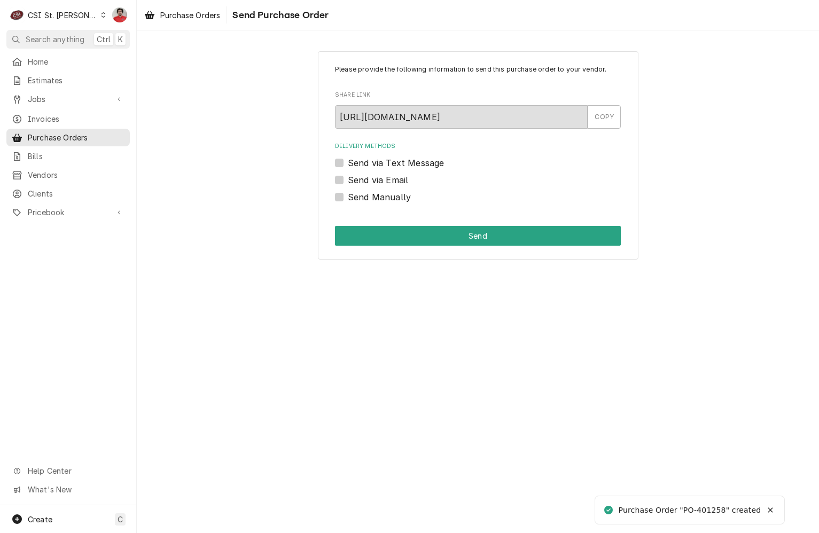
click at [386, 199] on label "Send Manually" at bounding box center [379, 197] width 63 height 13
click at [386, 199] on input "Send Manually" at bounding box center [491, 202] width 286 height 23
checkbox input "true"
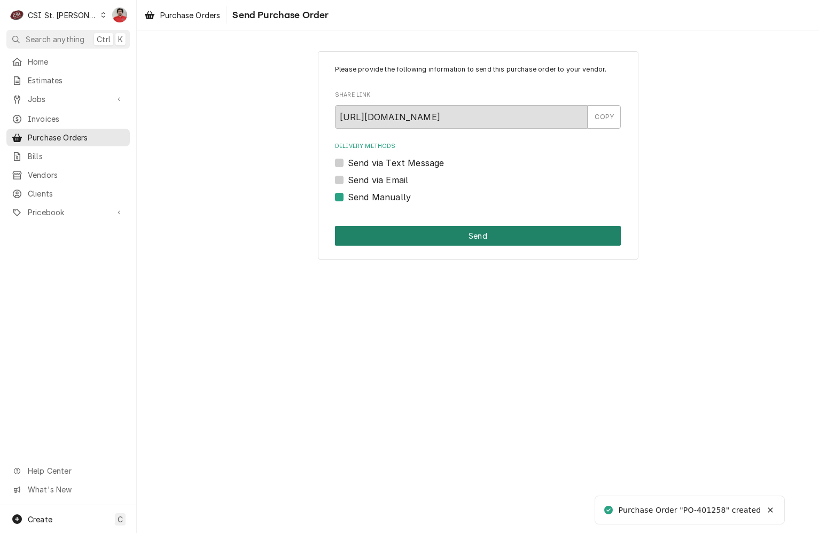
click at [427, 240] on button "Send" at bounding box center [478, 236] width 286 height 20
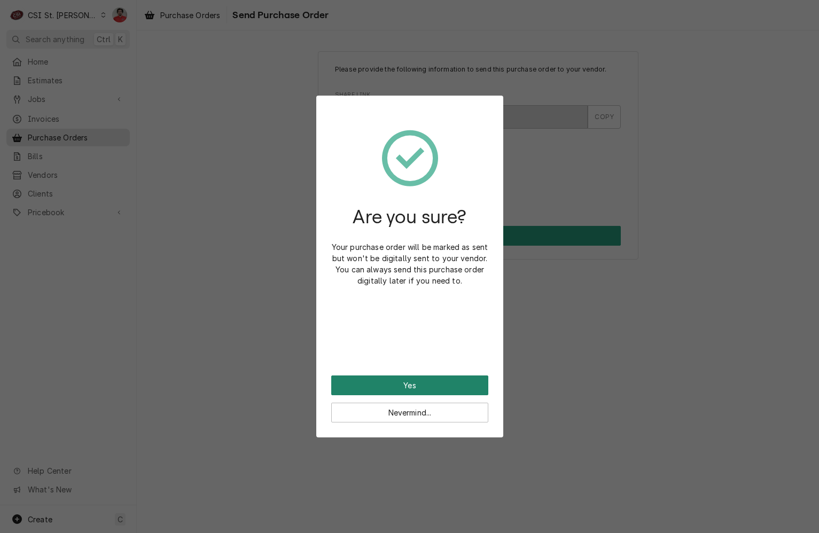
click at [418, 384] on button "Yes" at bounding box center [409, 385] width 157 height 20
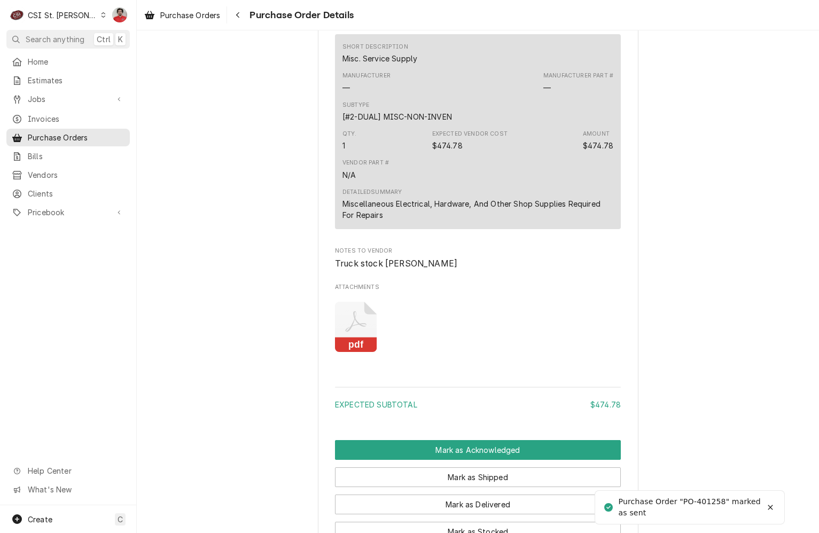
scroll to position [821, 0]
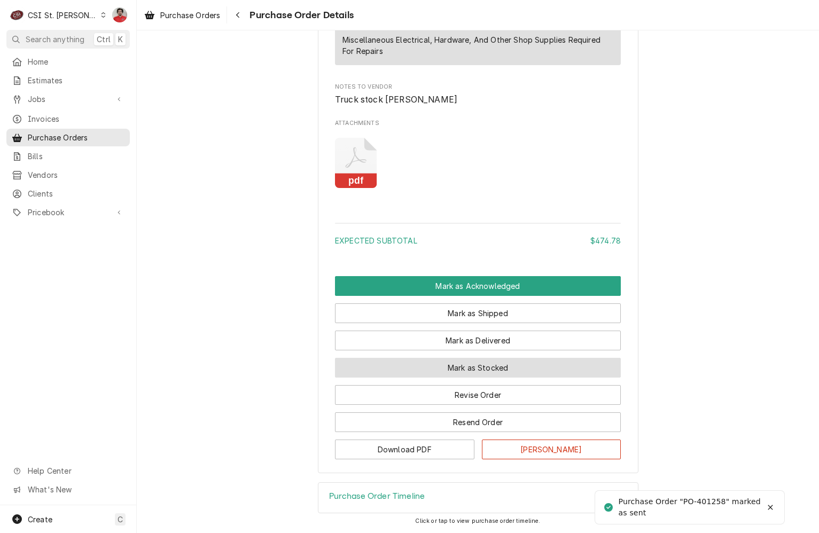
click at [425, 368] on button "Mark as Stocked" at bounding box center [478, 368] width 286 height 20
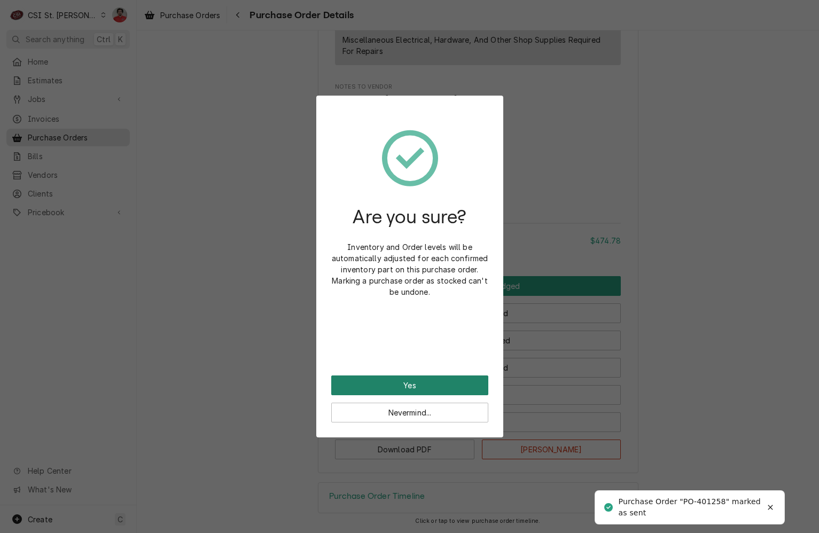
click at [420, 388] on button "Yes" at bounding box center [409, 385] width 157 height 20
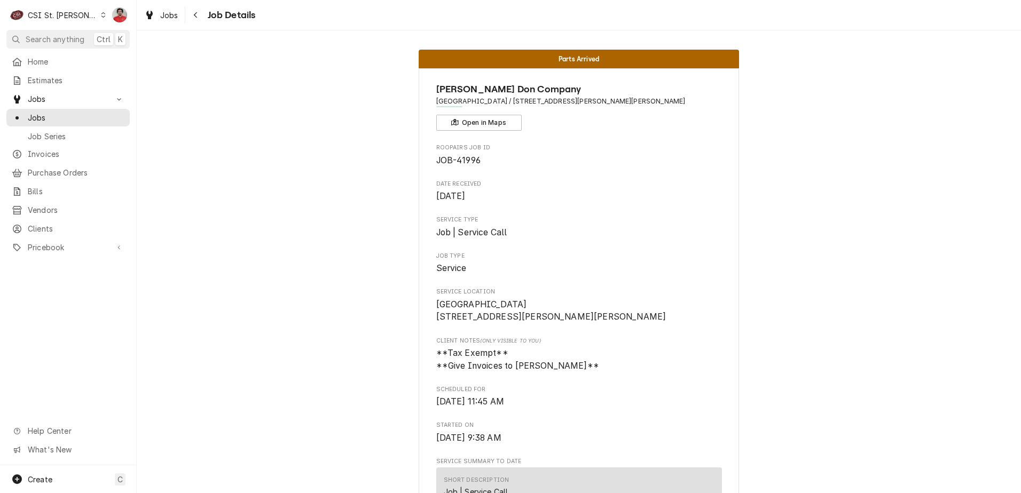
scroll to position [1291, 0]
